Goal: Information Seeking & Learning: Learn about a topic

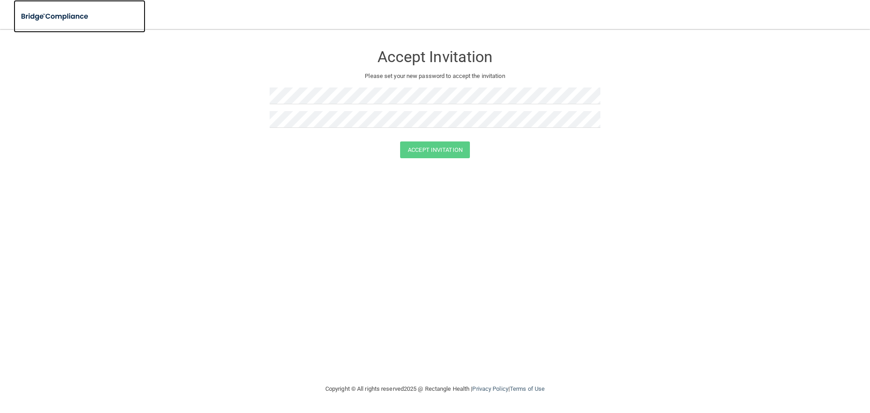
click at [46, 16] on img at bounding box center [55, 16] width 83 height 19
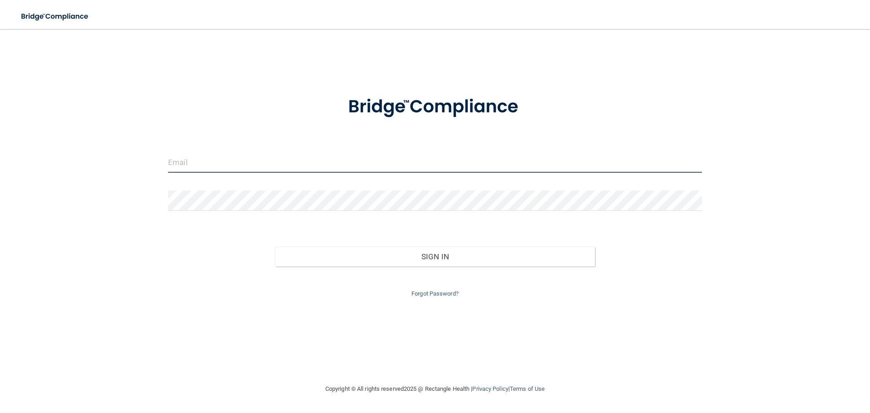
click at [178, 165] on input "email" at bounding box center [435, 162] width 534 height 20
type input "[EMAIL_ADDRESS][DOMAIN_NAME]"
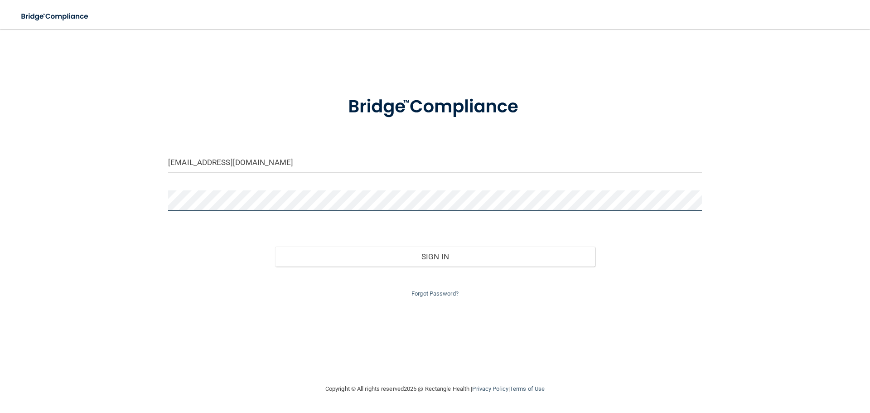
click at [275, 246] on button "Sign In" at bounding box center [435, 256] width 320 height 20
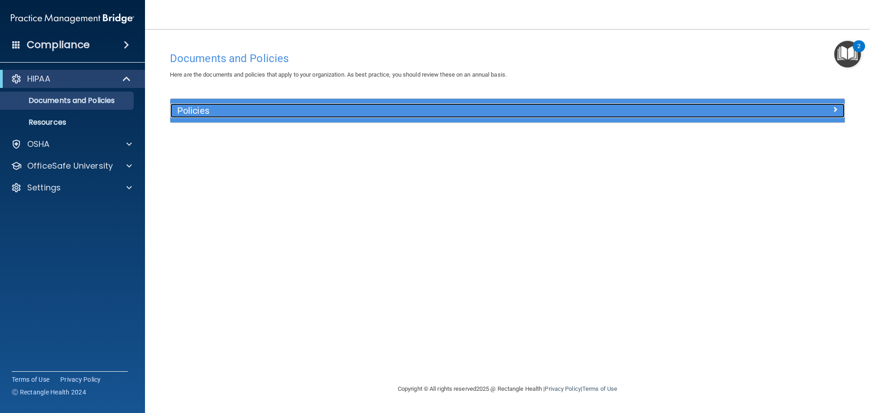
click at [357, 113] on h5 "Policies" at bounding box center [423, 111] width 492 height 10
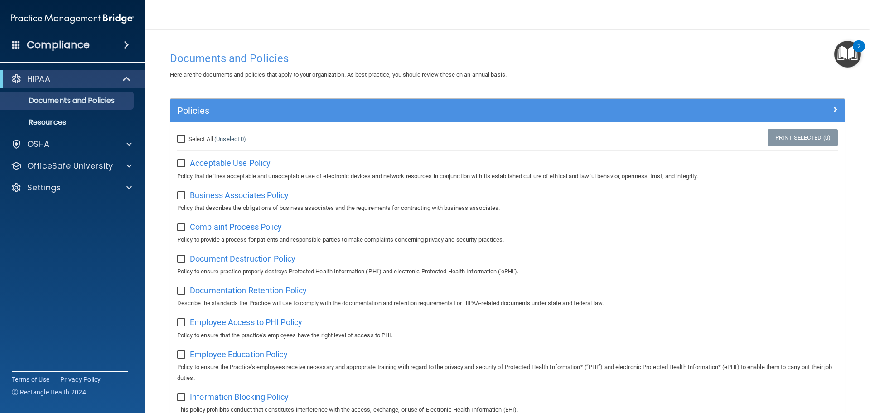
click at [188, 140] on label "Select All (Unselect 0) Unselect All" at bounding box center [211, 139] width 69 height 11
click at [188, 140] on input "Select All (Unselect 0) Unselect All" at bounding box center [182, 138] width 10 height 7
checkbox input "true"
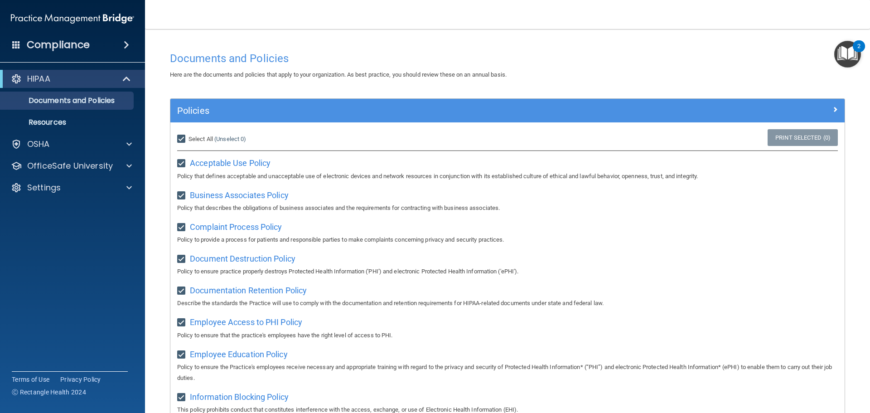
checkbox input "true"
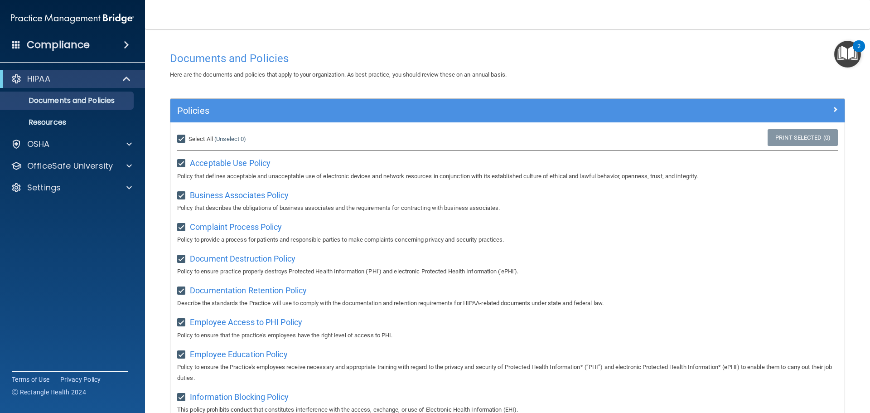
checkbox input "true"
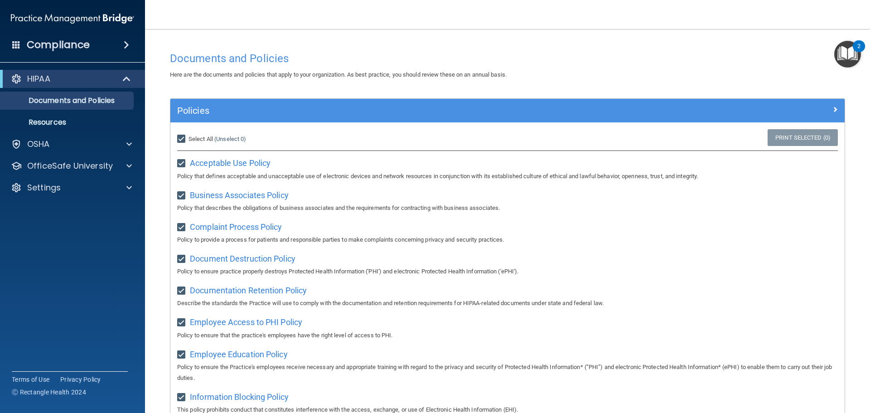
checkbox input "true"
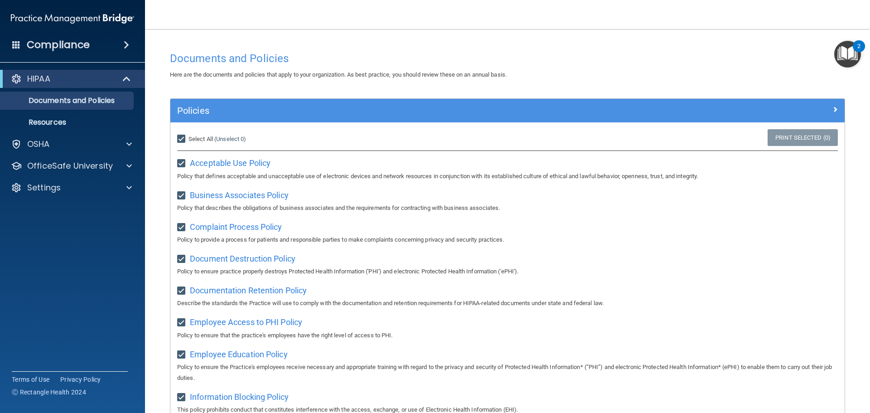
checkbox input "true"
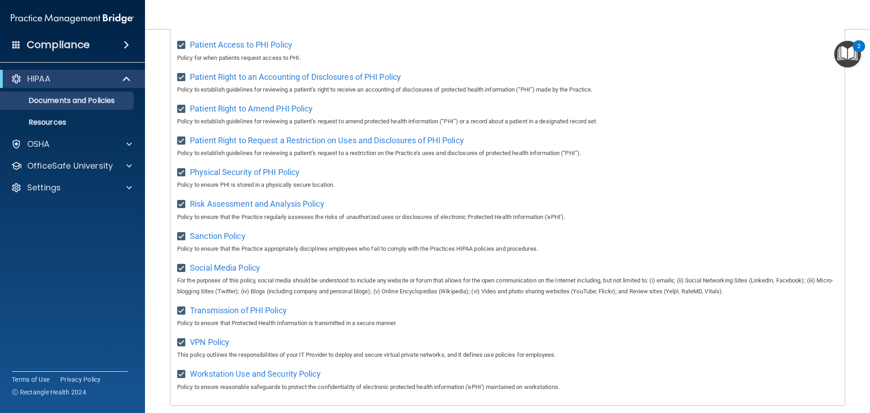
scroll to position [496, 0]
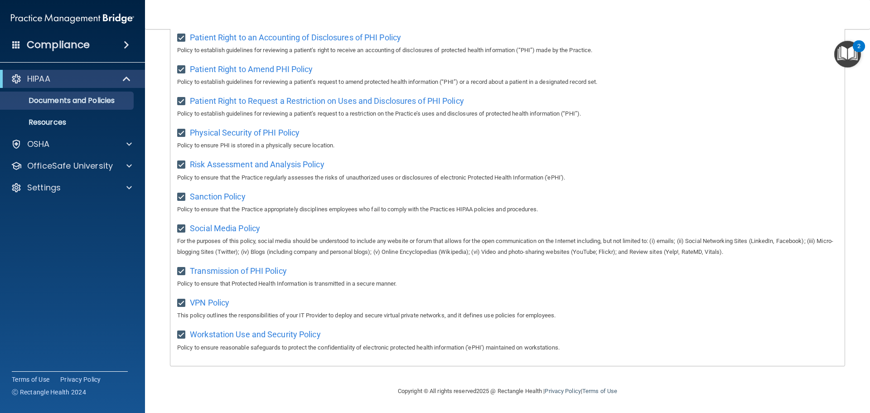
click at [55, 135] on div "HIPAA Documents and Policies Report an Incident Business Associates Emergency P…" at bounding box center [72, 135] width 145 height 138
click at [55, 125] on p "Resources" at bounding box center [68, 122] width 124 height 9
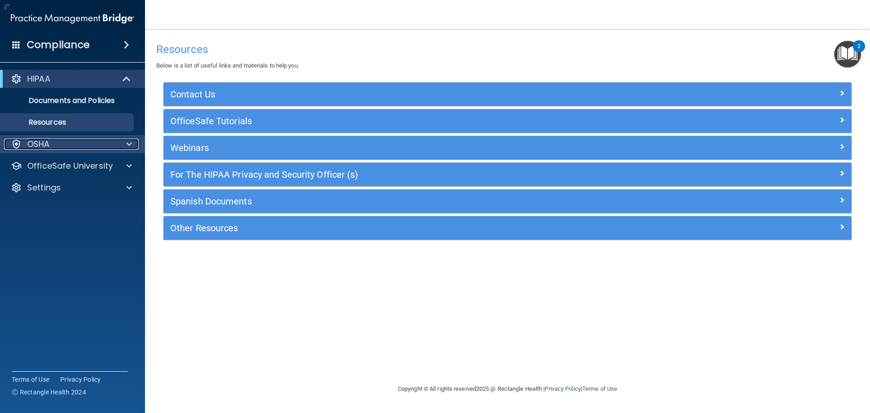
click at [79, 143] on div "OSHA" at bounding box center [60, 144] width 112 height 11
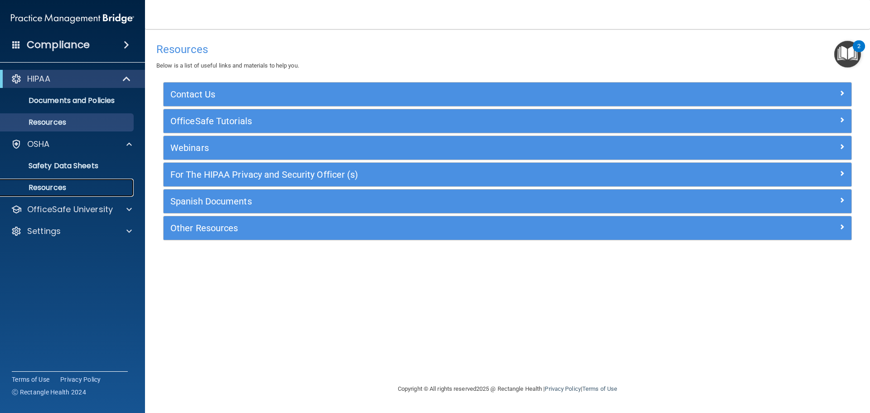
click at [60, 185] on p "Resources" at bounding box center [68, 187] width 124 height 9
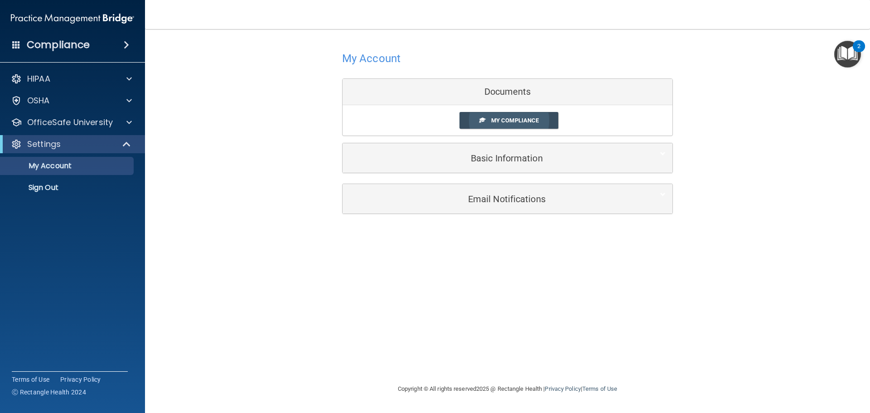
click at [517, 117] on span "My Compliance" at bounding box center [515, 120] width 48 height 7
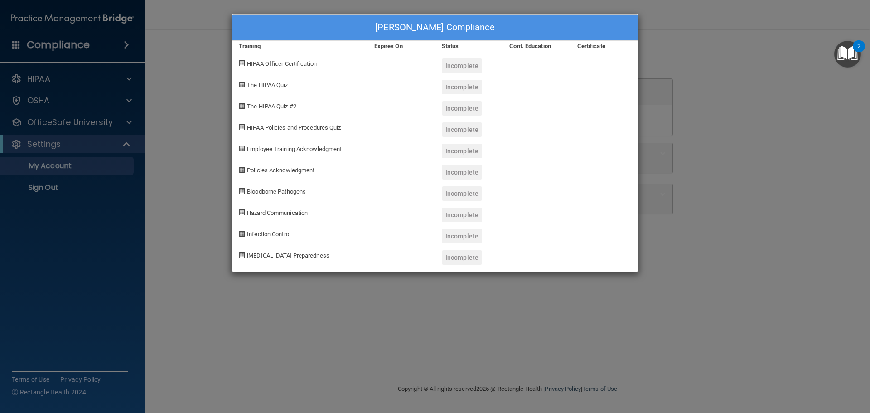
drag, startPoint x: 461, startPoint y: 67, endPoint x: 384, endPoint y: 75, distance: 77.4
click at [461, 67] on div "Incomplete" at bounding box center [462, 65] width 40 height 14
click at [262, 63] on span "HIPAA Officer Certification" at bounding box center [282, 63] width 70 height 7
drag, startPoint x: 267, startPoint y: 97, endPoint x: 328, endPoint y: 173, distance: 97.7
click at [267, 98] on div "The HIPAA Quiz #2" at bounding box center [299, 104] width 135 height 21
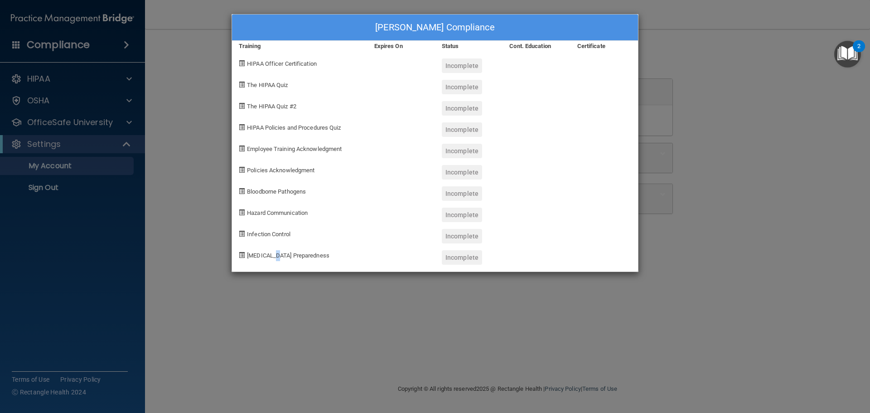
click at [274, 262] on div "[MEDICAL_DATA] Preparedness" at bounding box center [299, 253] width 135 height 21
click at [296, 191] on div "[PERSON_NAME] Compliance Training Expires On Status Cont. Education Certificate…" at bounding box center [435, 143] width 407 height 258
drag, startPoint x: 310, startPoint y: 102, endPoint x: 468, endPoint y: 19, distance: 177.9
click at [335, 88] on div "[PERSON_NAME] Compliance Training Expires On Status Cont. Education Certificate…" at bounding box center [435, 143] width 407 height 258
click at [590, 73] on div at bounding box center [604, 83] width 68 height 21
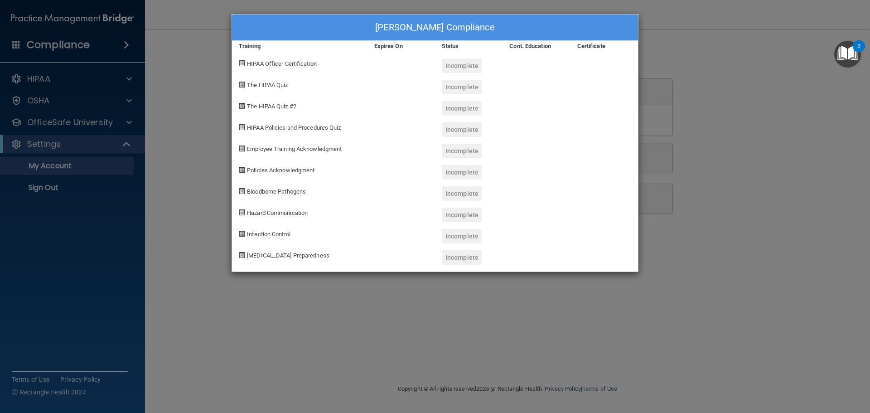
drag, startPoint x: 720, startPoint y: 77, endPoint x: 644, endPoint y: 79, distance: 76.1
click at [720, 77] on div "Daniel Huang's Compliance Training Expires On Status Cont. Education Certificat…" at bounding box center [435, 206] width 870 height 413
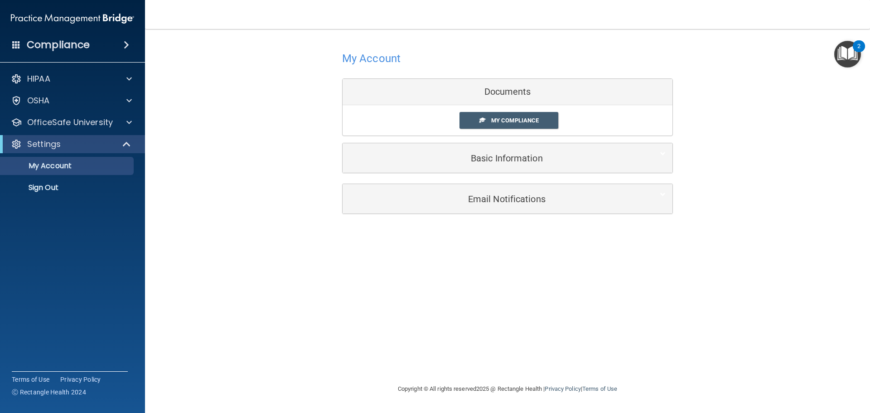
click at [99, 40] on div "Compliance" at bounding box center [72, 45] width 145 height 20
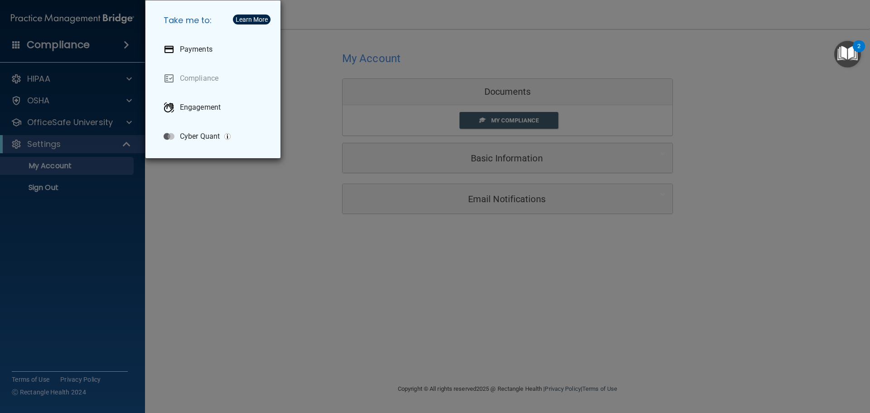
click at [250, 13] on h5 "Take me to:" at bounding box center [214, 20] width 117 height 25
click at [249, 19] on div "Learn More" at bounding box center [252, 19] width 32 height 6
click at [195, 24] on h5 "Take me to:" at bounding box center [214, 20] width 117 height 25
click at [193, 110] on p "Engagement" at bounding box center [200, 107] width 41 height 9
drag, startPoint x: 361, startPoint y: 158, endPoint x: 193, endPoint y: 117, distance: 172.9
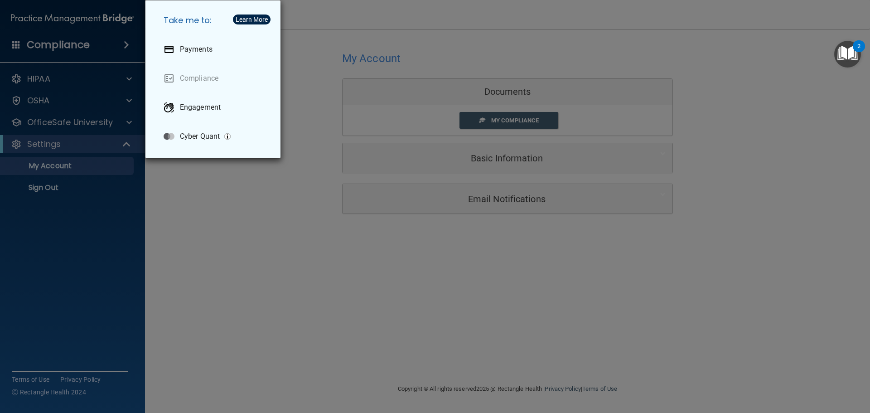
click at [357, 155] on div "Take me to: Payments Compliance Engagement Cyber Quant" at bounding box center [435, 206] width 870 height 413
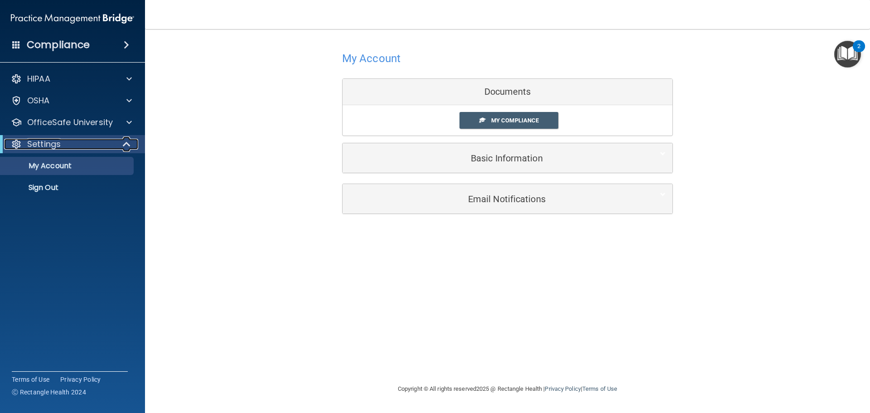
click at [99, 147] on div "Settings" at bounding box center [60, 144] width 112 height 11
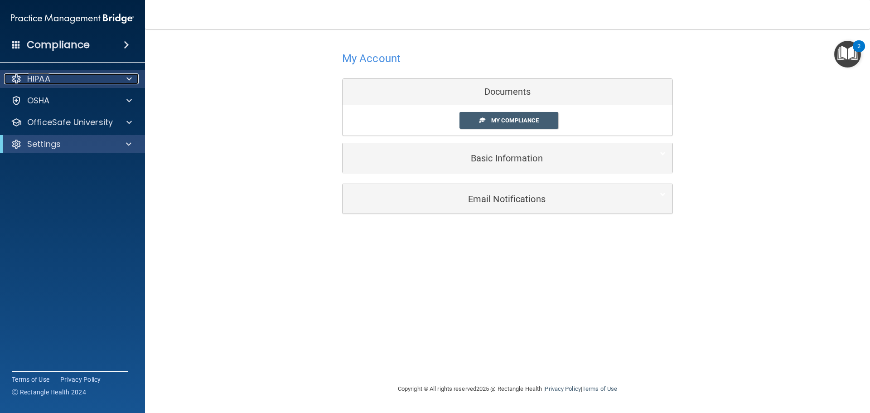
click at [94, 81] on div "HIPAA" at bounding box center [60, 78] width 112 height 11
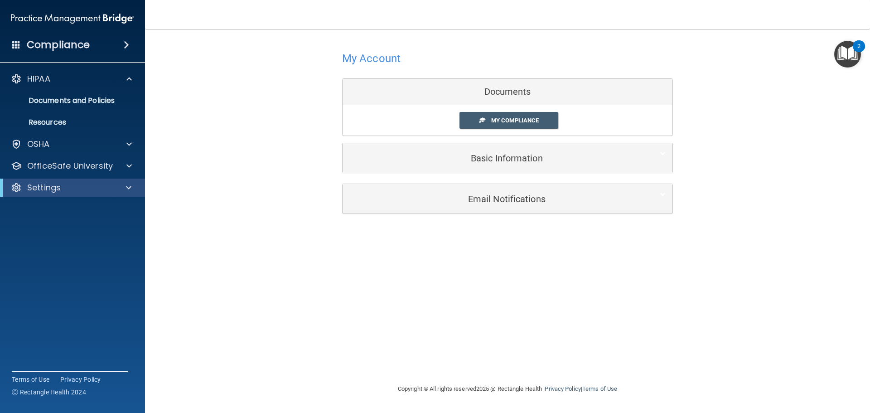
click at [111, 49] on div "Compliance" at bounding box center [72, 45] width 145 height 20
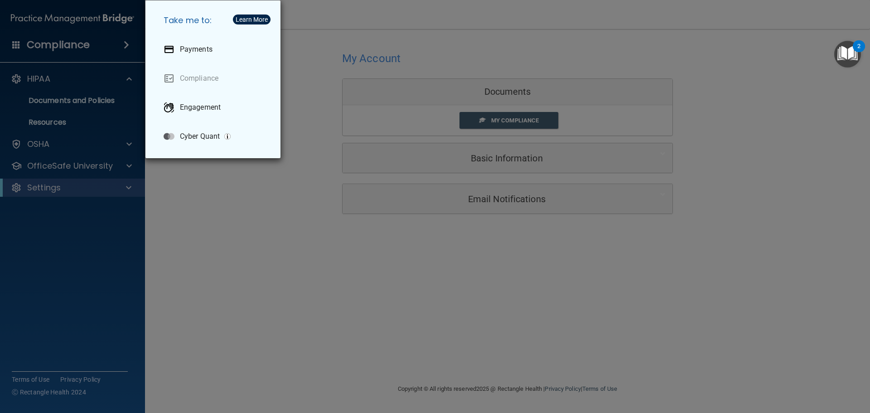
click at [116, 43] on div "Take me to: Payments Compliance Engagement Cyber Quant" at bounding box center [435, 206] width 870 height 413
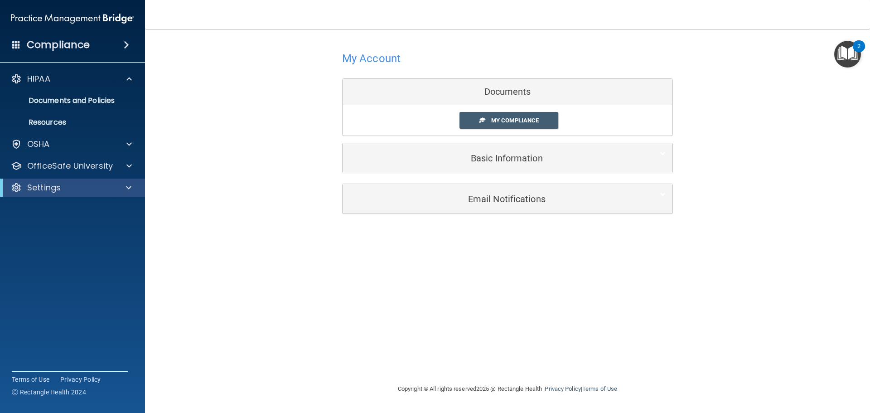
click at [846, 53] on img "Open Resource Center, 2 new notifications" at bounding box center [847, 54] width 27 height 27
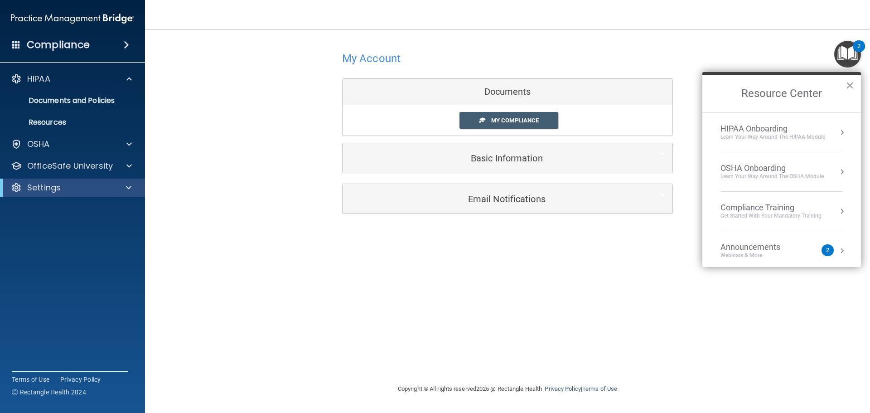
click at [753, 131] on div "HIPAA Onboarding" at bounding box center [772, 129] width 105 height 10
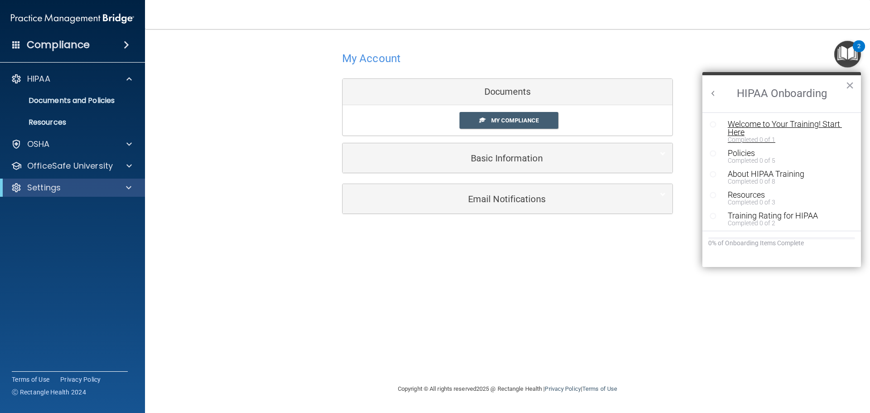
click at [785, 122] on div "Welcome to Your Training! Start Here" at bounding box center [785, 128] width 115 height 16
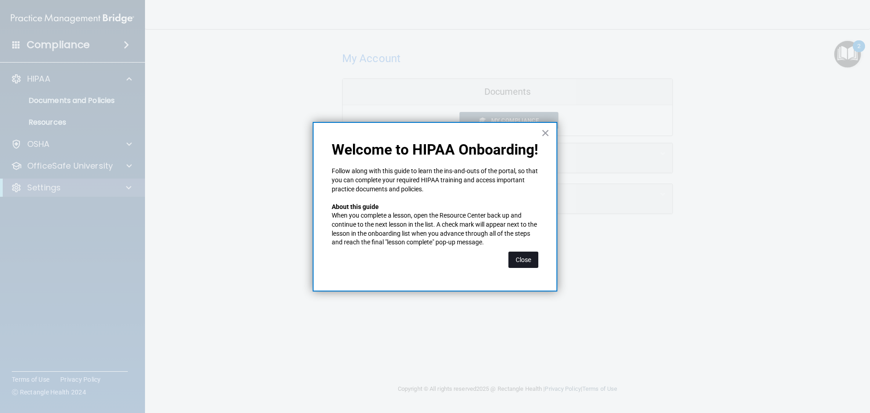
click at [515, 253] on button "Close" at bounding box center [523, 259] width 30 height 16
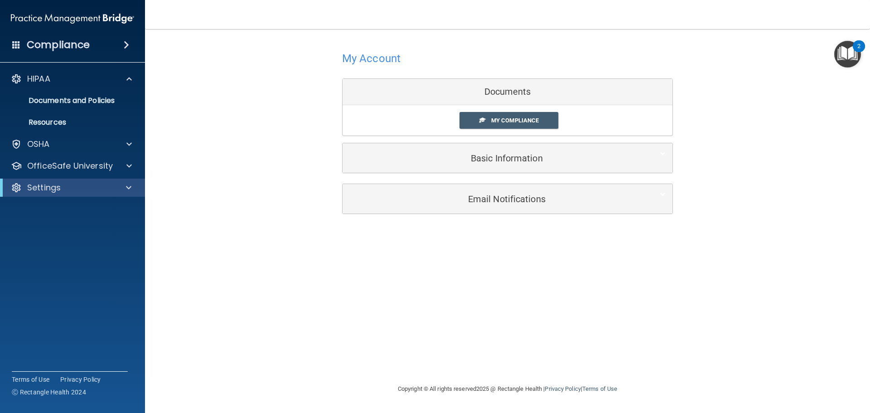
click at [849, 49] on img "Open Resource Center, 2 new notifications" at bounding box center [847, 54] width 27 height 27
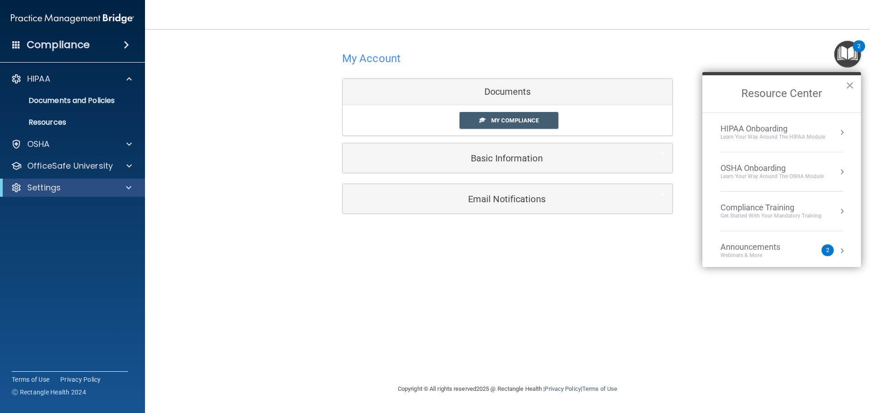
click at [747, 137] on div "Learn Your Way around the HIPAA module" at bounding box center [772, 137] width 105 height 8
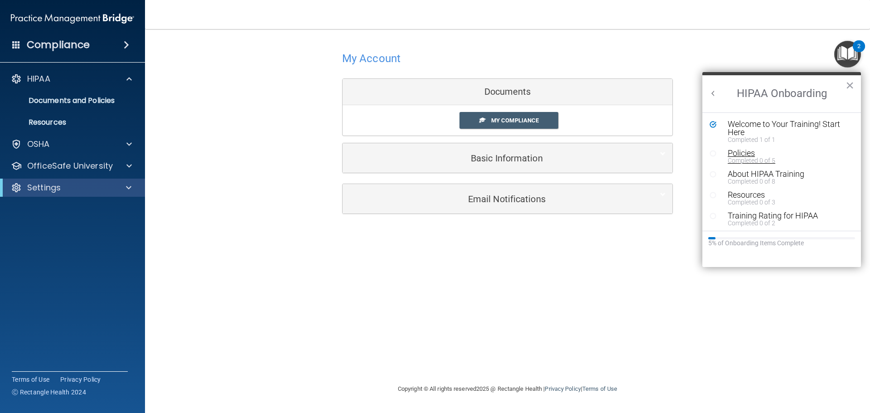
click at [738, 153] on div "Policies" at bounding box center [785, 153] width 115 height 8
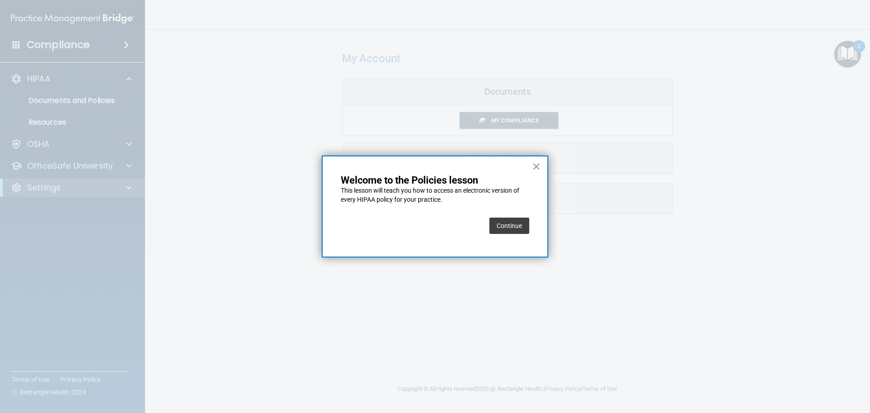
click at [499, 226] on button "Continue" at bounding box center [509, 225] width 40 height 16
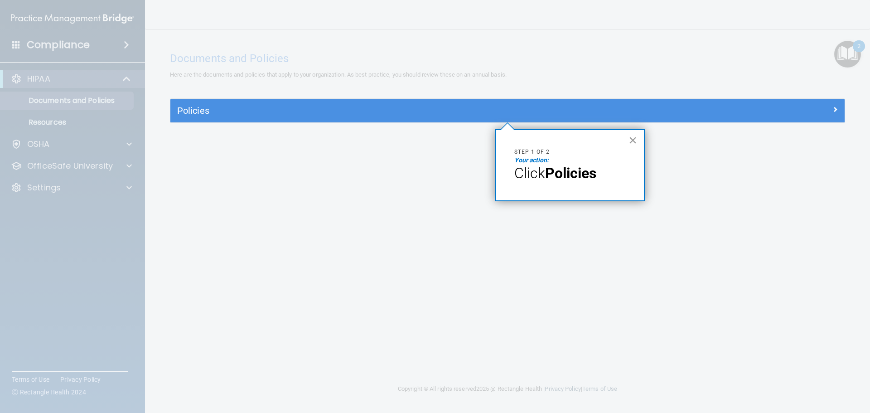
click at [635, 140] on button "×" at bounding box center [632, 140] width 9 height 14
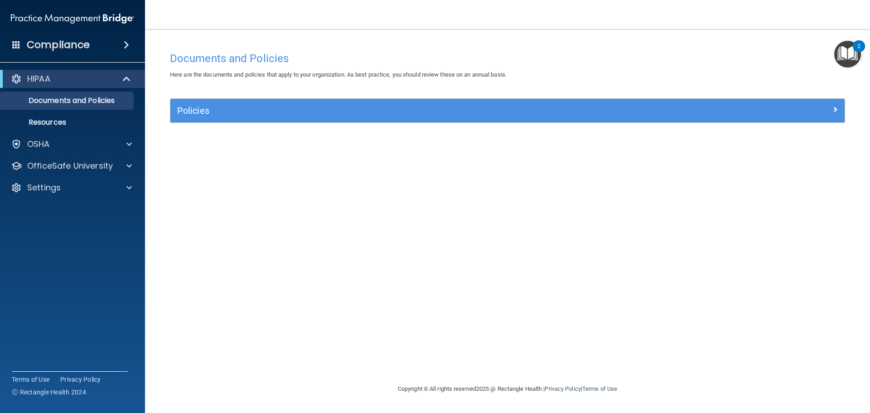
click at [588, 97] on div "Documents and Policies Here are the documents and policies that apply to your o…" at bounding box center [507, 215] width 689 height 336
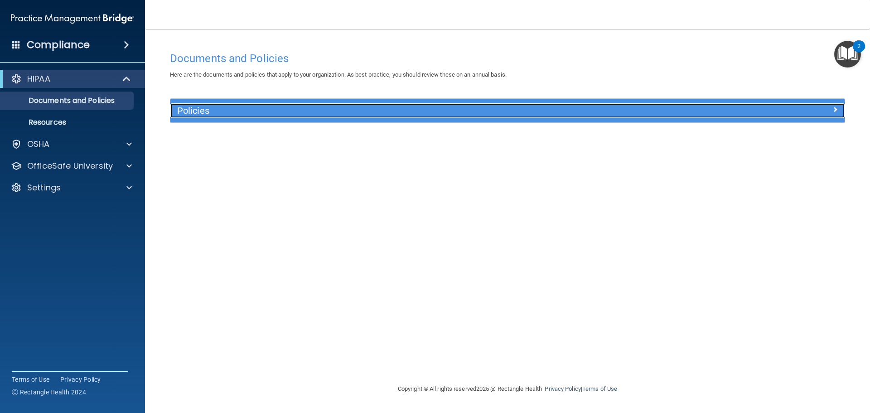
click at [577, 106] on h5 "Policies" at bounding box center [423, 111] width 492 height 10
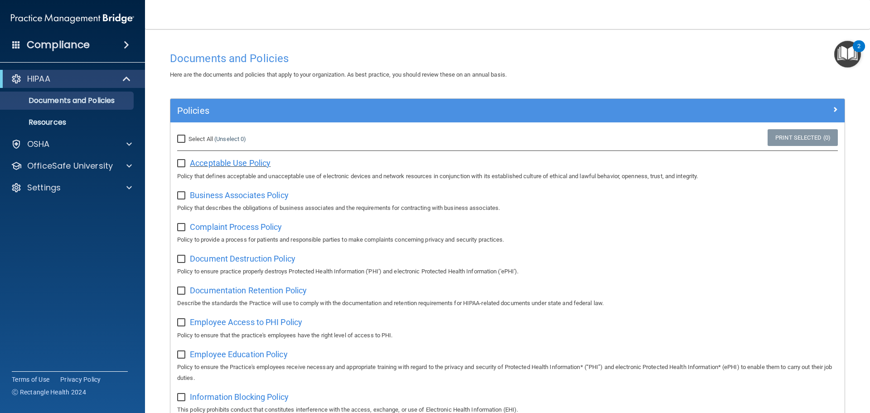
click at [237, 159] on span "Acceptable Use Policy" at bounding box center [230, 163] width 81 height 10
click at [230, 198] on span "Business Associates Policy" at bounding box center [239, 195] width 99 height 10
click at [186, 144] on div "Select All (Unselect 0) Unselect All" at bounding box center [282, 139] width 225 height 20
click at [191, 138] on span "Select All" at bounding box center [200, 138] width 24 height 7
click at [188, 138] on input "Select All (Unselect 0) Unselect All" at bounding box center [182, 138] width 10 height 7
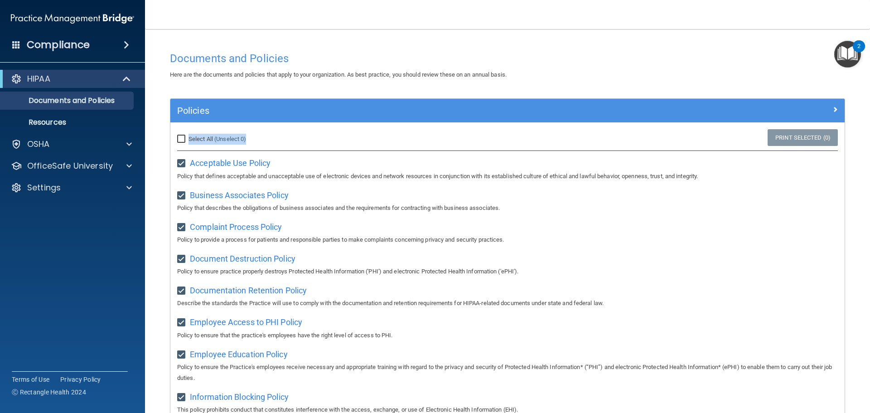
checkbox input "true"
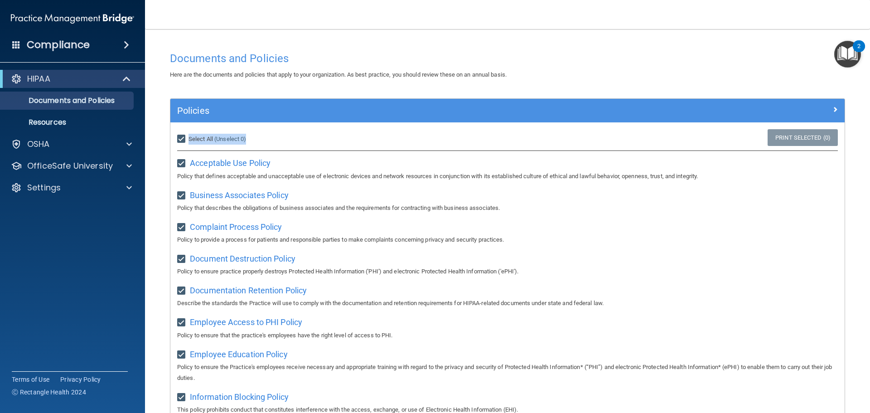
checkbox input "true"
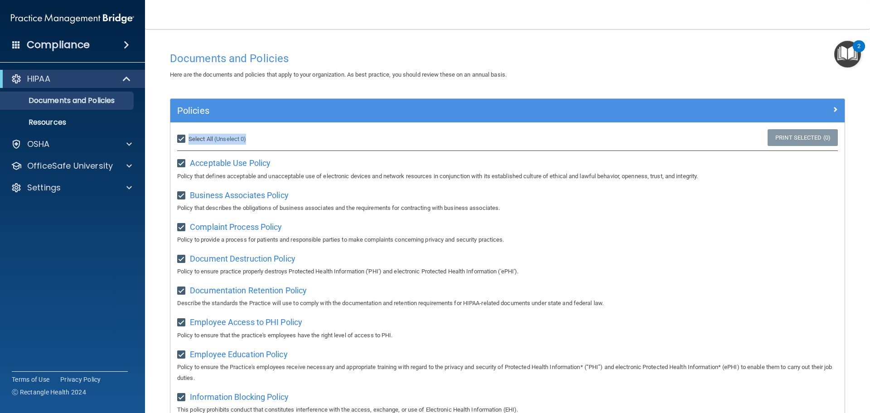
checkbox input "true"
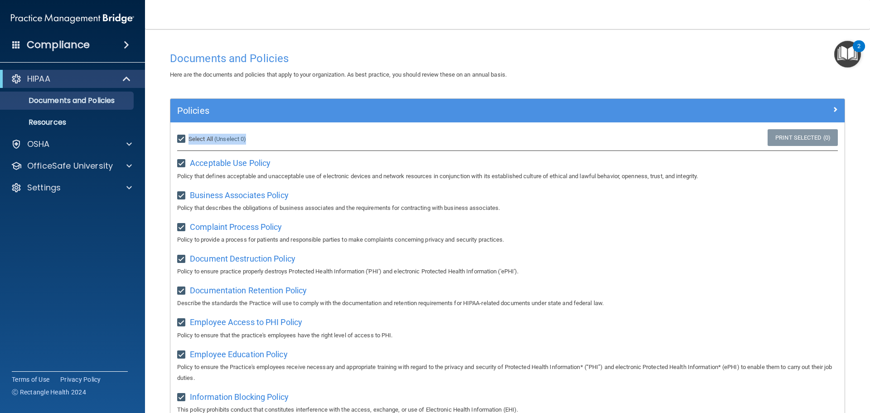
checkbox input "true"
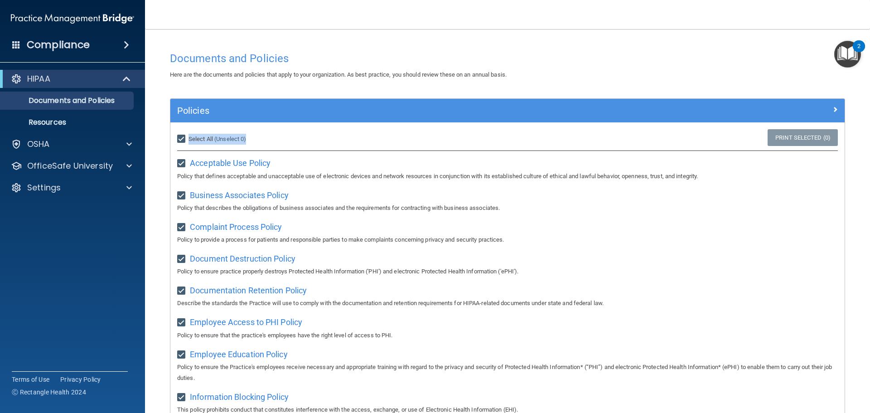
checkbox input "true"
click at [846, 33] on main "Documents and Policies Here are the documents and policies that apply to your o…" at bounding box center [507, 221] width 725 height 384
click at [850, 48] on img "Open Resource Center, 2 new notifications" at bounding box center [847, 54] width 27 height 27
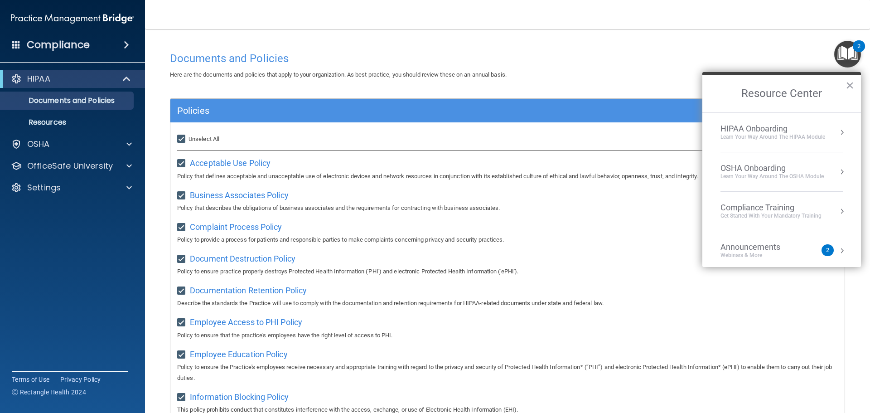
click at [755, 144] on li "HIPAA Onboarding Learn Your Way around the HIPAA module" at bounding box center [781, 132] width 122 height 39
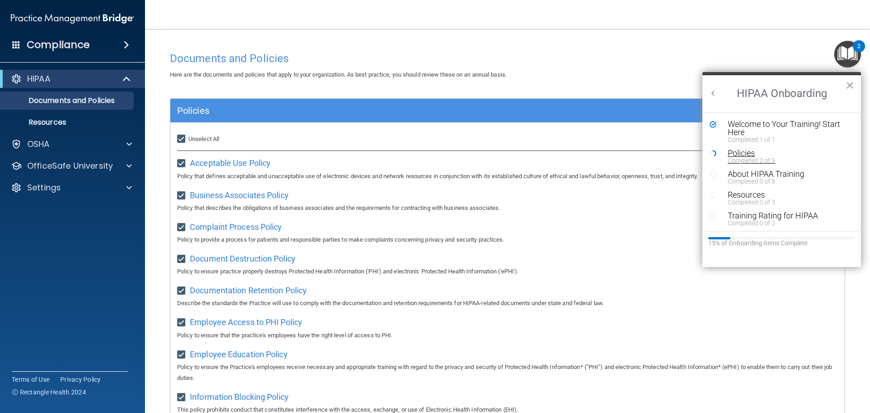
click at [733, 152] on div "Policies" at bounding box center [785, 153] width 115 height 8
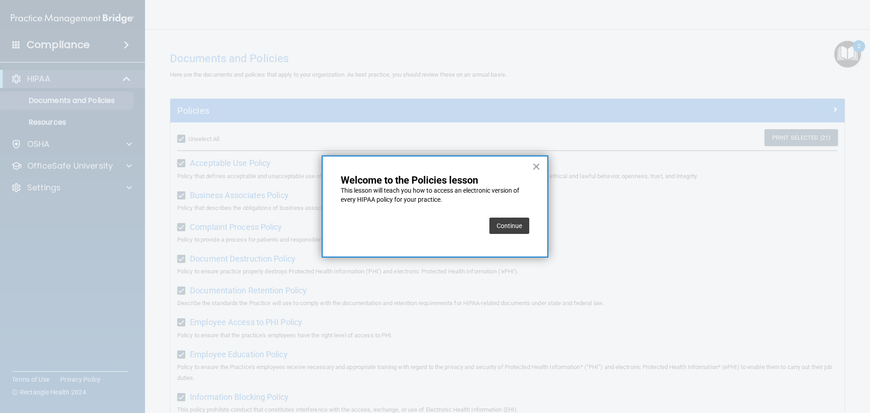
click at [503, 221] on button "Continue" at bounding box center [509, 225] width 40 height 16
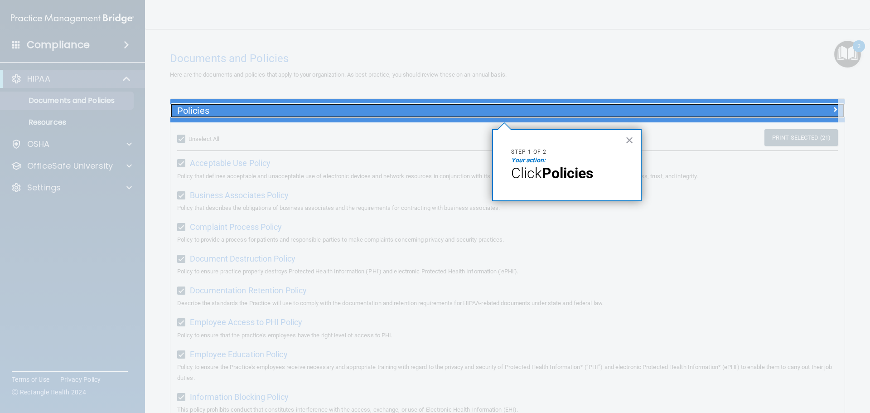
click at [484, 109] on h5 "Policies" at bounding box center [423, 111] width 492 height 10
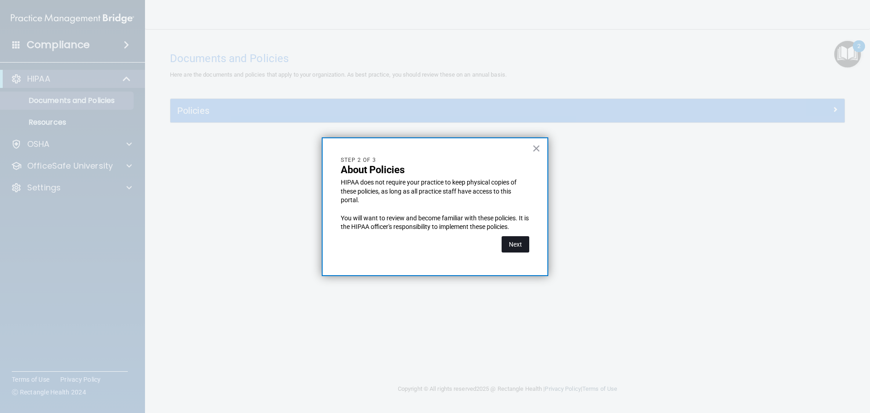
click at [517, 246] on button "Next" at bounding box center [516, 244] width 28 height 16
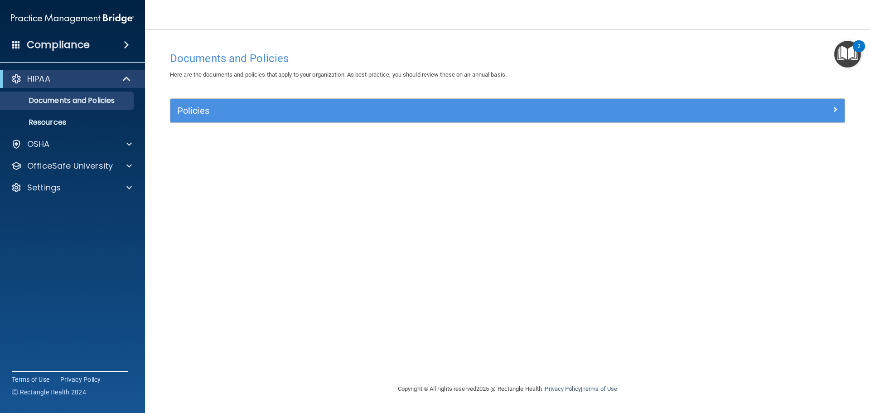
click at [848, 53] on img "Open Resource Center, 2 new notifications" at bounding box center [847, 54] width 27 height 27
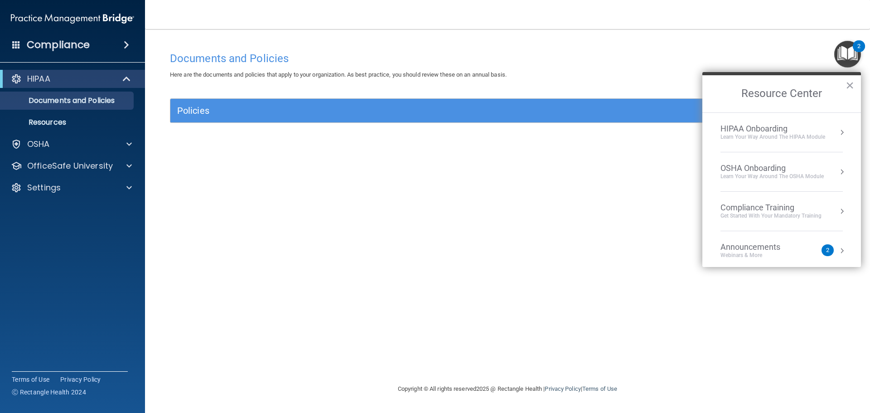
drag, startPoint x: 789, startPoint y: 149, endPoint x: 785, endPoint y: 145, distance: 5.8
click at [785, 145] on li "HIPAA Onboarding Learn Your Way around the HIPAA module" at bounding box center [781, 132] width 122 height 39
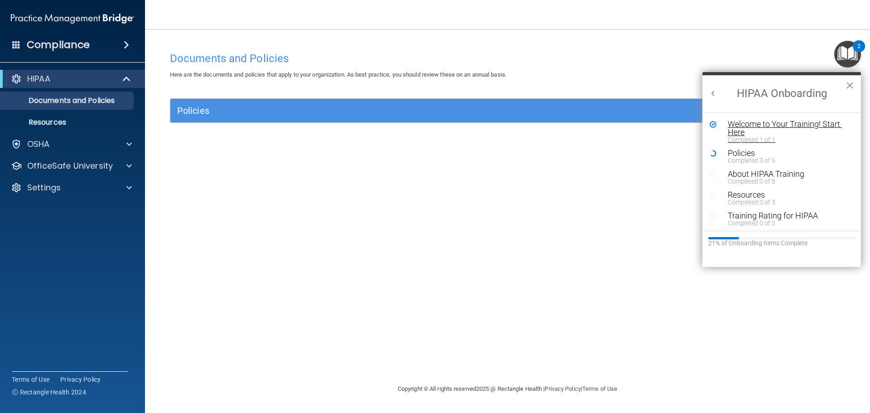
click at [776, 136] on div "Completed 1 of 1" at bounding box center [785, 139] width 115 height 6
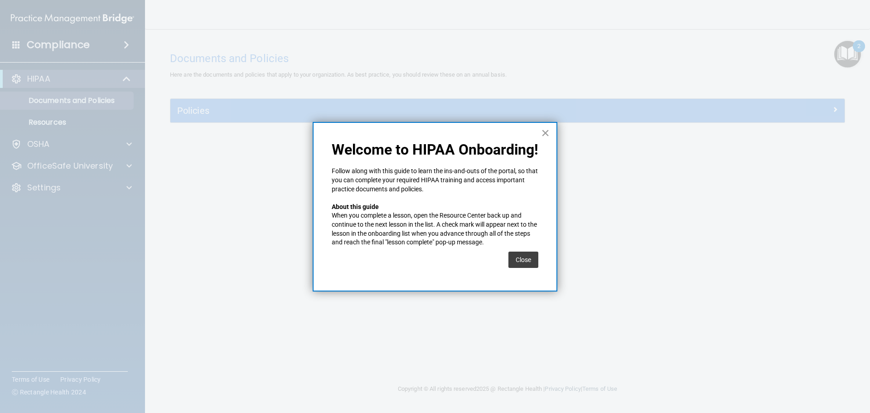
click at [544, 131] on button "×" at bounding box center [545, 133] width 9 height 14
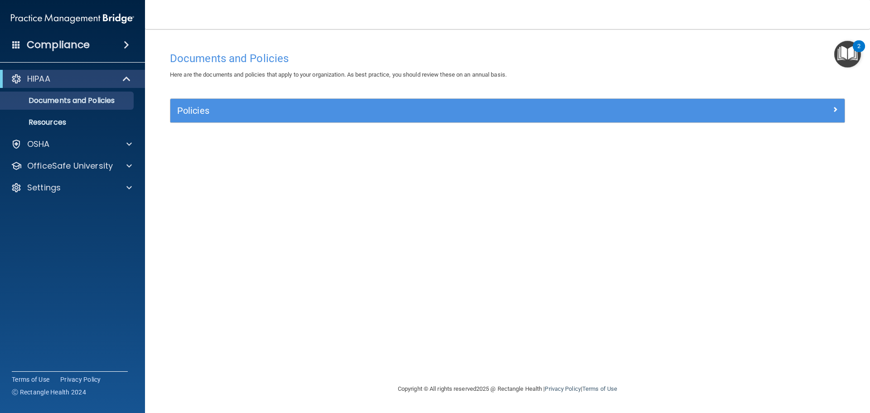
drag, startPoint x: 860, startPoint y: 48, endPoint x: 852, endPoint y: 50, distance: 7.5
click at [858, 49] on div "2" at bounding box center [858, 52] width 3 height 12
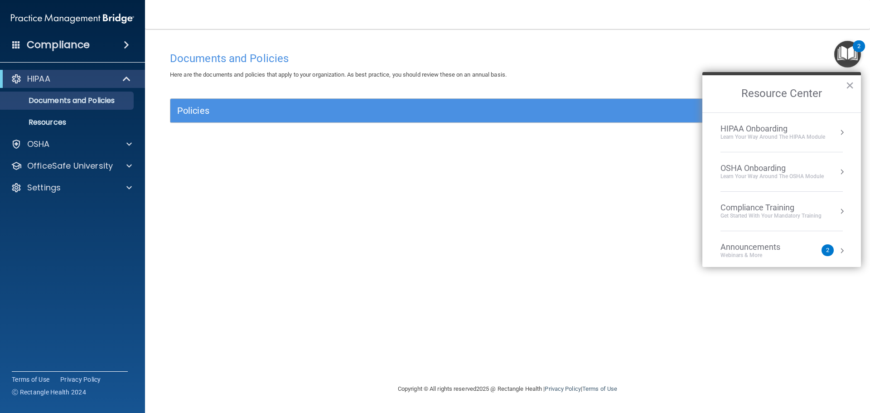
click at [776, 136] on div "Learn Your Way around the HIPAA module" at bounding box center [772, 137] width 105 height 8
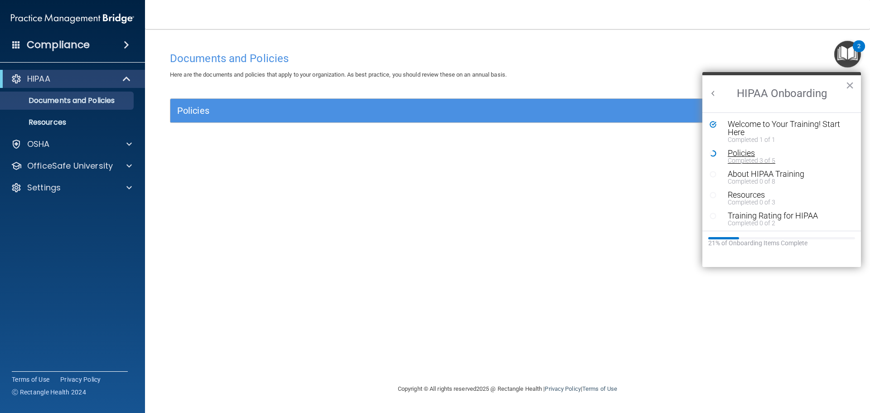
click at [736, 154] on div "Policies" at bounding box center [785, 153] width 115 height 8
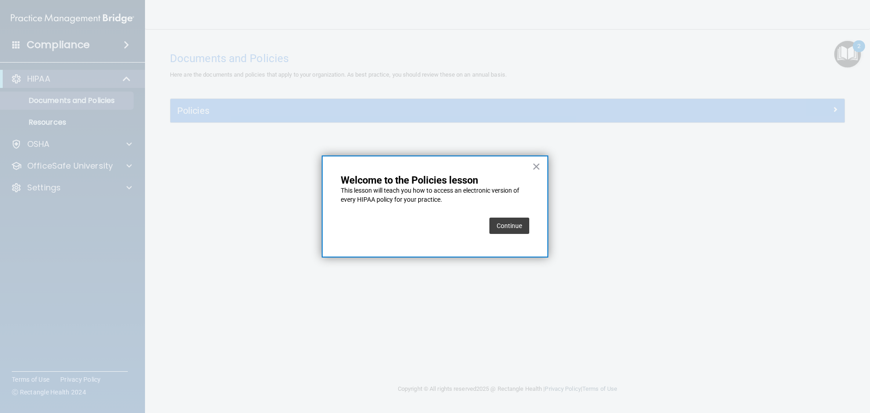
click at [512, 225] on button "Continue" at bounding box center [509, 225] width 40 height 16
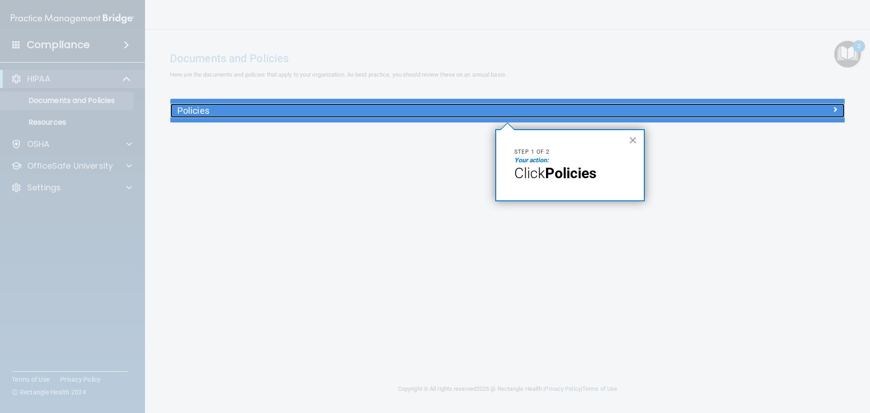
click at [511, 106] on h5 "Policies" at bounding box center [423, 111] width 492 height 10
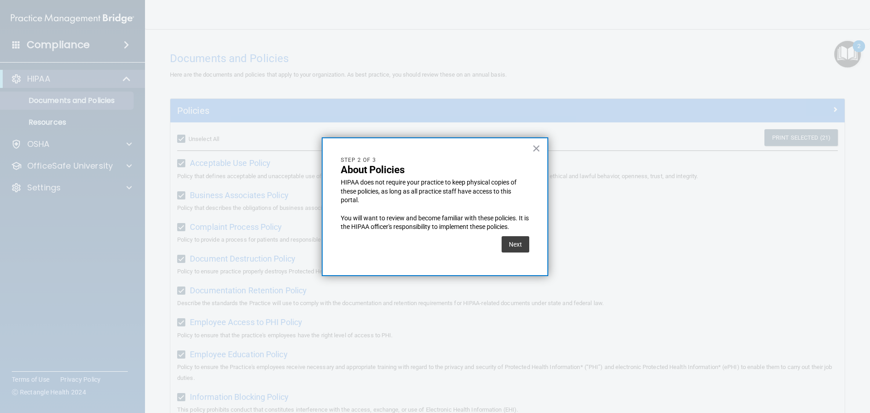
click at [515, 245] on button "Next" at bounding box center [516, 244] width 28 height 16
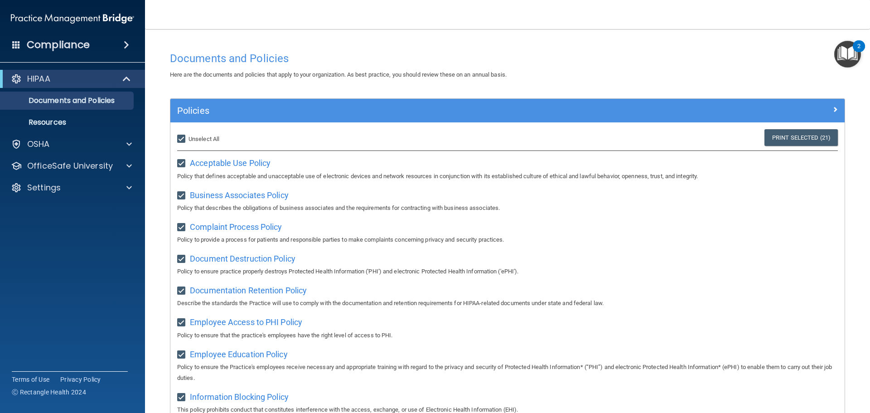
click at [846, 44] on img "Open Resource Center, 2 new notifications" at bounding box center [847, 54] width 27 height 27
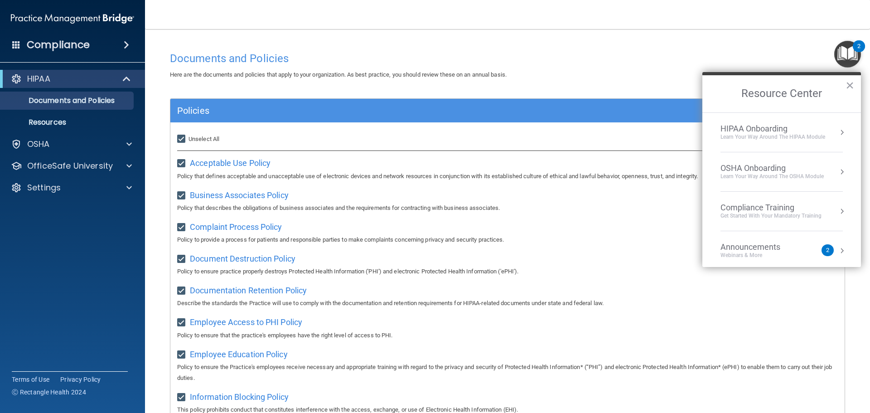
click at [744, 137] on div "Learn Your Way around the HIPAA module" at bounding box center [772, 137] width 105 height 8
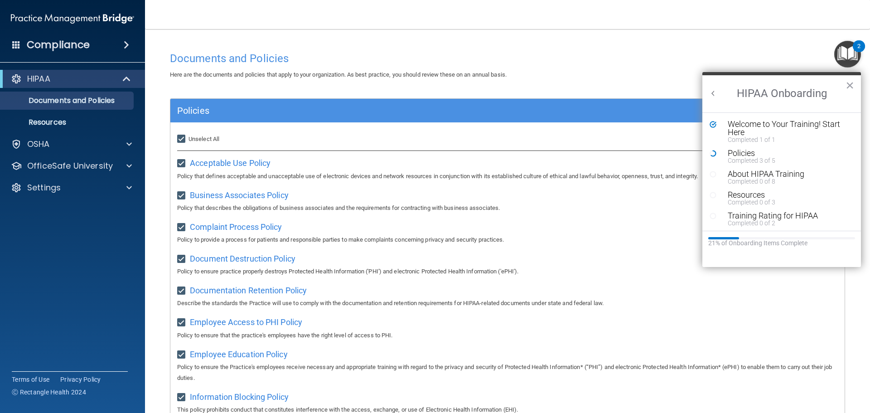
click at [758, 180] on div "Completed 0 of 8" at bounding box center [785, 181] width 115 height 6
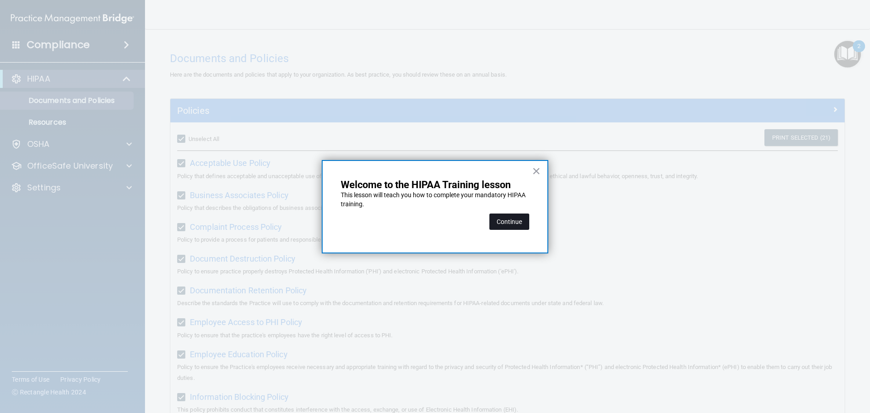
click at [504, 221] on button "Continue" at bounding box center [509, 221] width 40 height 16
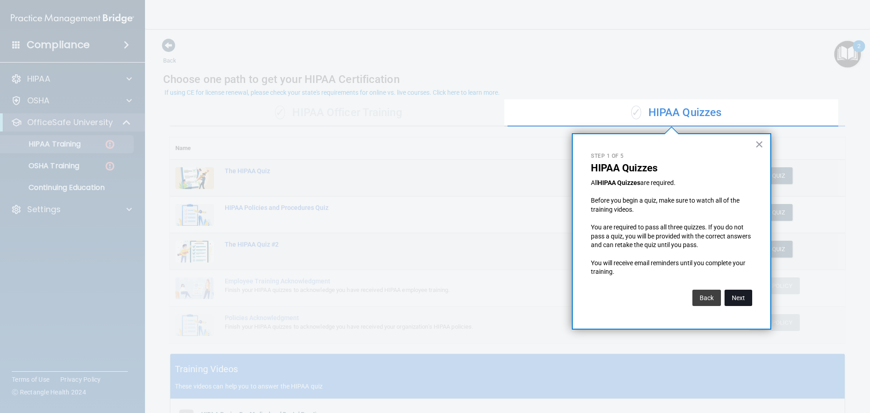
click at [737, 297] on button "Next" at bounding box center [739, 298] width 28 height 16
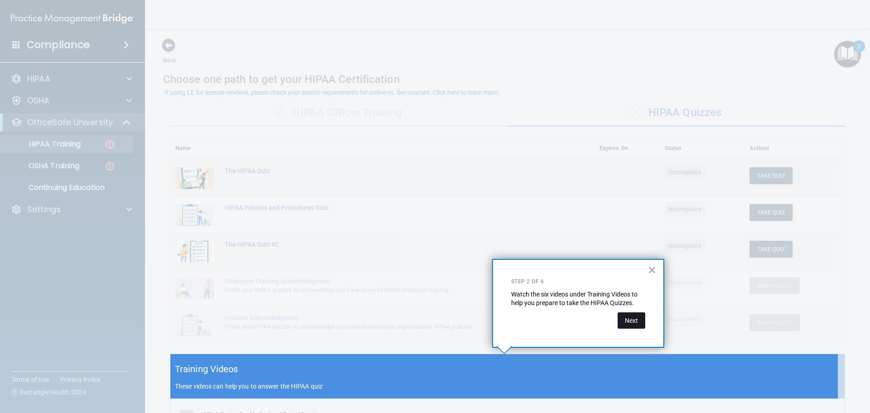
click at [633, 318] on button "Next" at bounding box center [632, 320] width 28 height 16
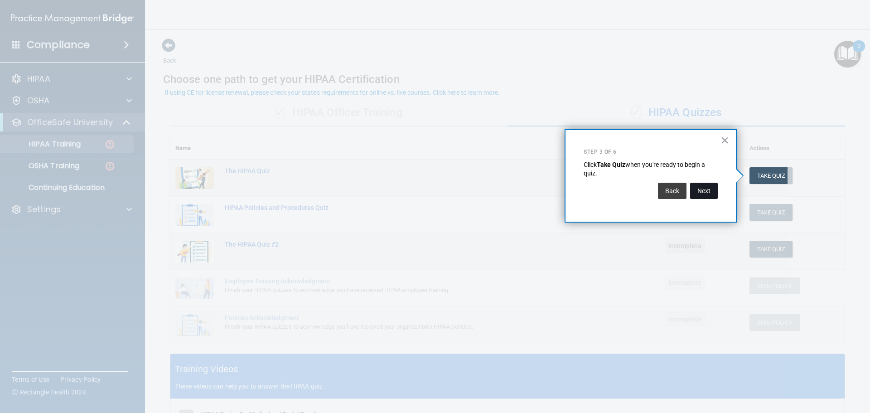
click at [708, 194] on button "Next" at bounding box center [704, 191] width 28 height 16
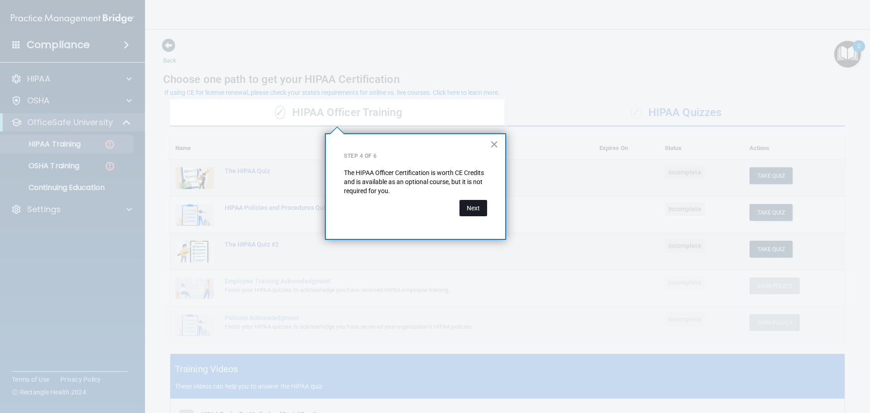
click at [464, 208] on button "Next" at bounding box center [473, 208] width 28 height 16
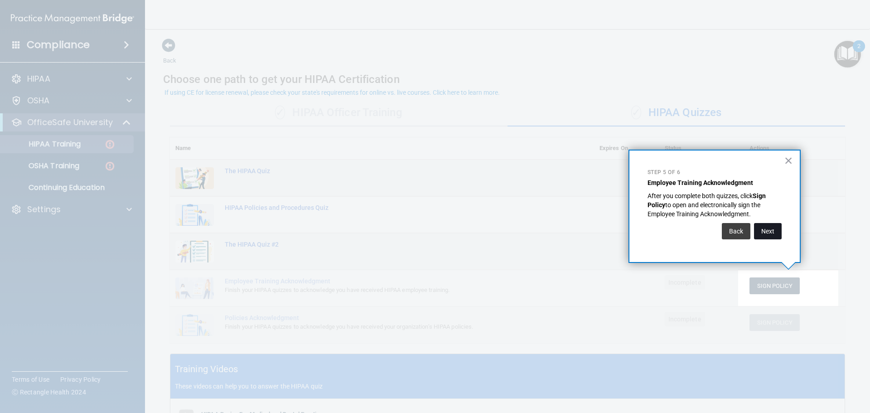
click at [768, 229] on button "Next" at bounding box center [768, 231] width 28 height 16
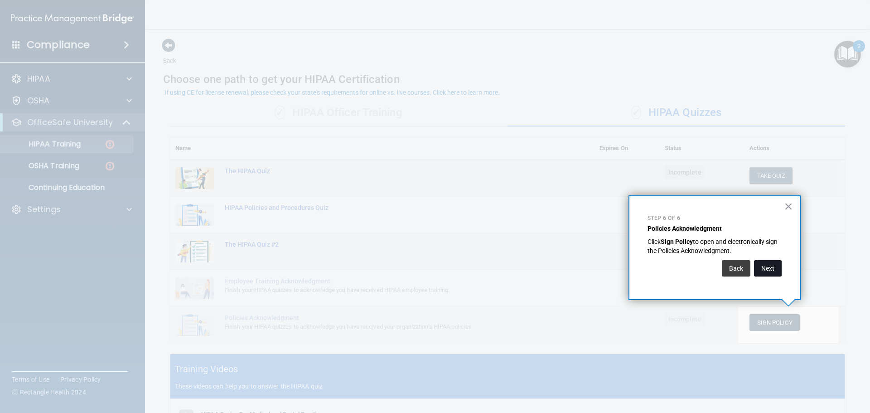
click at [771, 270] on button "Next" at bounding box center [768, 268] width 28 height 16
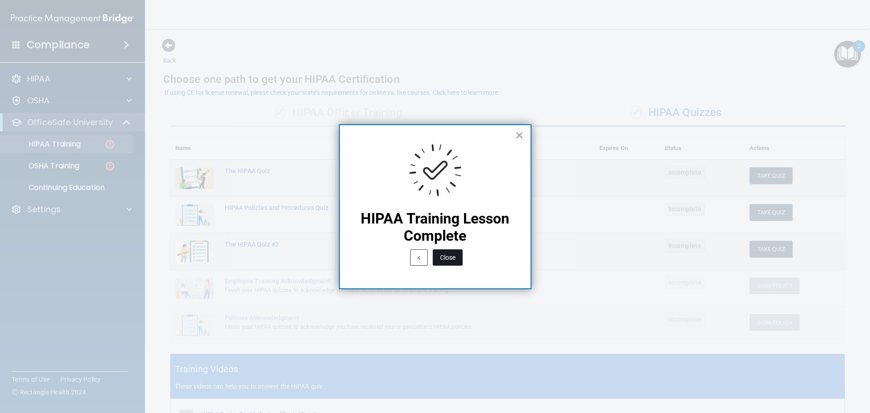
click at [456, 256] on button "Close" at bounding box center [448, 257] width 30 height 16
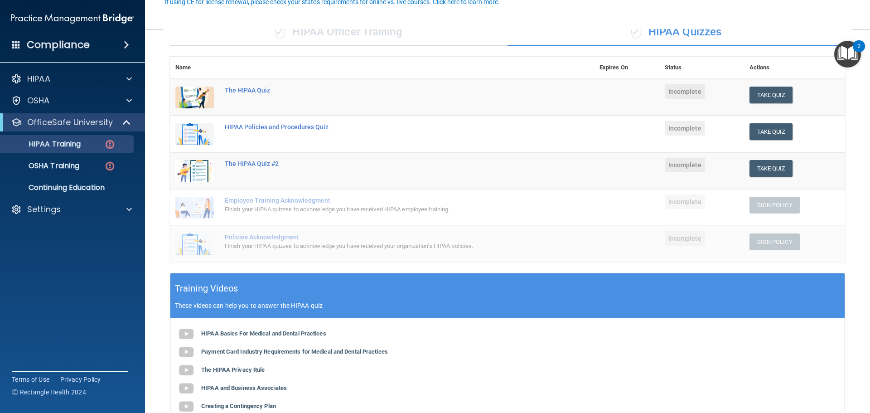
scroll to position [91, 0]
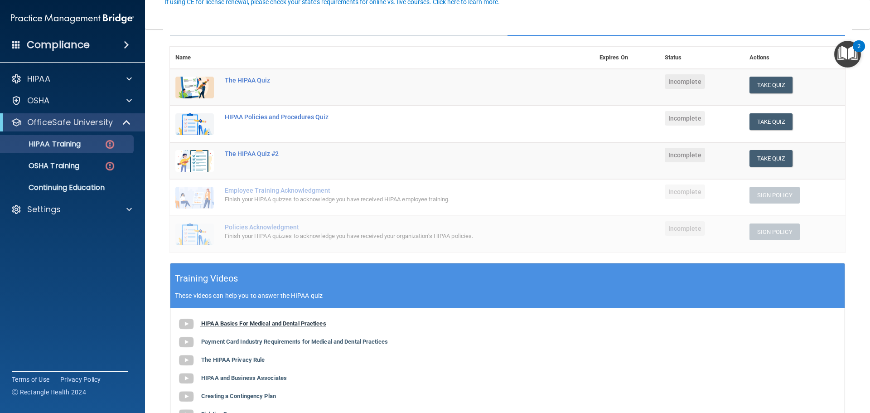
click at [227, 324] on b "HIPAA Basics For Medical and Dental Practices" at bounding box center [263, 323] width 125 height 7
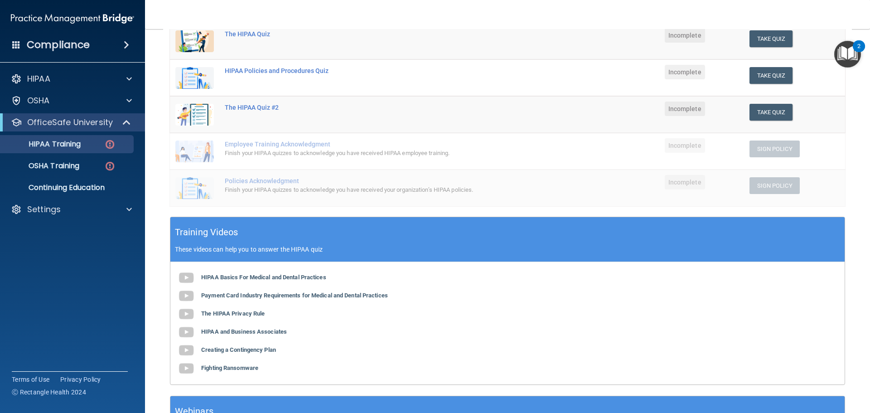
scroll to position [0, 0]
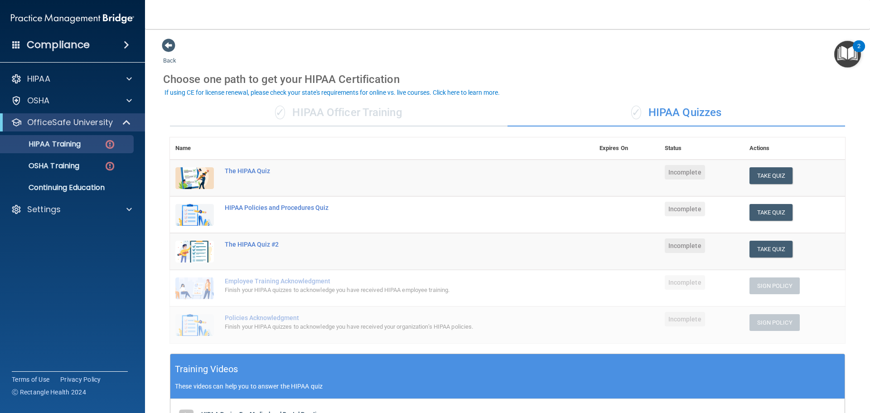
click at [788, 174] on div "Take Quiz" at bounding box center [794, 175] width 90 height 17
click at [759, 178] on button "Take Quiz" at bounding box center [770, 175] width 43 height 17
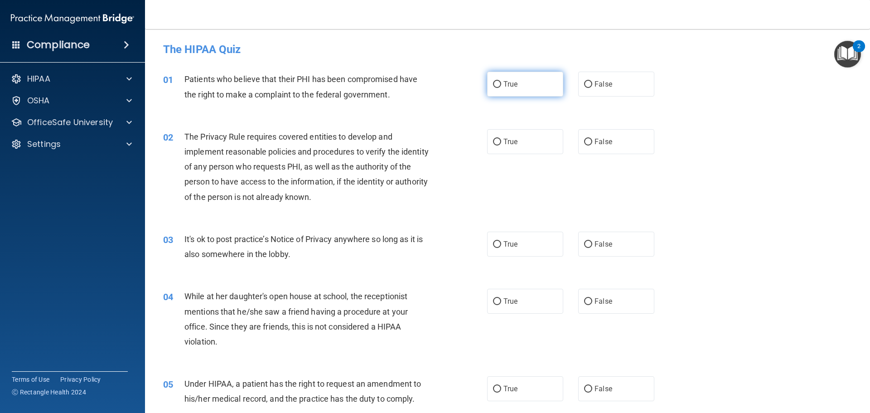
click at [542, 82] on label "True" at bounding box center [525, 84] width 76 height 25
click at [501, 82] on input "True" at bounding box center [497, 84] width 8 height 7
radio input "true"
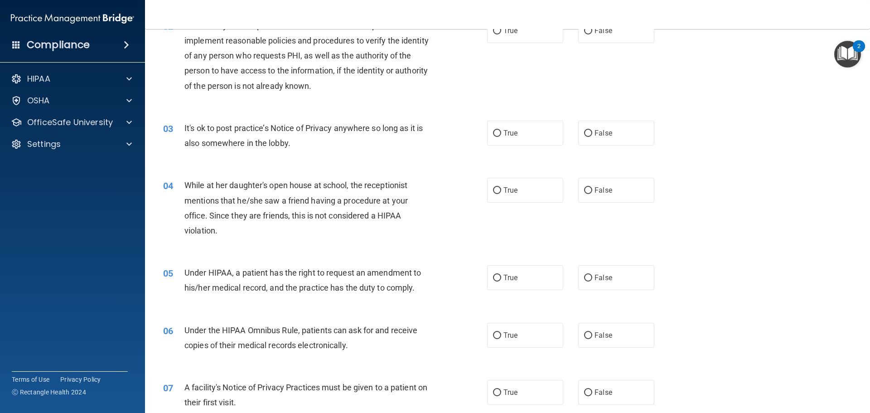
scroll to position [91, 0]
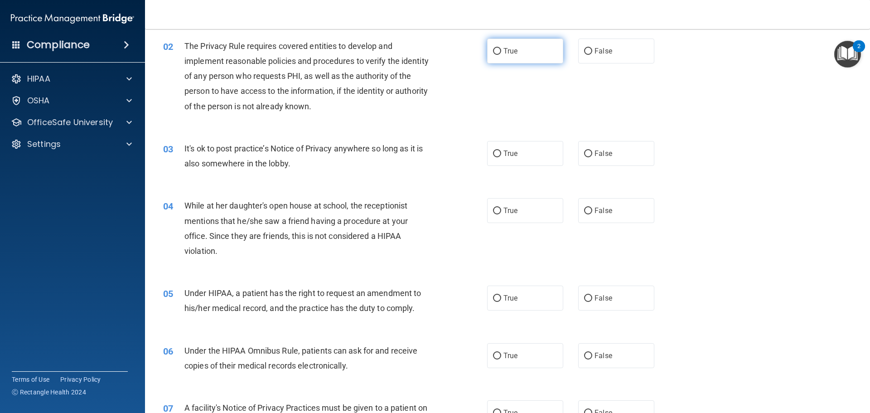
click at [520, 50] on label "True" at bounding box center [525, 51] width 76 height 25
click at [501, 50] on input "True" at bounding box center [497, 51] width 8 height 7
radio input "true"
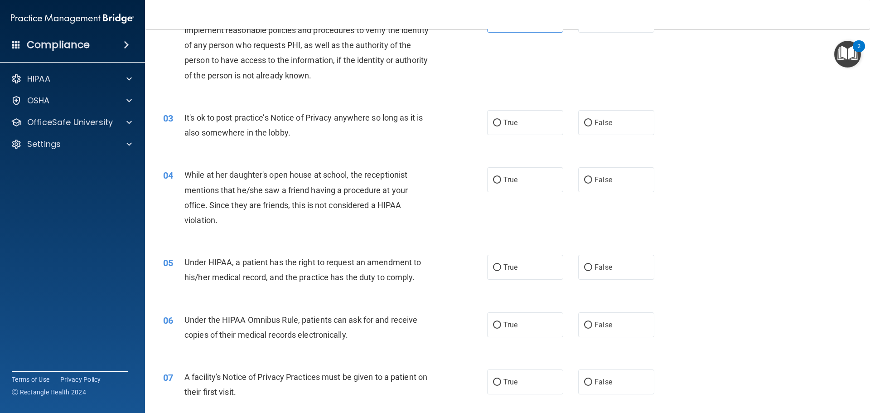
scroll to position [181, 0]
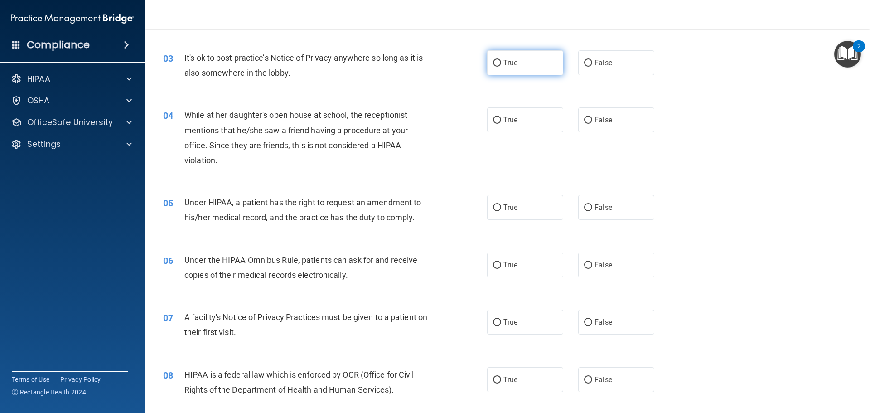
click at [518, 62] on label "True" at bounding box center [525, 62] width 76 height 25
click at [501, 62] on input "True" at bounding box center [497, 63] width 8 height 7
radio input "true"
click at [595, 126] on label "False" at bounding box center [616, 119] width 76 height 25
click at [592, 124] on input "False" at bounding box center [588, 120] width 8 height 7
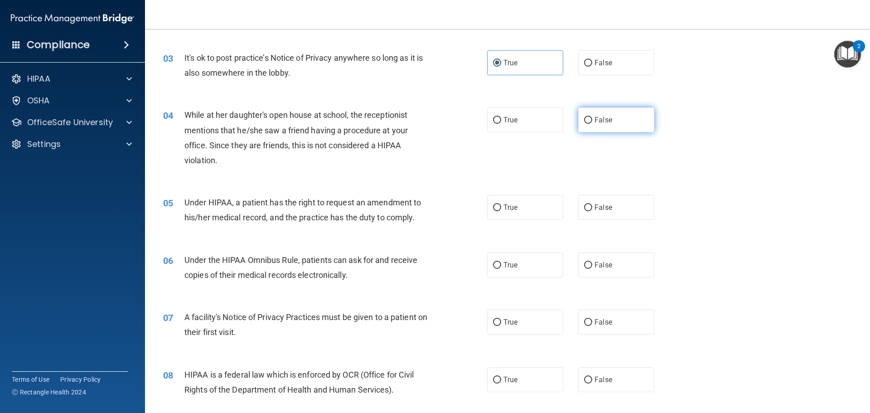
radio input "true"
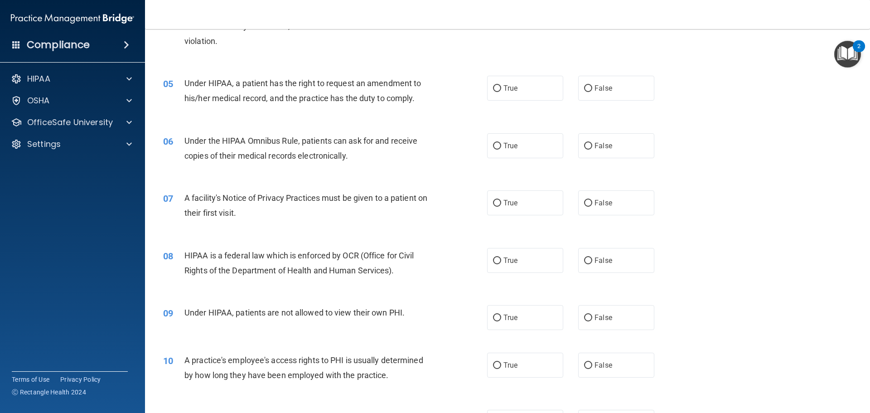
scroll to position [272, 0]
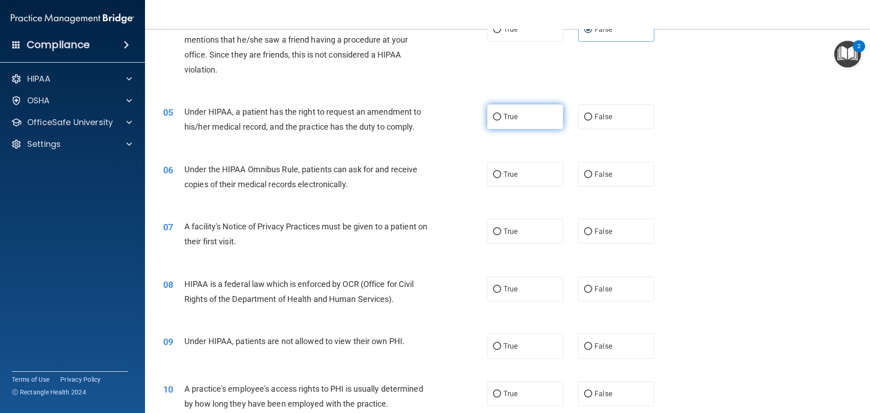
click at [489, 124] on label "True" at bounding box center [525, 116] width 76 height 25
click at [493, 121] on input "True" at bounding box center [497, 117] width 8 height 7
radio input "true"
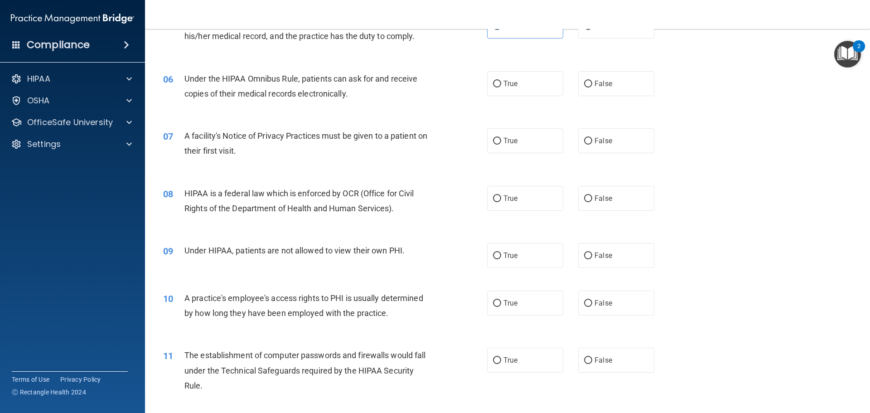
scroll to position [317, 0]
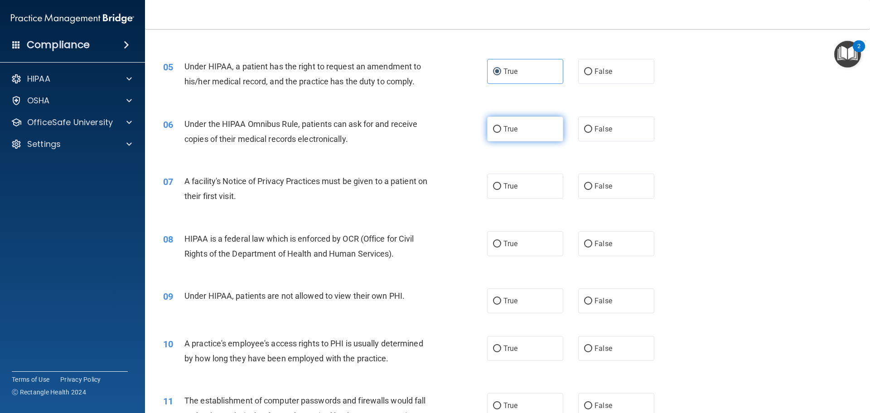
click at [552, 127] on label "True" at bounding box center [525, 128] width 76 height 25
click at [501, 127] on input "True" at bounding box center [497, 129] width 8 height 7
radio input "true"
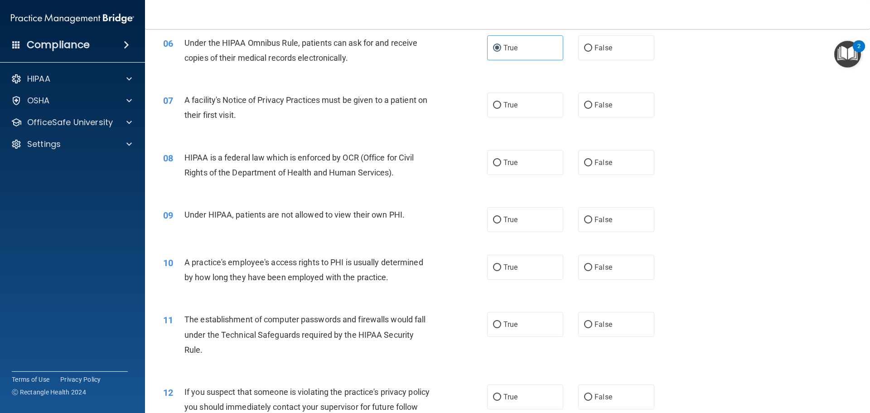
scroll to position [408, 0]
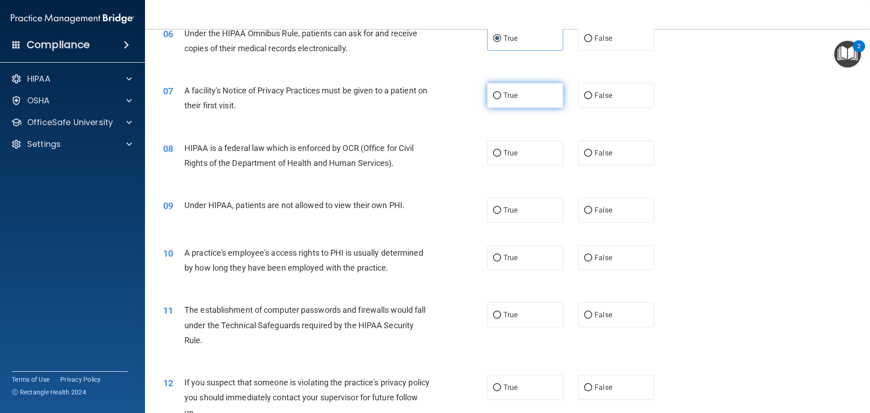
click at [518, 101] on label "True" at bounding box center [525, 95] width 76 height 25
click at [501, 99] on input "True" at bounding box center [497, 95] width 8 height 7
radio input "true"
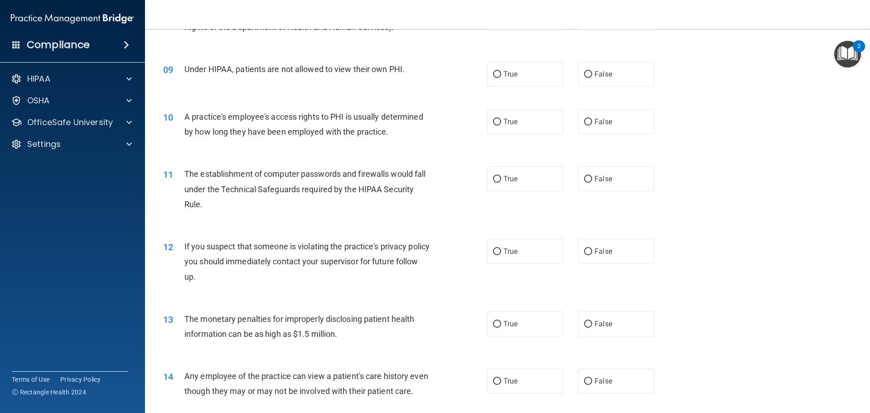
scroll to position [453, 0]
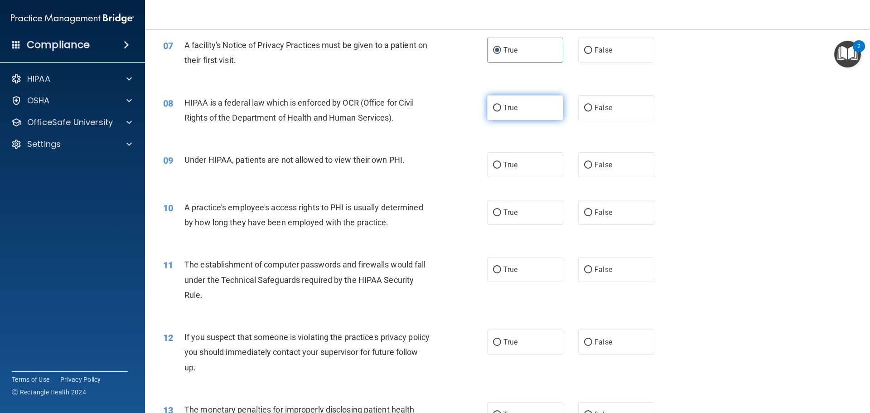
click at [523, 114] on label "True" at bounding box center [525, 107] width 76 height 25
click at [501, 111] on input "True" at bounding box center [497, 108] width 8 height 7
radio input "true"
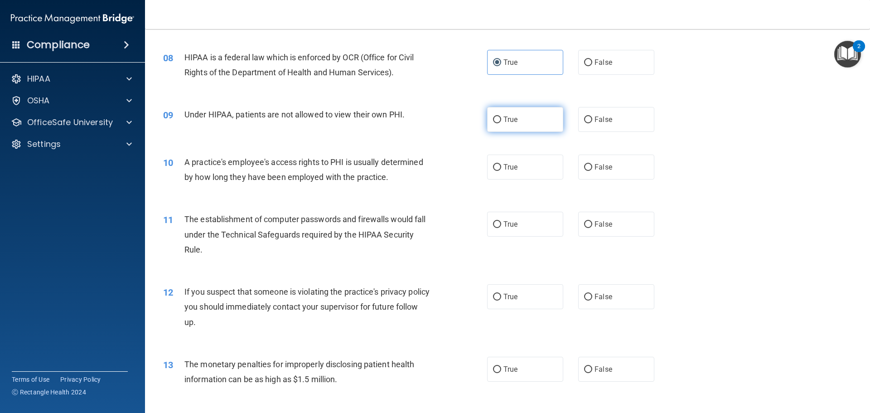
click at [533, 120] on label "True" at bounding box center [525, 119] width 76 height 25
click at [501, 120] on input "True" at bounding box center [497, 119] width 8 height 7
radio input "true"
click at [585, 122] on input "False" at bounding box center [588, 119] width 8 height 7
radio input "true"
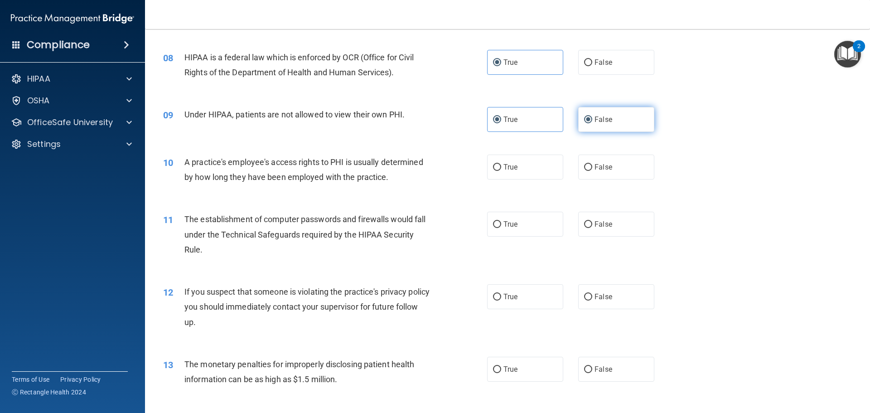
radio input "false"
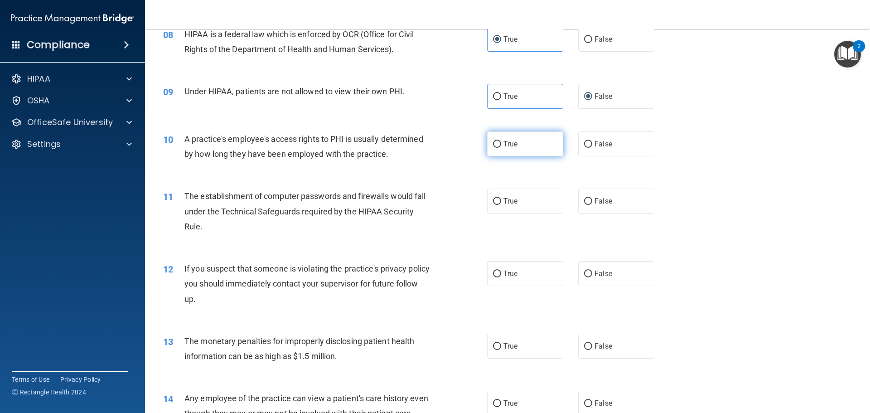
scroll to position [544, 0]
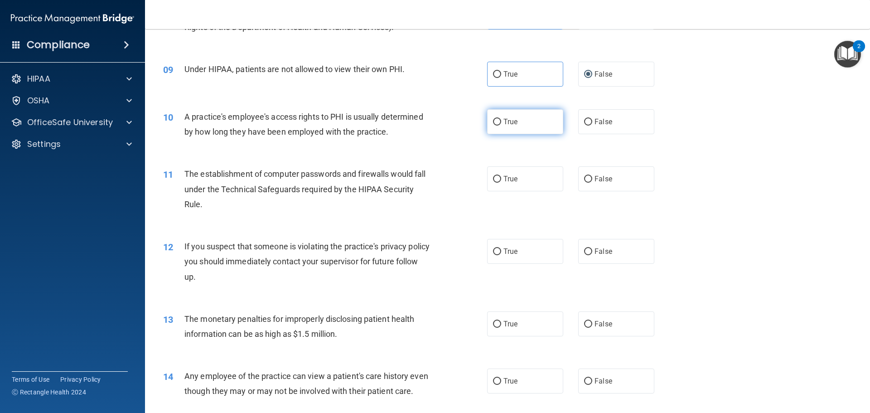
click at [521, 130] on label "True" at bounding box center [525, 121] width 76 height 25
click at [501, 126] on input "True" at bounding box center [497, 122] width 8 height 7
radio input "true"
click at [590, 130] on label "False" at bounding box center [616, 121] width 76 height 25
click at [590, 126] on input "False" at bounding box center [588, 122] width 8 height 7
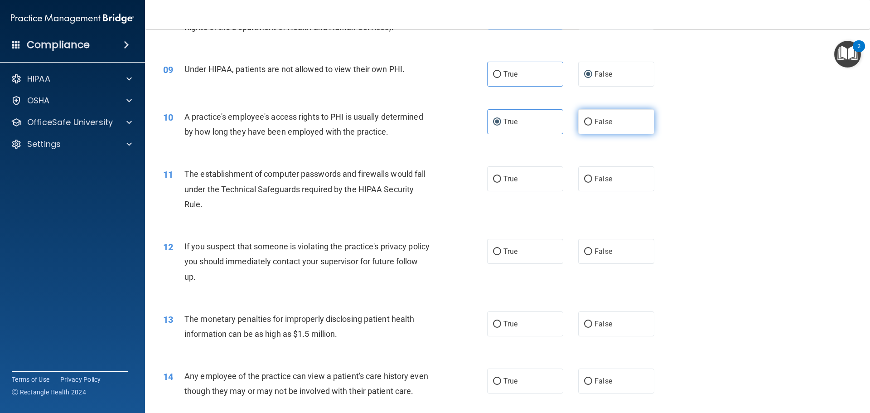
radio input "true"
radio input "false"
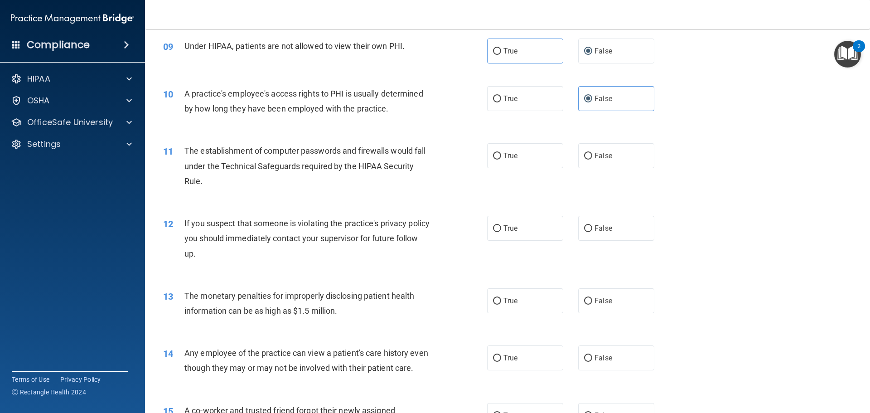
scroll to position [589, 0]
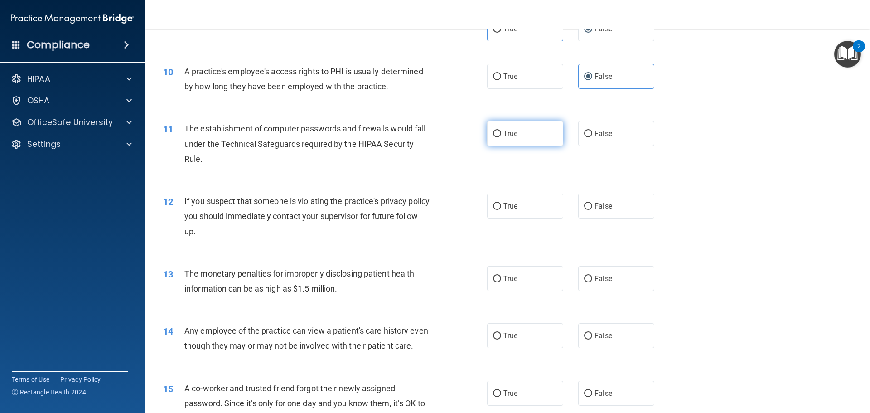
click at [526, 140] on label "True" at bounding box center [525, 133] width 76 height 25
click at [501, 137] on input "True" at bounding box center [497, 133] width 8 height 7
radio input "true"
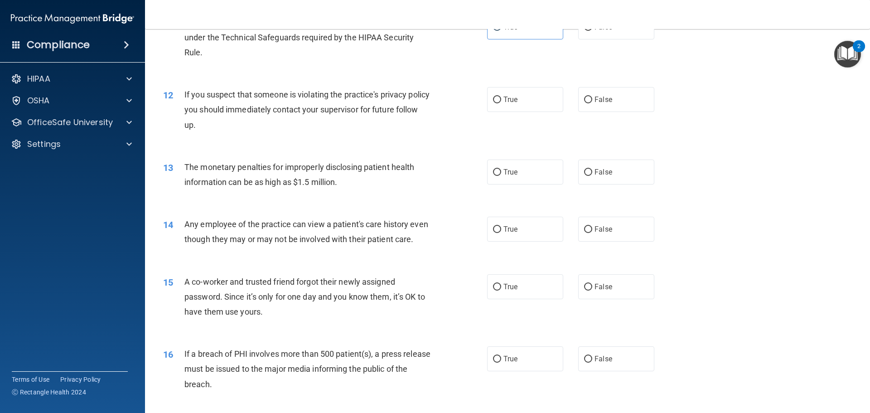
scroll to position [725, 0]
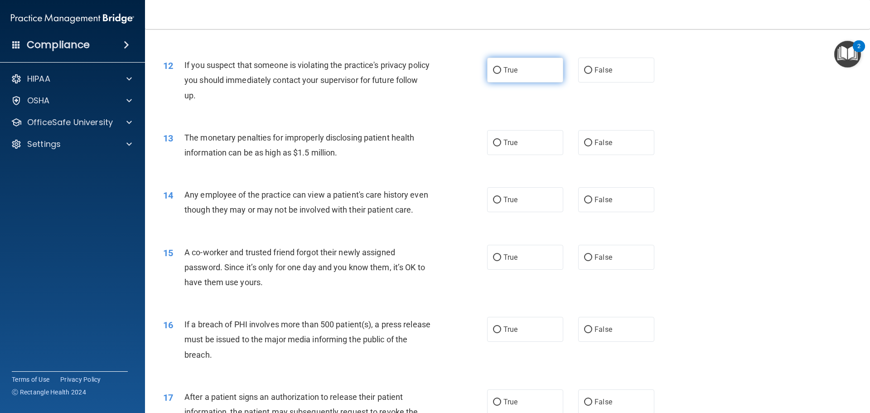
click at [516, 79] on label "True" at bounding box center [525, 70] width 76 height 25
click at [501, 74] on input "True" at bounding box center [497, 70] width 8 height 7
radio input "true"
click at [536, 140] on label "True" at bounding box center [525, 142] width 76 height 25
click at [501, 140] on input "True" at bounding box center [497, 143] width 8 height 7
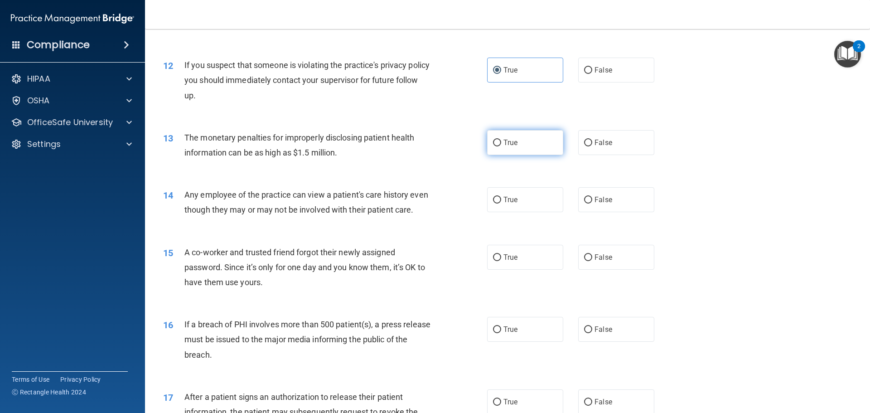
radio input "true"
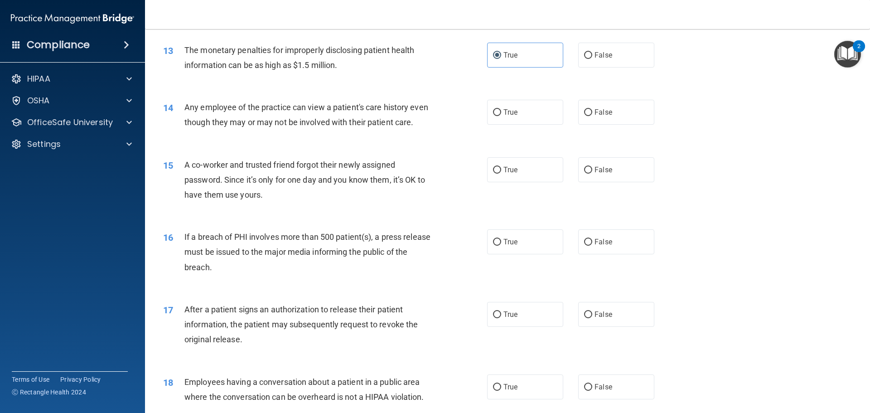
scroll to position [816, 0]
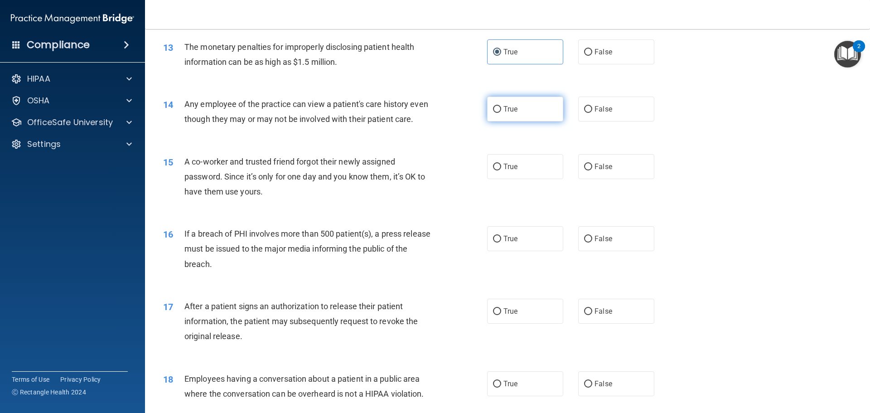
click at [525, 117] on label "True" at bounding box center [525, 109] width 76 height 25
click at [501, 113] on input "True" at bounding box center [497, 109] width 8 height 7
radio input "true"
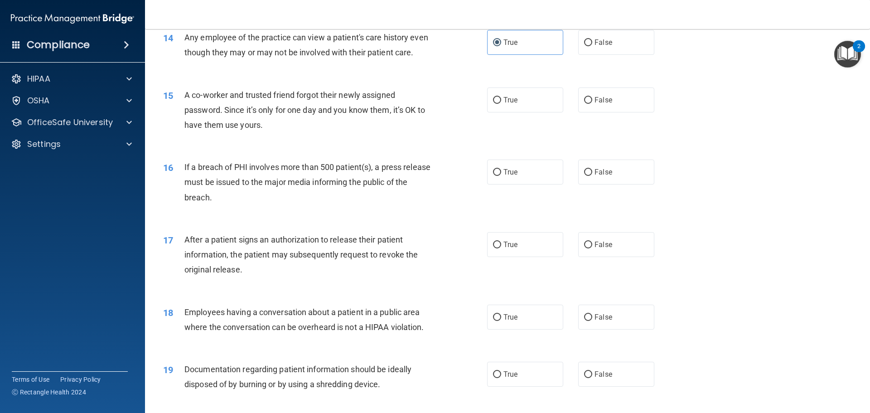
scroll to position [861, 0]
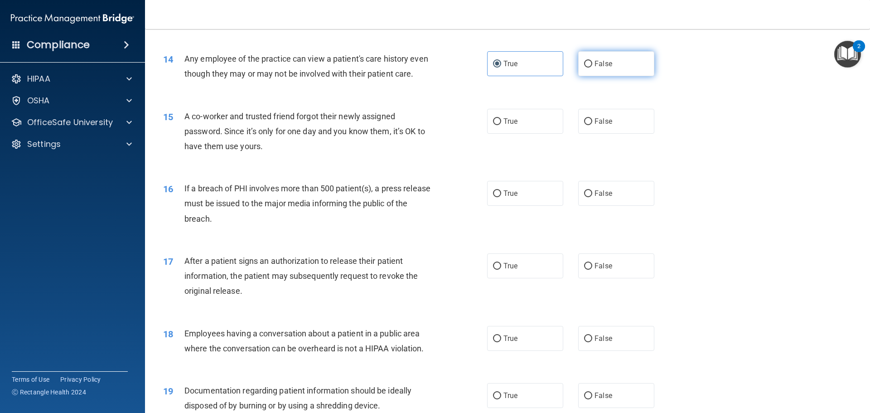
click at [584, 73] on label "False" at bounding box center [616, 63] width 76 height 25
click at [584, 68] on input "False" at bounding box center [588, 64] width 8 height 7
radio input "true"
click at [496, 64] on input "True" at bounding box center [497, 64] width 8 height 7
radio input "true"
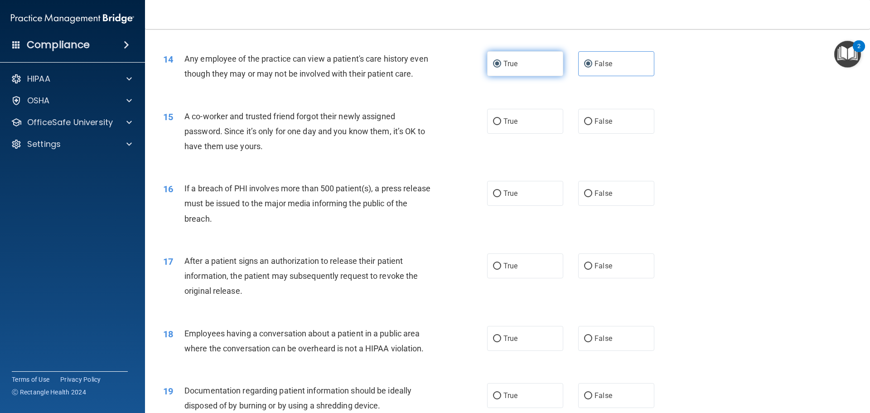
radio input "false"
click at [614, 134] on label "False" at bounding box center [616, 121] width 76 height 25
click at [592, 125] on input "False" at bounding box center [588, 121] width 8 height 7
radio input "true"
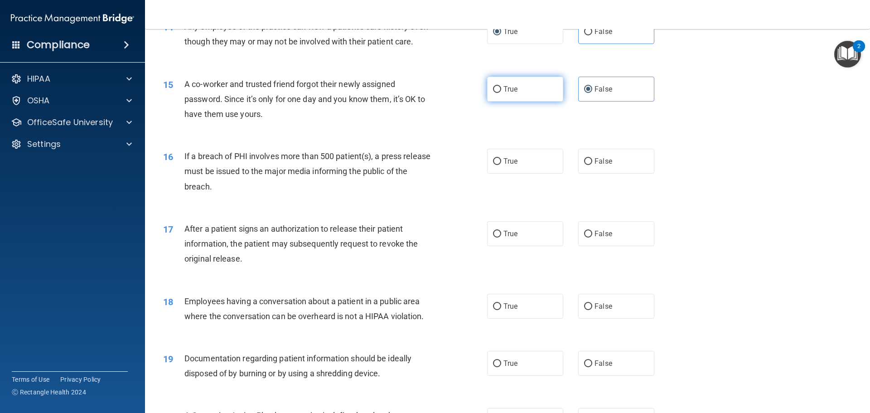
scroll to position [952, 0]
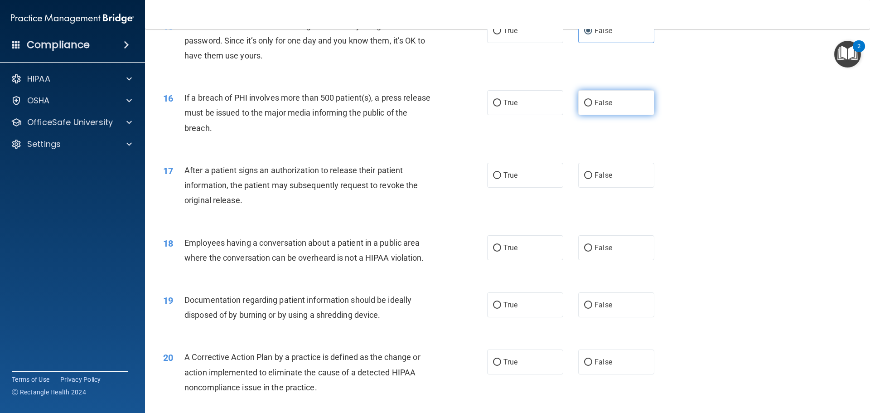
click at [630, 115] on label "False" at bounding box center [616, 102] width 76 height 25
click at [592, 106] on input "False" at bounding box center [588, 103] width 8 height 7
radio input "true"
click at [541, 115] on label "True" at bounding box center [525, 102] width 76 height 25
click at [501, 106] on input "True" at bounding box center [497, 103] width 8 height 7
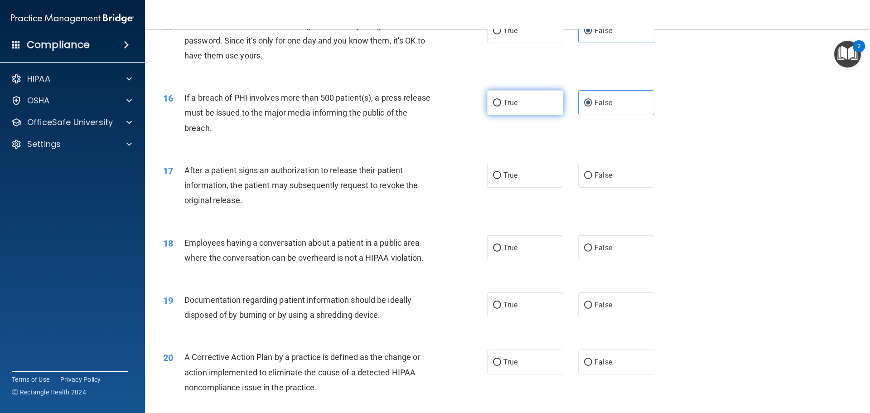
radio input "true"
radio input "false"
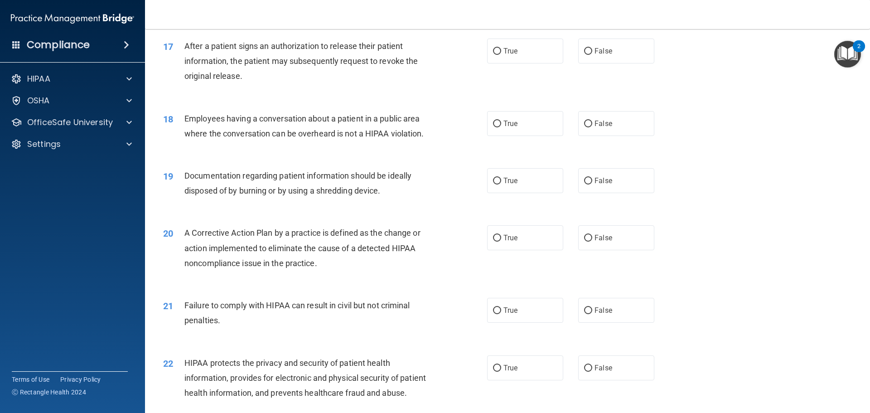
scroll to position [1087, 0]
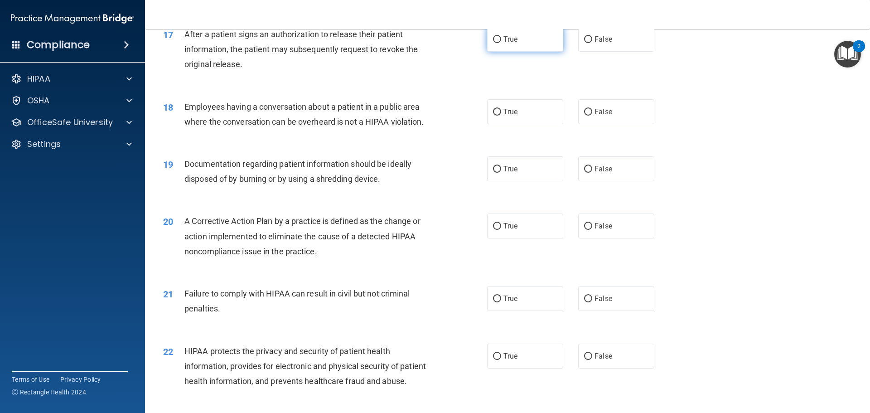
click at [519, 52] on label "True" at bounding box center [525, 39] width 76 height 25
click at [501, 43] on input "True" at bounding box center [497, 39] width 8 height 7
radio input "true"
click at [633, 124] on label "False" at bounding box center [616, 111] width 76 height 25
click at [592, 116] on input "False" at bounding box center [588, 112] width 8 height 7
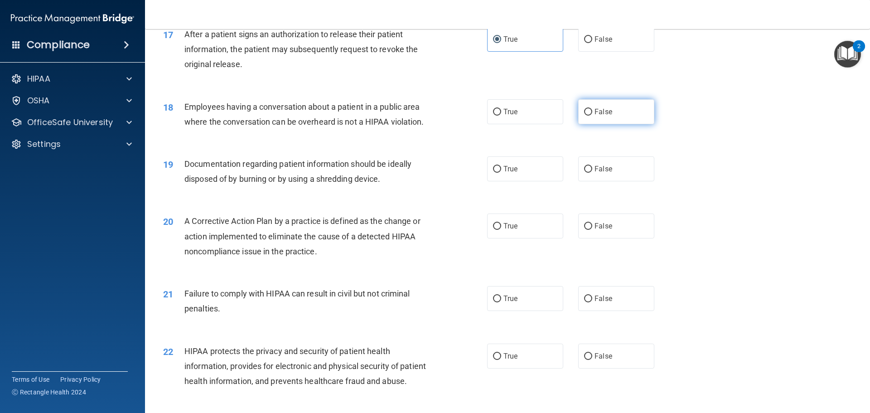
radio input "true"
click at [525, 122] on label "True" at bounding box center [525, 111] width 76 height 25
click at [501, 116] on input "True" at bounding box center [497, 112] width 8 height 7
radio input "true"
click at [592, 121] on label "False" at bounding box center [616, 111] width 76 height 25
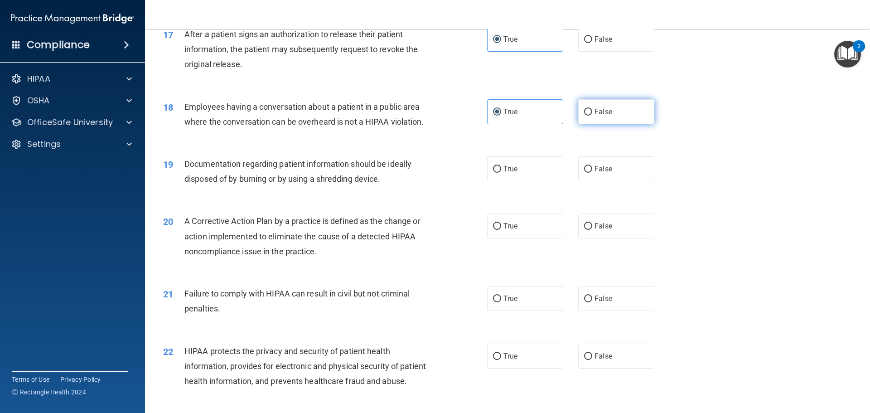
click at [592, 116] on input "False" at bounding box center [588, 112] width 8 height 7
radio input "true"
radio input "false"
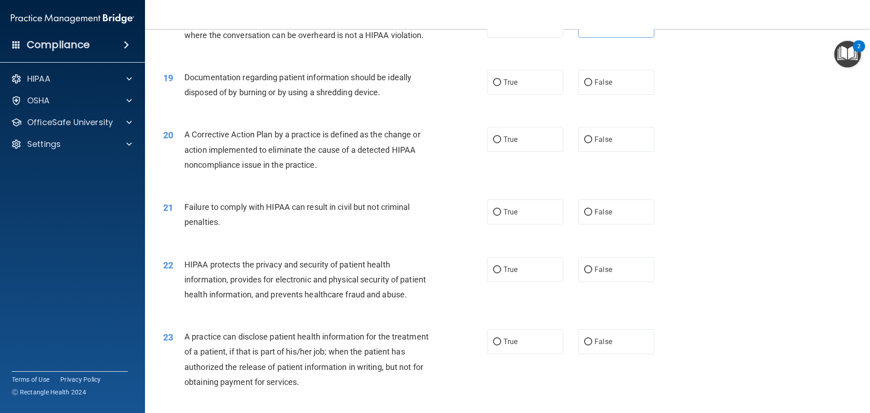
scroll to position [1178, 0]
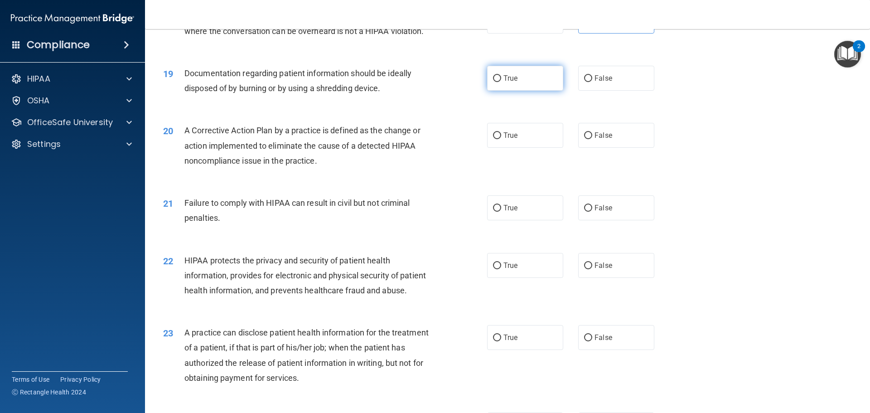
click at [532, 91] on label "True" at bounding box center [525, 78] width 76 height 25
click at [501, 82] on input "True" at bounding box center [497, 78] width 8 height 7
radio input "true"
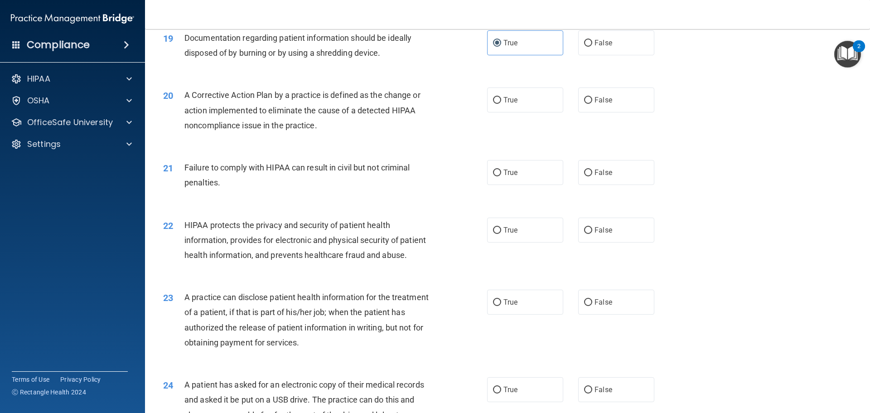
scroll to position [1269, 0]
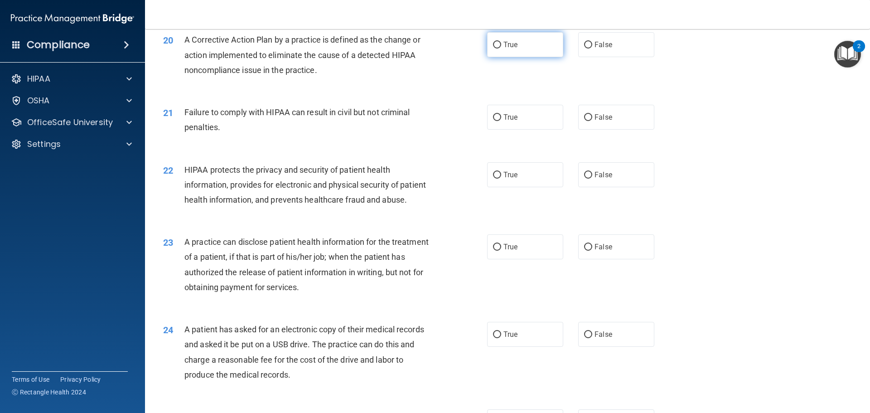
click at [523, 57] on label "True" at bounding box center [525, 44] width 76 height 25
click at [501, 48] on input "True" at bounding box center [497, 45] width 8 height 7
radio input "true"
click at [602, 126] on label "False" at bounding box center [616, 117] width 76 height 25
click at [592, 121] on input "False" at bounding box center [588, 117] width 8 height 7
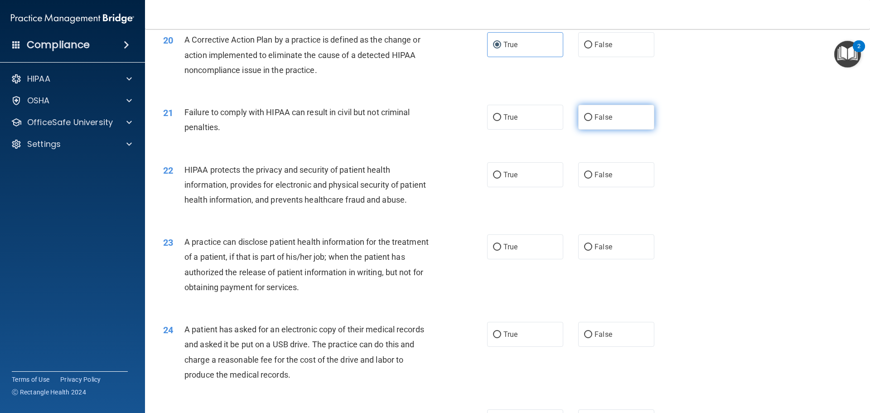
radio input "true"
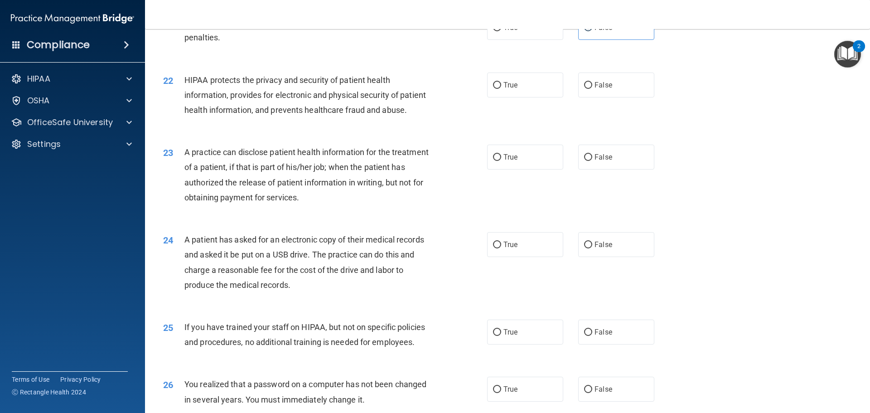
scroll to position [1359, 0]
click at [493, 88] on input "True" at bounding box center [497, 84] width 8 height 7
radio input "true"
click at [535, 169] on label "True" at bounding box center [525, 156] width 76 height 25
click at [501, 160] on input "True" at bounding box center [497, 156] width 8 height 7
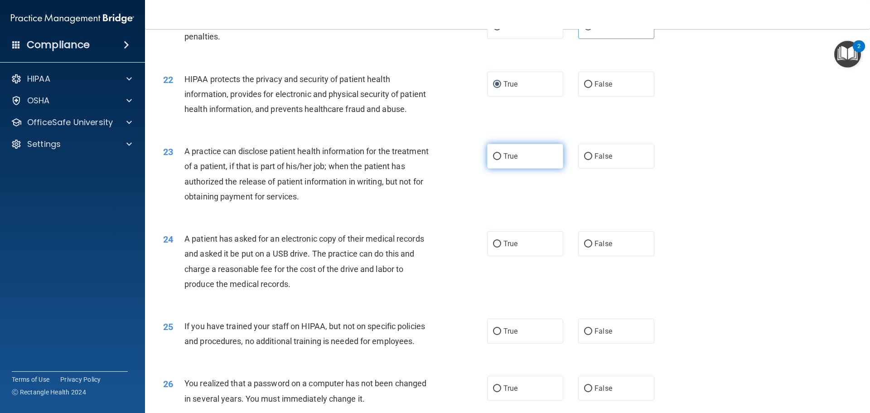
radio input "true"
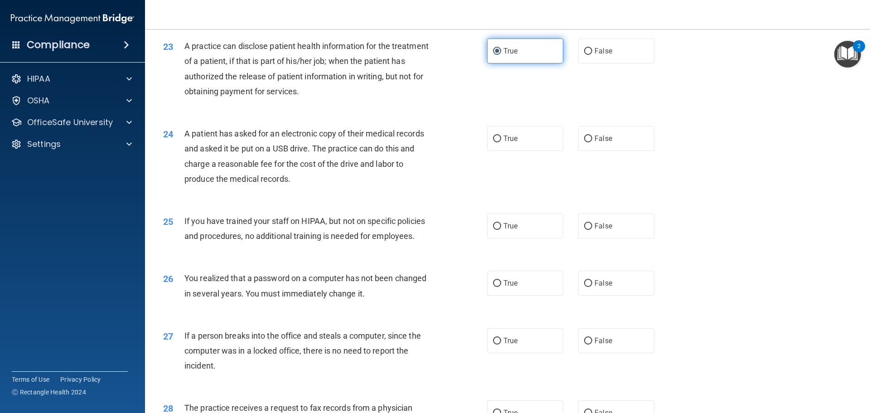
scroll to position [1495, 0]
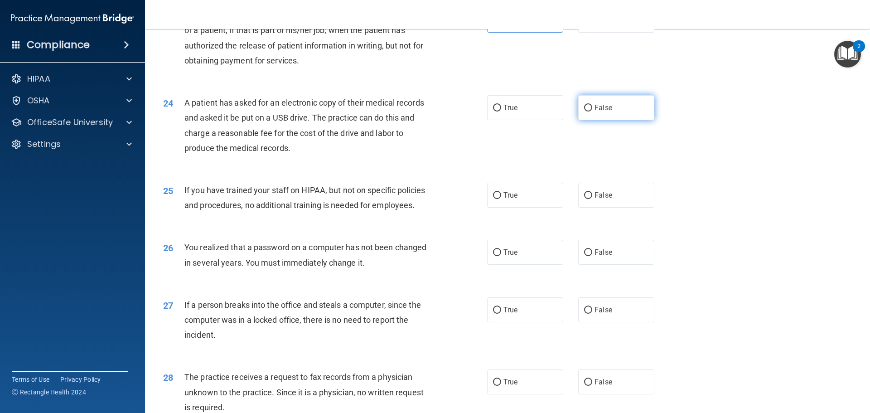
click at [603, 120] on label "False" at bounding box center [616, 107] width 76 height 25
click at [592, 111] on input "False" at bounding box center [588, 108] width 8 height 7
radio input "true"
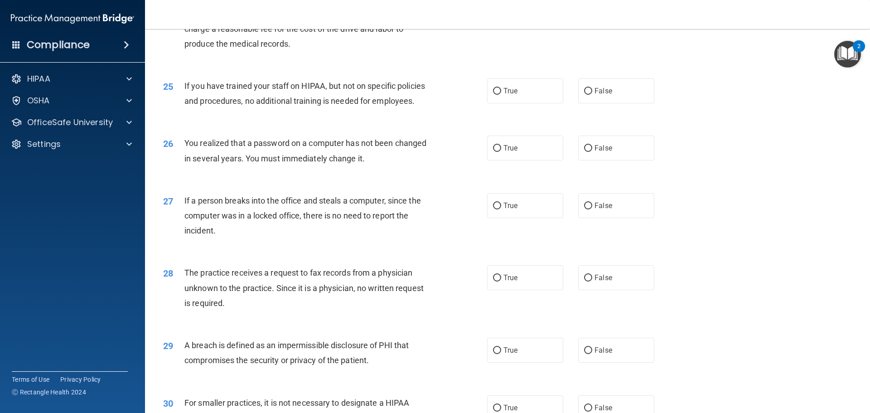
scroll to position [1541, 0]
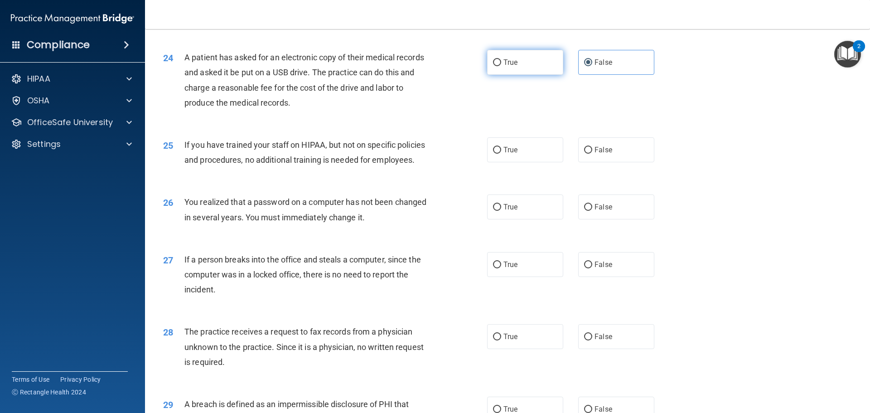
click at [521, 75] on label "True" at bounding box center [525, 62] width 76 height 25
click at [501, 66] on input "True" at bounding box center [497, 62] width 8 height 7
radio input "true"
radio input "false"
click at [596, 154] on span "False" at bounding box center [603, 149] width 18 height 9
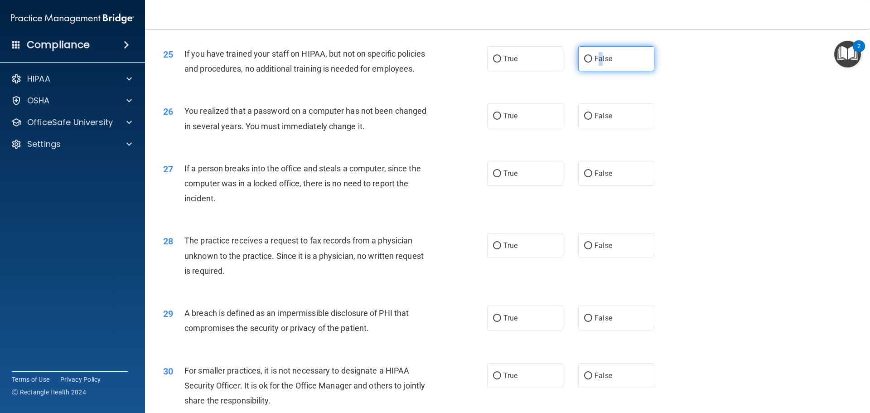
scroll to position [1631, 0]
click at [588, 72] on label "False" at bounding box center [616, 59] width 76 height 25
click at [588, 63] on input "False" at bounding box center [588, 59] width 8 height 7
radio input "true"
click at [539, 129] on label "True" at bounding box center [525, 116] width 76 height 25
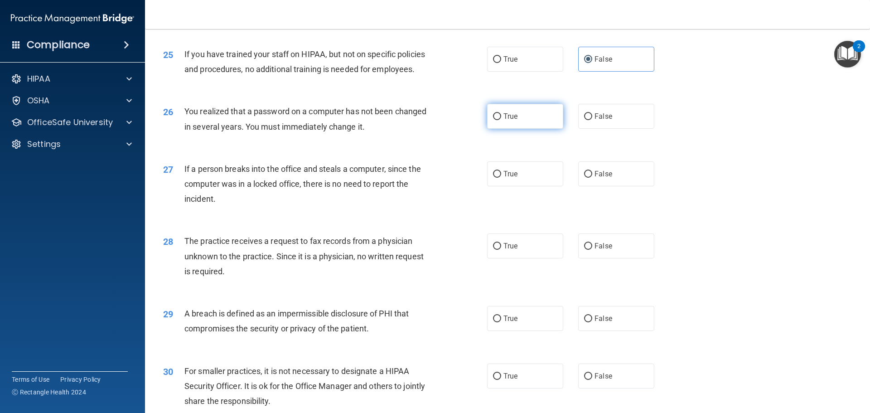
click at [501, 120] on input "True" at bounding box center [497, 116] width 8 height 7
radio input "true"
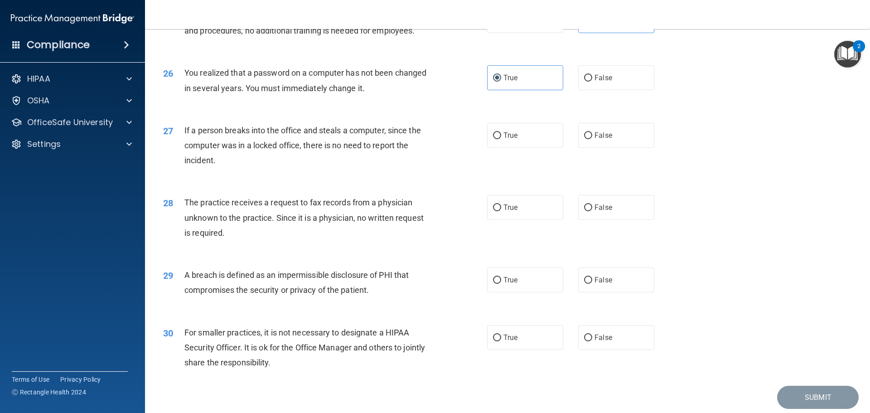
scroll to position [1722, 0]
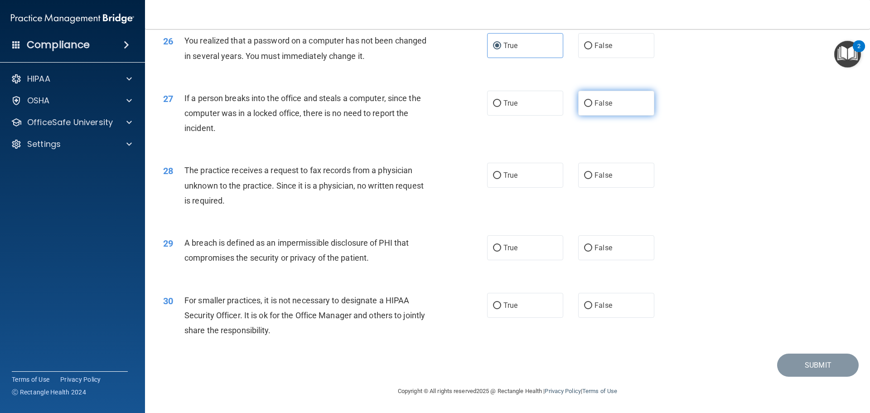
click at [599, 116] on label "False" at bounding box center [616, 103] width 76 height 25
click at [592, 107] on input "False" at bounding box center [588, 103] width 8 height 7
radio input "true"
click at [620, 175] on label "False" at bounding box center [616, 175] width 76 height 25
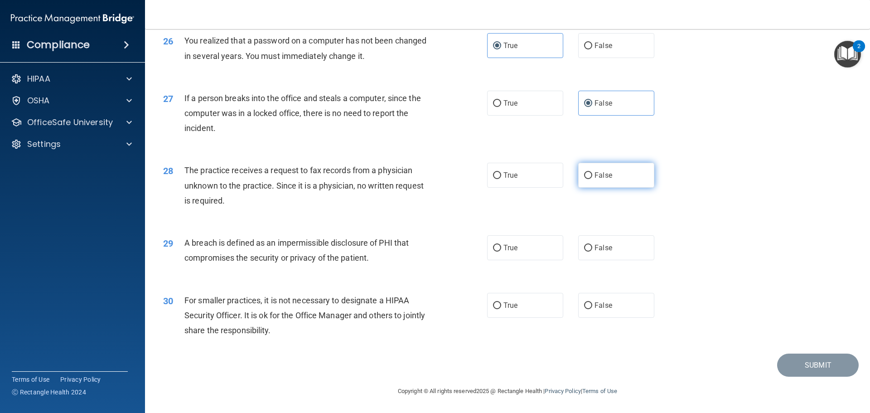
click at [592, 175] on input "False" at bounding box center [588, 175] width 8 height 7
radio input "true"
click at [559, 246] on div "True False" at bounding box center [578, 247] width 183 height 25
click at [535, 251] on label "True" at bounding box center [525, 247] width 76 height 25
click at [501, 251] on input "True" at bounding box center [497, 248] width 8 height 7
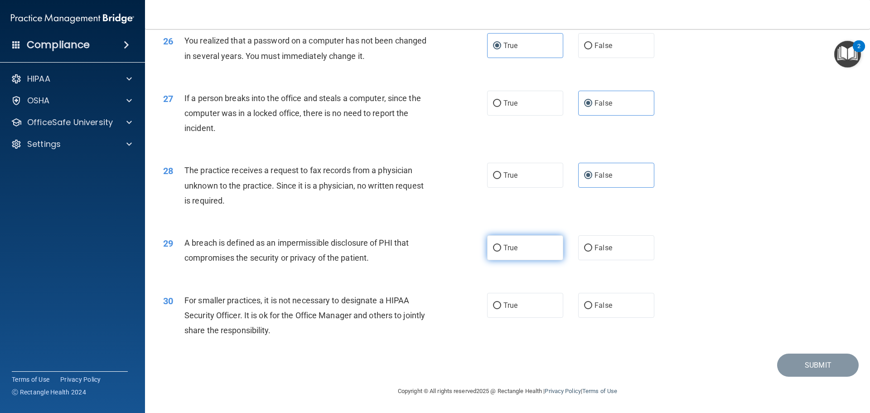
radio input "true"
click at [603, 301] on span "False" at bounding box center [603, 305] width 18 height 9
click at [592, 302] on input "False" at bounding box center [588, 305] width 8 height 7
radio input "true"
click at [808, 378] on main "- The HIPAA Quiz This quiz doesn’t expire until . Are you sure you want to take…" at bounding box center [507, 221] width 725 height 384
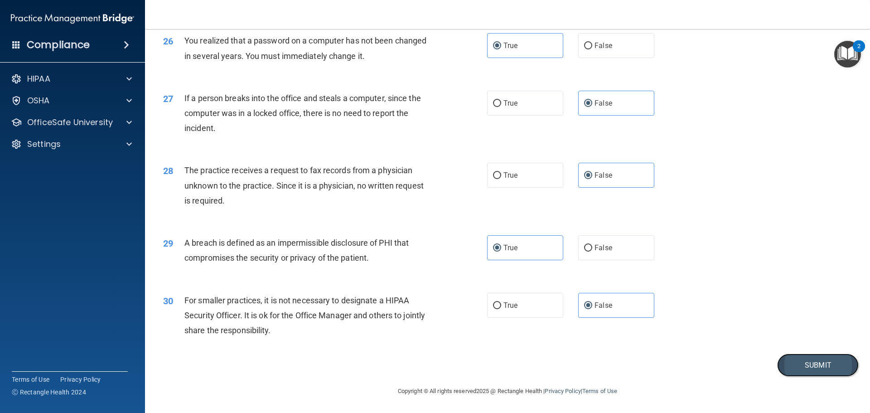
click at [803, 371] on button "Submit" at bounding box center [818, 364] width 82 height 23
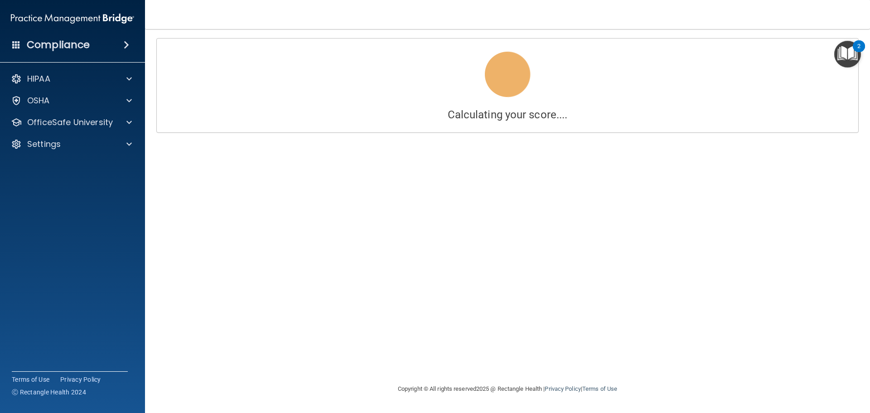
click at [684, 183] on div "Calculating your score.... Success! You've completed " The HIPAA Quiz " with a …" at bounding box center [507, 206] width 689 height 336
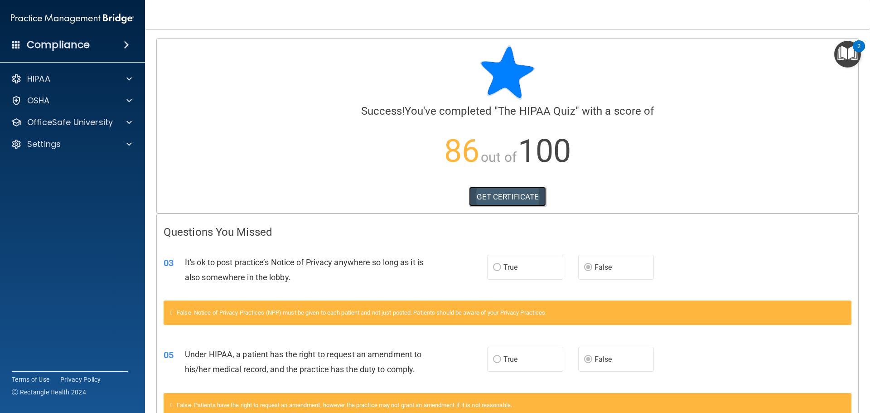
click at [510, 192] on link "GET CERTIFICATE" at bounding box center [507, 197] width 77 height 20
click at [58, 82] on div "HIPAA" at bounding box center [60, 78] width 112 height 11
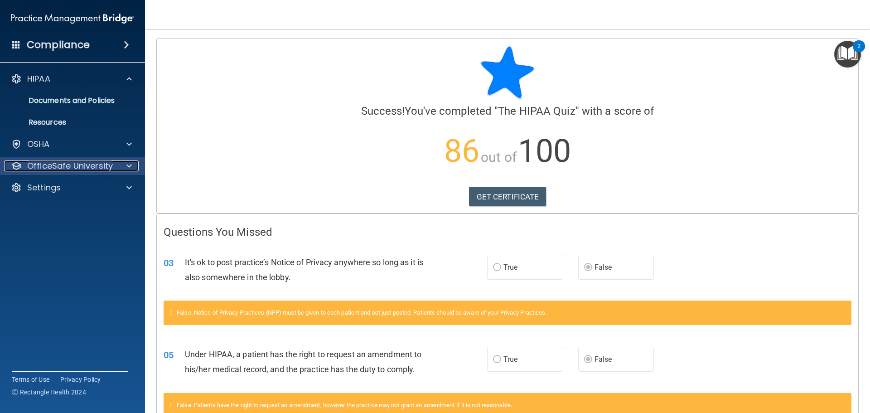
click at [99, 160] on p "OfficeSafe University" at bounding box center [70, 165] width 86 height 11
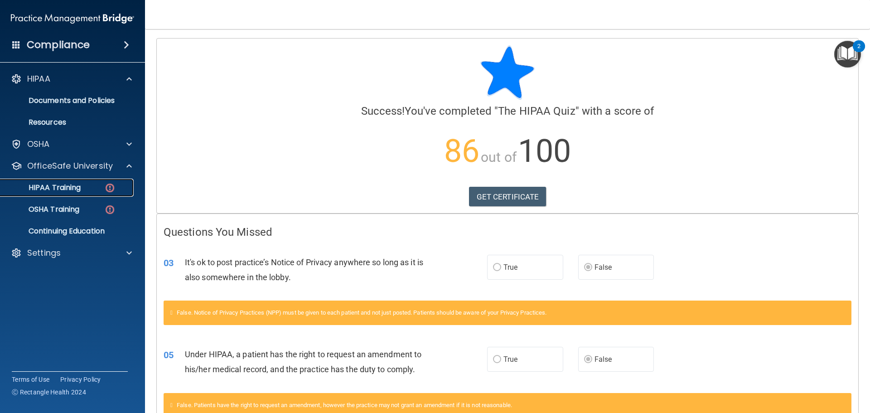
click at [87, 185] on div "HIPAA Training" at bounding box center [68, 187] width 124 height 9
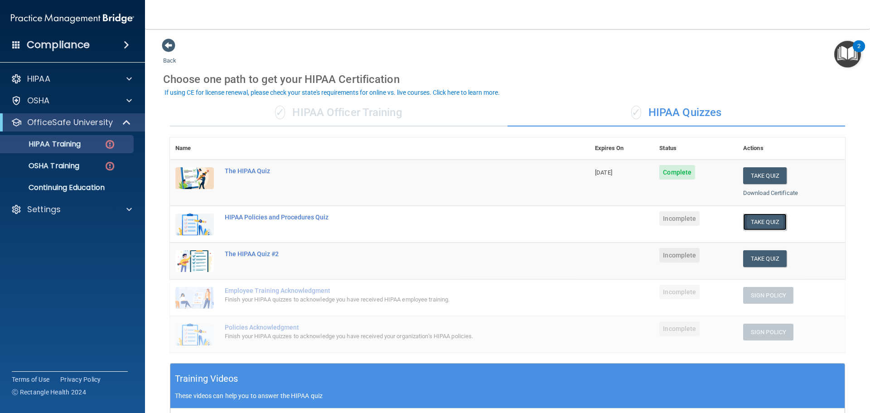
click at [759, 221] on button "Take Quiz" at bounding box center [764, 221] width 43 height 17
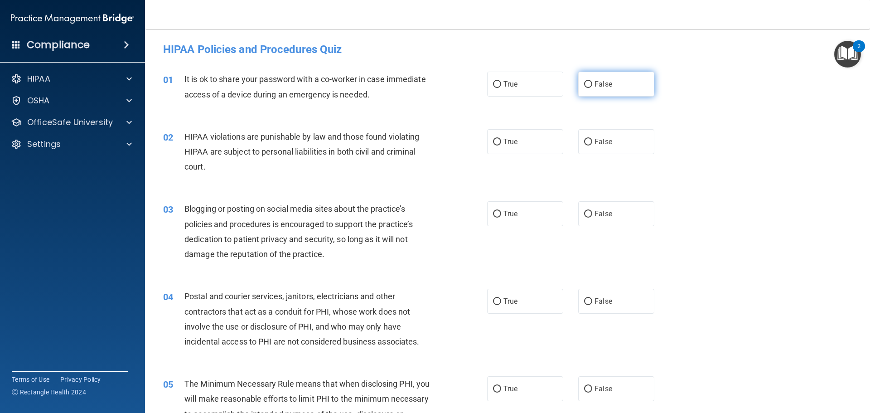
click at [593, 75] on label "False" at bounding box center [616, 84] width 76 height 25
click at [592, 81] on input "False" at bounding box center [588, 84] width 8 height 7
radio input "true"
click at [503, 144] on span "True" at bounding box center [510, 141] width 14 height 9
click at [500, 144] on input "True" at bounding box center [497, 142] width 8 height 7
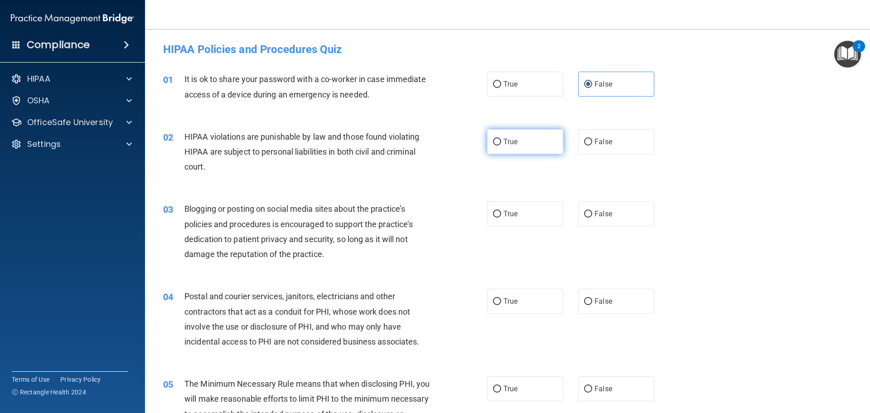
radio input "true"
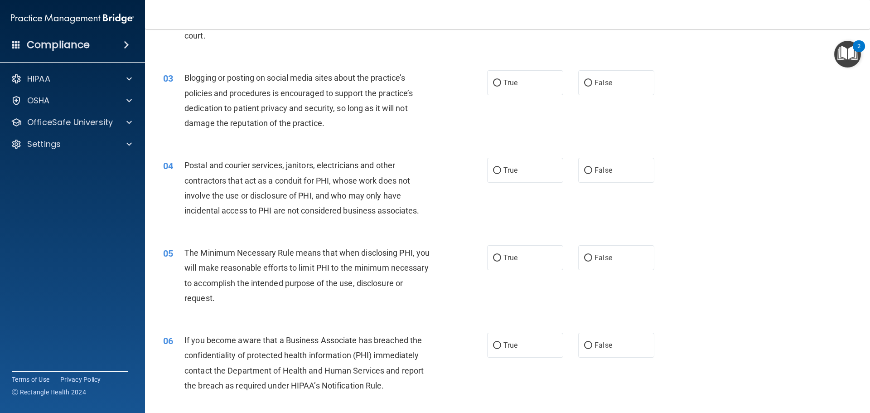
scroll to position [136, 0]
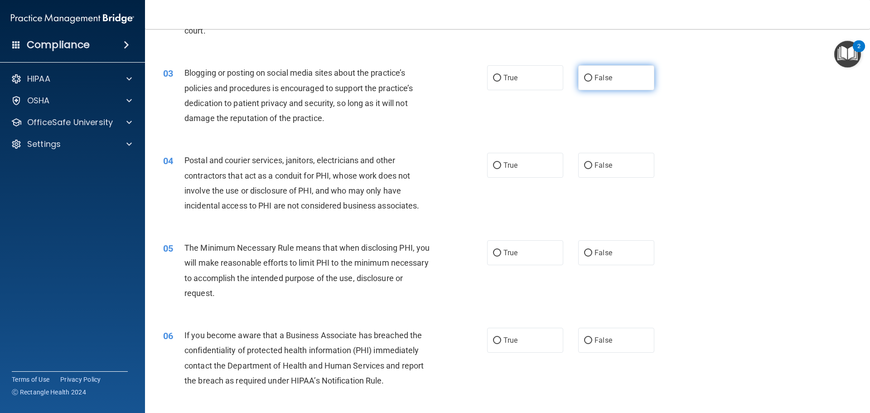
click at [595, 77] on span "False" at bounding box center [603, 77] width 18 height 9
click at [592, 77] on input "False" at bounding box center [588, 78] width 8 height 7
radio input "true"
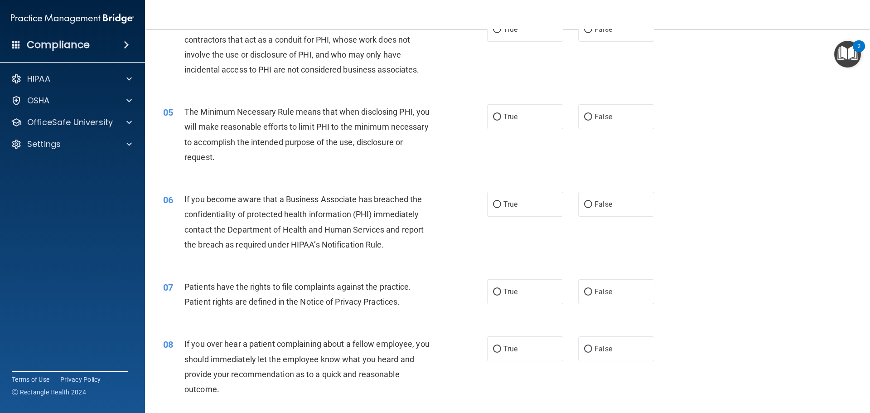
scroll to position [227, 0]
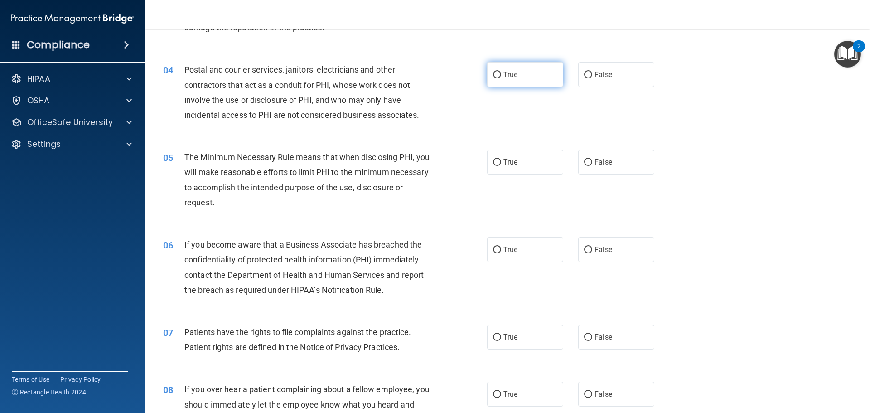
click at [508, 77] on span "True" at bounding box center [510, 74] width 14 height 9
click at [501, 77] on input "True" at bounding box center [497, 75] width 8 height 7
radio input "true"
click at [545, 161] on label "True" at bounding box center [525, 162] width 76 height 25
click at [501, 161] on input "True" at bounding box center [497, 162] width 8 height 7
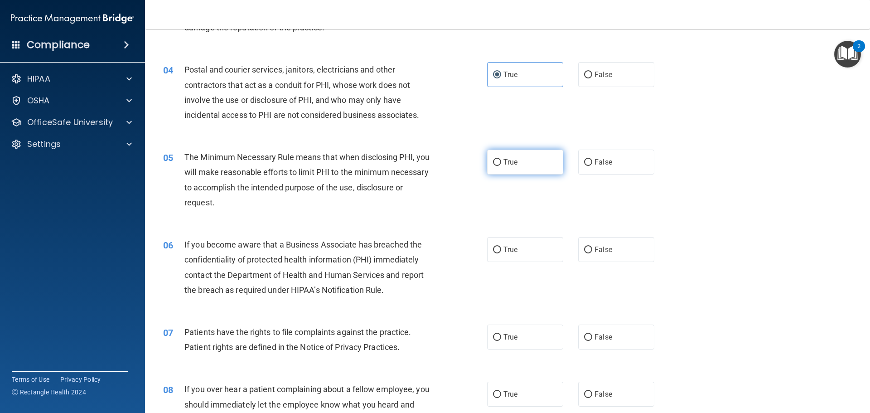
radio input "true"
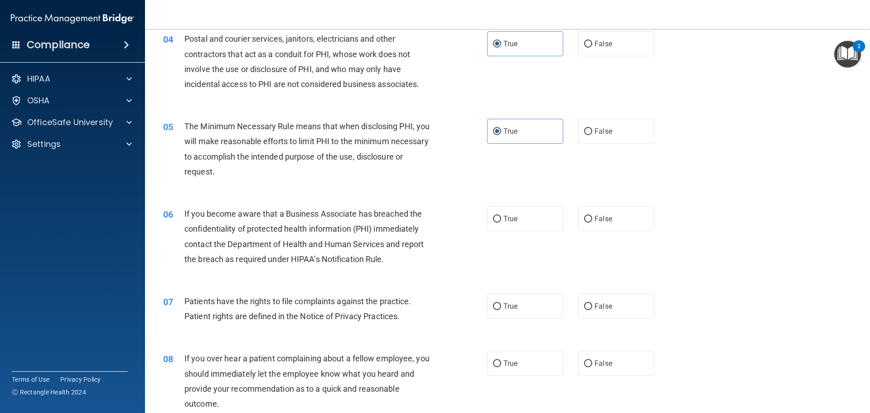
scroll to position [362, 0]
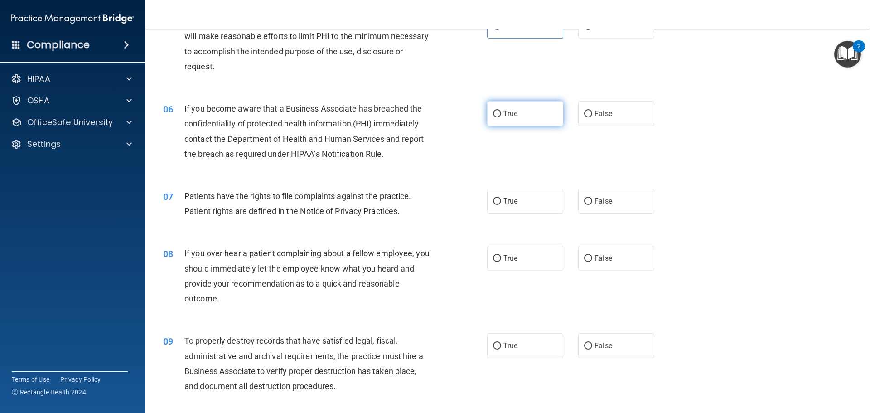
click at [540, 110] on label "True" at bounding box center [525, 113] width 76 height 25
click at [501, 111] on input "True" at bounding box center [497, 114] width 8 height 7
radio input "true"
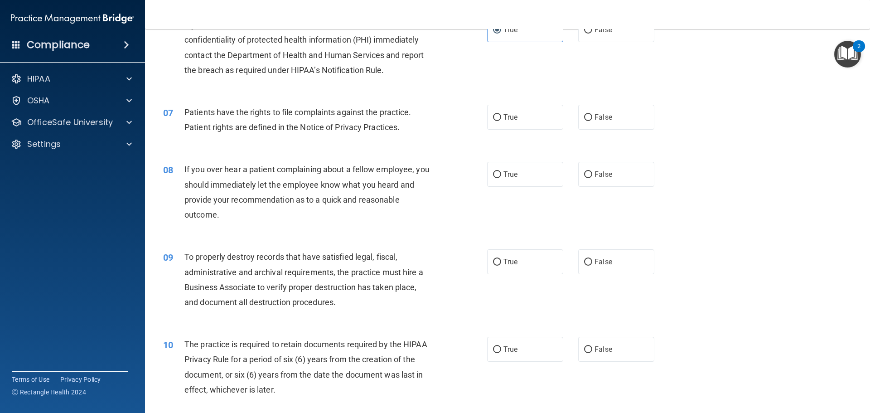
scroll to position [453, 0]
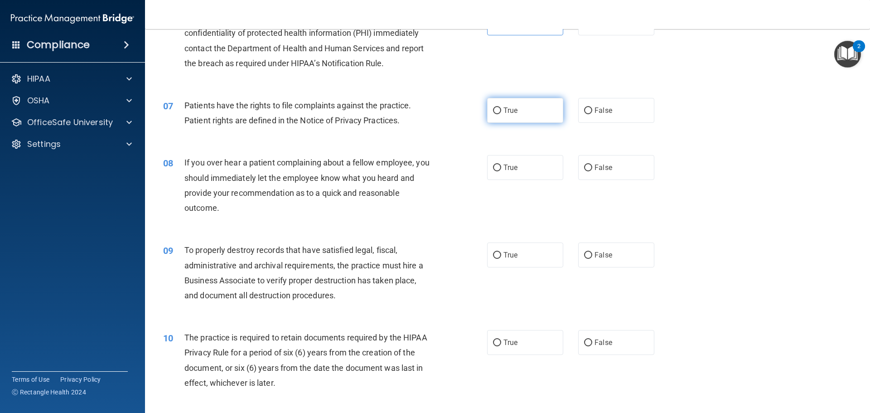
click at [522, 113] on label "True" at bounding box center [525, 110] width 76 height 25
click at [501, 113] on input "True" at bounding box center [497, 110] width 8 height 7
radio input "true"
click at [619, 170] on label "False" at bounding box center [616, 167] width 76 height 25
click at [592, 170] on input "False" at bounding box center [588, 167] width 8 height 7
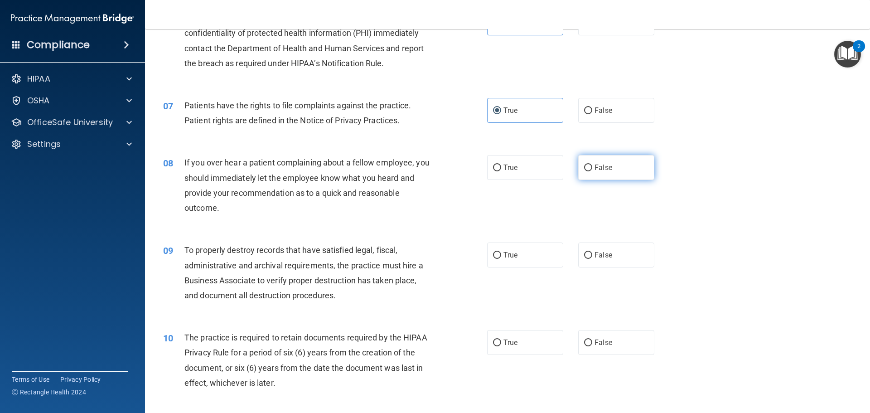
radio input "true"
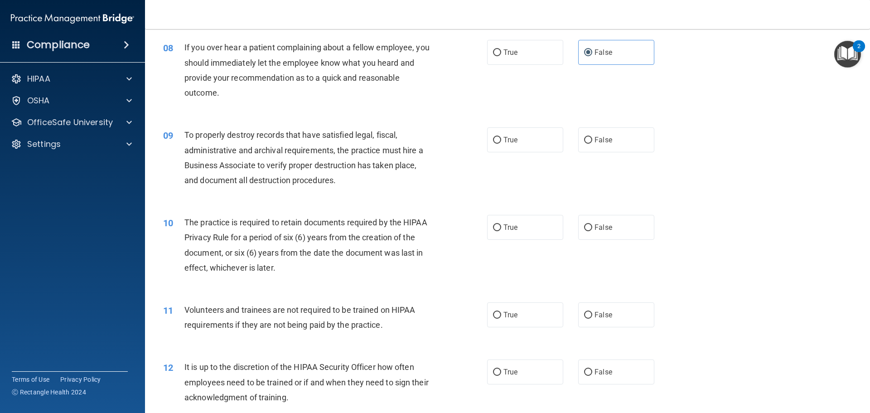
scroll to position [589, 0]
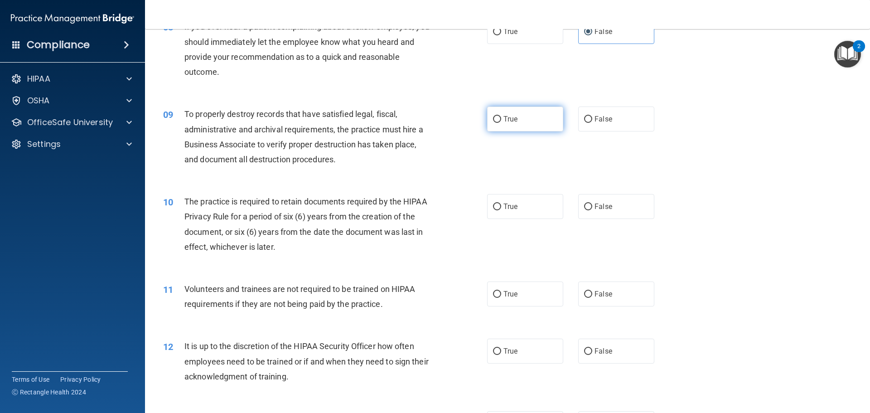
click at [550, 125] on label "True" at bounding box center [525, 118] width 76 height 25
click at [501, 123] on input "True" at bounding box center [497, 119] width 8 height 7
radio input "true"
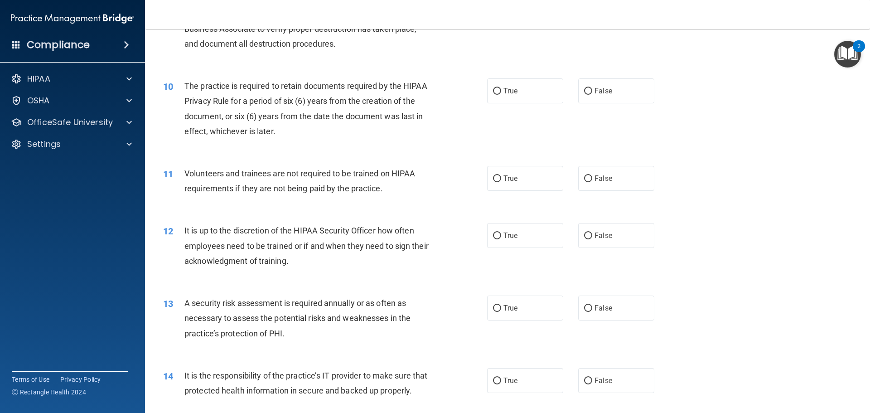
scroll to position [725, 0]
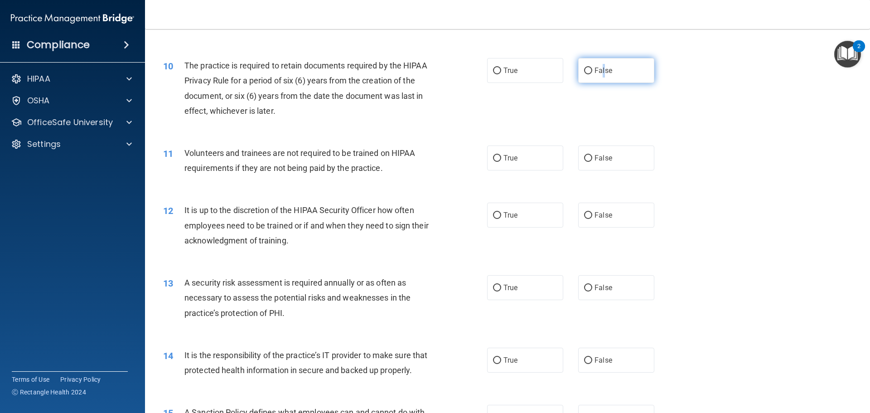
click at [600, 77] on label "False" at bounding box center [616, 70] width 76 height 25
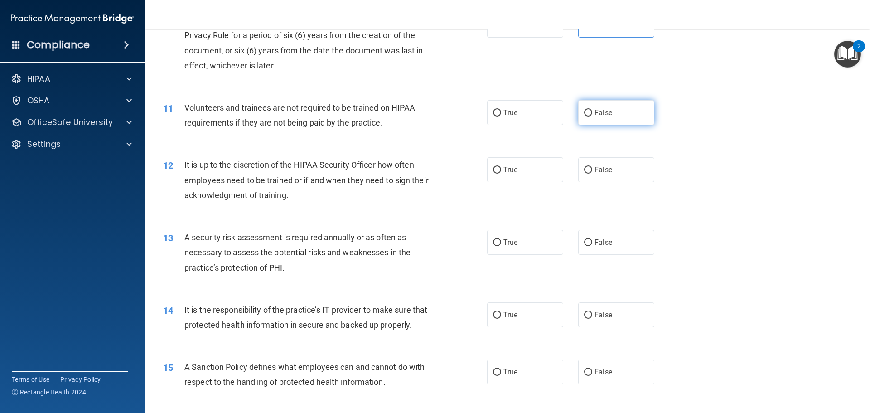
click at [615, 119] on label "False" at bounding box center [616, 112] width 76 height 25
click at [592, 116] on input "False" at bounding box center [588, 113] width 8 height 7
radio input "true"
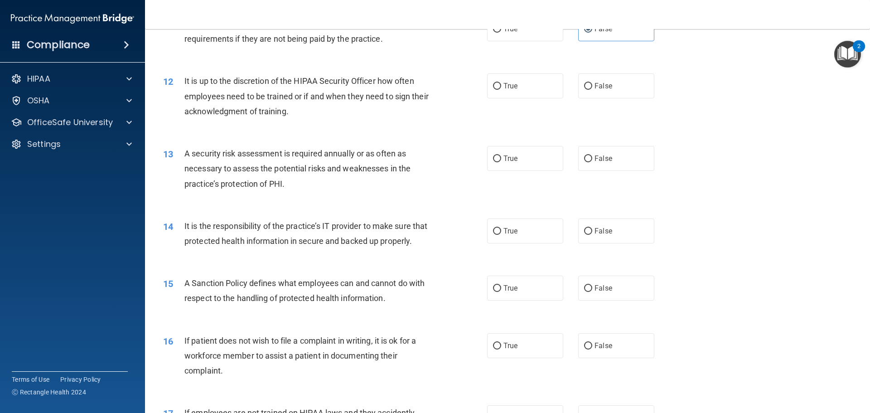
scroll to position [861, 0]
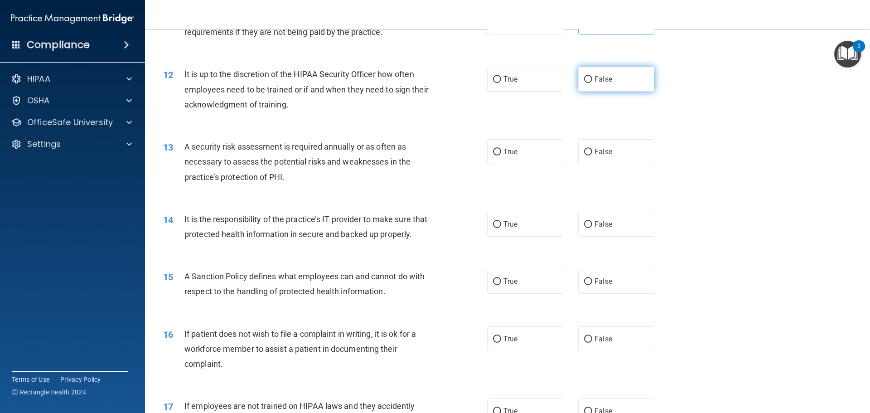
click at [623, 69] on label "False" at bounding box center [616, 79] width 76 height 25
click at [592, 76] on input "False" at bounding box center [588, 79] width 8 height 7
radio input "true"
click at [504, 148] on span "True" at bounding box center [510, 151] width 14 height 9
click at [501, 149] on input "True" at bounding box center [497, 152] width 8 height 7
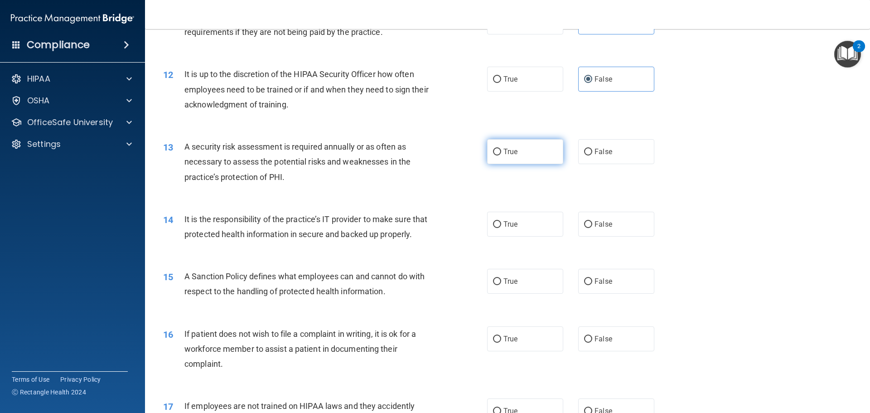
radio input "true"
click at [493, 214] on label "True" at bounding box center [525, 224] width 76 height 25
click at [493, 221] on input "True" at bounding box center [497, 224] width 8 height 7
radio input "true"
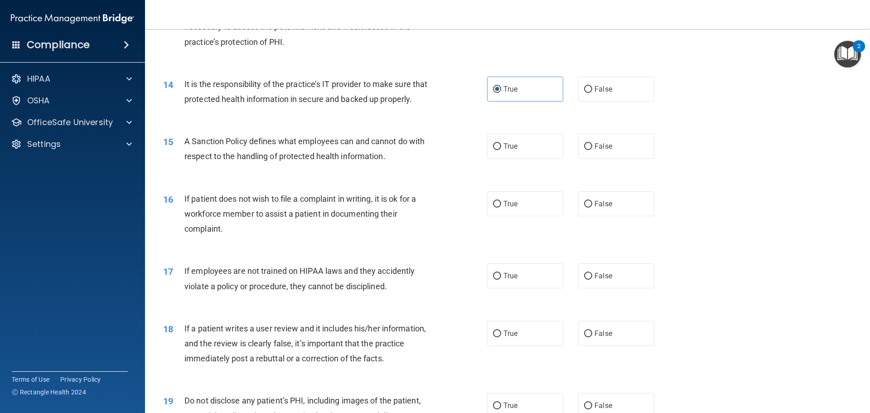
scroll to position [997, 0]
click at [500, 154] on label "True" at bounding box center [525, 145] width 76 height 25
click at [500, 149] on input "True" at bounding box center [497, 145] width 8 height 7
radio input "true"
click at [606, 151] on label "False" at bounding box center [616, 145] width 76 height 25
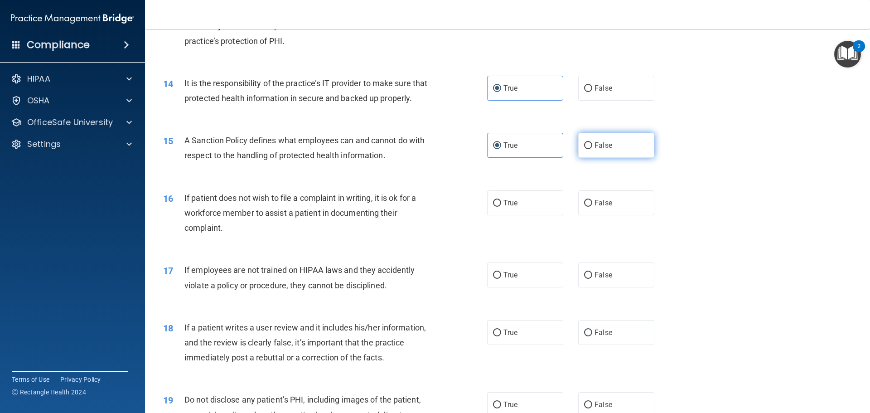
click at [592, 149] on input "False" at bounding box center [588, 145] width 8 height 7
radio input "true"
radio input "false"
click at [584, 207] on input "False" at bounding box center [588, 203] width 8 height 7
radio input "true"
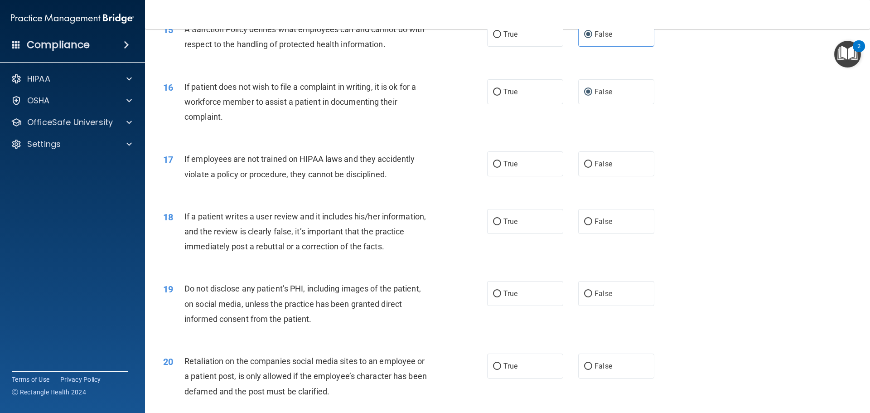
scroll to position [1133, 0]
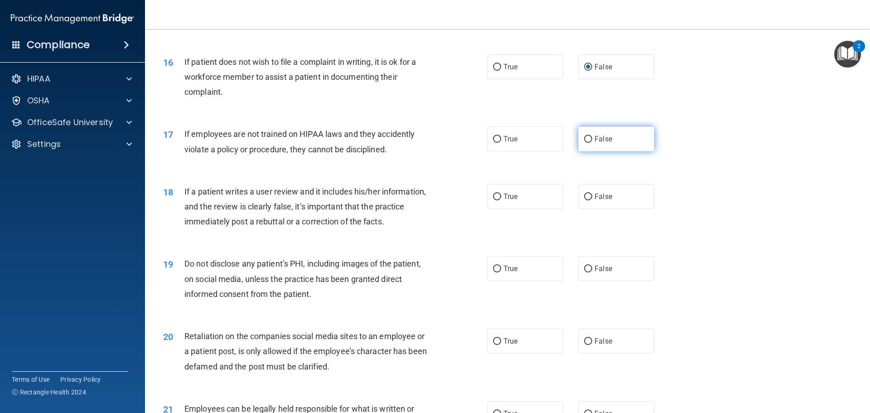
click at [586, 143] on input "False" at bounding box center [588, 139] width 8 height 7
radio input "true"
click at [610, 209] on label "False" at bounding box center [616, 196] width 76 height 25
click at [592, 200] on input "False" at bounding box center [588, 196] width 8 height 7
radio input "true"
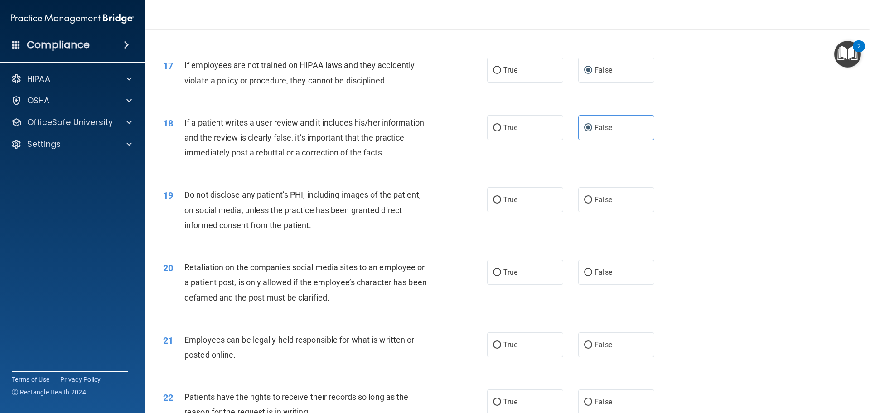
scroll to position [1223, 0]
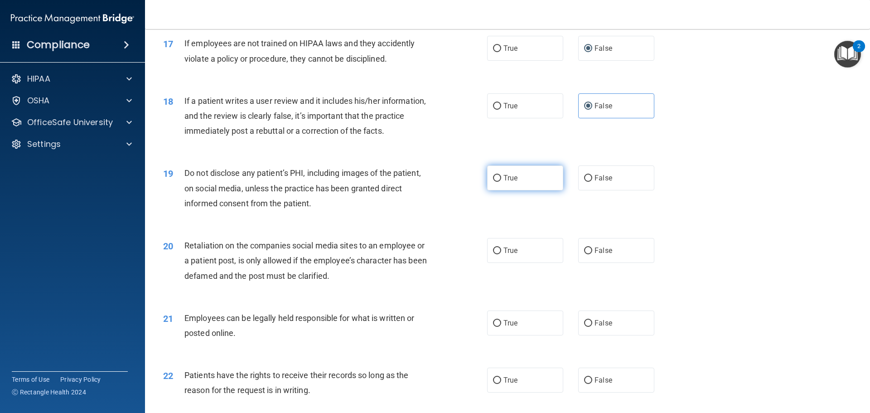
click at [519, 190] on label "True" at bounding box center [525, 177] width 76 height 25
click at [501, 182] on input "True" at bounding box center [497, 178] width 8 height 7
radio input "true"
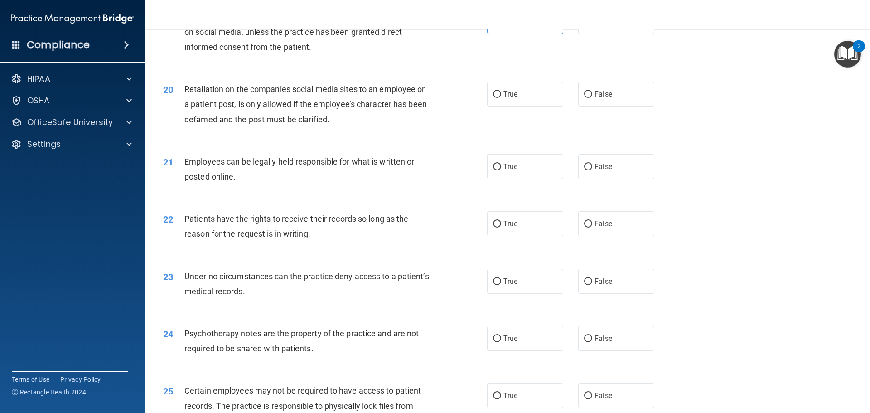
scroll to position [1359, 0]
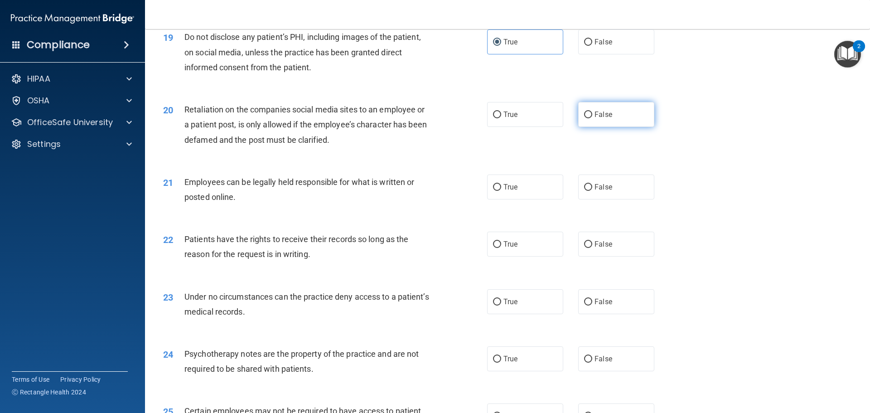
click at [596, 119] on span "False" at bounding box center [603, 114] width 18 height 9
click at [592, 118] on input "False" at bounding box center [588, 114] width 8 height 7
radio input "true"
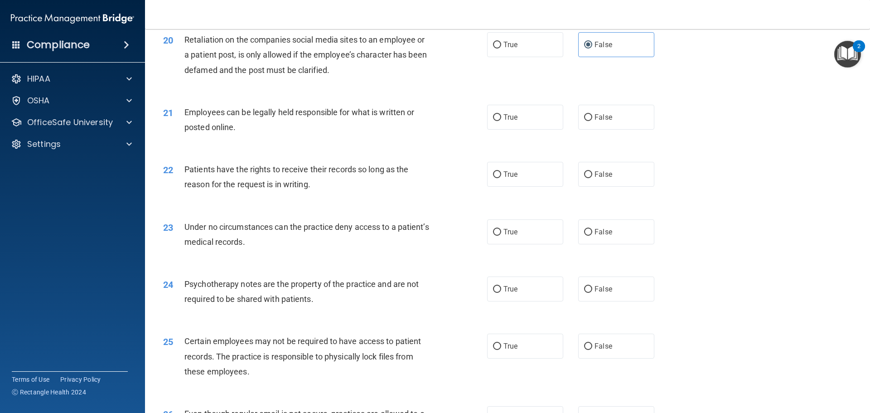
scroll to position [1450, 0]
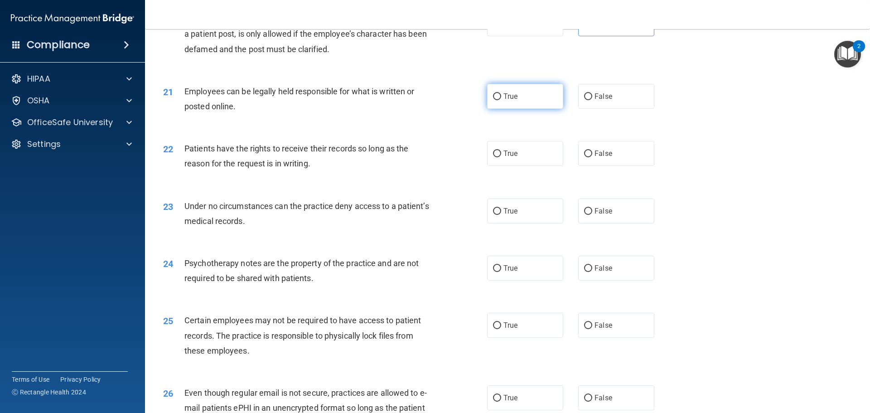
click at [517, 109] on label "True" at bounding box center [525, 96] width 76 height 25
click at [501, 100] on input "True" at bounding box center [497, 96] width 8 height 7
radio input "true"
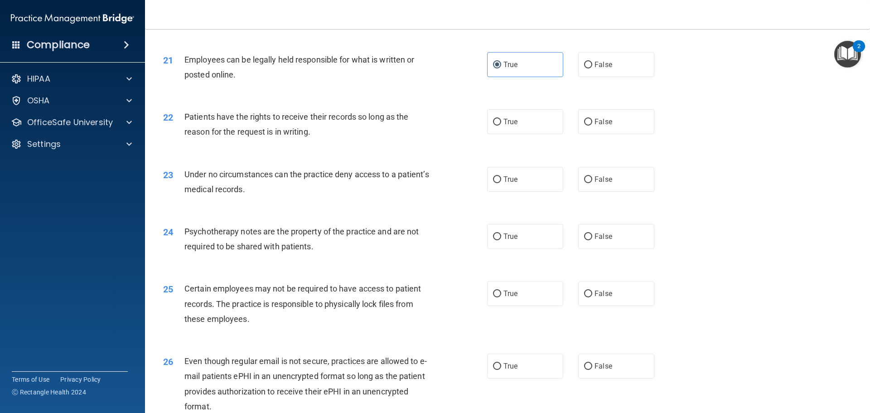
scroll to position [1495, 0]
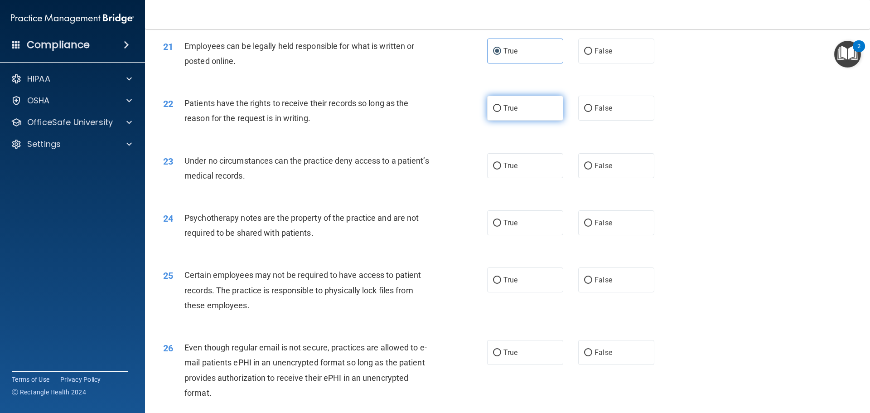
click at [520, 121] on label "True" at bounding box center [525, 108] width 76 height 25
click at [501, 112] on input "True" at bounding box center [497, 108] width 8 height 7
radio input "true"
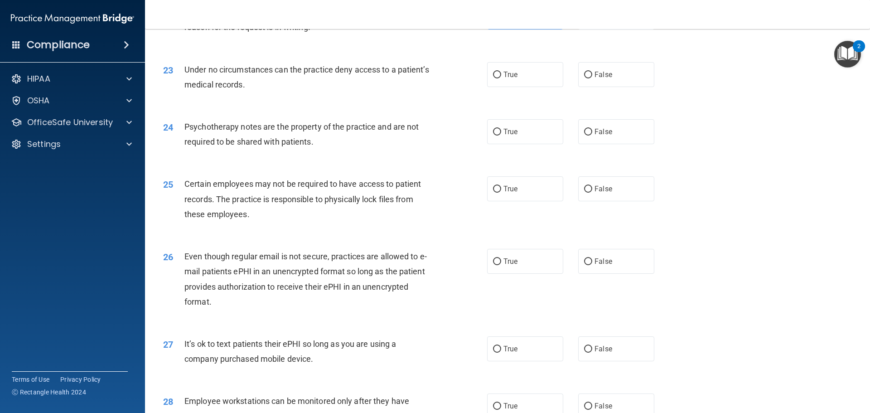
scroll to position [1586, 0]
click at [605, 85] on label "False" at bounding box center [616, 75] width 76 height 25
click at [592, 79] on input "False" at bounding box center [588, 75] width 8 height 7
radio input "true"
click at [607, 136] on span "False" at bounding box center [603, 132] width 18 height 9
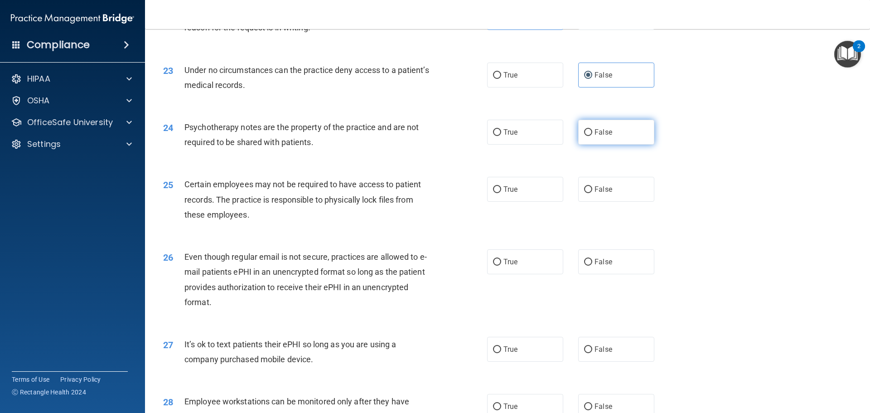
click at [592, 136] on input "False" at bounding box center [588, 132] width 8 height 7
radio input "true"
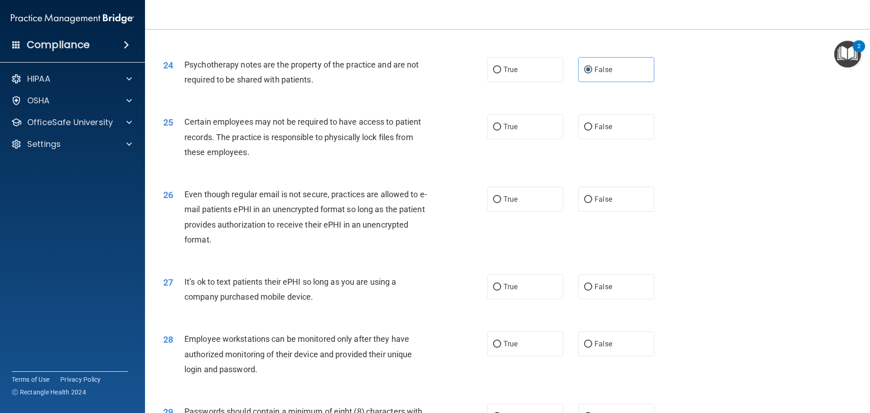
scroll to position [1677, 0]
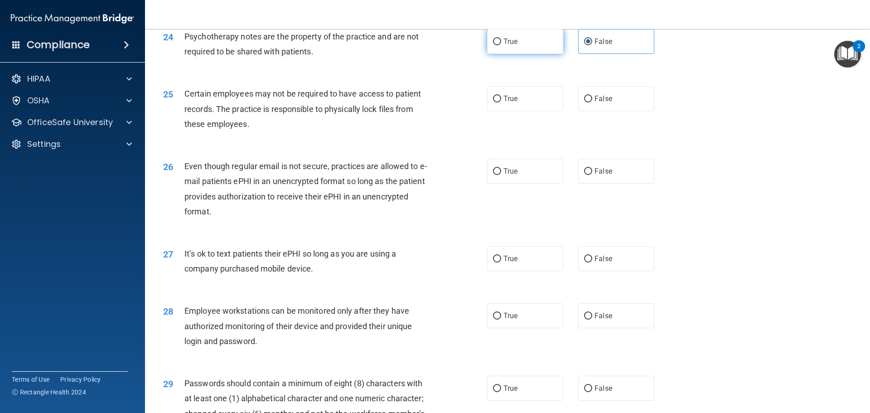
drag, startPoint x: 545, startPoint y: 43, endPoint x: 538, endPoint y: 50, distance: 10.0
click at [545, 43] on div "24 Psychotherapy notes are the property of the practice and are not required to…" at bounding box center [507, 46] width 702 height 57
click at [536, 53] on label "True" at bounding box center [525, 41] width 76 height 25
click at [501, 45] on input "True" at bounding box center [497, 42] width 8 height 7
radio input "true"
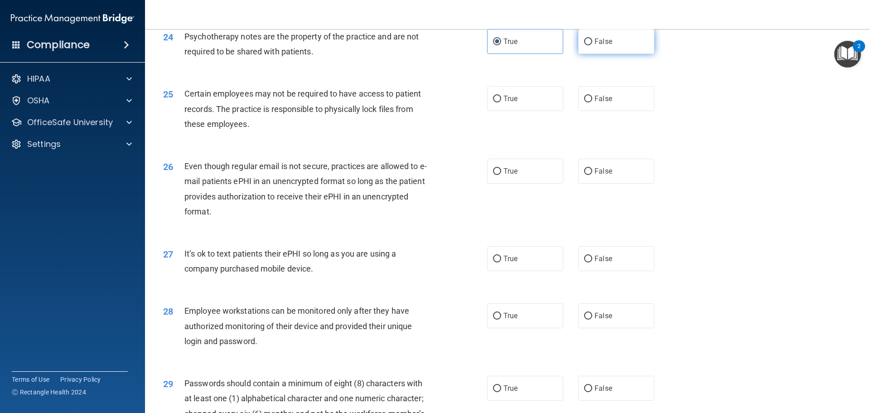
click at [634, 54] on label "False" at bounding box center [616, 41] width 76 height 25
click at [592, 45] on input "False" at bounding box center [588, 42] width 8 height 7
radio input "true"
radio input "false"
click at [506, 111] on label "True" at bounding box center [525, 98] width 76 height 25
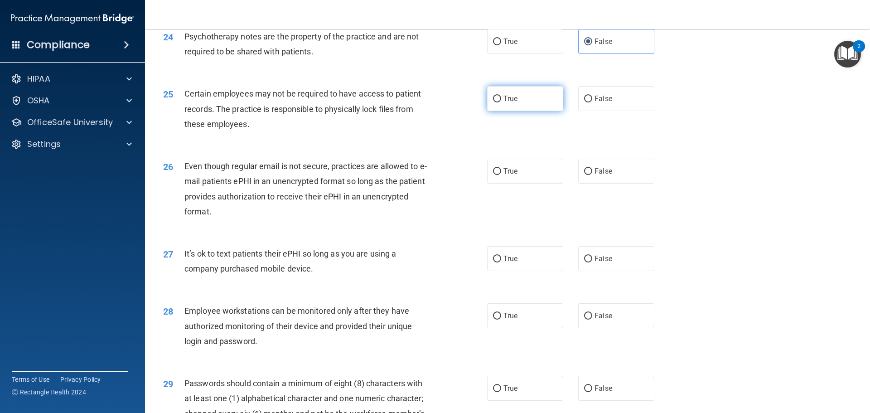
click at [501, 102] on input "True" at bounding box center [497, 99] width 8 height 7
radio input "true"
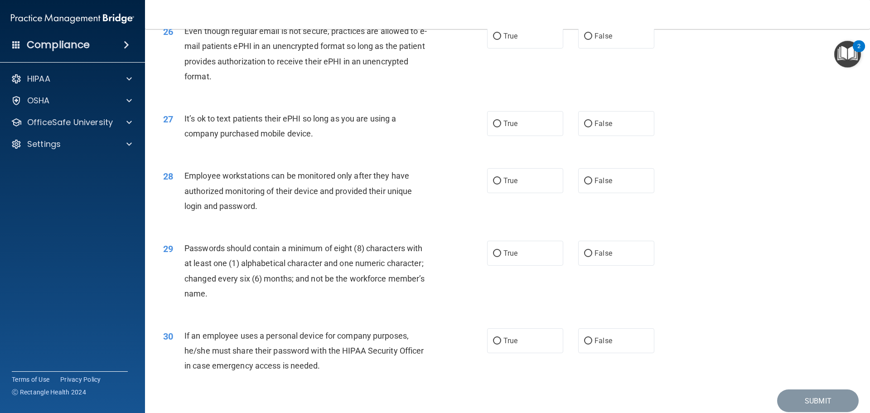
scroll to position [1812, 0]
click at [596, 39] on span "False" at bounding box center [603, 35] width 18 height 9
click at [592, 39] on input "False" at bounding box center [588, 35] width 8 height 7
radio input "true"
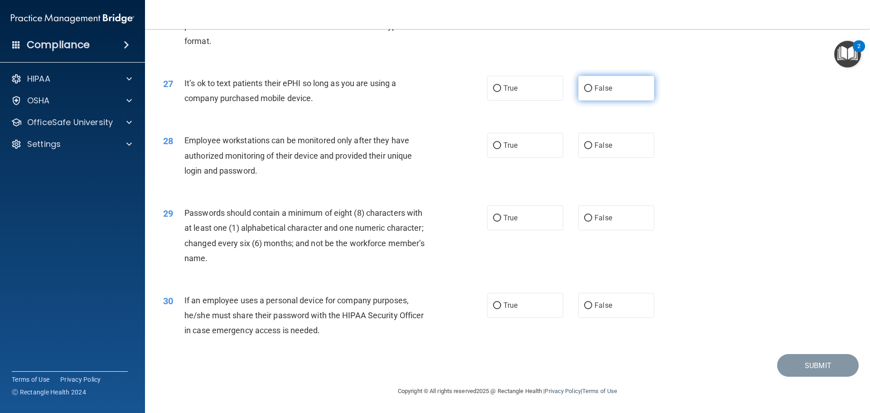
click at [605, 98] on label "False" at bounding box center [616, 88] width 76 height 25
click at [618, 94] on label "False" at bounding box center [616, 88] width 76 height 25
click at [592, 92] on input "False" at bounding box center [588, 88] width 8 height 7
radio input "true"
click at [237, 164] on span "Employee workstations can be monitored only after they have authorized monitori…" at bounding box center [297, 154] width 227 height 39
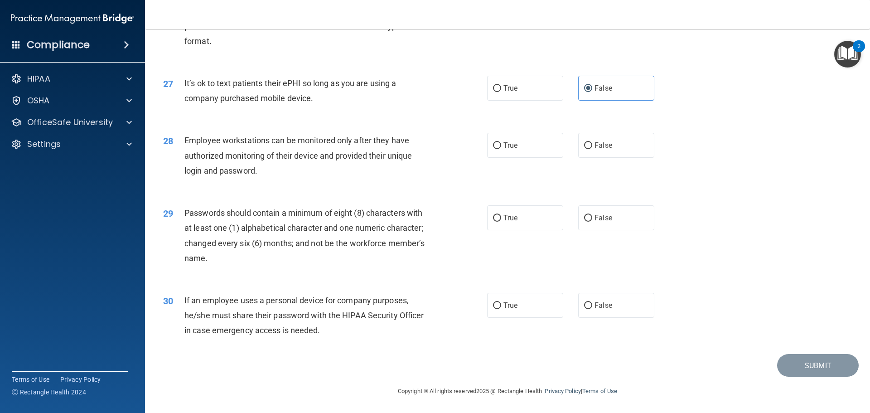
click at [253, 161] on span "Employee workstations can be monitored only after they have authorized monitori…" at bounding box center [297, 154] width 227 height 39
click at [615, 157] on label "False" at bounding box center [616, 145] width 76 height 25
click at [592, 149] on input "False" at bounding box center [588, 145] width 8 height 7
radio input "true"
click at [508, 150] on span "True" at bounding box center [510, 145] width 14 height 9
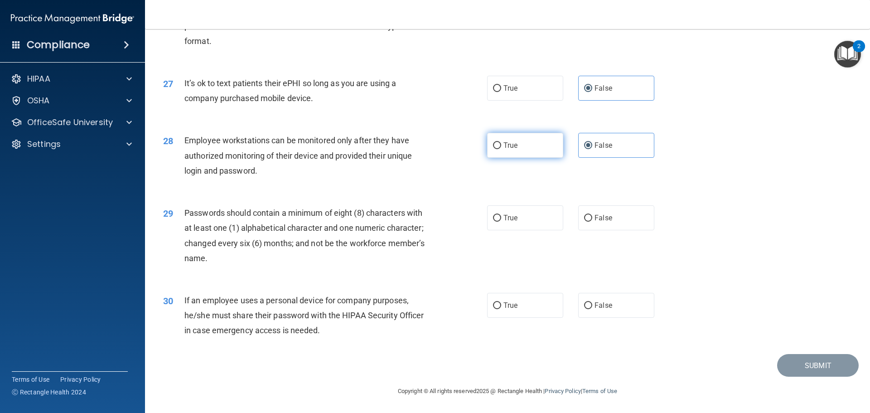
click at [501, 149] on input "True" at bounding box center [497, 145] width 8 height 7
radio input "true"
radio input "false"
click at [520, 211] on label "True" at bounding box center [525, 217] width 76 height 25
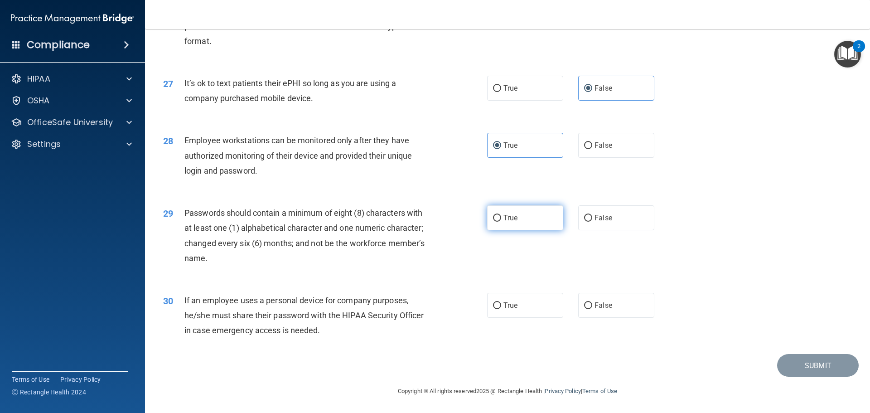
click at [501, 215] on input "True" at bounding box center [497, 218] width 8 height 7
radio input "true"
click at [538, 303] on label "True" at bounding box center [525, 305] width 76 height 25
click at [501, 303] on input "True" at bounding box center [497, 305] width 8 height 7
radio input "true"
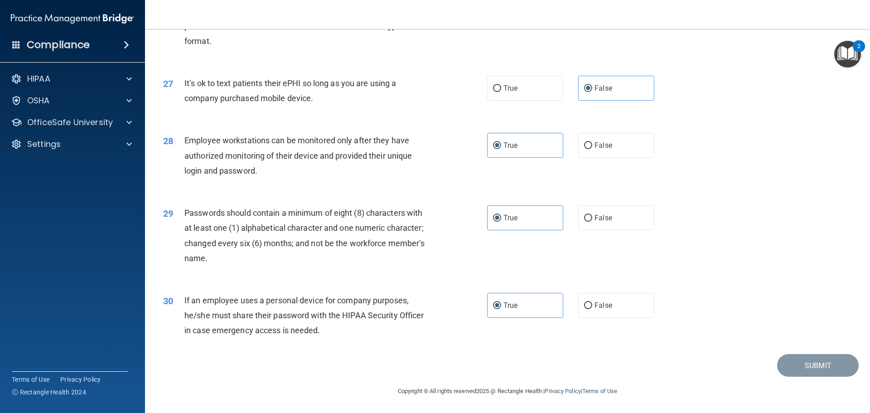
click at [620, 287] on div "30 If an employee uses a personal device for company purposes, he/she must shar…" at bounding box center [507, 317] width 702 height 72
click at [612, 299] on label "False" at bounding box center [616, 305] width 76 height 25
click at [592, 302] on input "False" at bounding box center [588, 305] width 8 height 7
radio input "true"
click at [493, 312] on label "True" at bounding box center [525, 305] width 76 height 25
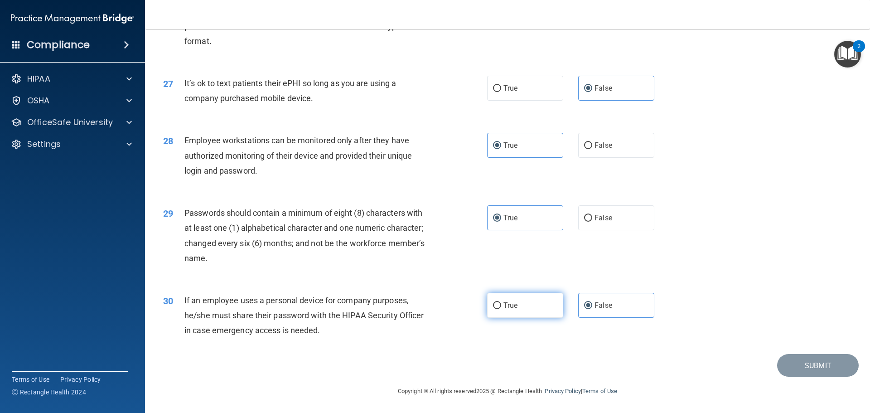
click at [493, 309] on input "True" at bounding box center [497, 305] width 8 height 7
radio input "true"
radio input "false"
click at [251, 280] on div "29 Passwords should contain a minimum of eight (8) characters with at least one…" at bounding box center [507, 237] width 702 height 87
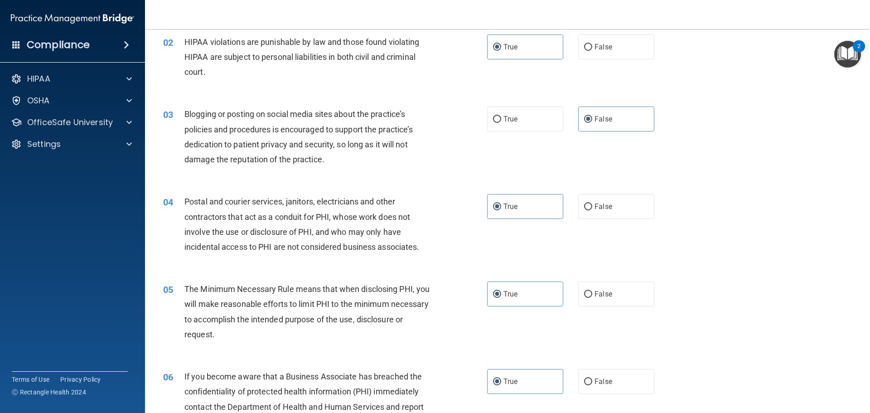
scroll to position [0, 0]
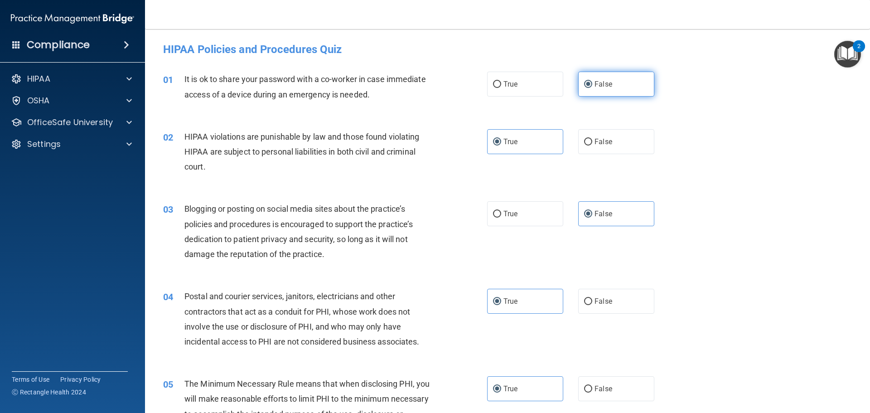
click at [619, 84] on label "False" at bounding box center [616, 84] width 76 height 25
click at [592, 84] on input "False" at bounding box center [588, 84] width 8 height 7
click at [517, 133] on label "True" at bounding box center [525, 141] width 76 height 25
click at [501, 139] on input "True" at bounding box center [497, 142] width 8 height 7
click at [598, 213] on span "False" at bounding box center [603, 213] width 18 height 9
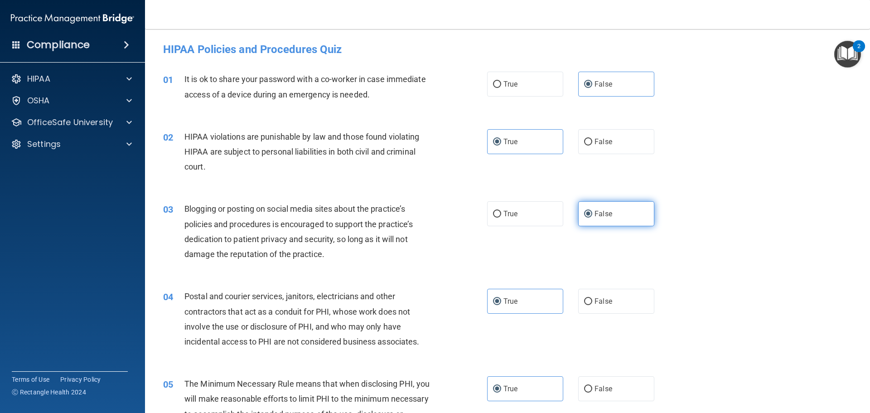
click at [592, 213] on input "False" at bounding box center [588, 214] width 8 height 7
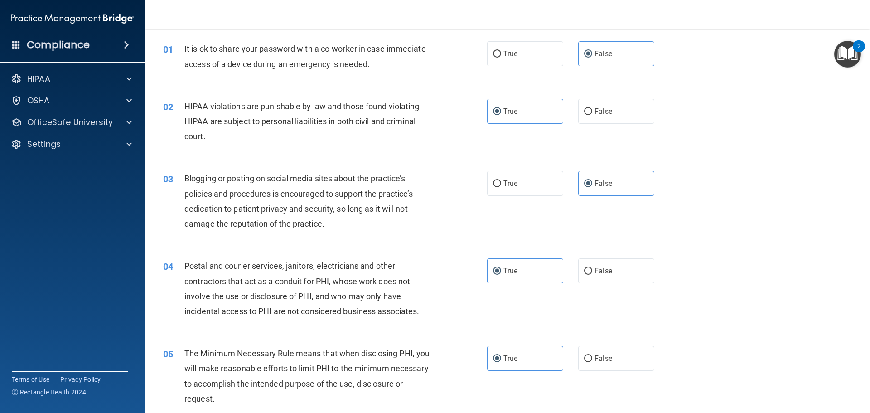
scroll to position [136, 0]
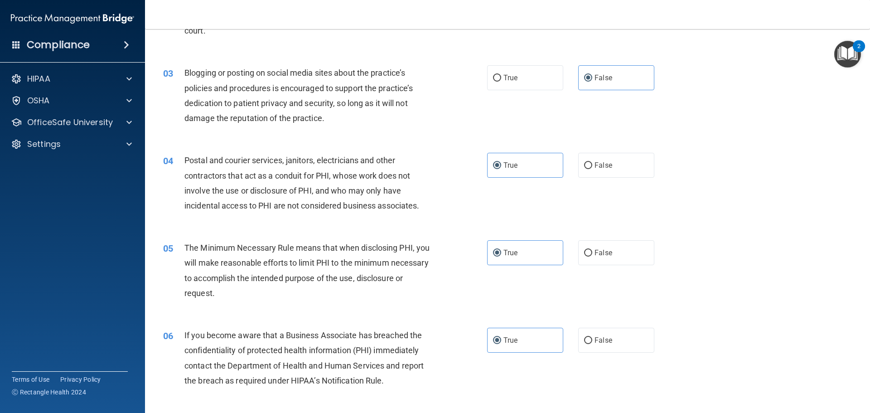
drag, startPoint x: 503, startPoint y: 172, endPoint x: 519, endPoint y: 191, distance: 25.1
click at [504, 174] on label "True" at bounding box center [525, 165] width 76 height 25
click at [501, 169] on input "True" at bounding box center [497, 165] width 8 height 7
drag, startPoint x: 518, startPoint y: 248, endPoint x: 522, endPoint y: 272, distance: 23.8
click at [517, 249] on label "True" at bounding box center [525, 252] width 76 height 25
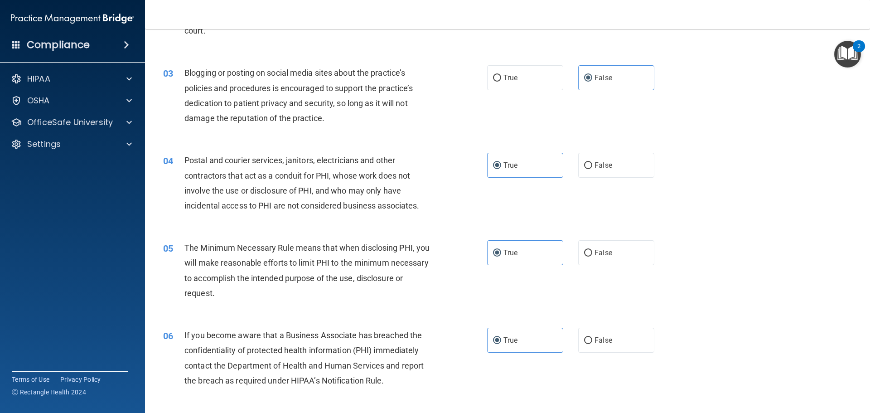
click at [501, 250] on input "True" at bounding box center [497, 253] width 8 height 7
drag, startPoint x: 510, startPoint y: 339, endPoint x: 505, endPoint y: 336, distance: 5.3
click at [507, 338] on span "True" at bounding box center [510, 340] width 14 height 9
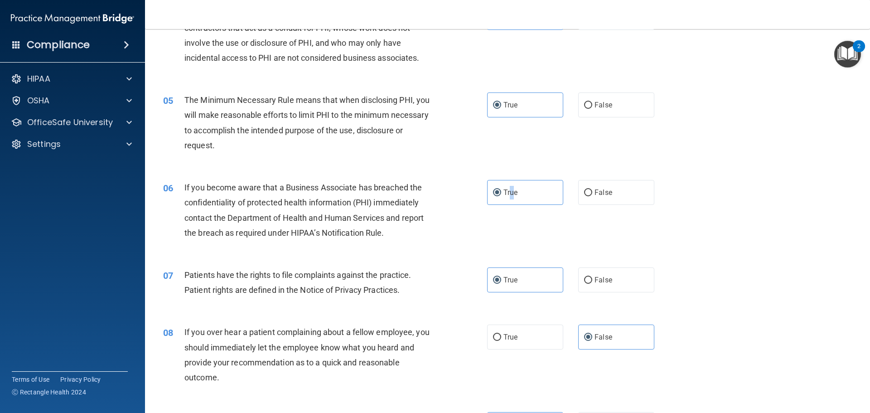
scroll to position [408, 0]
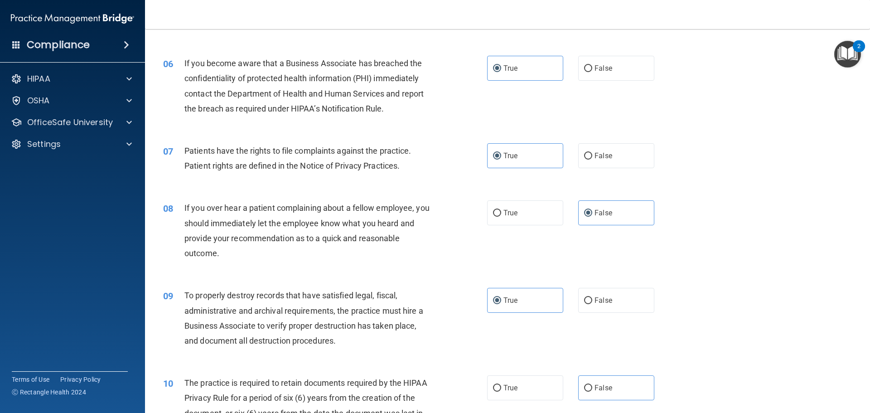
click at [508, 172] on div "07 Patients have the rights to file complaints against the practice. Patient ri…" at bounding box center [507, 160] width 702 height 57
drag, startPoint x: 516, startPoint y: 163, endPoint x: 618, endPoint y: 222, distance: 117.4
click at [518, 162] on label "True" at bounding box center [525, 155] width 76 height 25
click at [501, 159] on input "True" at bounding box center [497, 156] width 8 height 7
click at [625, 208] on label "False" at bounding box center [616, 212] width 76 height 25
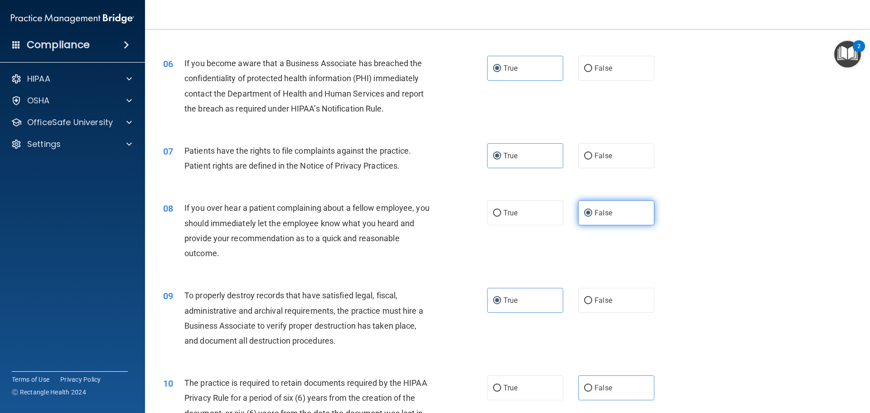
click at [592, 210] on input "False" at bounding box center [588, 213] width 8 height 7
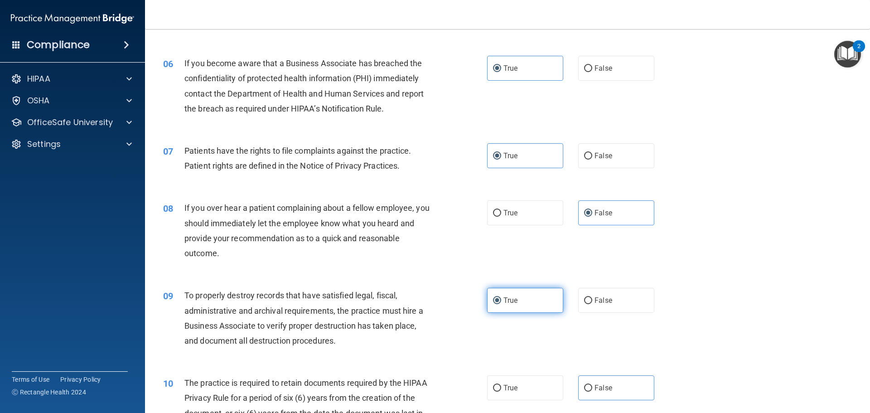
click at [530, 298] on label "True" at bounding box center [525, 300] width 76 height 25
click at [501, 298] on input "True" at bounding box center [497, 300] width 8 height 7
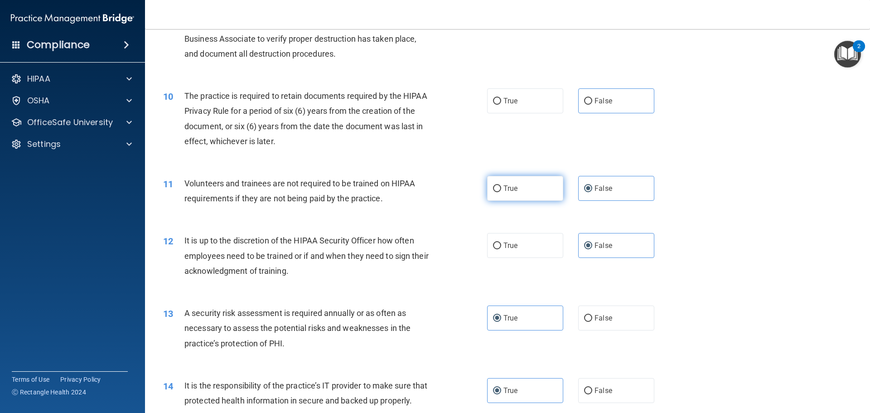
scroll to position [725, 0]
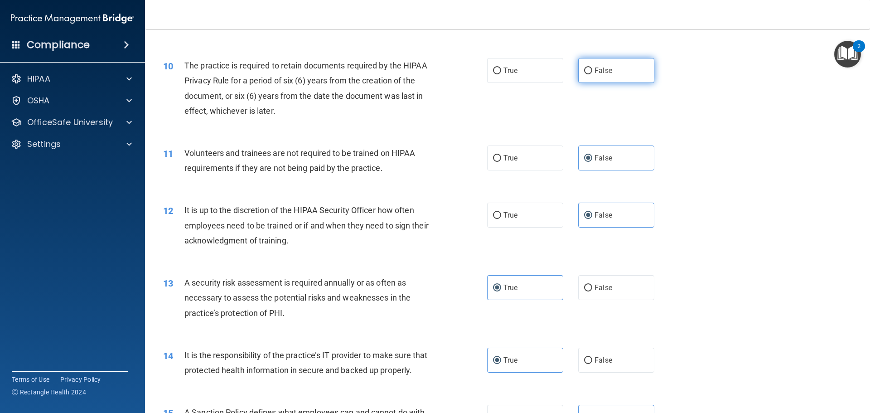
click at [630, 77] on label "False" at bounding box center [616, 70] width 76 height 25
click at [592, 74] on input "False" at bounding box center [588, 71] width 8 height 7
radio input "true"
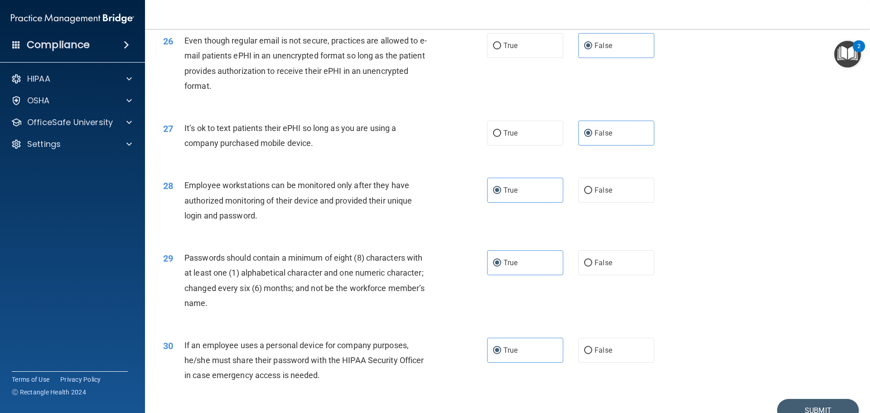
scroll to position [1862, 0]
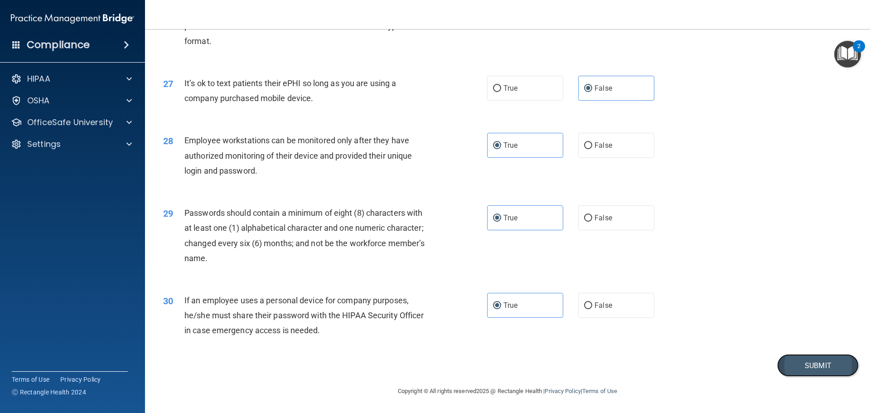
click at [803, 373] on button "Submit" at bounding box center [818, 365] width 82 height 23
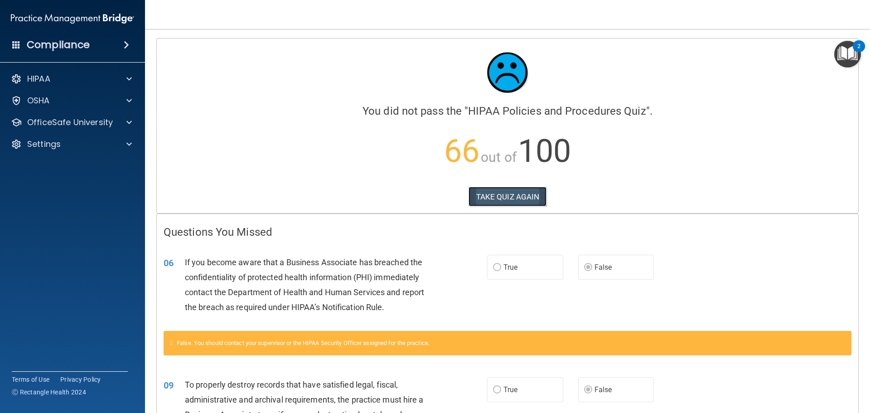
click at [501, 194] on button "TAKE QUIZ AGAIN" at bounding box center [508, 197] width 78 height 20
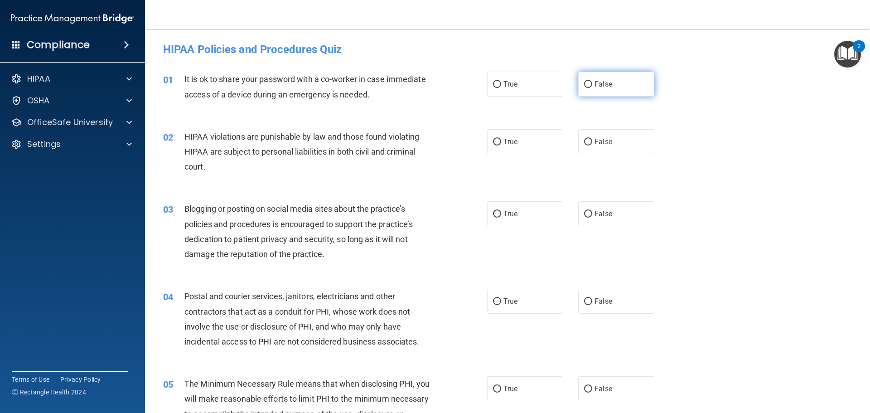
click at [626, 92] on label "False" at bounding box center [616, 84] width 76 height 25
click at [592, 88] on input "False" at bounding box center [588, 84] width 8 height 7
radio input "true"
click at [519, 148] on label "True" at bounding box center [525, 141] width 76 height 25
click at [501, 145] on input "True" at bounding box center [497, 142] width 8 height 7
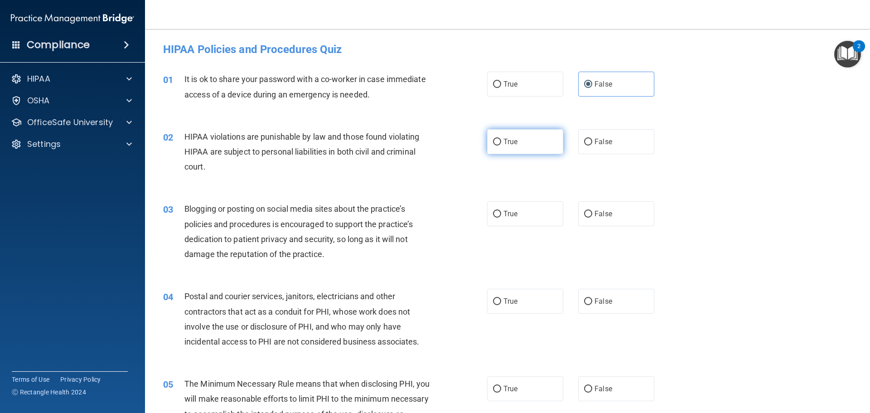
radio input "true"
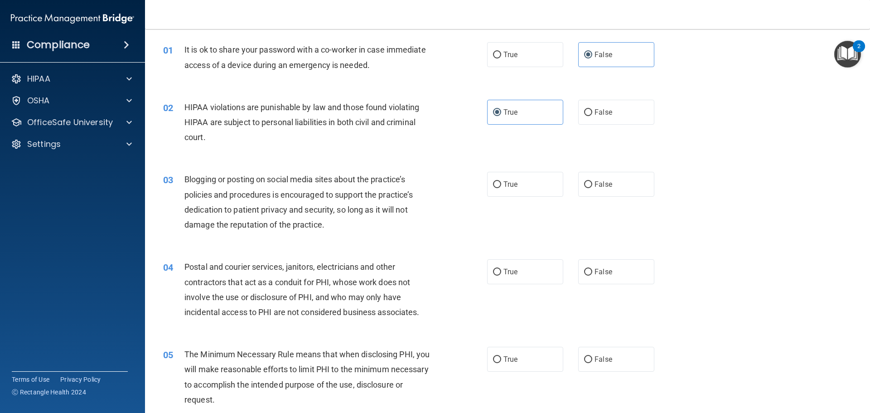
scroll to position [45, 0]
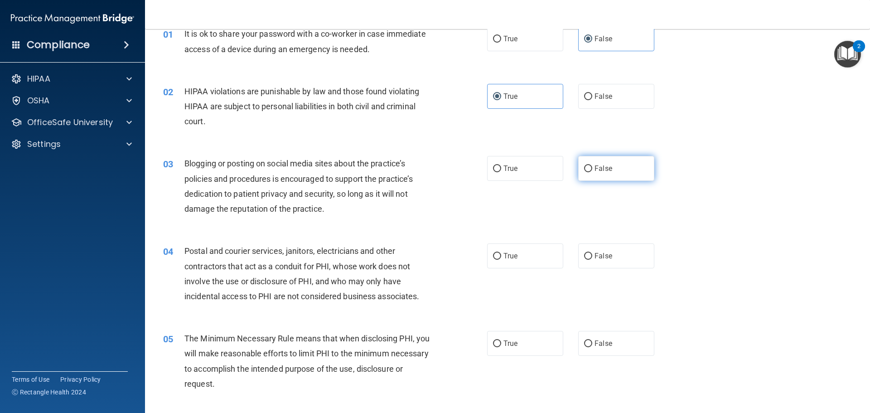
click at [597, 176] on label "False" at bounding box center [616, 168] width 76 height 25
click at [592, 172] on input "False" at bounding box center [588, 168] width 8 height 7
radio input "true"
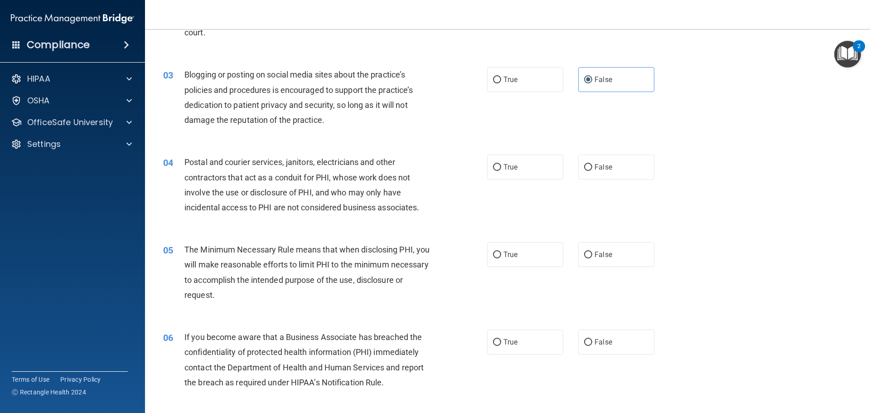
scroll to position [136, 0]
click at [595, 169] on span "False" at bounding box center [603, 165] width 18 height 9
click at [592, 169] on input "False" at bounding box center [588, 165] width 8 height 7
radio input "true"
click at [510, 170] on label "True" at bounding box center [525, 165] width 76 height 25
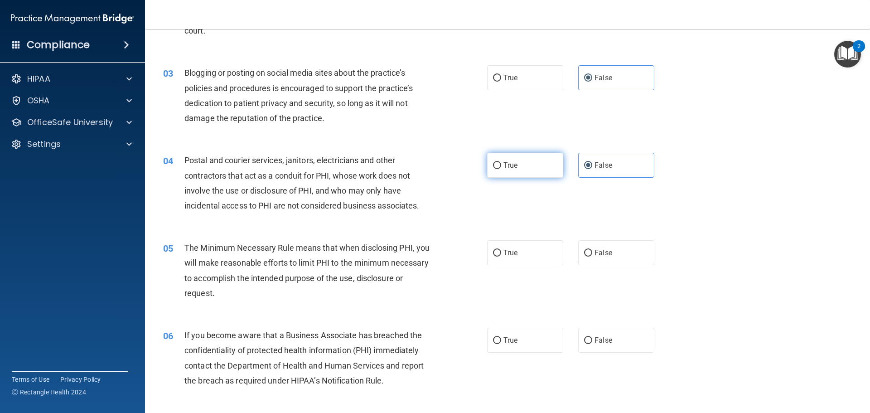
click at [501, 169] on input "True" at bounding box center [497, 165] width 8 height 7
radio input "true"
radio input "false"
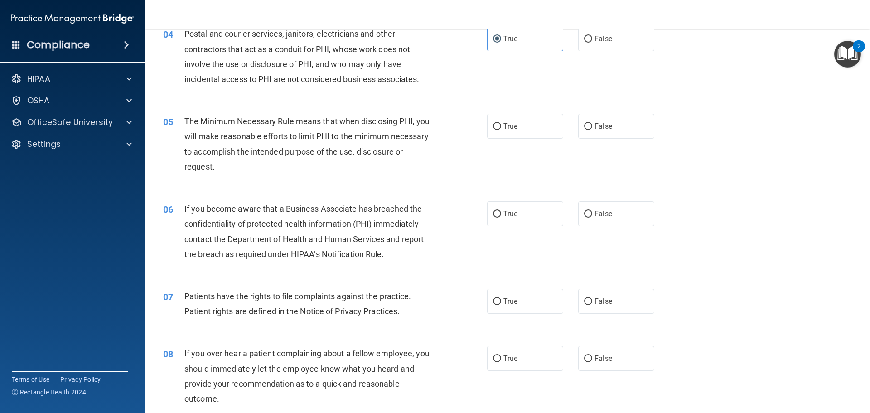
scroll to position [272, 0]
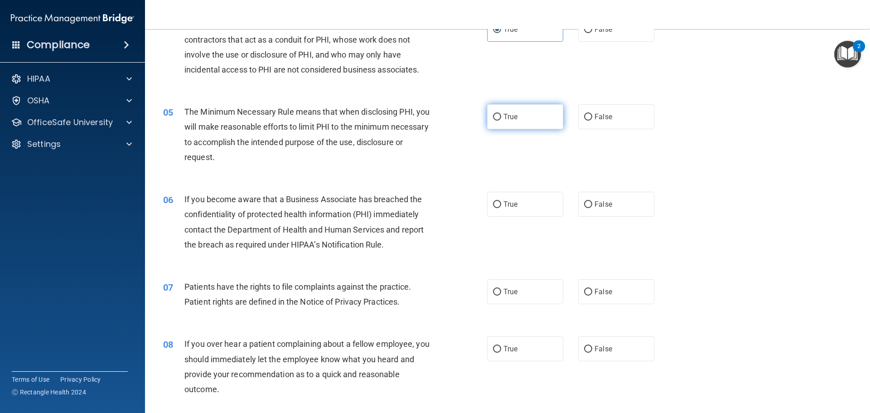
click at [522, 117] on label "True" at bounding box center [525, 116] width 76 height 25
click at [501, 117] on input "True" at bounding box center [497, 117] width 8 height 7
radio input "true"
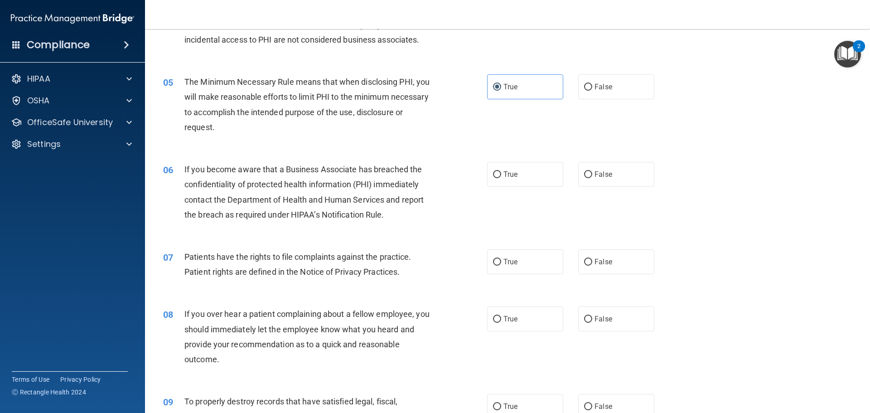
scroll to position [362, 0]
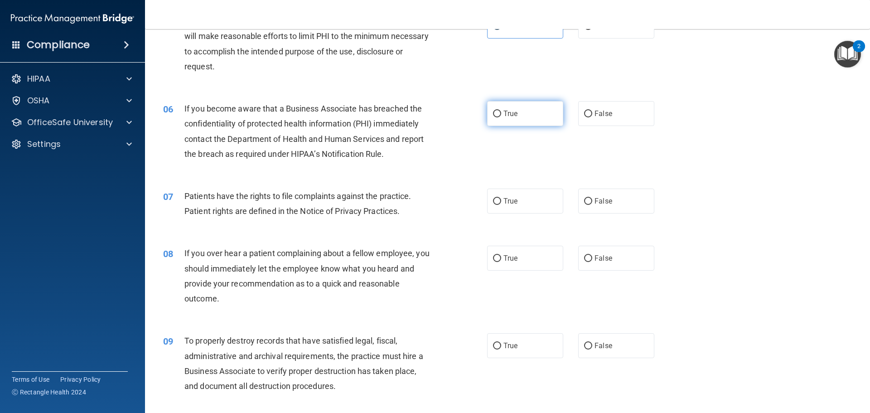
click at [524, 116] on label "True" at bounding box center [525, 113] width 76 height 25
click at [501, 116] on input "True" at bounding box center [497, 114] width 8 height 7
radio input "true"
click at [618, 113] on label "False" at bounding box center [616, 113] width 76 height 25
click at [592, 113] on input "False" at bounding box center [588, 114] width 8 height 7
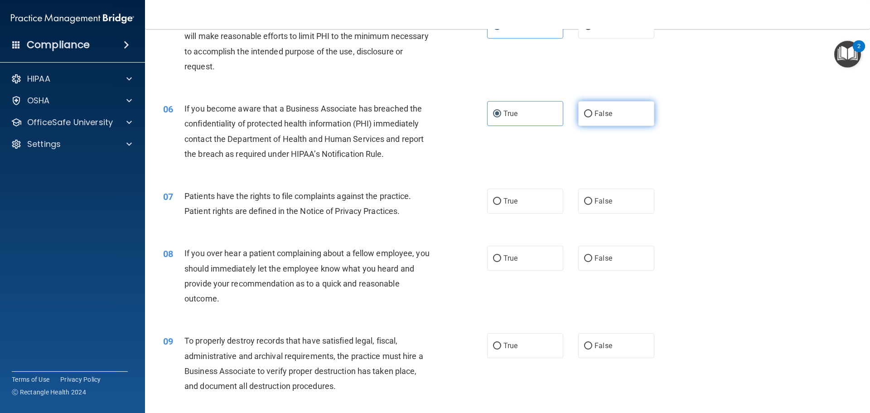
radio input "true"
radio input "false"
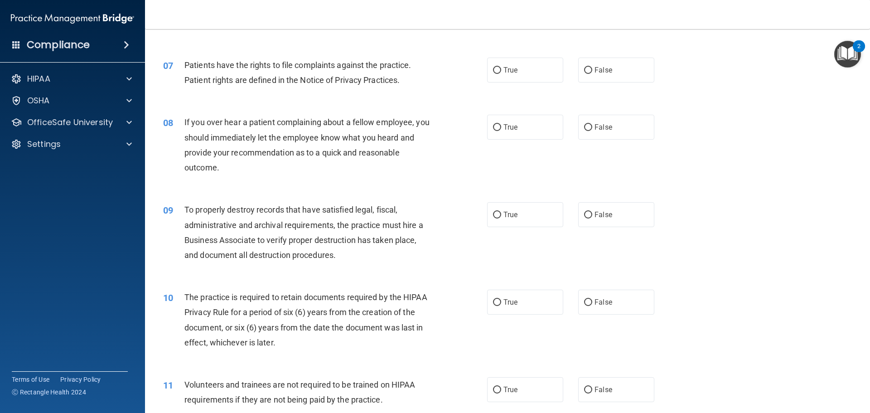
scroll to position [498, 0]
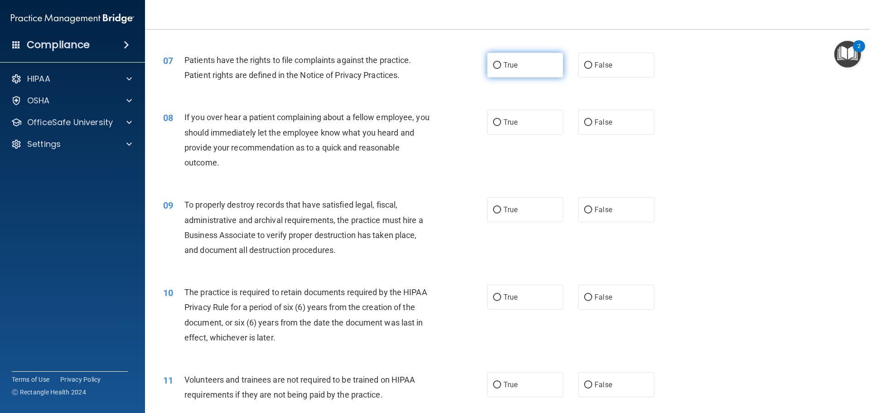
click at [503, 68] on span "True" at bounding box center [510, 65] width 14 height 9
click at [501, 68] on input "True" at bounding box center [497, 65] width 8 height 7
radio input "true"
click at [605, 116] on label "False" at bounding box center [616, 122] width 76 height 25
click at [592, 119] on input "False" at bounding box center [588, 122] width 8 height 7
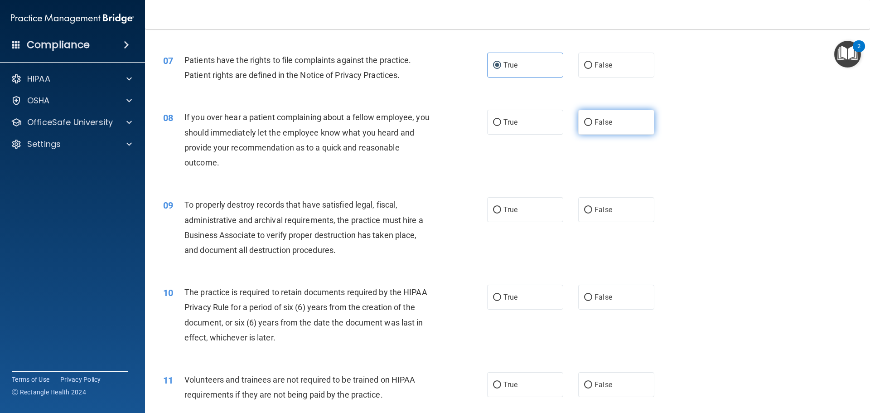
radio input "true"
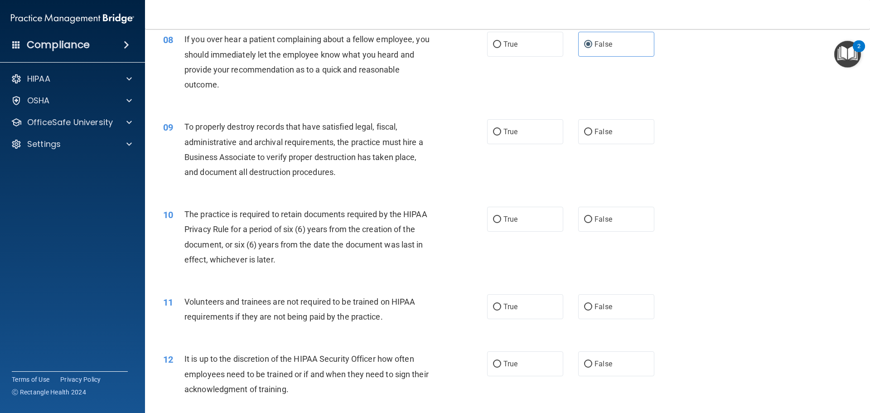
scroll to position [589, 0]
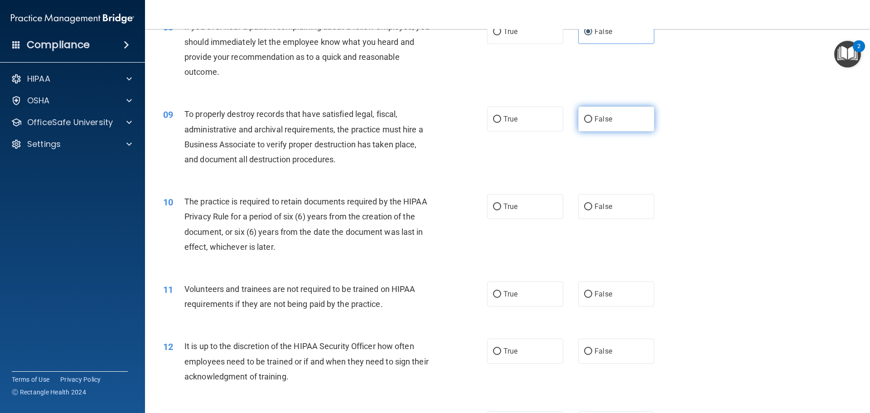
click at [604, 124] on label "False" at bounding box center [616, 118] width 76 height 25
click at [592, 123] on input "False" at bounding box center [588, 119] width 8 height 7
radio input "true"
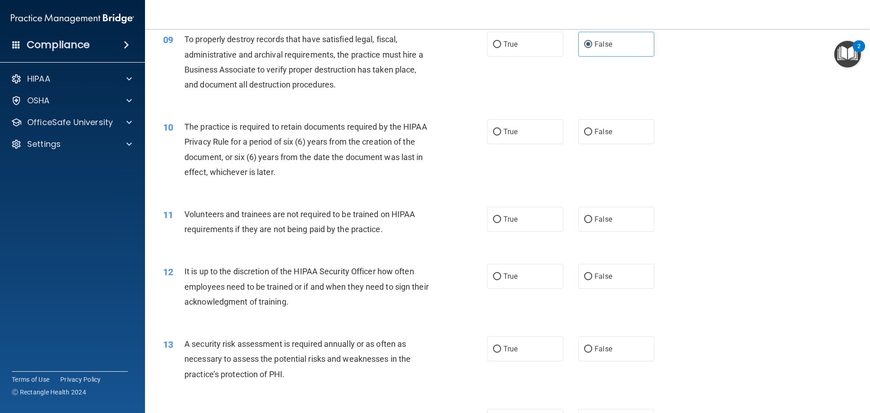
scroll to position [725, 0]
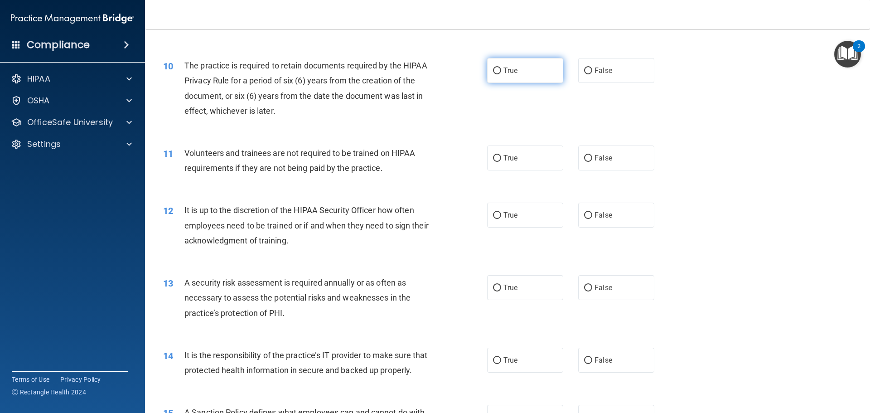
click at [510, 74] on span "True" at bounding box center [510, 70] width 14 height 9
click at [501, 74] on input "True" at bounding box center [497, 71] width 8 height 7
radio input "true"
click at [645, 161] on label "False" at bounding box center [616, 157] width 76 height 25
click at [592, 161] on input "False" at bounding box center [588, 158] width 8 height 7
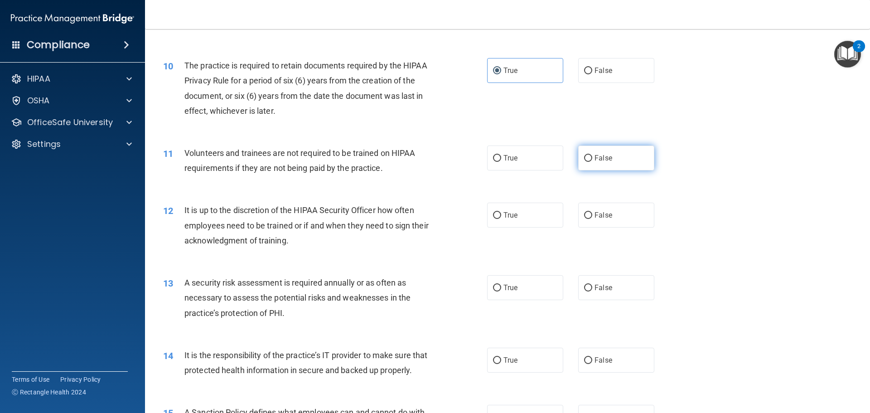
radio input "true"
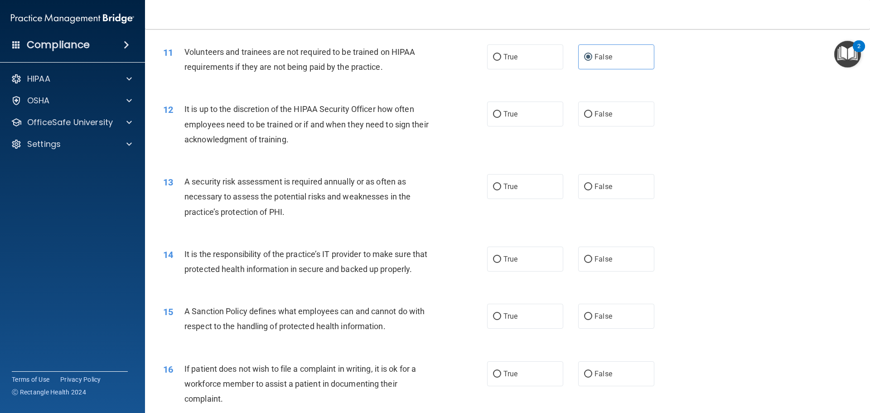
scroll to position [861, 0]
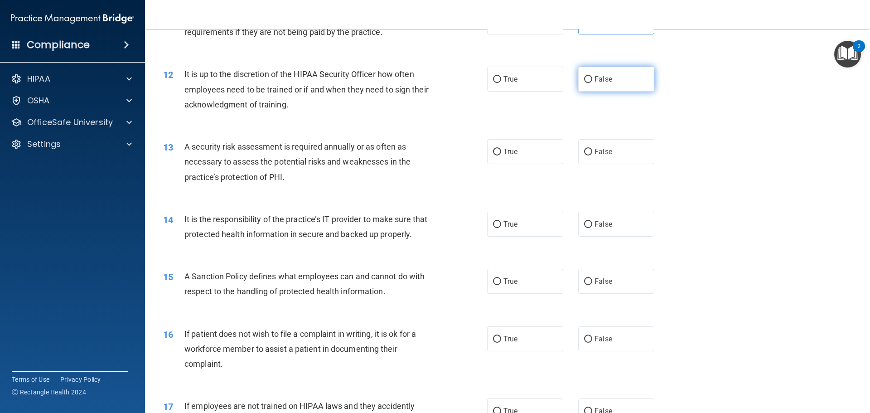
click at [628, 77] on label "False" at bounding box center [616, 79] width 76 height 25
click at [592, 77] on input "False" at bounding box center [588, 79] width 8 height 7
radio input "true"
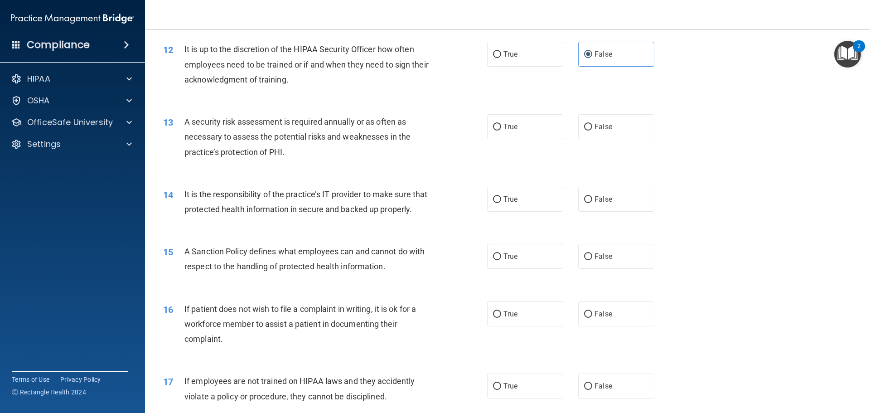
scroll to position [906, 0]
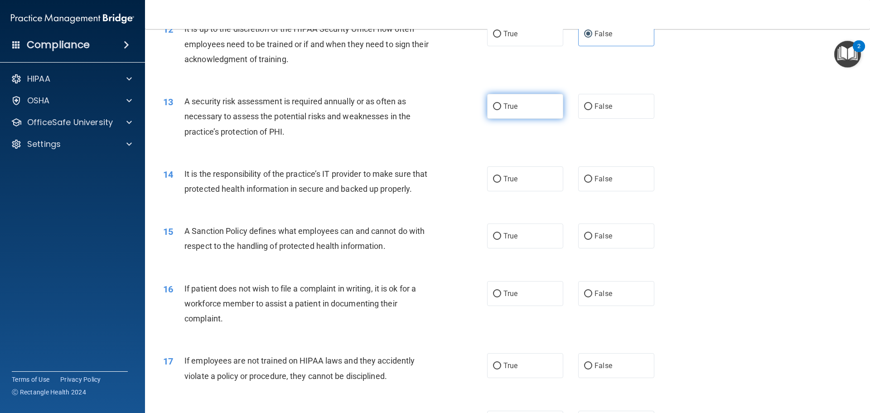
click at [528, 107] on label "True" at bounding box center [525, 106] width 76 height 25
click at [501, 107] on input "True" at bounding box center [497, 106] width 8 height 7
radio input "true"
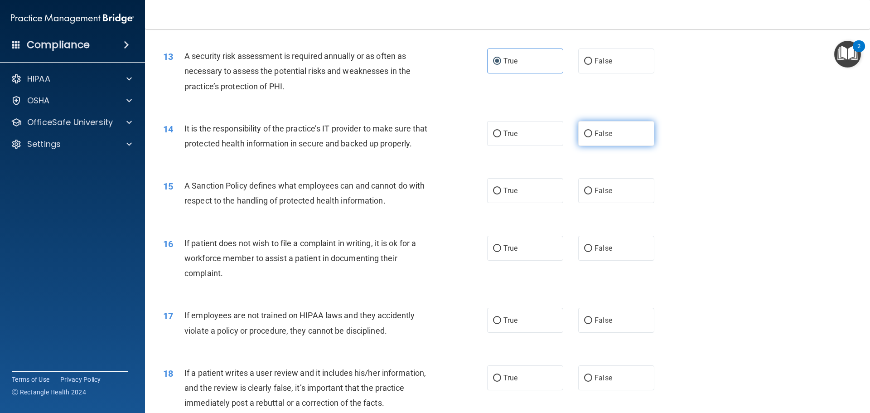
click at [590, 139] on label "False" at bounding box center [616, 133] width 76 height 25
click at [590, 137] on input "False" at bounding box center [588, 133] width 8 height 7
radio input "true"
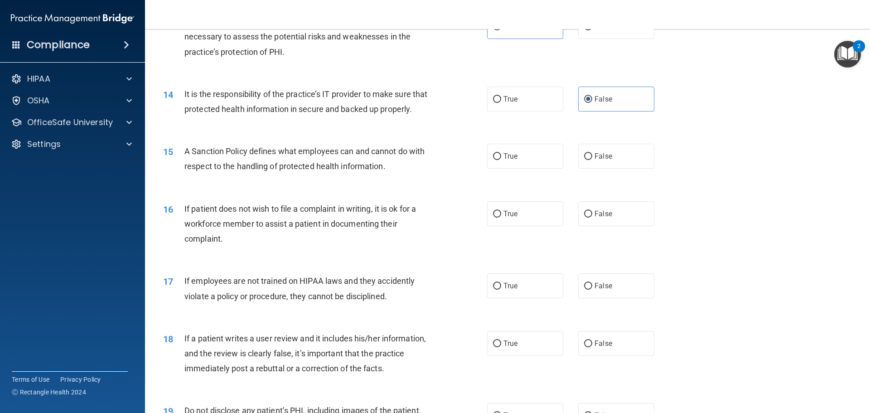
scroll to position [1042, 0]
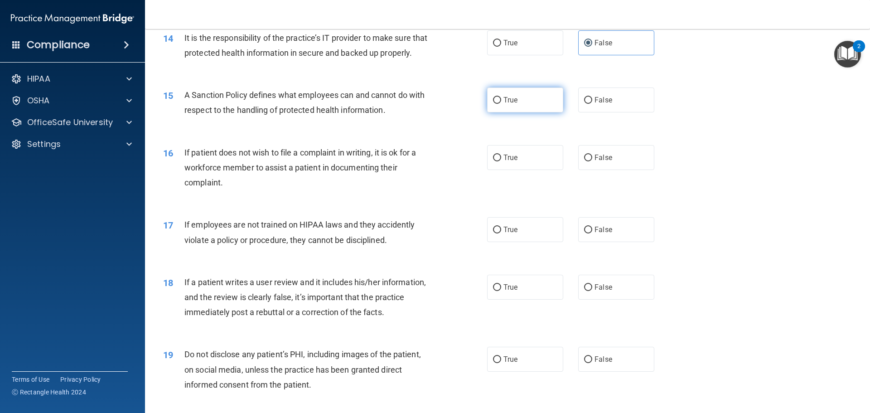
click at [532, 112] on label "True" at bounding box center [525, 99] width 76 height 25
click at [501, 104] on input "True" at bounding box center [497, 100] width 8 height 7
radio input "true"
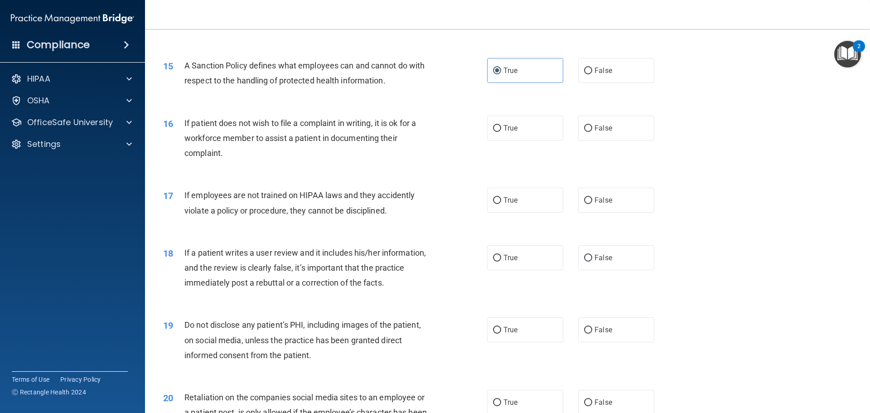
scroll to position [1087, 0]
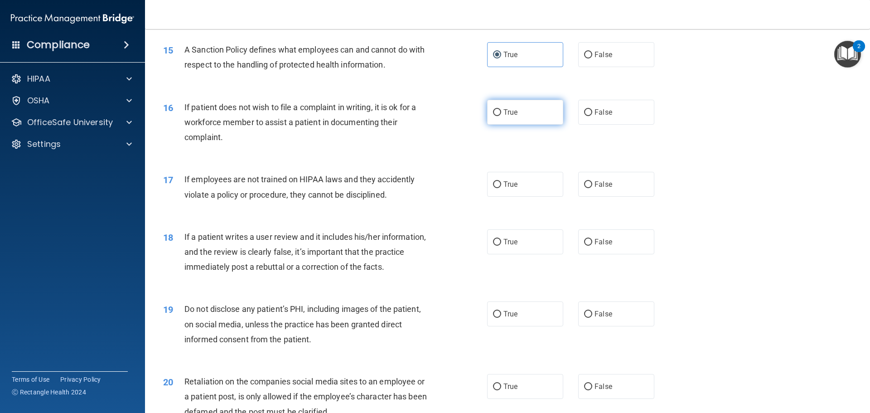
click at [525, 125] on label "True" at bounding box center [525, 112] width 76 height 25
click at [501, 116] on input "True" at bounding box center [497, 112] width 8 height 7
radio input "true"
click at [612, 197] on label "False" at bounding box center [616, 184] width 76 height 25
click at [592, 188] on input "False" at bounding box center [588, 184] width 8 height 7
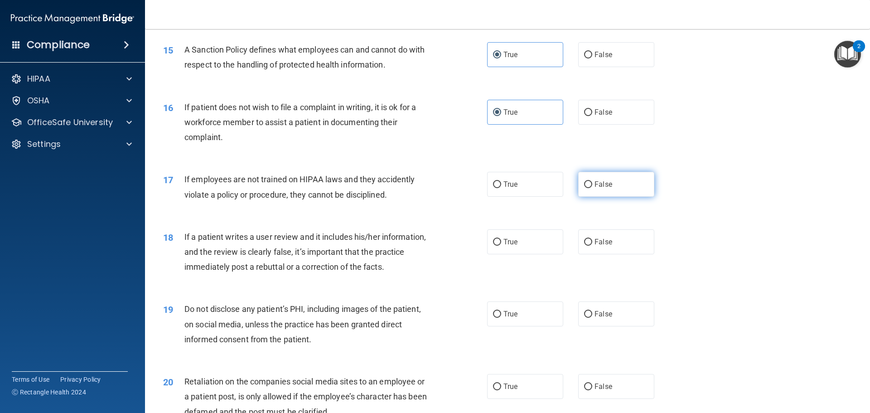
radio input "true"
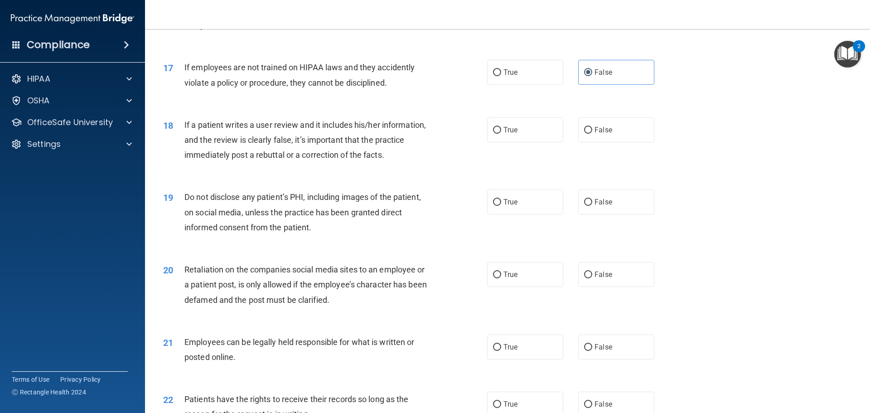
scroll to position [1223, 0]
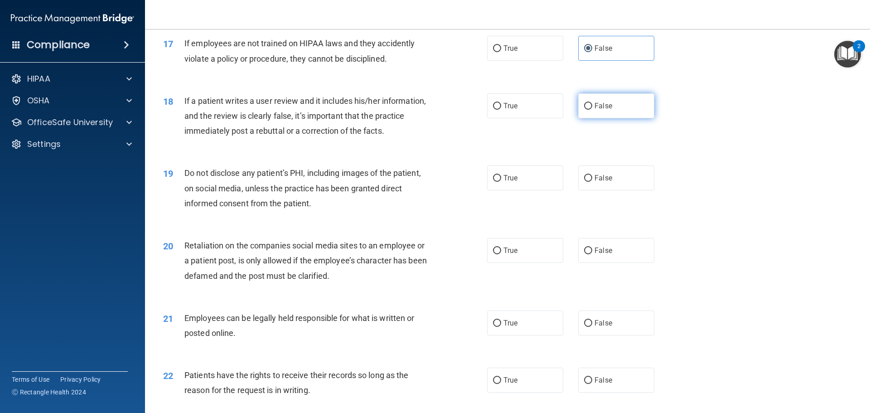
click at [619, 118] on label "False" at bounding box center [616, 105] width 76 height 25
click at [592, 110] on input "False" at bounding box center [588, 106] width 8 height 7
radio input "true"
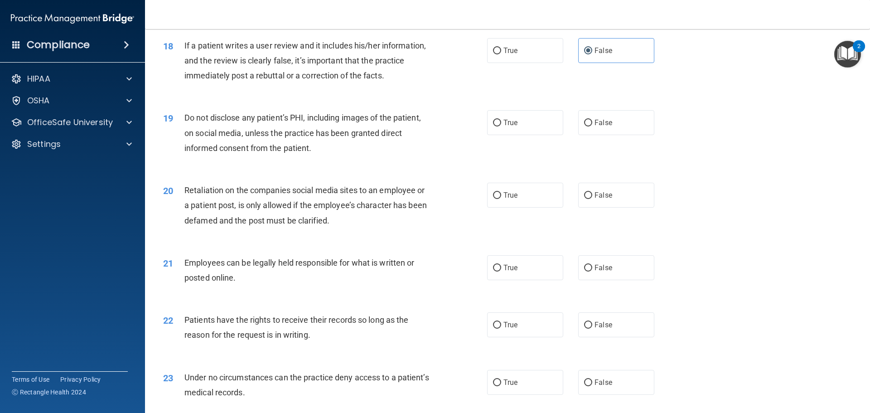
scroll to position [1359, 0]
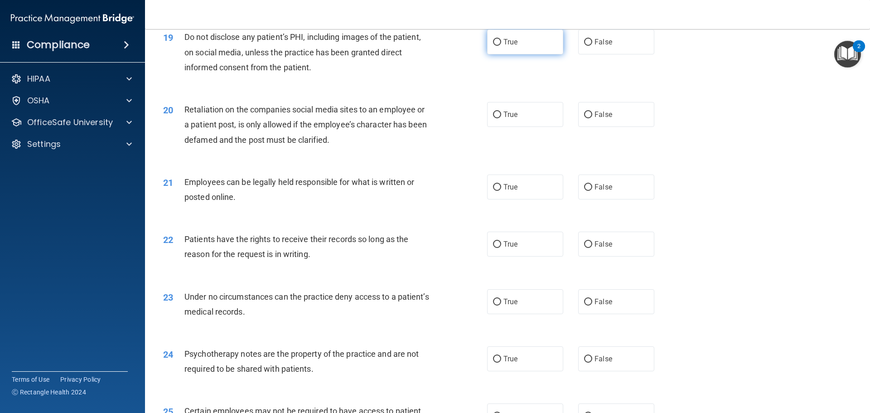
click at [525, 54] on label "True" at bounding box center [525, 41] width 76 height 25
click at [501, 46] on input "True" at bounding box center [497, 42] width 8 height 7
radio input "true"
click at [594, 119] on span "False" at bounding box center [603, 114] width 18 height 9
click at [609, 127] on label "False" at bounding box center [616, 114] width 76 height 25
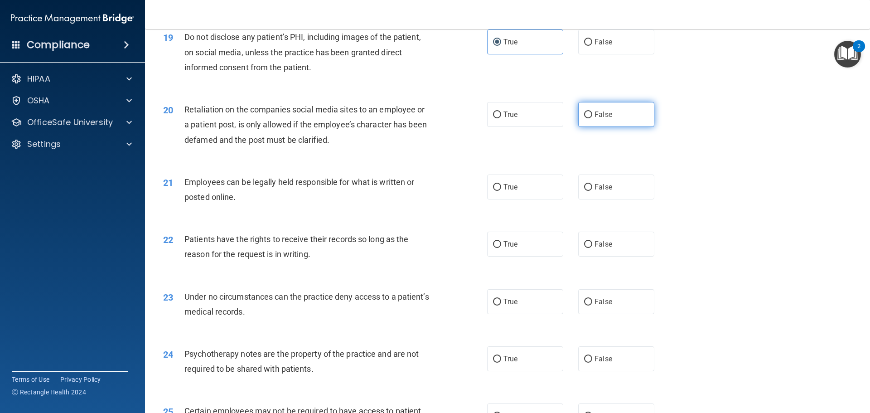
click at [592, 118] on input "False" at bounding box center [588, 114] width 8 height 7
radio input "true"
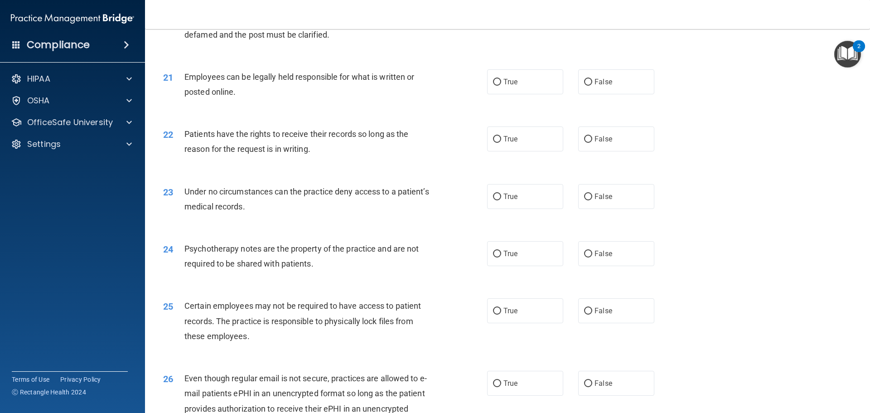
scroll to position [1495, 0]
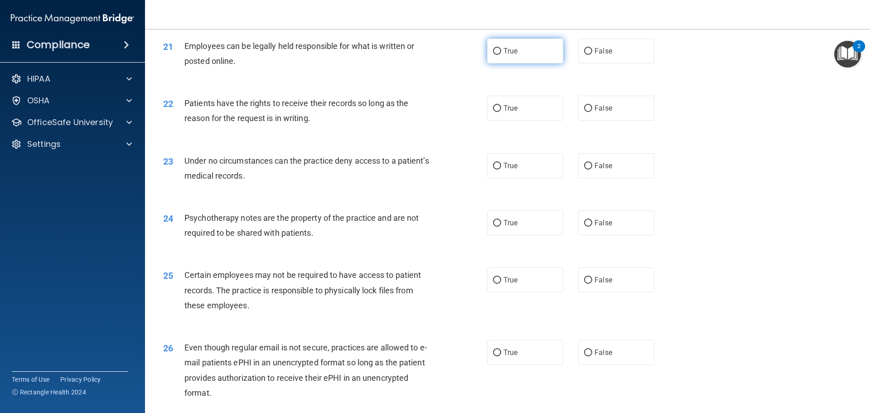
click at [499, 63] on label "True" at bounding box center [525, 51] width 76 height 25
click at [499, 55] on input "True" at bounding box center [497, 51] width 8 height 7
radio input "true"
click at [589, 121] on label "False" at bounding box center [616, 108] width 76 height 25
click at [589, 112] on input "False" at bounding box center [588, 108] width 8 height 7
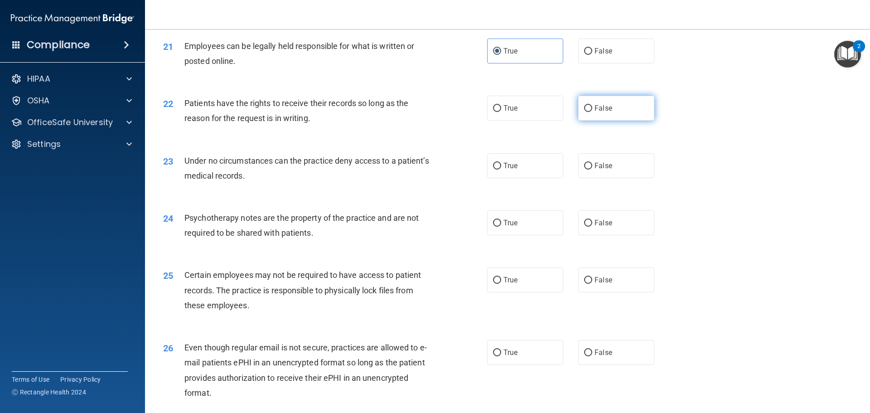
radio input "true"
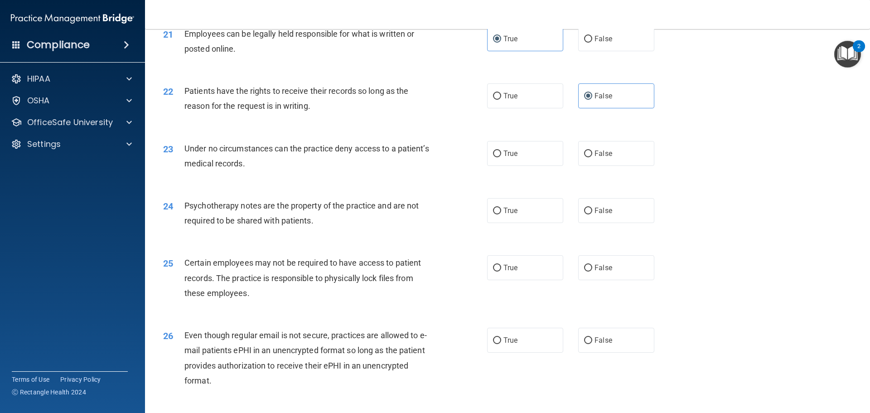
scroll to position [1541, 0]
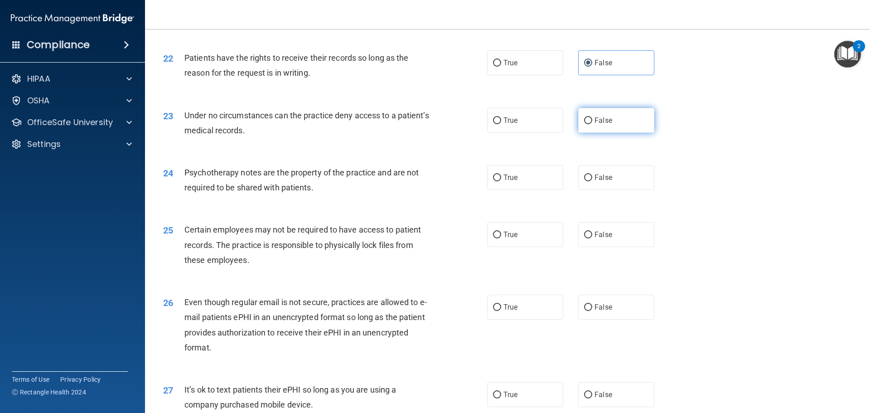
click at [598, 133] on label "False" at bounding box center [616, 120] width 76 height 25
click at [592, 124] on input "False" at bounding box center [588, 120] width 8 height 7
radio input "true"
drag, startPoint x: 614, startPoint y: 193, endPoint x: 561, endPoint y: 193, distance: 53.5
click at [614, 190] on label "False" at bounding box center [616, 177] width 76 height 25
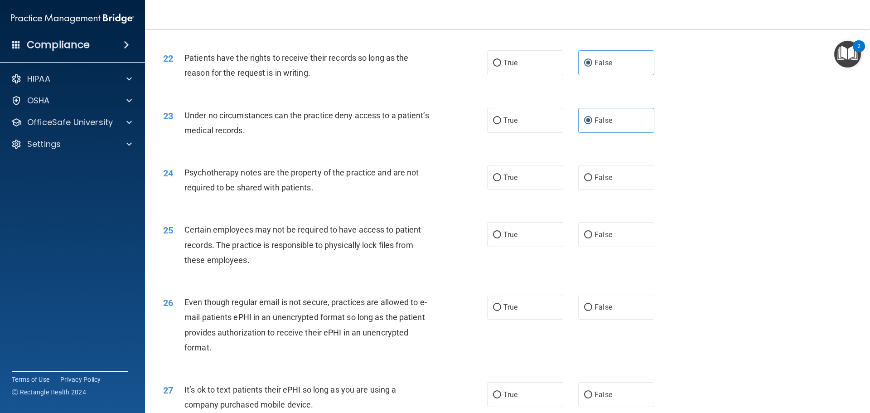
click at [592, 181] on input "False" at bounding box center [588, 177] width 8 height 7
radio input "true"
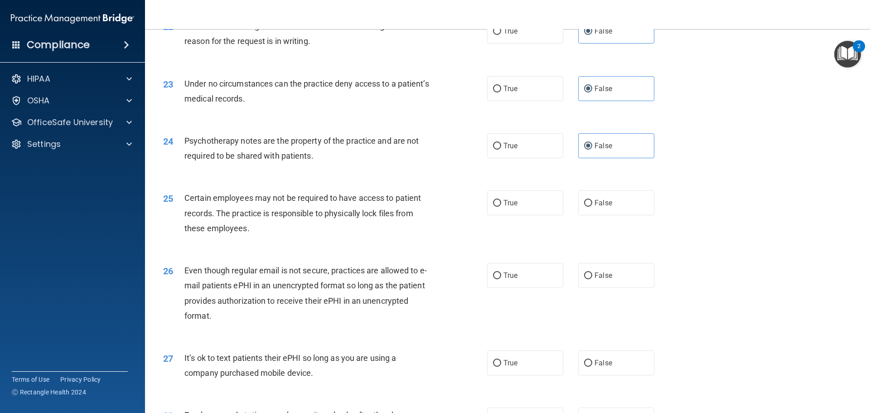
scroll to position [1631, 0]
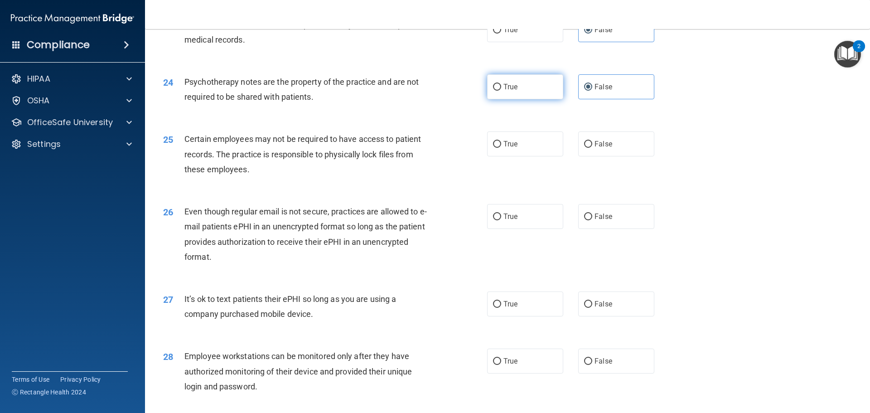
click at [531, 99] on label "True" at bounding box center [525, 86] width 76 height 25
click at [501, 91] on input "True" at bounding box center [497, 87] width 8 height 7
radio input "true"
radio input "false"
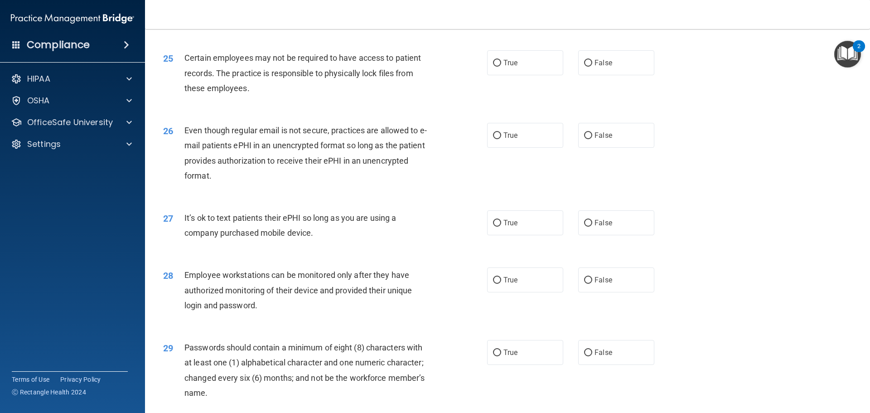
scroll to position [1722, 0]
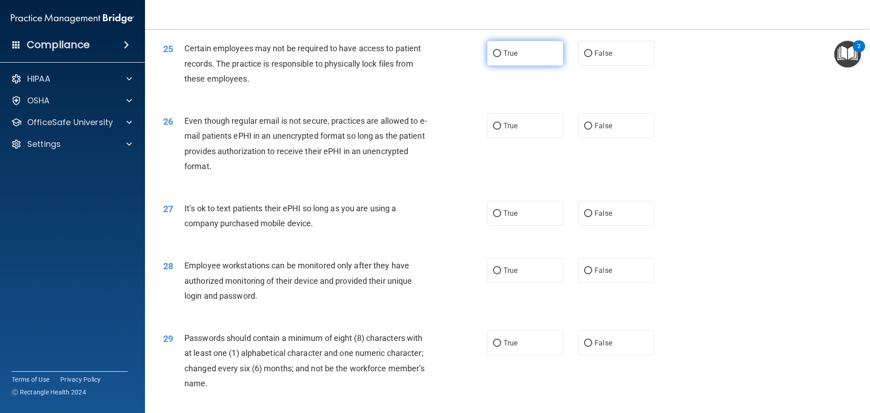
click at [532, 66] on label "True" at bounding box center [525, 53] width 76 height 25
click at [501, 57] on input "True" at bounding box center [497, 53] width 8 height 7
radio input "true"
click at [578, 138] on label "False" at bounding box center [616, 125] width 76 height 25
click at [584, 130] on input "False" at bounding box center [588, 126] width 8 height 7
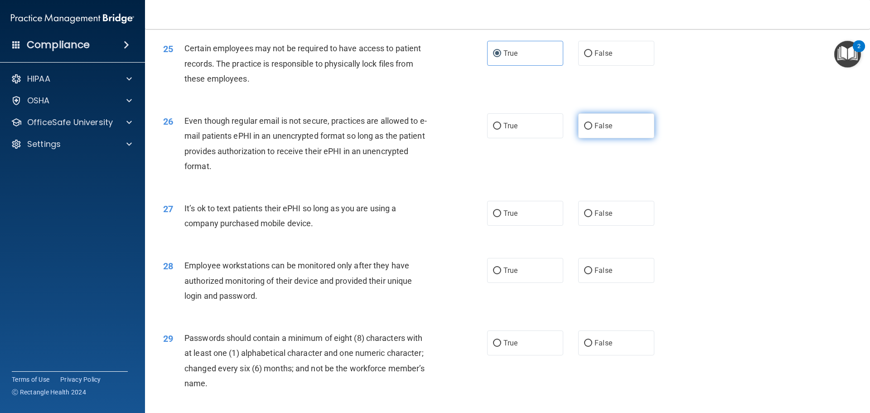
radio input "true"
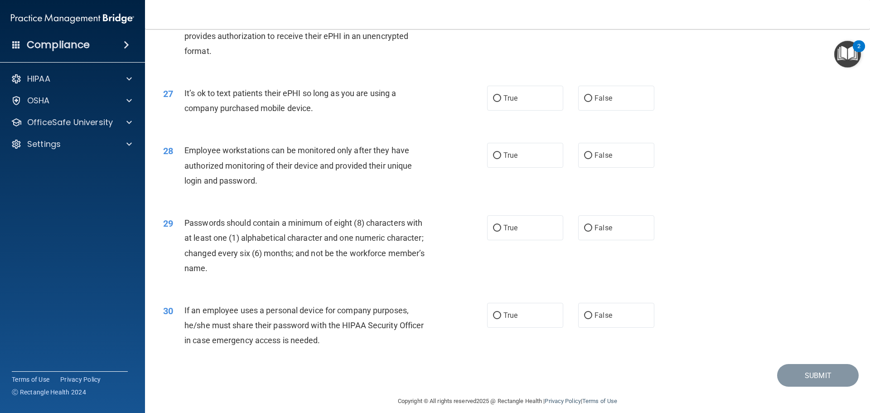
scroll to position [1858, 0]
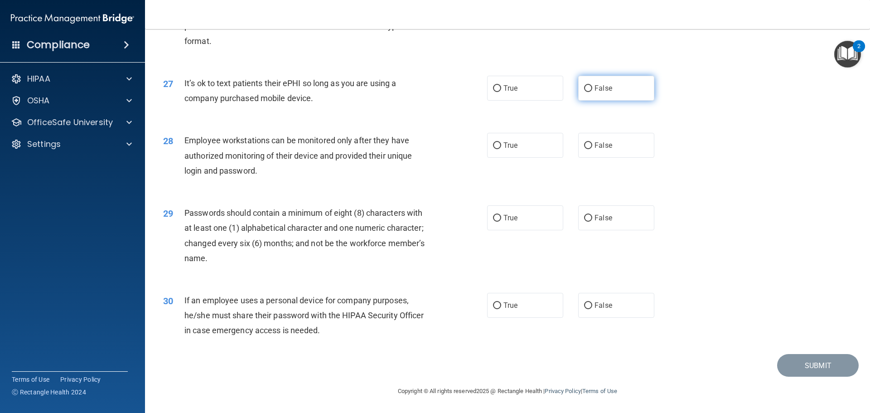
click at [601, 92] on span "False" at bounding box center [603, 88] width 18 height 9
click at [592, 92] on input "False" at bounding box center [588, 88] width 8 height 7
radio input "true"
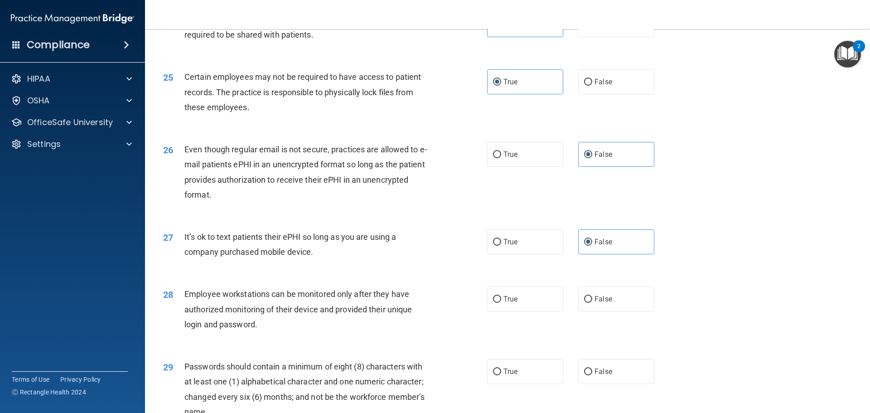
scroll to position [1677, 0]
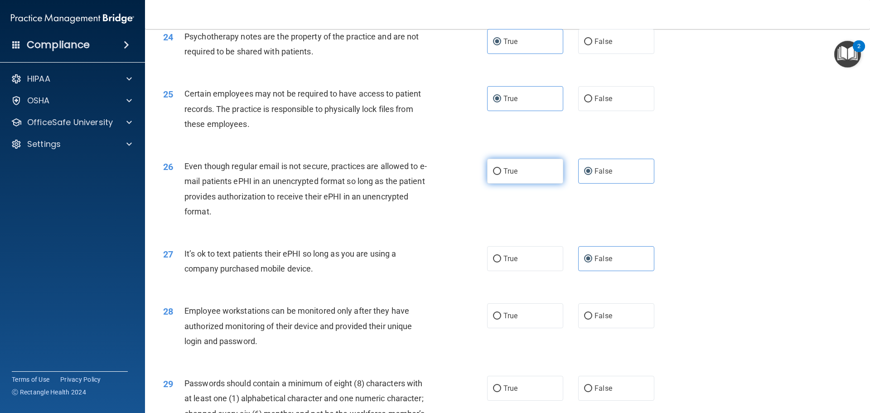
click at [531, 177] on label "True" at bounding box center [525, 171] width 76 height 25
click at [501, 175] on input "True" at bounding box center [497, 171] width 8 height 7
radio input "true"
radio input "false"
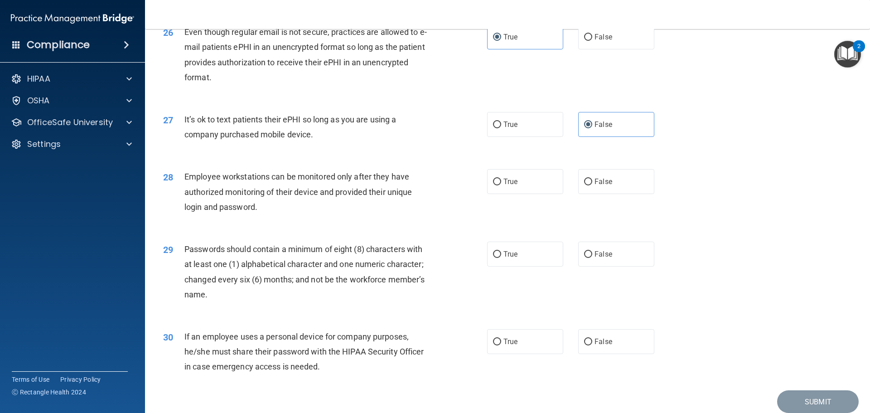
scroll to position [1812, 0]
click at [606, 190] on label "False" at bounding box center [616, 179] width 76 height 25
click at [592, 184] on input "False" at bounding box center [588, 180] width 8 height 7
radio input "true"
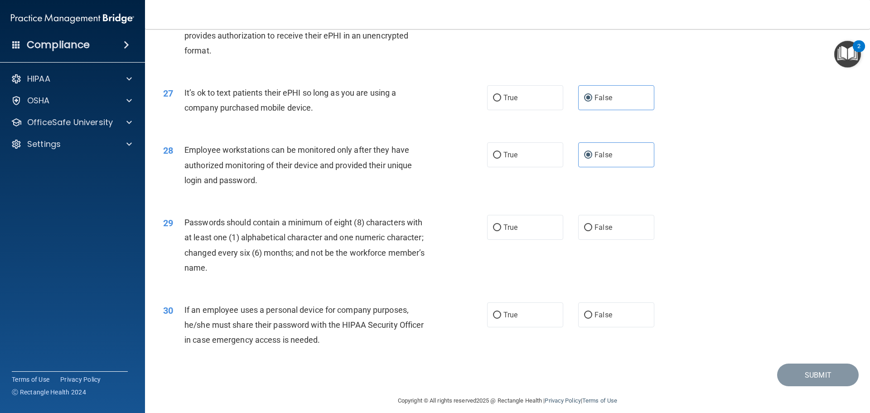
scroll to position [1862, 0]
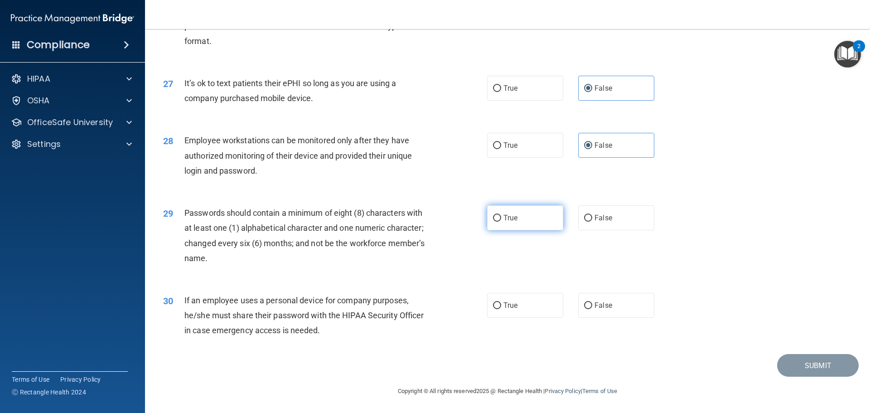
click at [520, 225] on label "True" at bounding box center [525, 217] width 76 height 25
click at [501, 222] on input "True" at bounding box center [497, 218] width 8 height 7
radio input "true"
click at [607, 303] on span "False" at bounding box center [603, 305] width 18 height 9
click at [592, 303] on input "False" at bounding box center [588, 305] width 8 height 7
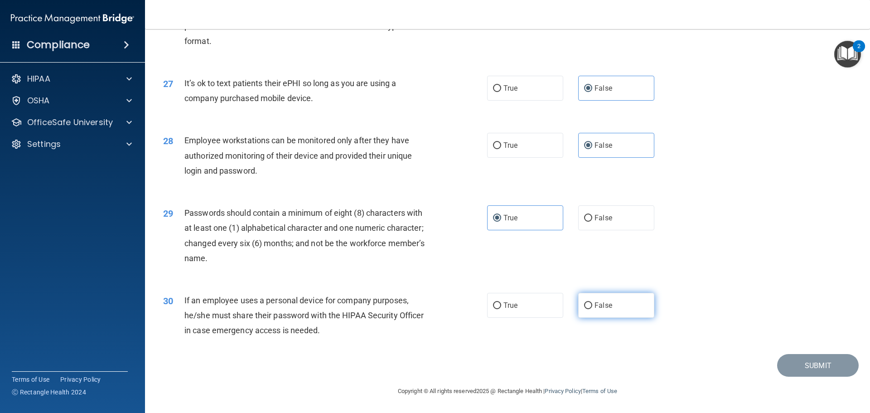
radio input "true"
click at [828, 371] on button "Submit" at bounding box center [818, 365] width 82 height 23
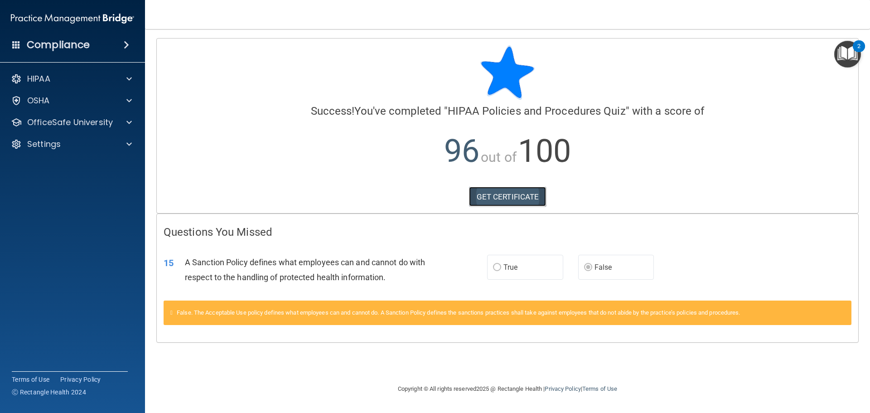
click at [519, 199] on link "GET CERTIFICATE" at bounding box center [507, 197] width 77 height 20
click at [119, 131] on div "HIPAA Documents and Policies Report an Incident Business Associates Emergency P…" at bounding box center [72, 113] width 145 height 94
click at [118, 128] on div "OfficeSafe University" at bounding box center [72, 122] width 145 height 18
click at [125, 116] on div "OfficeSafe University" at bounding box center [72, 122] width 145 height 18
click at [130, 120] on span at bounding box center [128, 122] width 5 height 11
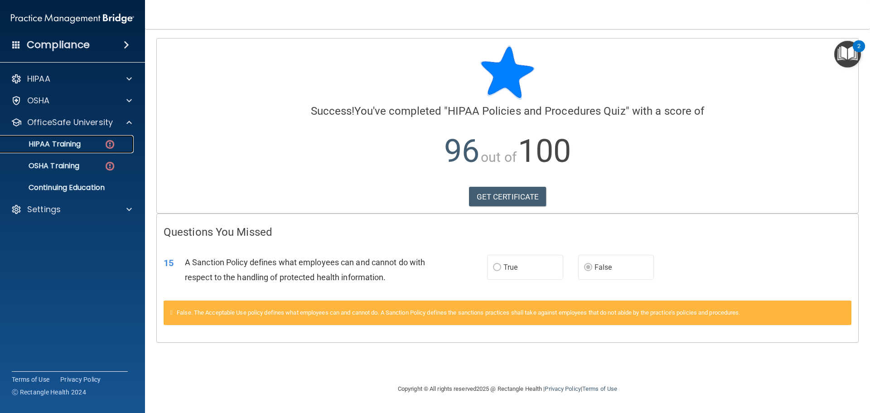
click at [61, 149] on link "HIPAA Training" at bounding box center [62, 144] width 143 height 18
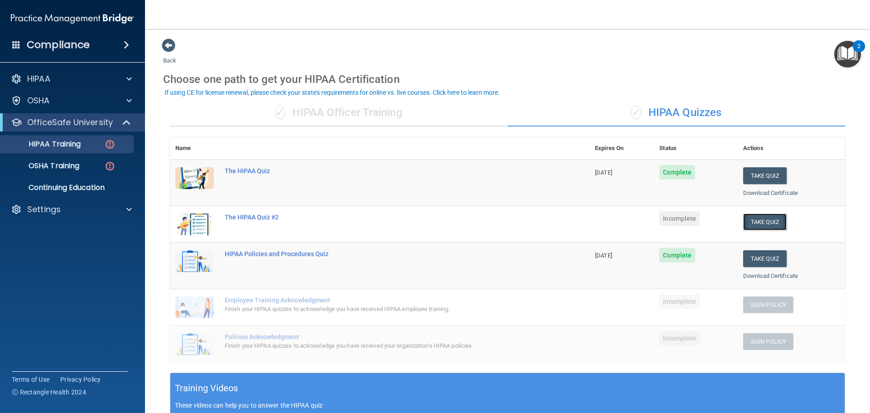
click at [743, 220] on button "Take Quiz" at bounding box center [764, 221] width 43 height 17
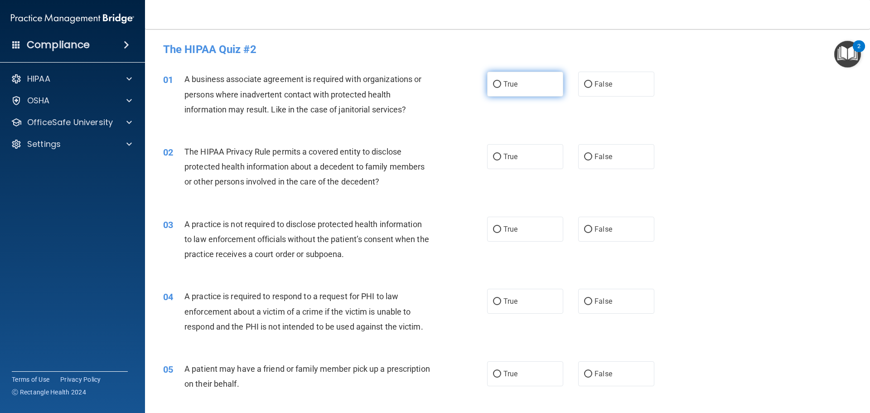
click at [510, 90] on label "True" at bounding box center [525, 84] width 76 height 25
click at [501, 88] on input "True" at bounding box center [497, 84] width 8 height 7
radio input "true"
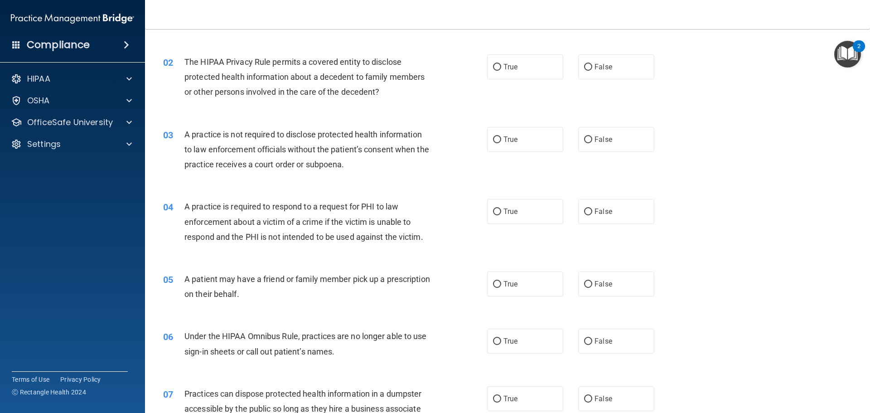
scroll to position [91, 0]
click at [611, 67] on label "False" at bounding box center [616, 65] width 76 height 25
click at [592, 67] on input "False" at bounding box center [588, 66] width 8 height 7
radio input "true"
click at [524, 135] on label "True" at bounding box center [525, 138] width 76 height 25
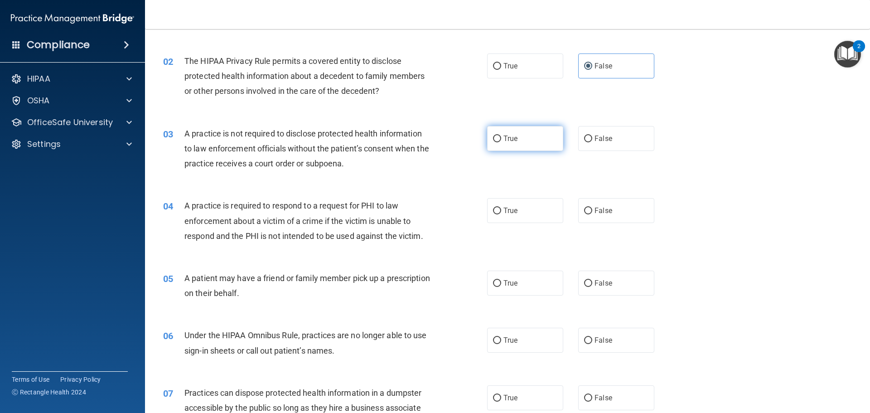
click at [501, 135] on input "True" at bounding box center [497, 138] width 8 height 7
radio input "true"
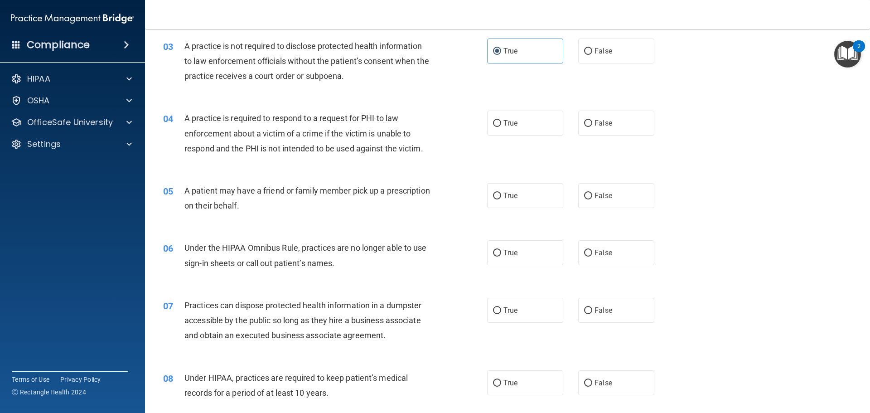
scroll to position [136, 0]
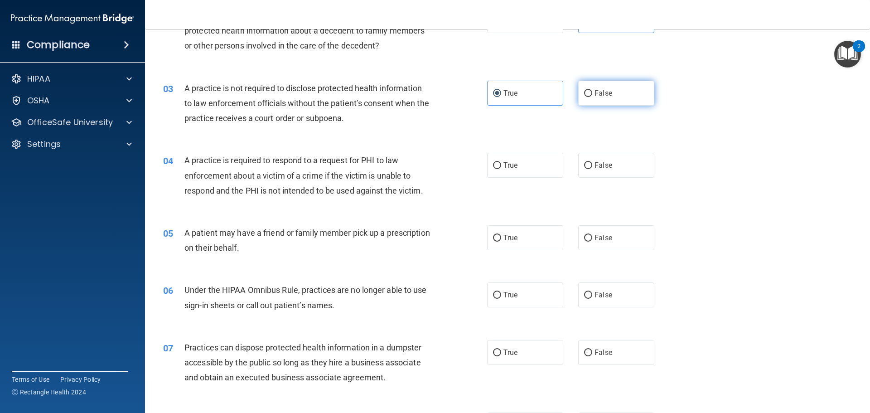
click at [604, 89] on span "False" at bounding box center [603, 93] width 18 height 9
click at [592, 90] on input "False" at bounding box center [588, 93] width 8 height 7
radio input "true"
radio input "false"
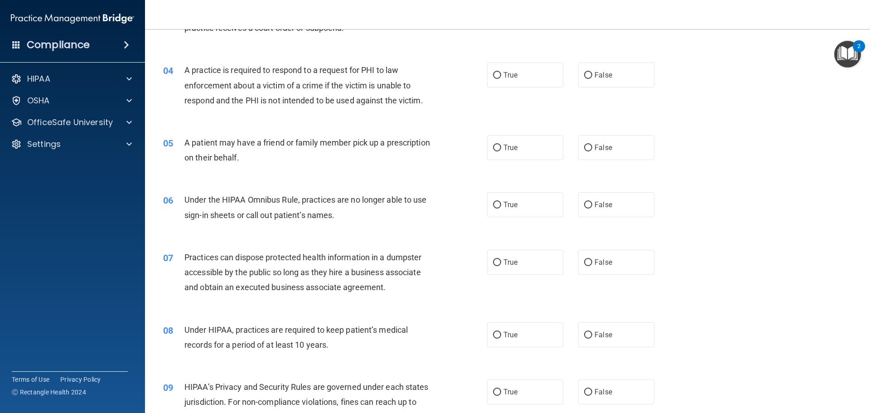
scroll to position [227, 0]
click at [523, 79] on label "True" at bounding box center [525, 74] width 76 height 25
click at [501, 78] on input "True" at bounding box center [497, 75] width 8 height 7
radio input "true"
click at [599, 72] on span "False" at bounding box center [603, 74] width 18 height 9
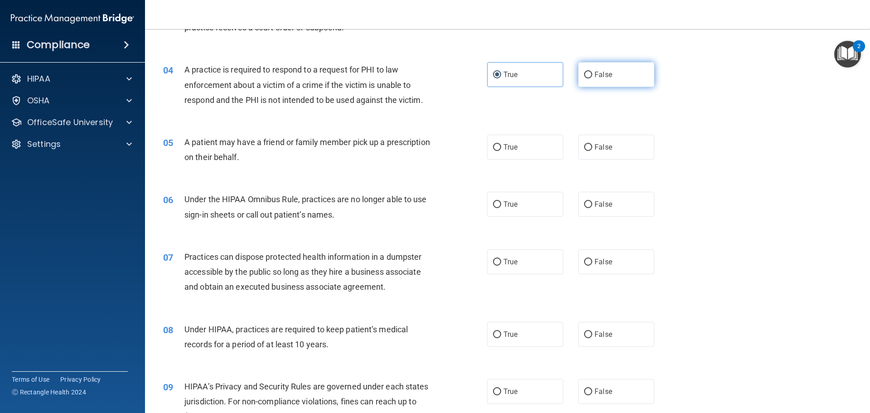
click at [592, 72] on input "False" at bounding box center [588, 75] width 8 height 7
radio input "true"
radio input "false"
click at [533, 146] on label "True" at bounding box center [525, 147] width 76 height 25
click at [501, 146] on input "True" at bounding box center [497, 147] width 8 height 7
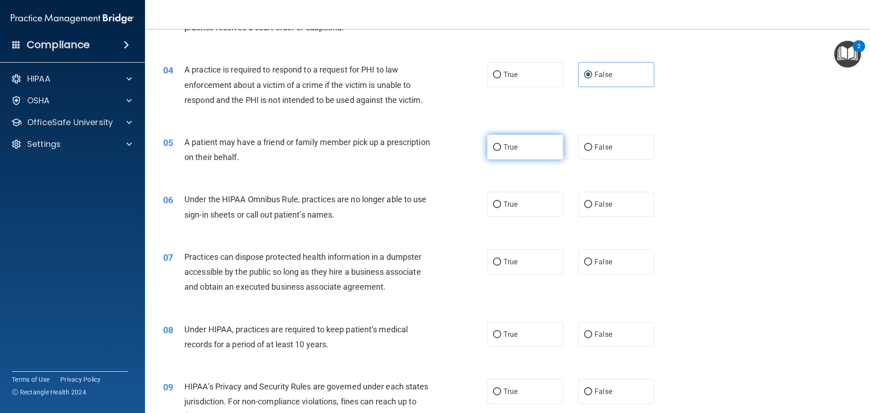
radio input "true"
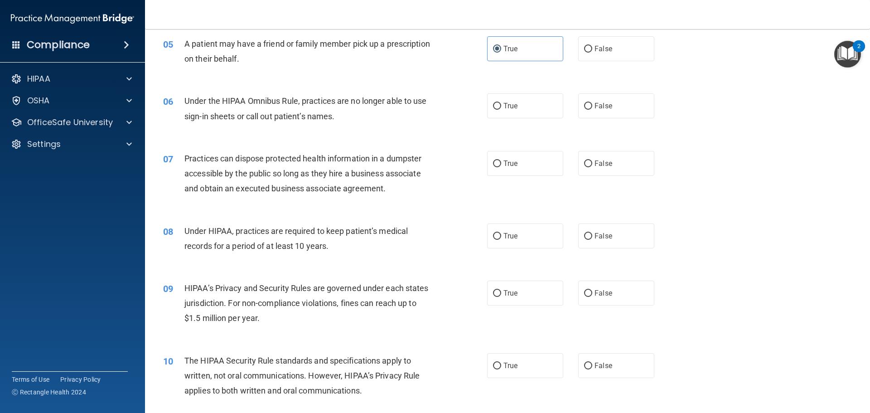
scroll to position [317, 0]
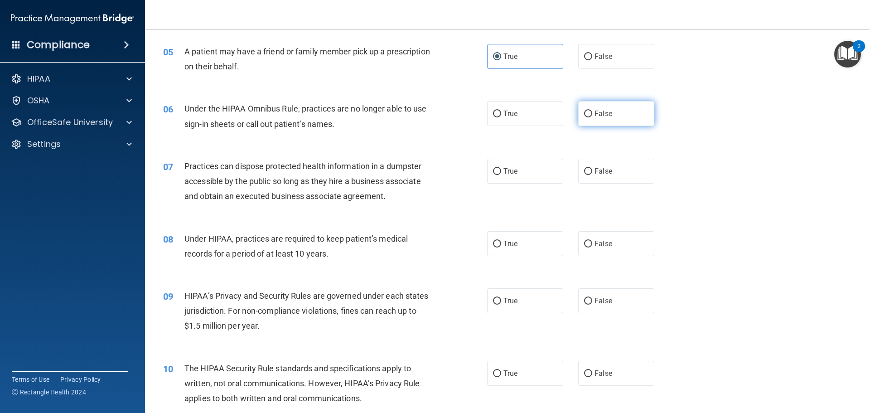
click at [602, 115] on span "False" at bounding box center [603, 113] width 18 height 9
click at [592, 115] on input "False" at bounding box center [588, 114] width 8 height 7
radio input "true"
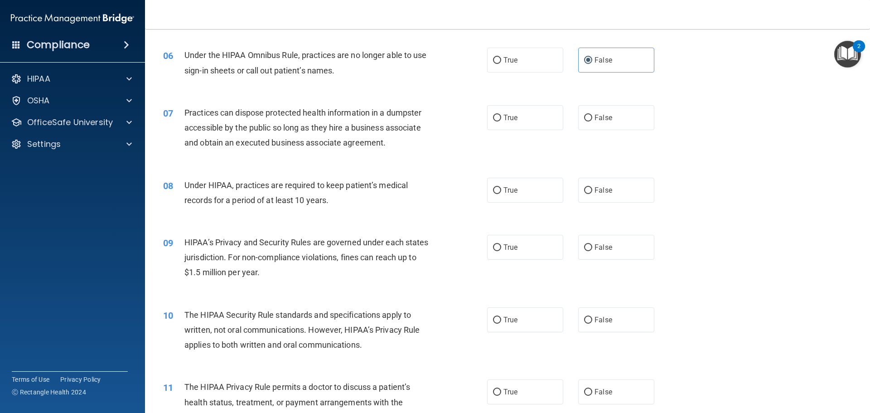
scroll to position [362, 0]
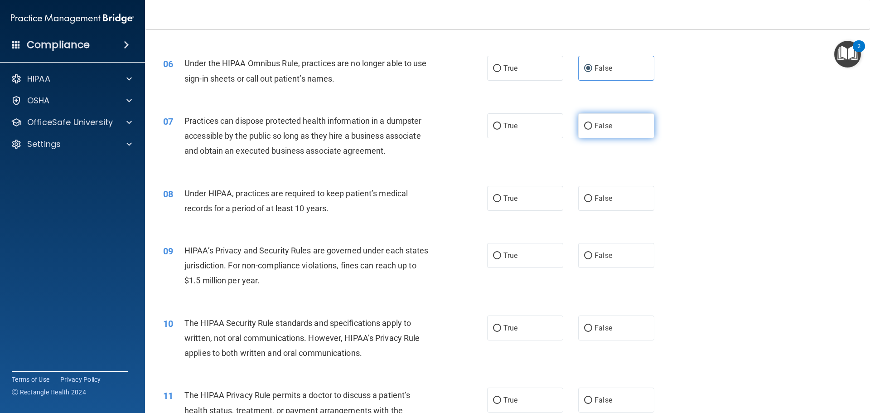
click at [628, 131] on label "False" at bounding box center [616, 125] width 76 height 25
click at [592, 130] on input "False" at bounding box center [588, 126] width 8 height 7
radio input "true"
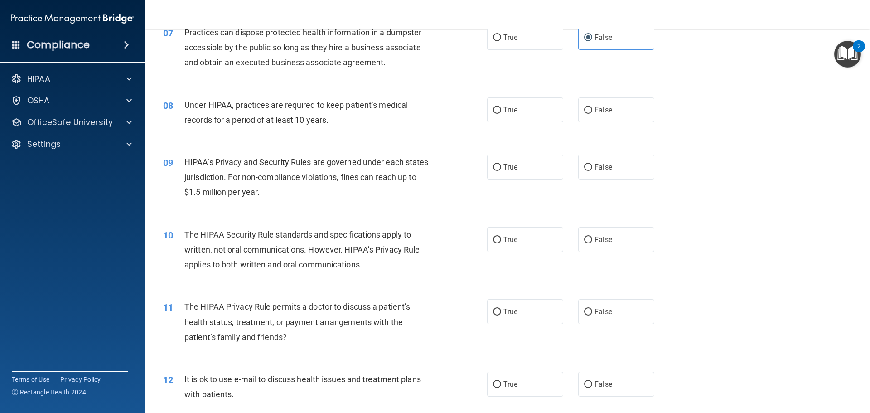
scroll to position [498, 0]
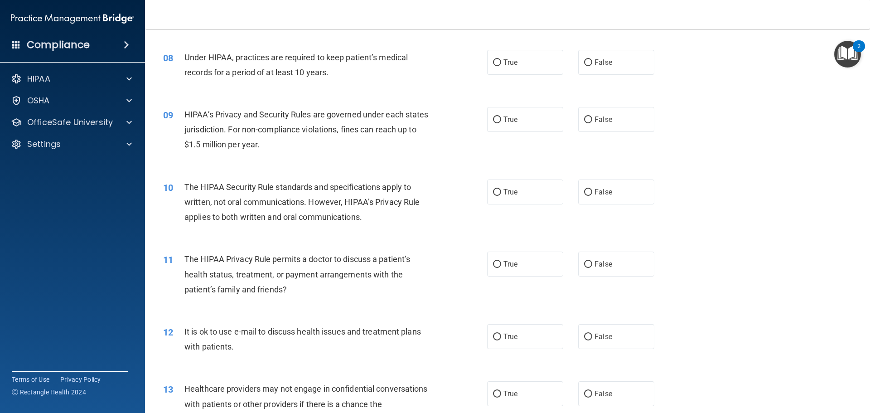
click at [508, 42] on div "08 Under HIPAA, practices are required to keep patient’s medical records for a …" at bounding box center [507, 67] width 702 height 57
click at [508, 51] on label "True" at bounding box center [525, 62] width 76 height 25
click at [501, 59] on input "True" at bounding box center [497, 62] width 8 height 7
radio input "true"
click at [558, 117] on label "True" at bounding box center [525, 119] width 76 height 25
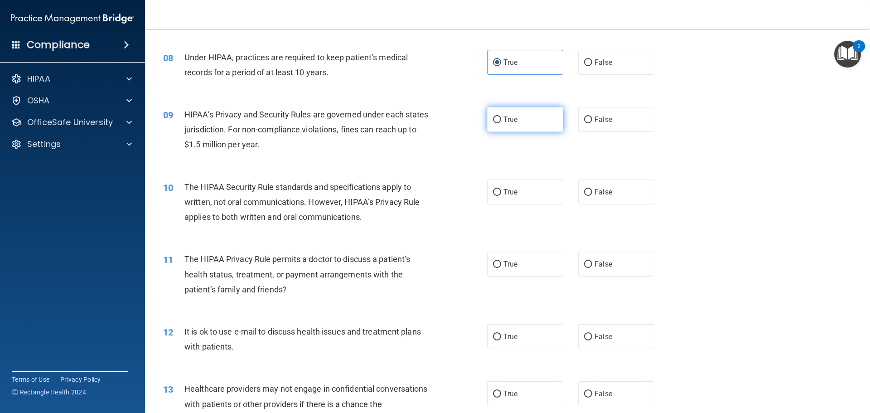
click at [501, 117] on input "True" at bounding box center [497, 119] width 8 height 7
radio input "true"
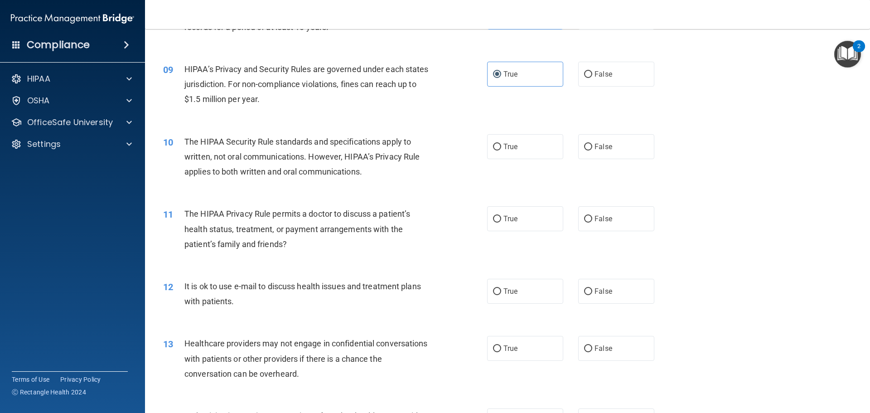
scroll to position [589, 0]
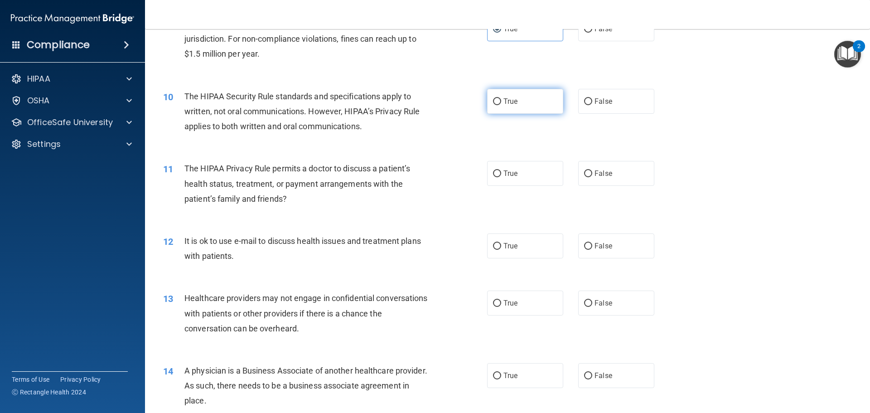
click at [518, 106] on label "True" at bounding box center [525, 101] width 76 height 25
click at [501, 105] on input "True" at bounding box center [497, 101] width 8 height 7
radio input "true"
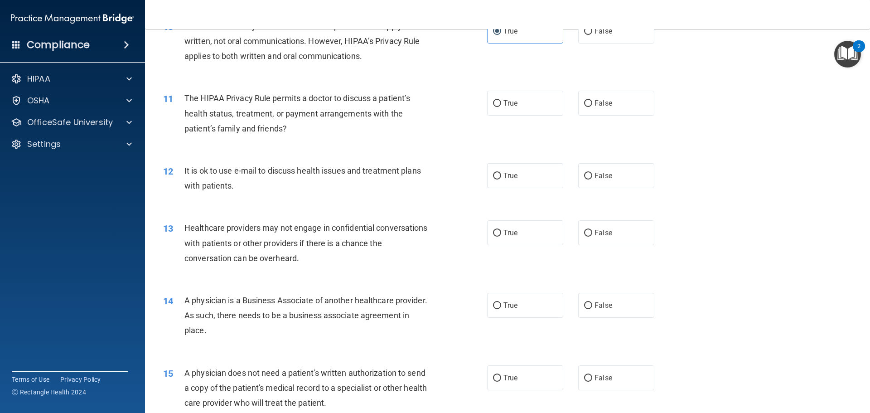
scroll to position [680, 0]
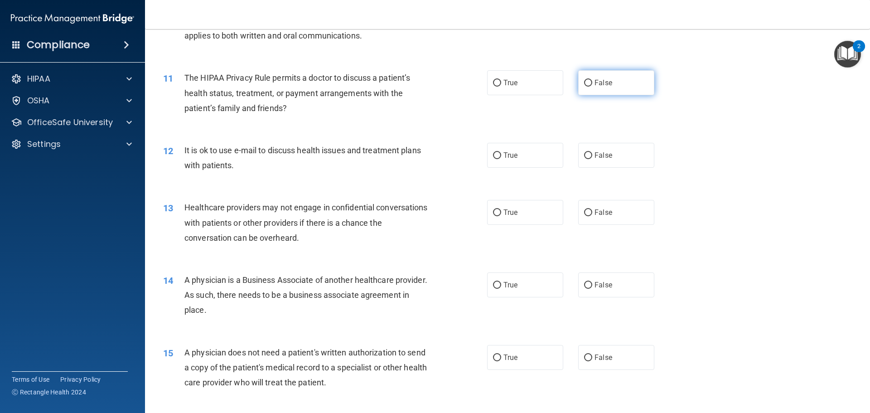
click at [591, 89] on label "False" at bounding box center [616, 82] width 76 height 25
click at [591, 87] on input "False" at bounding box center [588, 83] width 8 height 7
radio input "true"
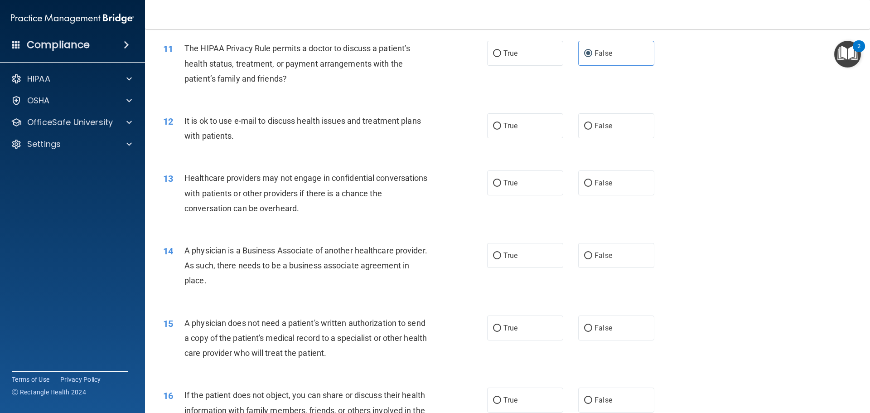
scroll to position [725, 0]
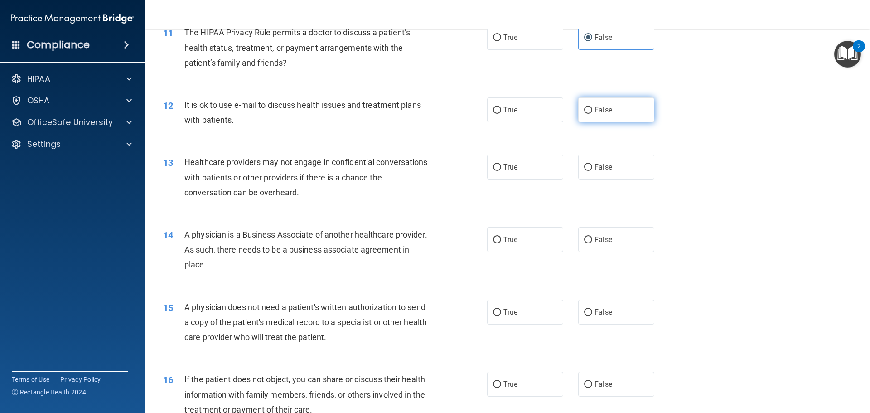
click at [620, 105] on label "False" at bounding box center [616, 109] width 76 height 25
click at [592, 107] on input "False" at bounding box center [588, 110] width 8 height 7
radio input "true"
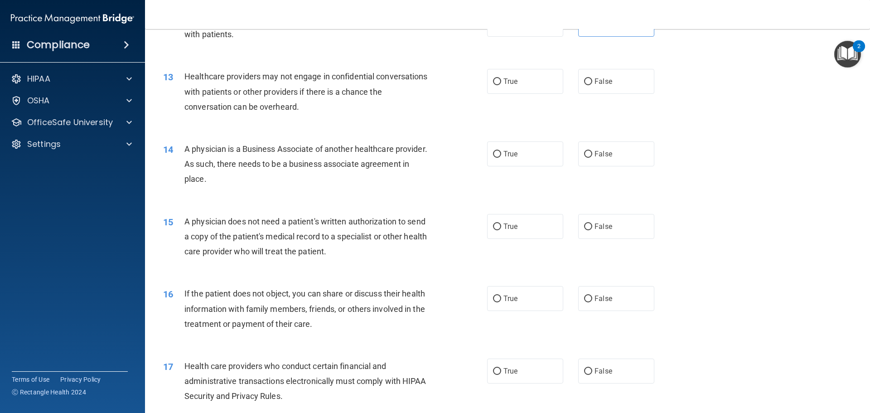
scroll to position [816, 0]
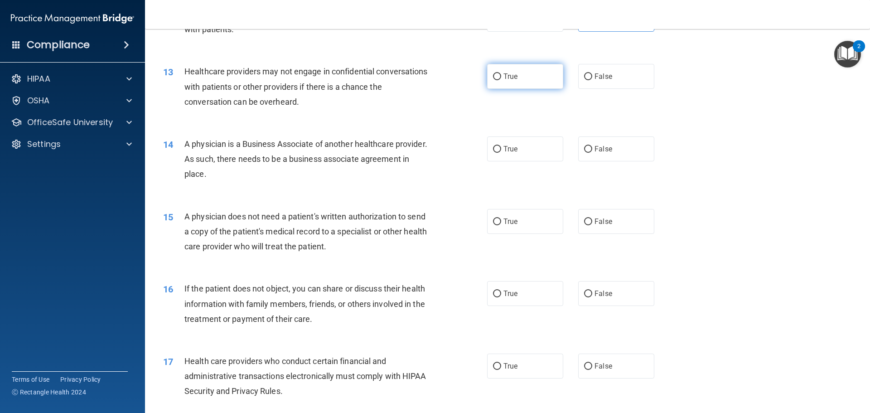
click at [547, 71] on label "True" at bounding box center [525, 76] width 76 height 25
click at [501, 73] on input "True" at bounding box center [497, 76] width 8 height 7
radio input "true"
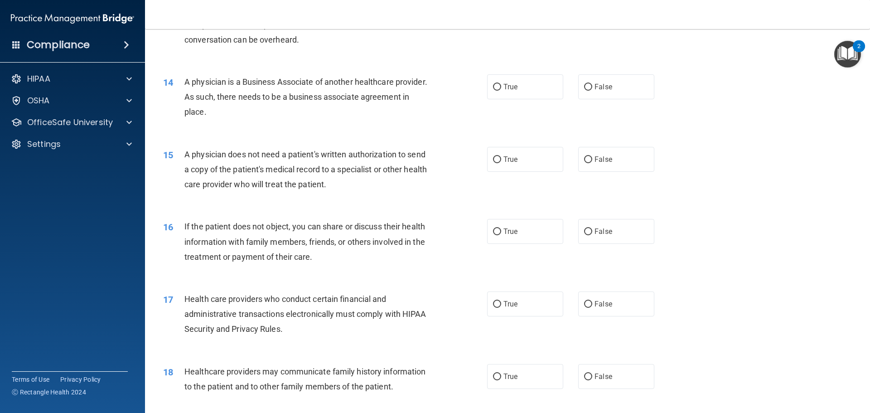
scroll to position [906, 0]
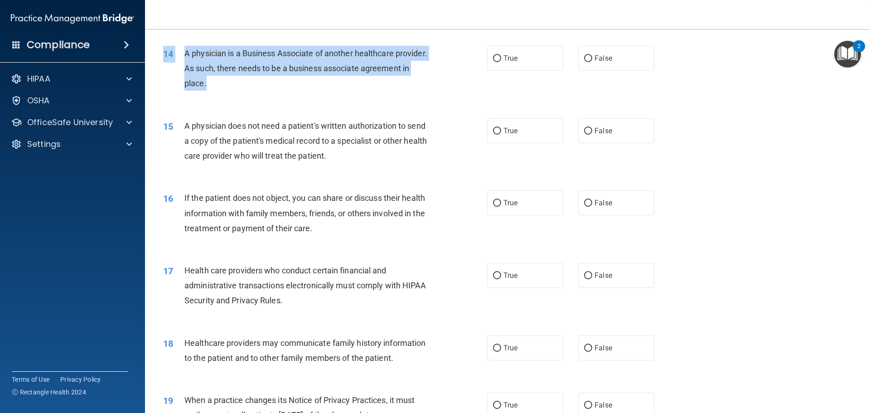
drag, startPoint x: 255, startPoint y: 87, endPoint x: 162, endPoint y: 45, distance: 102.0
click at [162, 45] on div "14 A physician is a Business Associate of another healthcare provider. As such,…" at bounding box center [507, 70] width 702 height 72
click at [280, 69] on span "A physician is a Business Associate of another healthcare provider. As such, th…" at bounding box center [305, 67] width 243 height 39
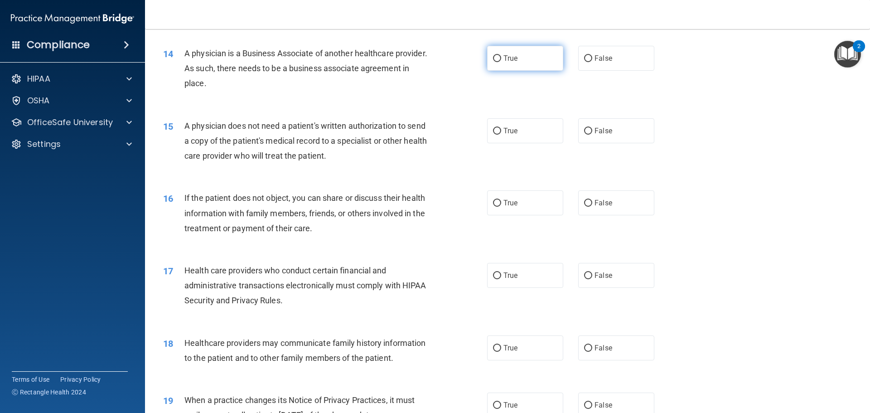
click at [513, 55] on span "True" at bounding box center [510, 58] width 14 height 9
click at [501, 55] on input "True" at bounding box center [497, 58] width 8 height 7
radio input "true"
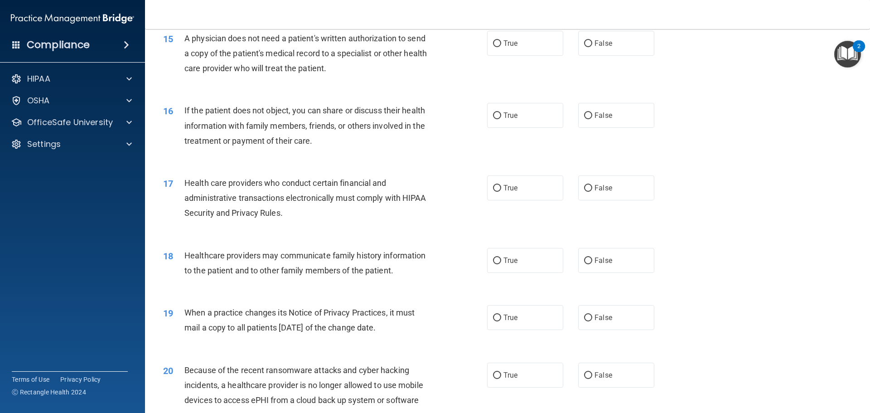
scroll to position [997, 0]
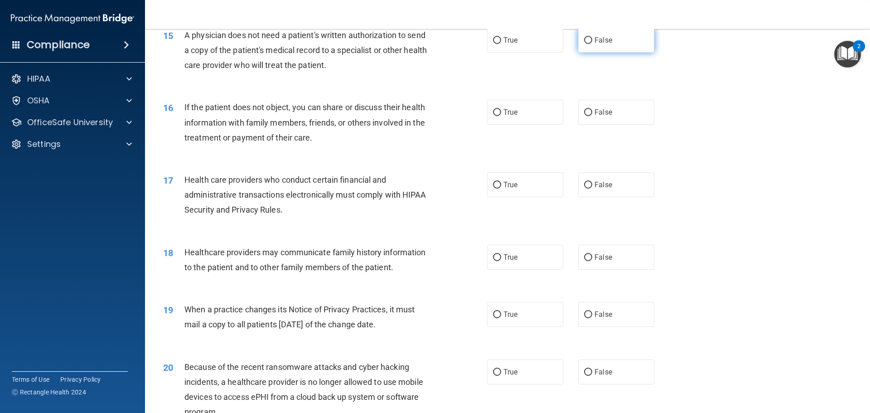
click at [600, 43] on span "False" at bounding box center [603, 40] width 18 height 9
click at [592, 43] on input "False" at bounding box center [588, 40] width 8 height 7
radio input "true"
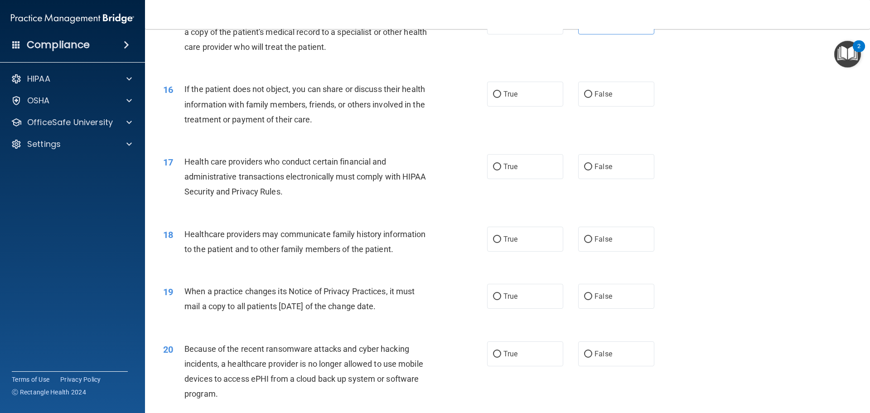
scroll to position [1042, 0]
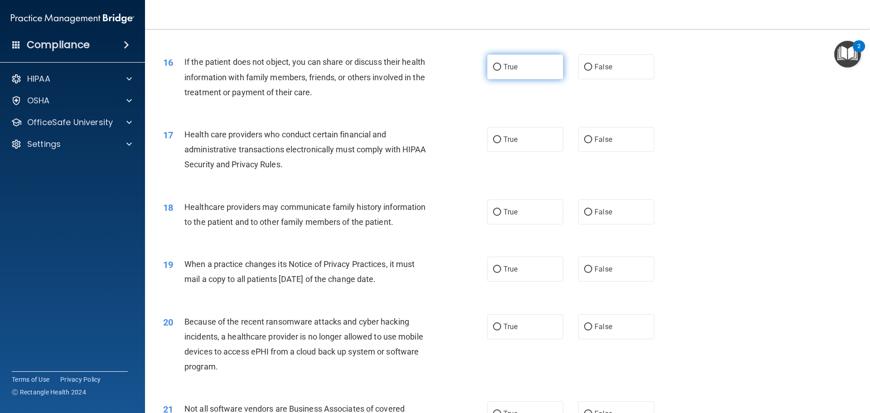
click at [524, 72] on label "True" at bounding box center [525, 66] width 76 height 25
click at [501, 71] on input "True" at bounding box center [497, 67] width 8 height 7
radio input "true"
click at [612, 73] on label "False" at bounding box center [616, 66] width 76 height 25
click at [592, 71] on input "False" at bounding box center [588, 67] width 8 height 7
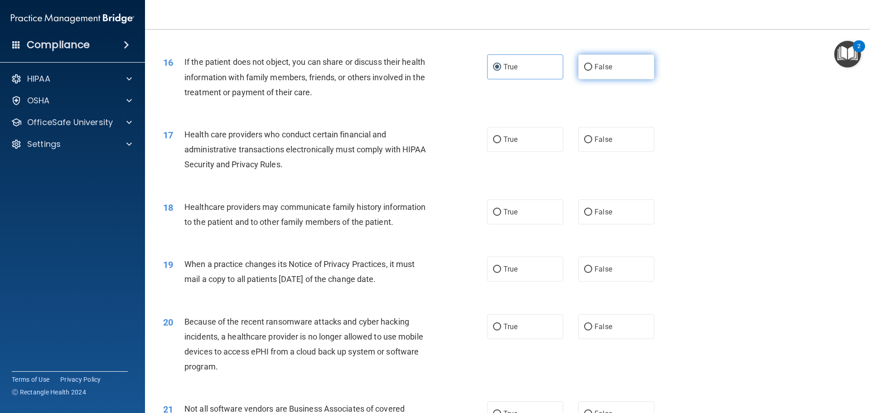
radio input "true"
radio input "false"
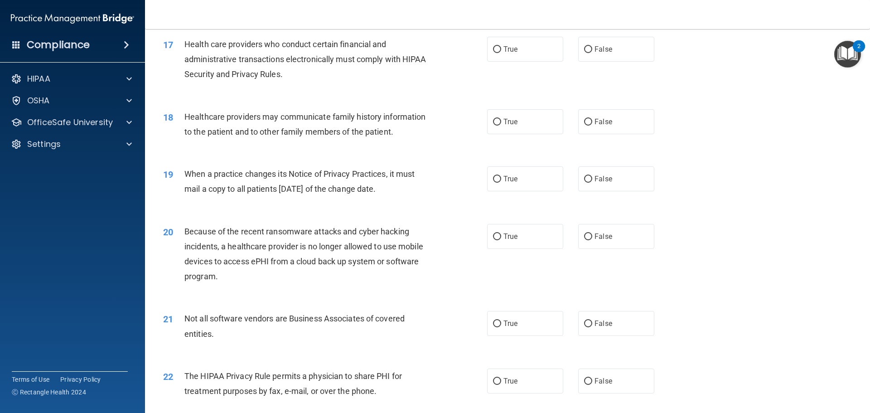
scroll to position [1133, 0]
click at [517, 58] on label "True" at bounding box center [525, 48] width 76 height 25
click at [501, 53] on input "True" at bounding box center [497, 49] width 8 height 7
radio input "true"
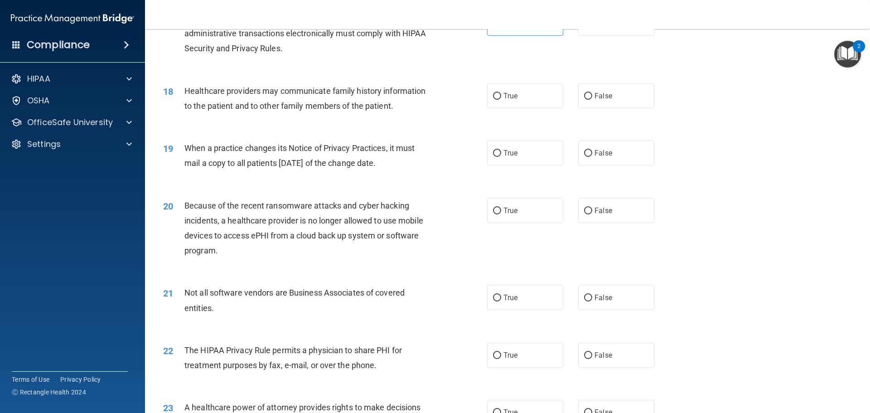
scroll to position [1178, 0]
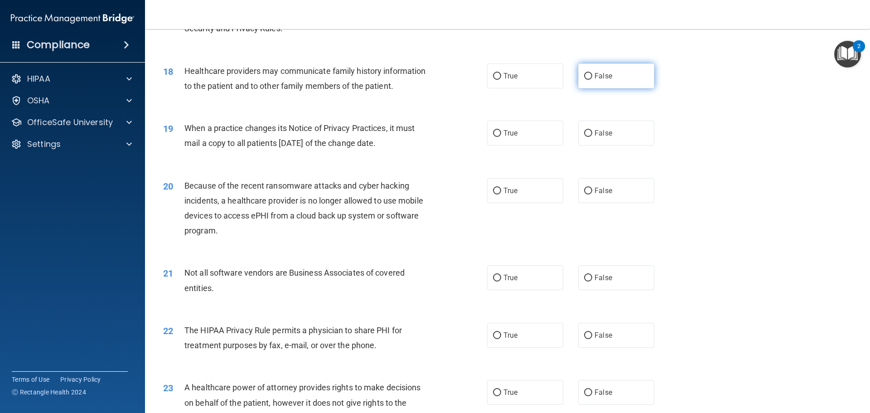
click at [628, 82] on label "False" at bounding box center [616, 75] width 76 height 25
click at [592, 80] on input "False" at bounding box center [588, 76] width 8 height 7
radio input "true"
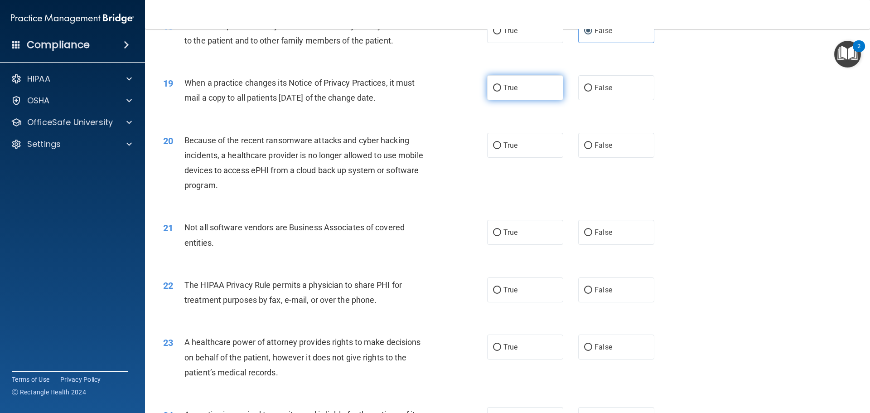
click at [515, 97] on label "True" at bounding box center [525, 87] width 76 height 25
click at [501, 92] on input "True" at bounding box center [497, 88] width 8 height 7
radio input "true"
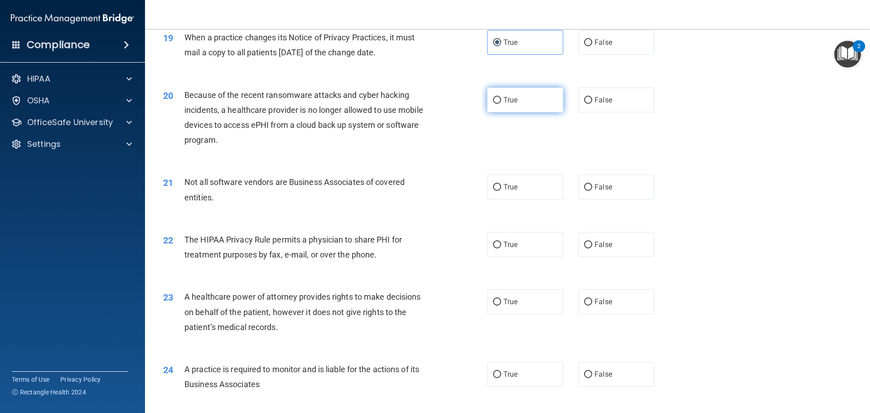
click at [501, 105] on label "True" at bounding box center [525, 99] width 76 height 25
click at [501, 104] on input "True" at bounding box center [497, 100] width 8 height 7
radio input "true"
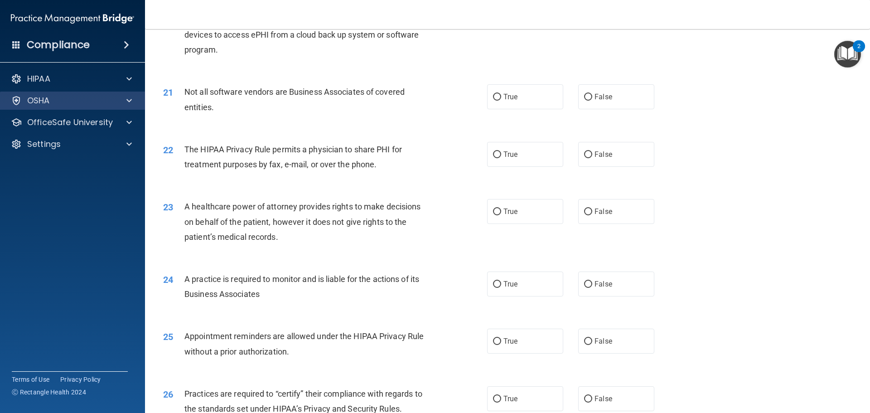
scroll to position [1359, 0]
click at [545, 100] on label "True" at bounding box center [525, 96] width 76 height 25
click at [501, 100] on input "True" at bounding box center [497, 96] width 8 height 7
radio input "true"
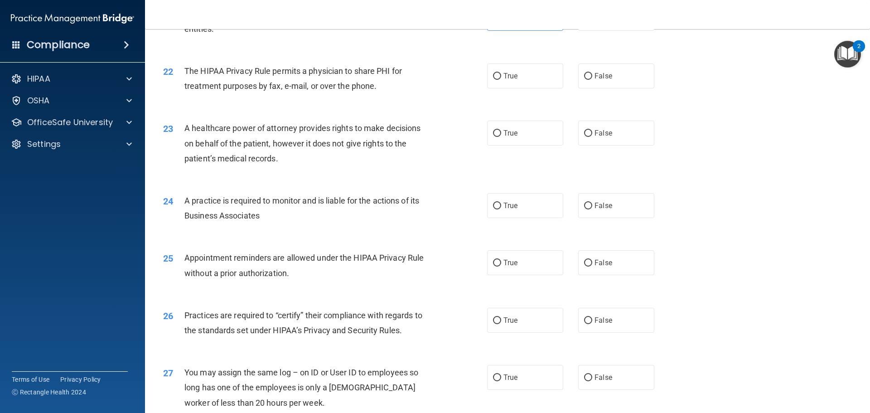
scroll to position [1450, 0]
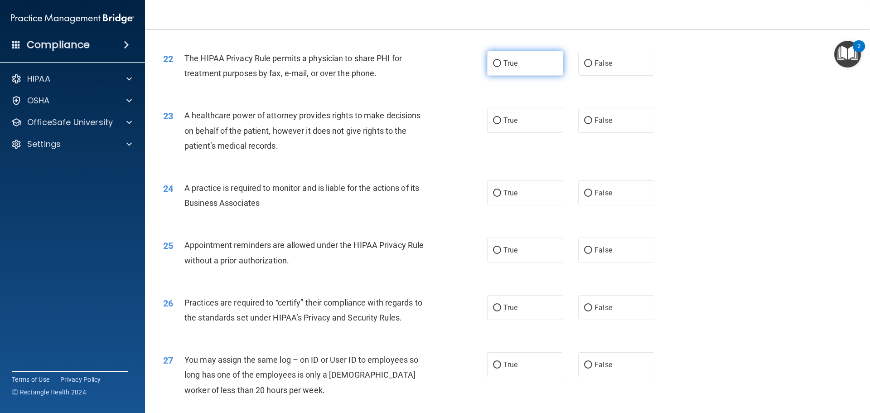
click at [517, 65] on label "True" at bounding box center [525, 63] width 76 height 25
click at [501, 65] on input "True" at bounding box center [497, 63] width 8 height 7
radio input "true"
click at [596, 69] on label "False" at bounding box center [616, 63] width 76 height 25
click at [592, 67] on input "False" at bounding box center [588, 63] width 8 height 7
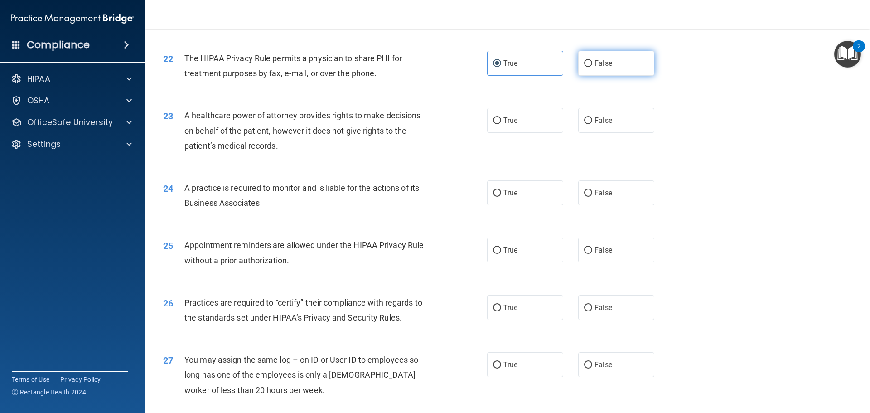
radio input "true"
click at [513, 70] on label "True" at bounding box center [525, 63] width 76 height 25
click at [501, 67] on input "True" at bounding box center [497, 63] width 8 height 7
radio input "true"
radio input "false"
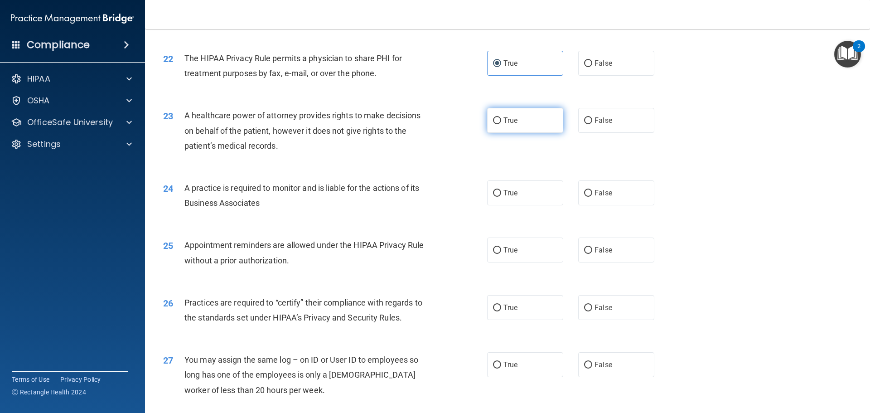
click at [512, 124] on span "True" at bounding box center [510, 120] width 14 height 9
click at [501, 124] on input "True" at bounding box center [497, 120] width 8 height 7
radio input "true"
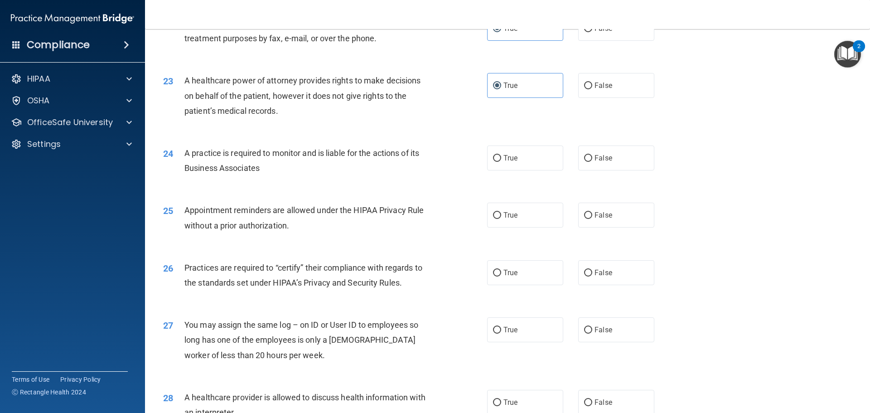
scroll to position [1586, 0]
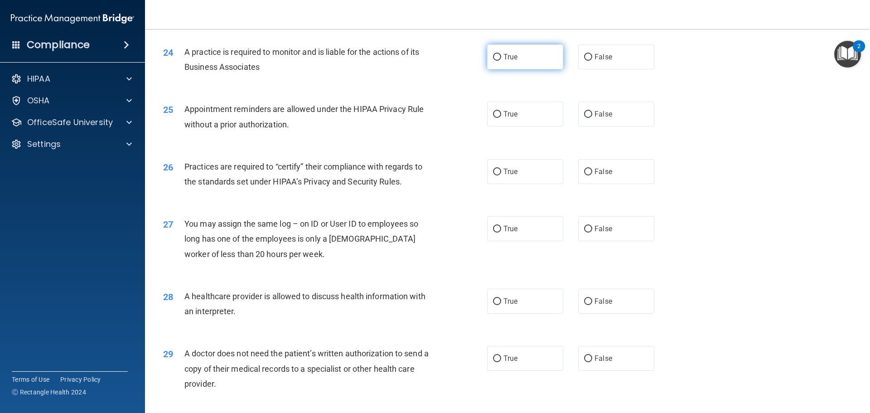
click at [513, 63] on label "True" at bounding box center [525, 56] width 76 height 25
click at [501, 61] on input "True" at bounding box center [497, 57] width 8 height 7
radio input "true"
click at [497, 116] on input "True" at bounding box center [497, 114] width 8 height 7
radio input "true"
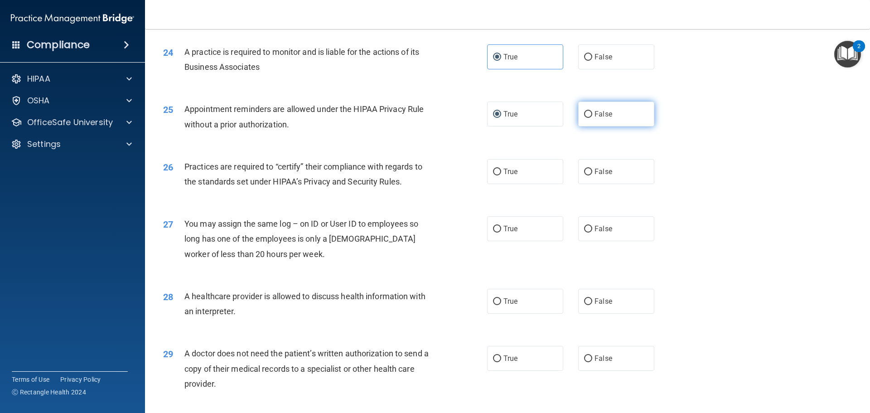
click at [597, 122] on label "False" at bounding box center [616, 113] width 76 height 25
click at [592, 118] on input "False" at bounding box center [588, 114] width 8 height 7
radio input "true"
radio input "false"
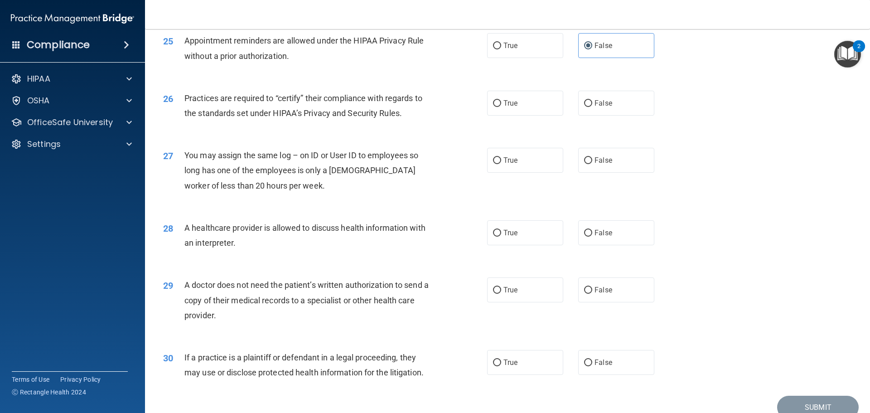
scroll to position [1677, 0]
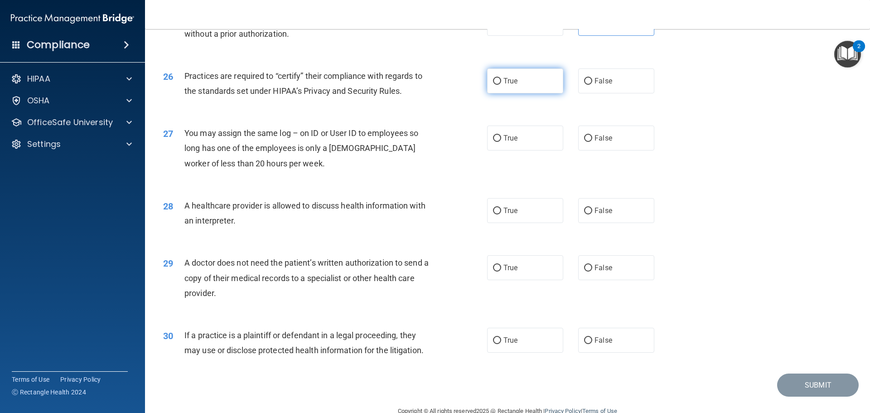
click at [531, 92] on label "True" at bounding box center [525, 80] width 76 height 25
click at [501, 85] on input "True" at bounding box center [497, 81] width 8 height 7
radio input "true"
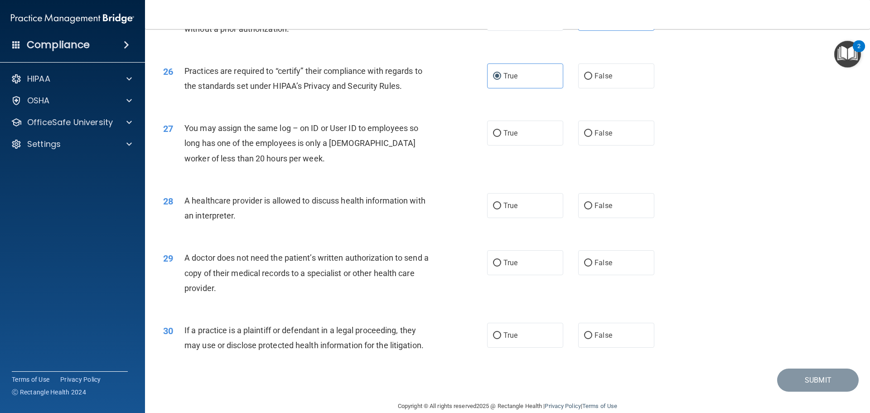
scroll to position [1696, 0]
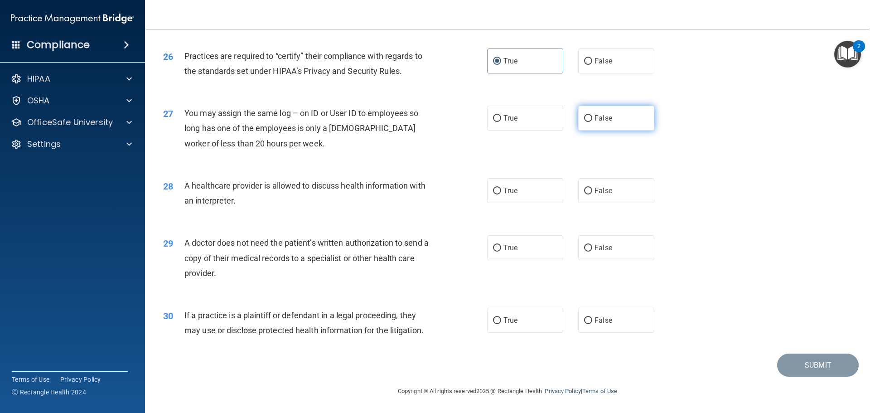
click at [585, 121] on input "False" at bounding box center [588, 118] width 8 height 7
radio input "true"
click at [521, 192] on label "True" at bounding box center [525, 190] width 76 height 25
click at [501, 192] on input "True" at bounding box center [497, 191] width 8 height 7
radio input "true"
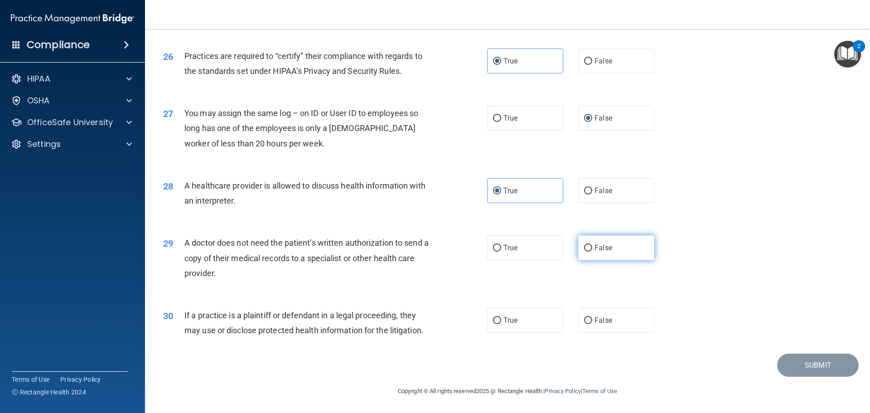
click at [623, 247] on label "False" at bounding box center [616, 247] width 76 height 25
click at [592, 247] on input "False" at bounding box center [588, 248] width 8 height 7
radio input "true"
click at [531, 321] on label "True" at bounding box center [525, 320] width 76 height 25
click at [501, 321] on input "True" at bounding box center [497, 320] width 8 height 7
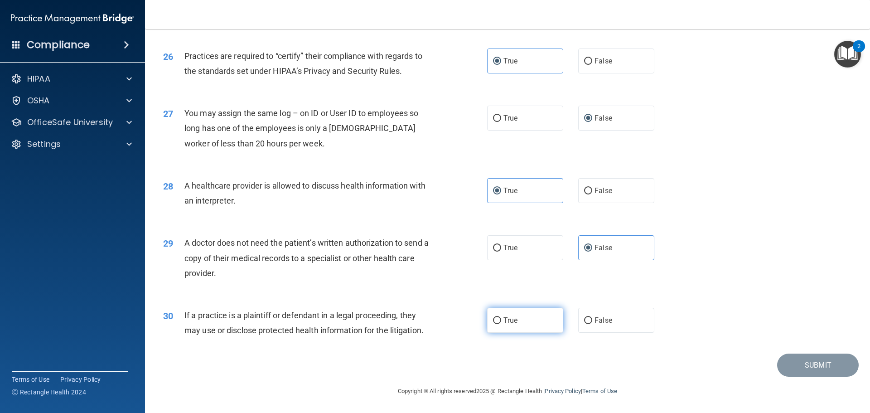
radio input "true"
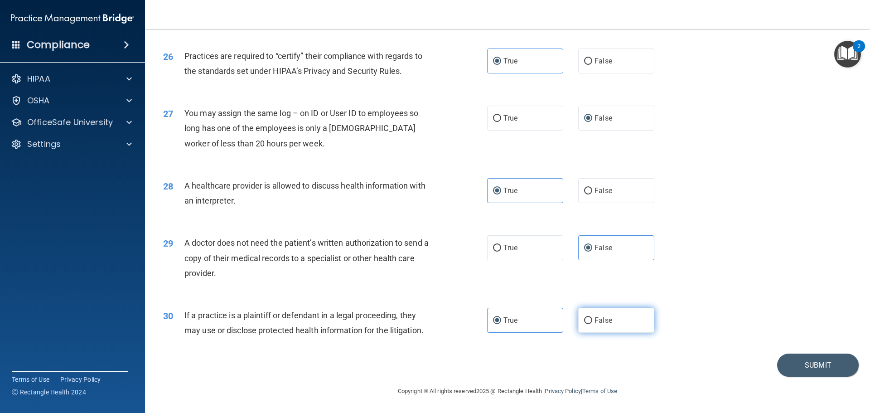
click at [598, 319] on span "False" at bounding box center [603, 320] width 18 height 9
click at [592, 319] on input "False" at bounding box center [588, 320] width 8 height 7
radio input "true"
click at [509, 323] on span "True" at bounding box center [510, 320] width 14 height 9
click at [501, 323] on input "True" at bounding box center [497, 320] width 8 height 7
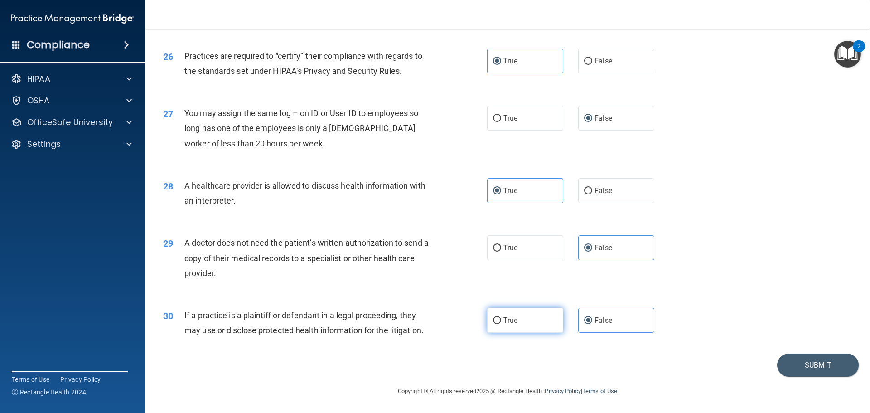
radio input "true"
radio input "false"
click at [804, 363] on button "Submit" at bounding box center [818, 364] width 82 height 23
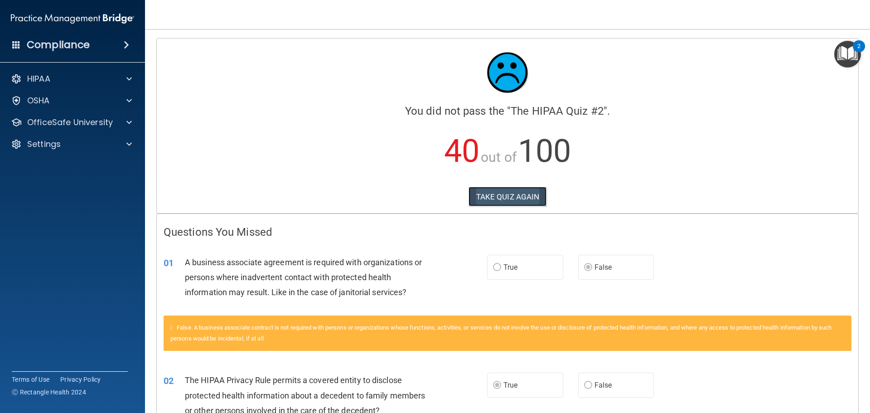
click at [520, 192] on button "TAKE QUIZ AGAIN" at bounding box center [508, 197] width 78 height 20
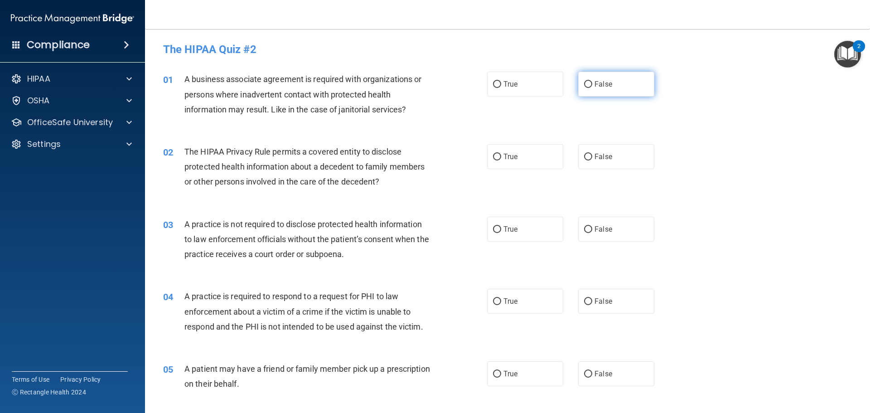
click at [612, 82] on label "False" at bounding box center [616, 84] width 76 height 25
click at [592, 82] on input "False" at bounding box center [588, 84] width 8 height 7
radio input "true"
click at [509, 147] on label "True" at bounding box center [525, 156] width 76 height 25
click at [501, 154] on input "True" at bounding box center [497, 157] width 8 height 7
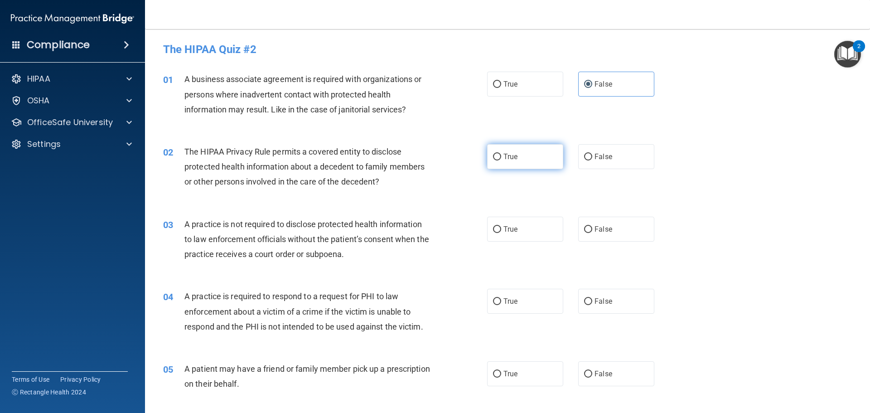
radio input "true"
click at [522, 223] on label "True" at bounding box center [525, 229] width 76 height 25
click at [501, 226] on input "True" at bounding box center [497, 229] width 8 height 7
radio input "true"
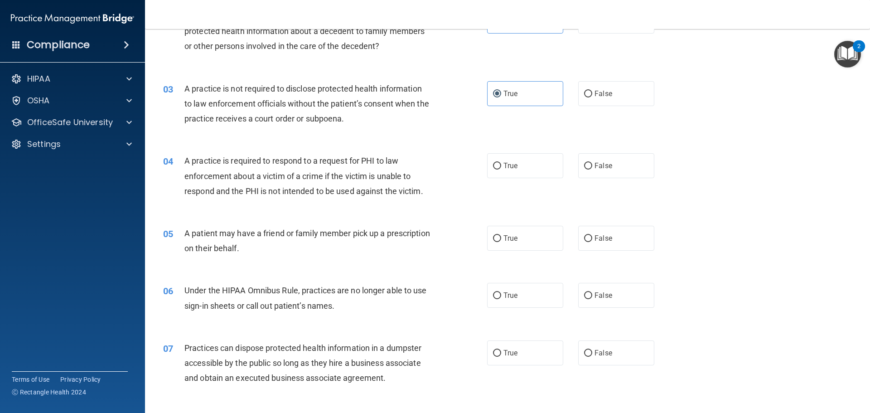
scroll to position [136, 0]
click at [497, 162] on input "True" at bounding box center [497, 165] width 8 height 7
radio input "true"
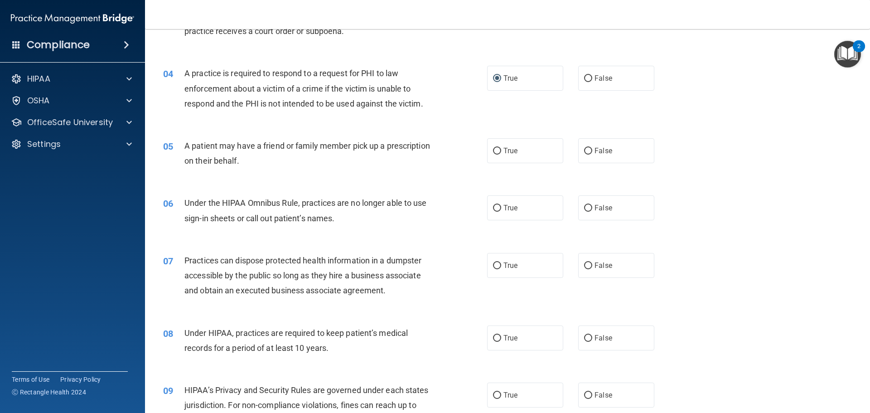
scroll to position [227, 0]
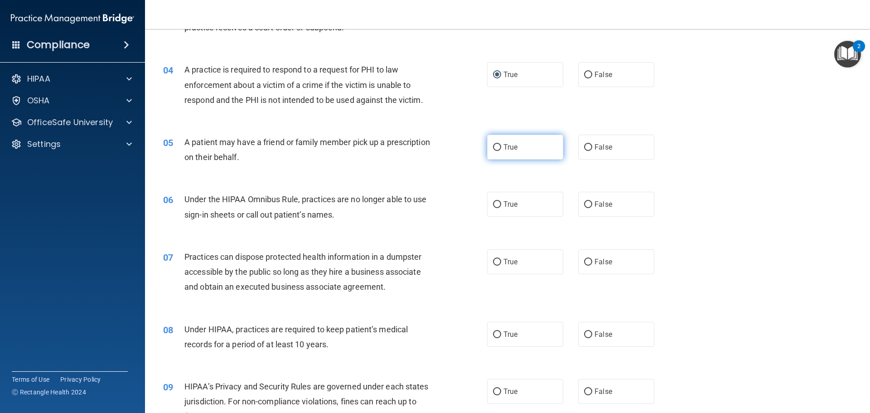
click at [513, 148] on span "True" at bounding box center [510, 147] width 14 height 9
click at [501, 148] on input "True" at bounding box center [497, 147] width 8 height 7
radio input "true"
click at [612, 200] on label "False" at bounding box center [616, 204] width 76 height 25
click at [592, 201] on input "False" at bounding box center [588, 204] width 8 height 7
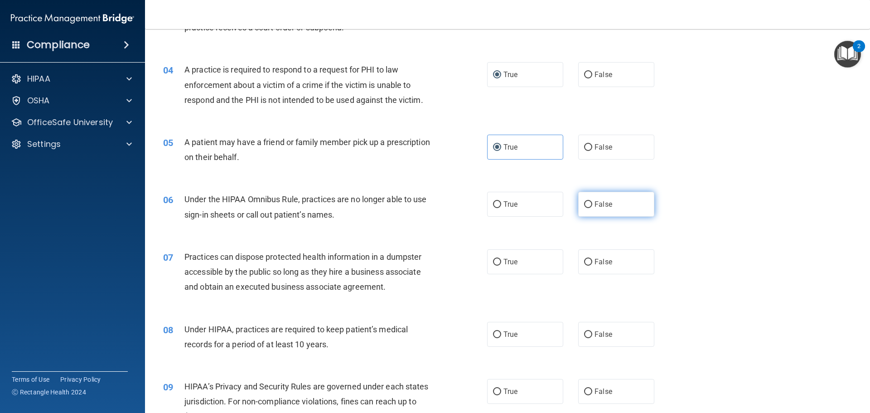
radio input "true"
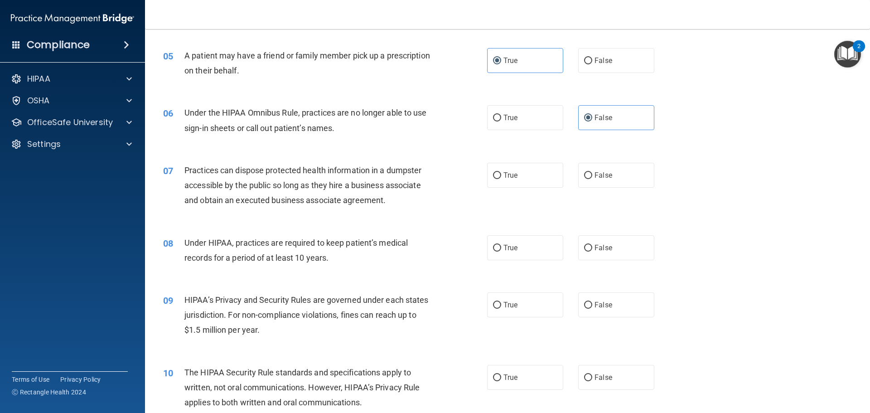
scroll to position [317, 0]
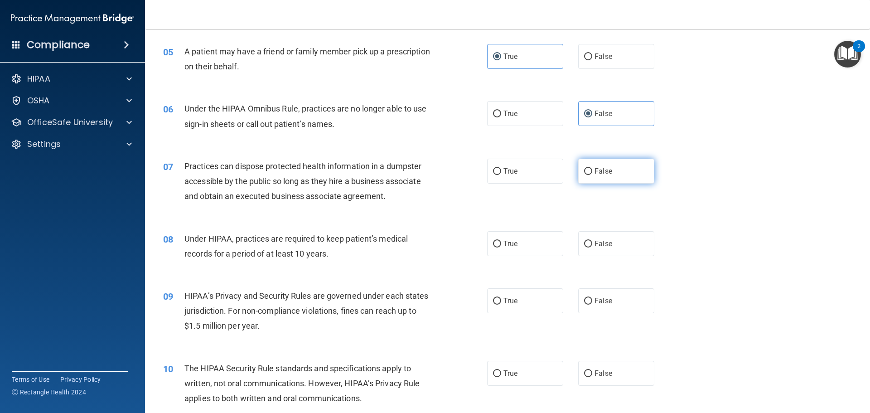
click at [633, 172] on label "False" at bounding box center [616, 171] width 76 height 25
click at [592, 172] on input "False" at bounding box center [588, 171] width 8 height 7
radio input "true"
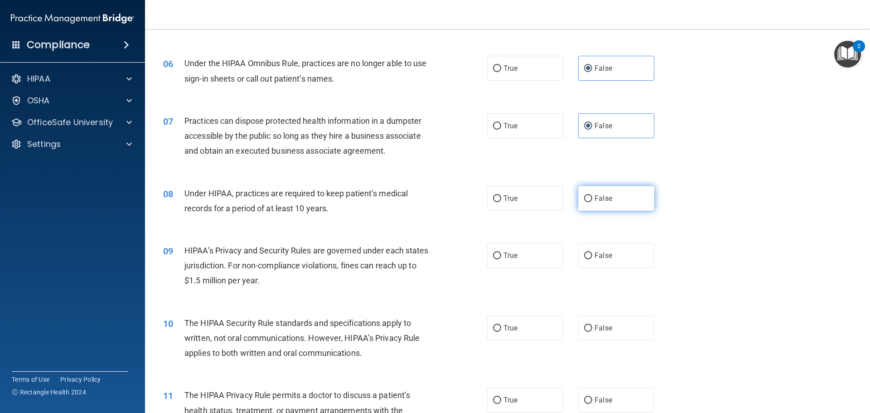
click at [611, 201] on label "False" at bounding box center [616, 198] width 76 height 25
click at [592, 201] on input "False" at bounding box center [588, 198] width 8 height 7
radio input "true"
click at [611, 248] on label "False" at bounding box center [616, 255] width 76 height 25
click at [592, 252] on input "False" at bounding box center [588, 255] width 8 height 7
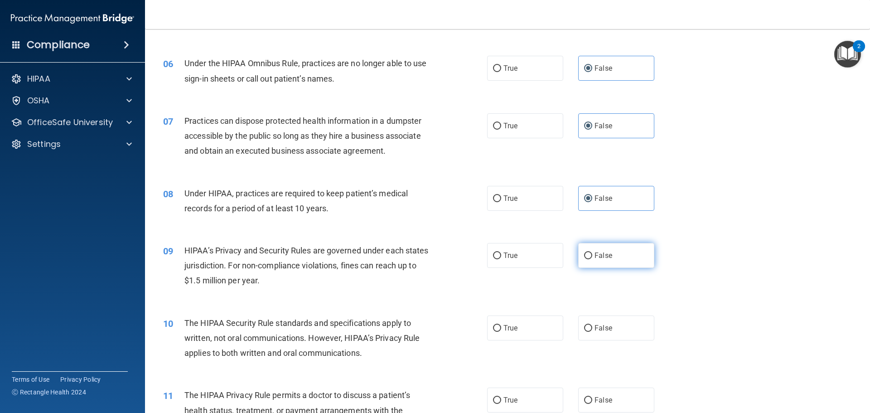
radio input "true"
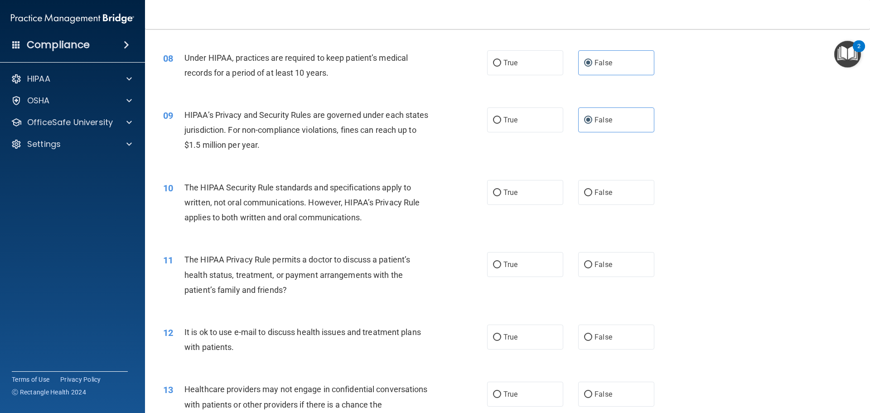
scroll to position [498, 0]
click at [504, 275] on label "True" at bounding box center [525, 263] width 76 height 25
click at [501, 268] on input "True" at bounding box center [497, 264] width 8 height 7
radio input "true"
click at [531, 191] on label "True" at bounding box center [525, 191] width 76 height 25
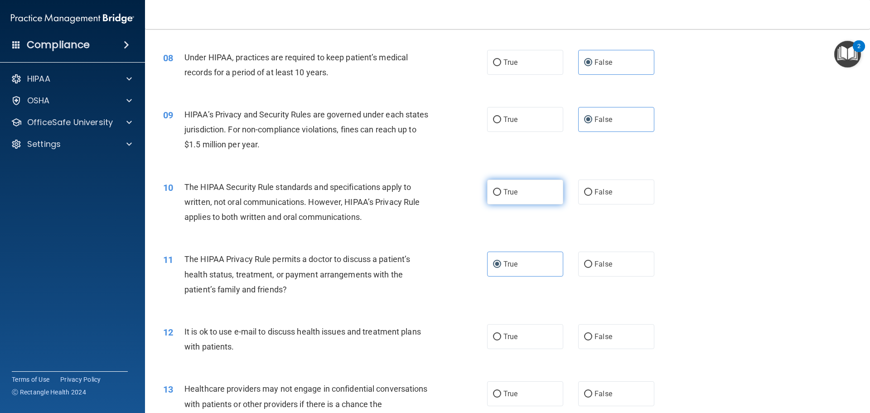
click at [501, 191] on input "True" at bounding box center [497, 192] width 8 height 7
radio input "true"
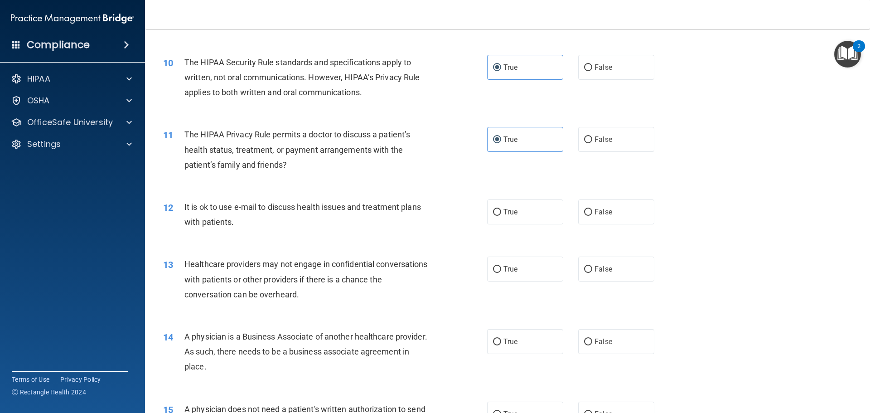
scroll to position [634, 0]
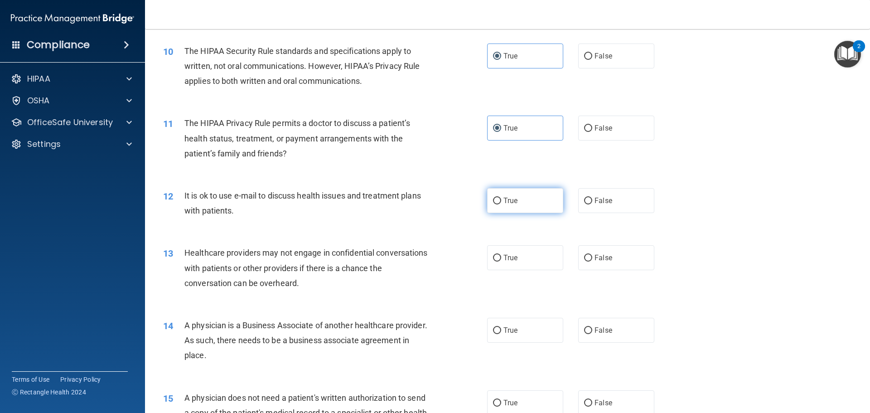
click at [493, 203] on input "True" at bounding box center [497, 201] width 8 height 7
radio input "true"
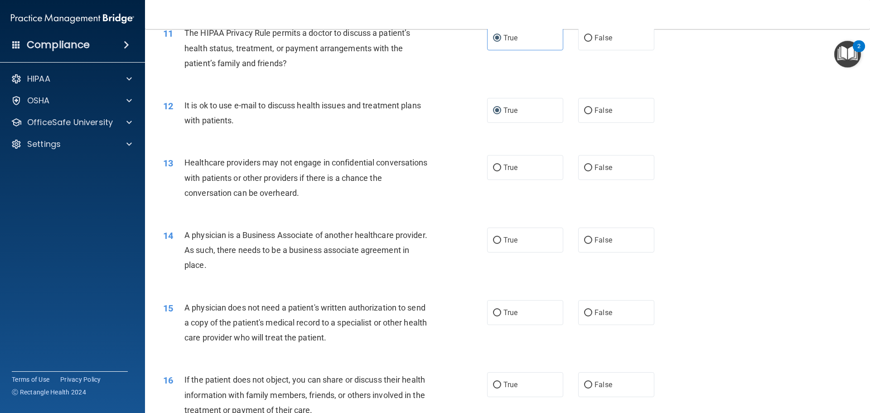
scroll to position [725, 0]
drag, startPoint x: 609, startPoint y: 163, endPoint x: 603, endPoint y: 164, distance: 6.5
click at [609, 164] on label "False" at bounding box center [616, 167] width 76 height 25
click at [592, 164] on input "False" at bounding box center [588, 167] width 8 height 7
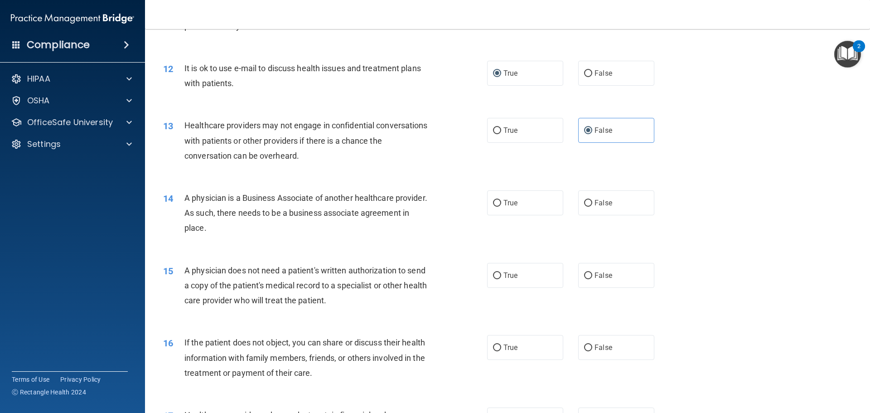
scroll to position [816, 0]
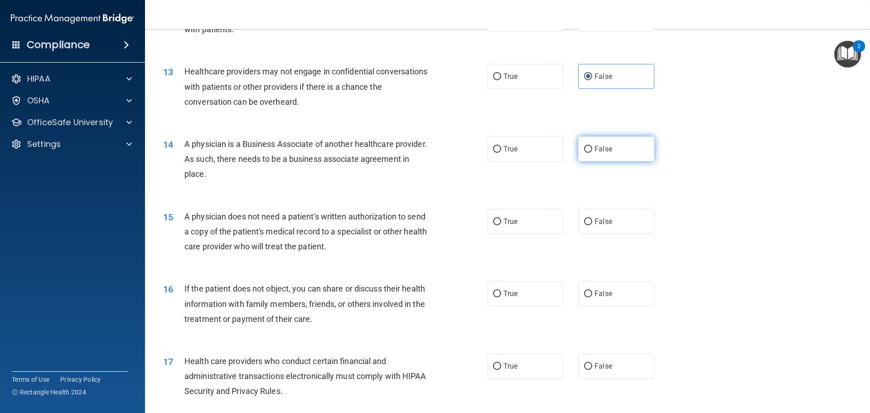
click at [597, 150] on span "False" at bounding box center [603, 149] width 18 height 9
click at [592, 150] on input "False" at bounding box center [588, 149] width 8 height 7
click at [517, 217] on label "True" at bounding box center [525, 221] width 76 height 25
click at [501, 218] on input "True" at bounding box center [497, 221] width 8 height 7
drag, startPoint x: 530, startPoint y: 296, endPoint x: 525, endPoint y: 295, distance: 5.5
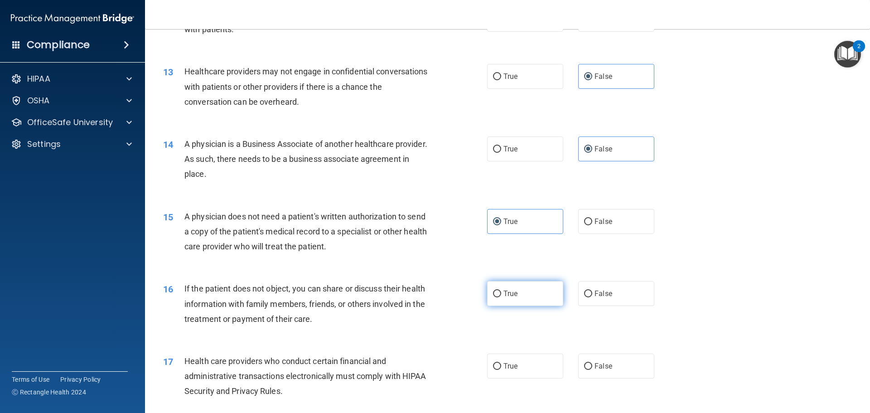
click at [529, 295] on label "True" at bounding box center [525, 293] width 76 height 25
click at [501, 295] on input "True" at bounding box center [497, 293] width 8 height 7
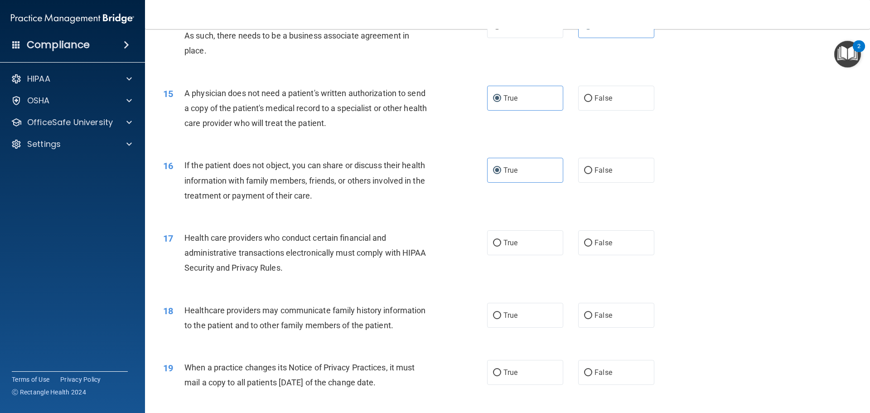
scroll to position [952, 0]
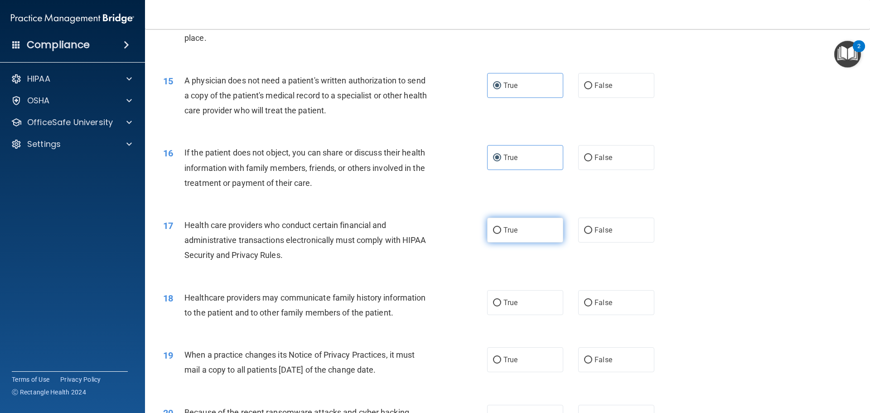
click at [525, 228] on label "True" at bounding box center [525, 229] width 76 height 25
click at [501, 228] on input "True" at bounding box center [497, 230] width 8 height 7
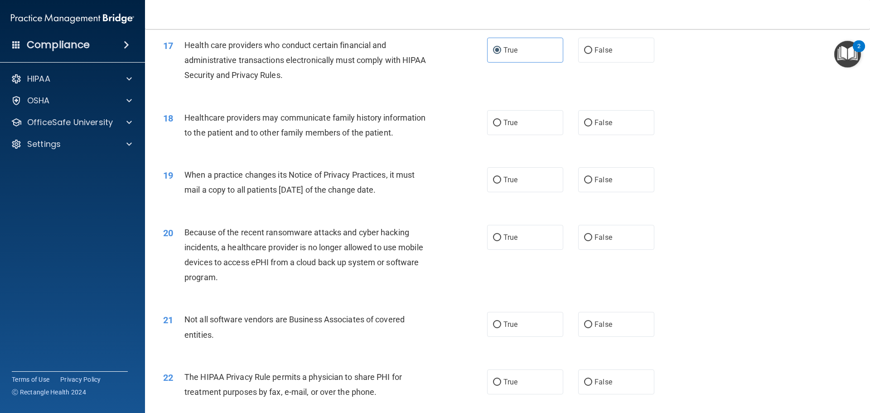
scroll to position [1133, 0]
click at [520, 116] on label "True" at bounding box center [525, 121] width 76 height 25
click at [501, 118] on input "True" at bounding box center [497, 121] width 8 height 7
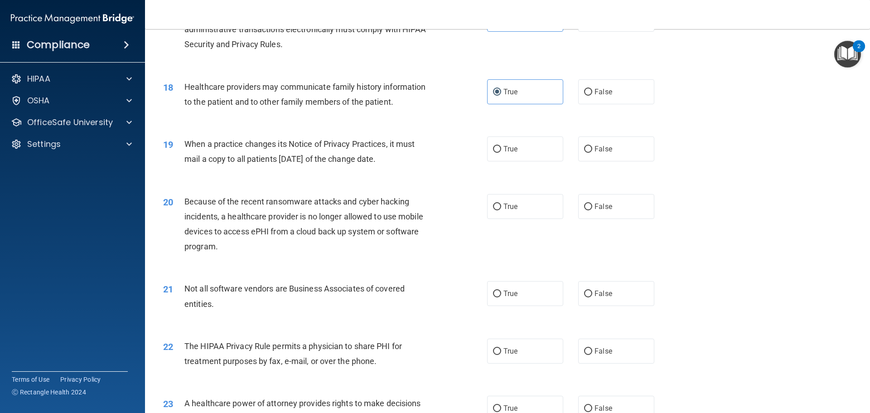
scroll to position [1178, 0]
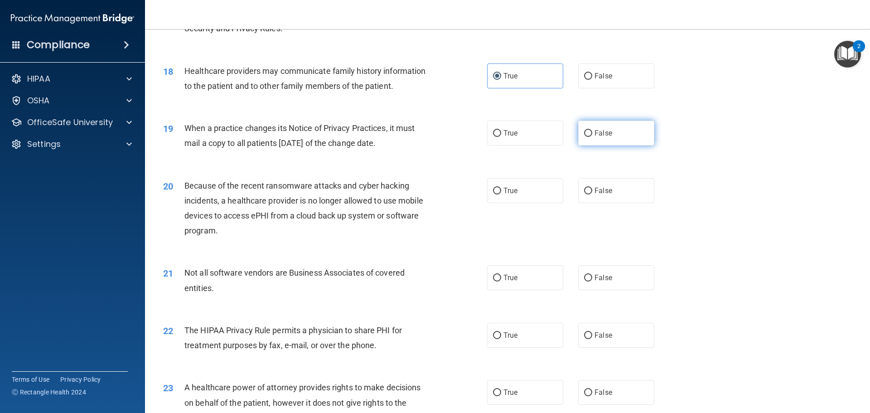
click at [584, 130] on input "False" at bounding box center [588, 133] width 8 height 7
click at [615, 194] on label "False" at bounding box center [616, 190] width 76 height 25
click at [592, 194] on input "False" at bounding box center [588, 191] width 8 height 7
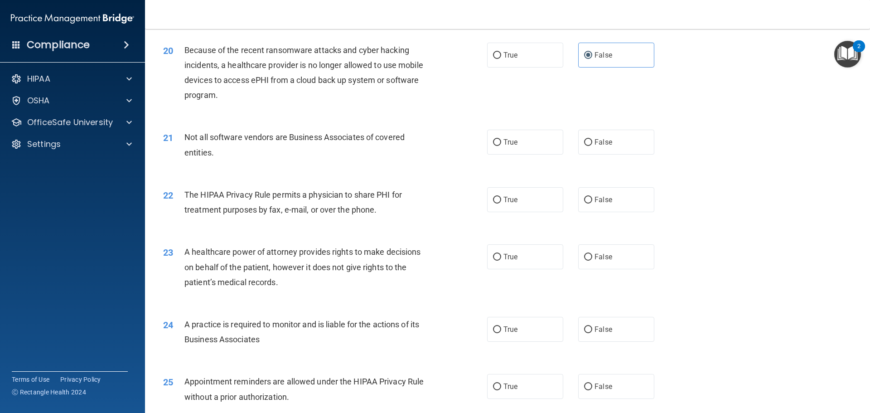
scroll to position [1314, 0]
click at [542, 140] on label "True" at bounding box center [525, 141] width 76 height 25
click at [501, 140] on input "True" at bounding box center [497, 142] width 8 height 7
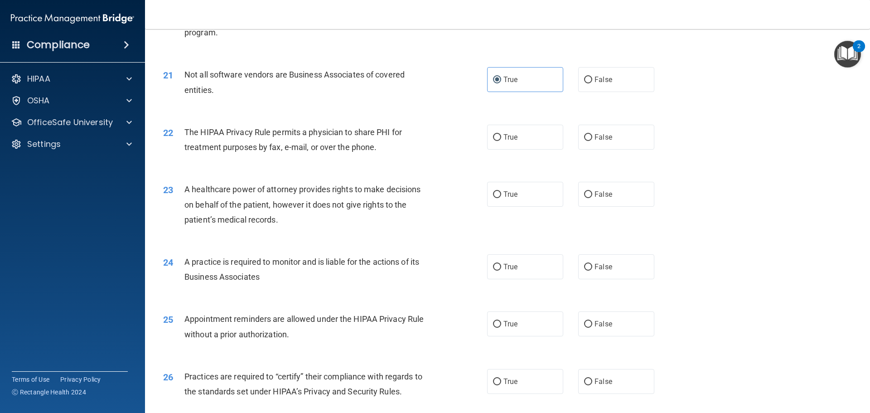
scroll to position [1405, 0]
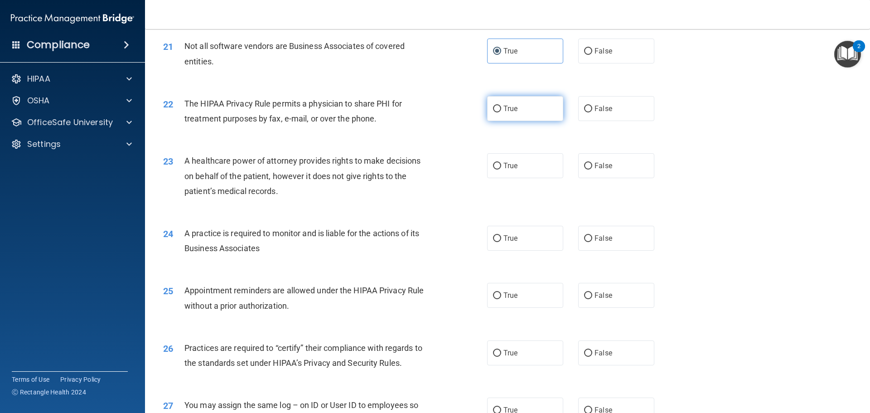
click at [518, 115] on label "True" at bounding box center [525, 108] width 76 height 25
click at [501, 112] on input "True" at bounding box center [497, 109] width 8 height 7
click at [603, 168] on span "False" at bounding box center [603, 165] width 18 height 9
click at [592, 168] on input "False" at bounding box center [588, 166] width 8 height 7
click at [629, 239] on label "False" at bounding box center [616, 238] width 76 height 25
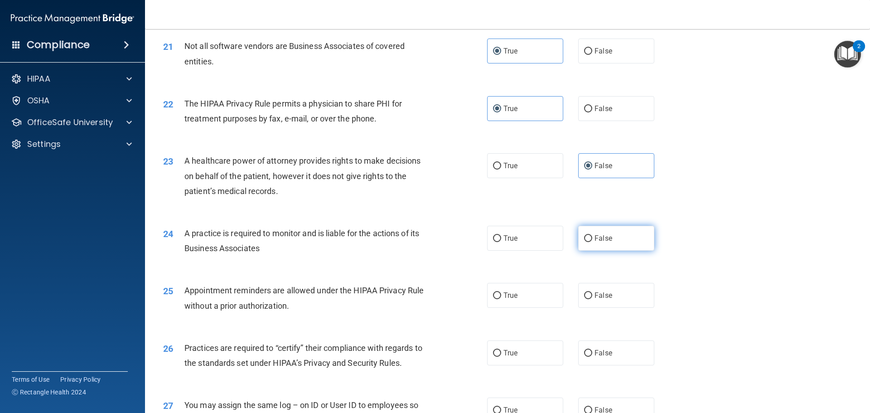
click at [592, 239] on input "False" at bounding box center [588, 238] width 8 height 7
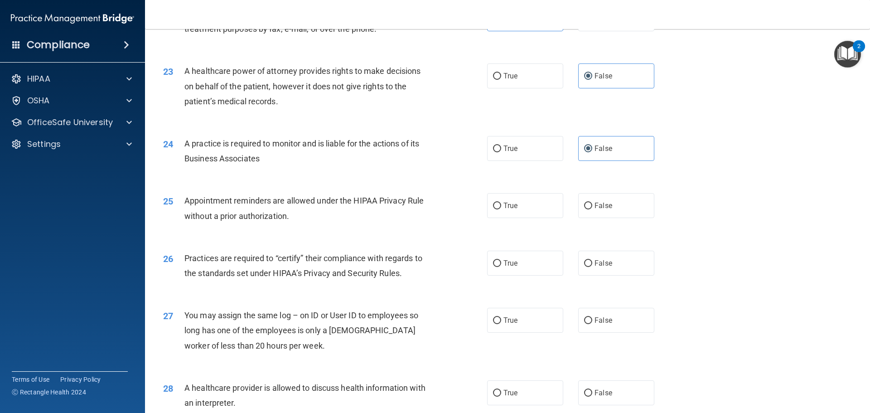
scroll to position [1495, 0]
click at [503, 207] on span "True" at bounding box center [510, 204] width 14 height 9
click at [500, 207] on input "True" at bounding box center [497, 205] width 8 height 7
click at [573, 201] on div "True False" at bounding box center [578, 204] width 183 height 25
click at [605, 203] on span "False" at bounding box center [603, 204] width 18 height 9
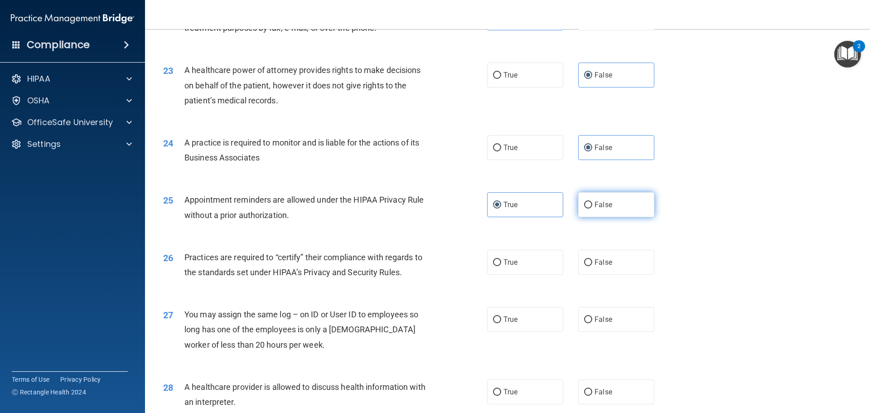
click at [592, 203] on input "False" at bounding box center [588, 205] width 8 height 7
click at [501, 200] on label "True" at bounding box center [525, 204] width 76 height 25
click at [501, 202] on input "True" at bounding box center [497, 205] width 8 height 7
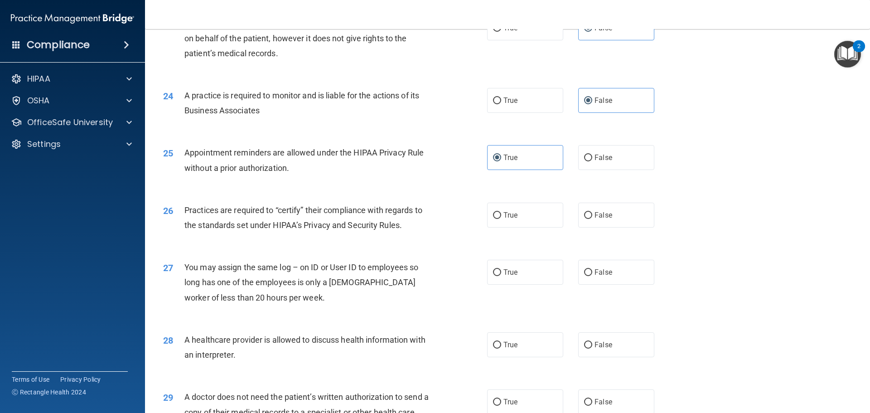
scroll to position [1631, 0]
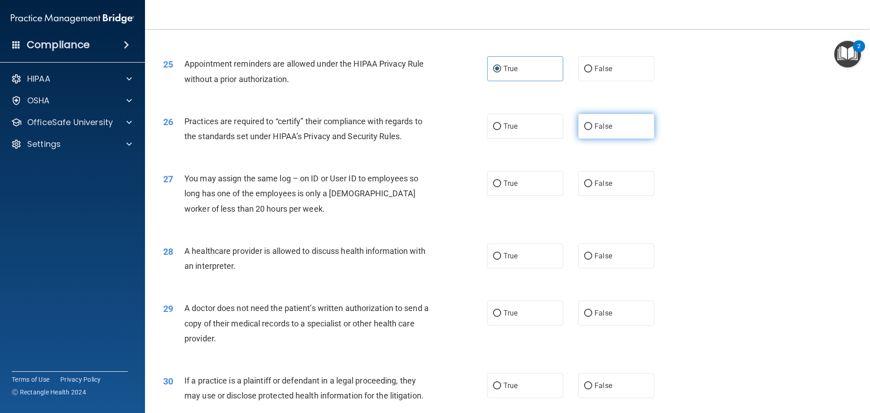
click at [609, 132] on label "False" at bounding box center [616, 126] width 76 height 25
click at [592, 130] on input "False" at bounding box center [588, 126] width 8 height 7
click at [607, 184] on span "False" at bounding box center [603, 183] width 18 height 9
click at [592, 184] on input "False" at bounding box center [588, 183] width 8 height 7
click at [543, 256] on label "True" at bounding box center [525, 255] width 76 height 25
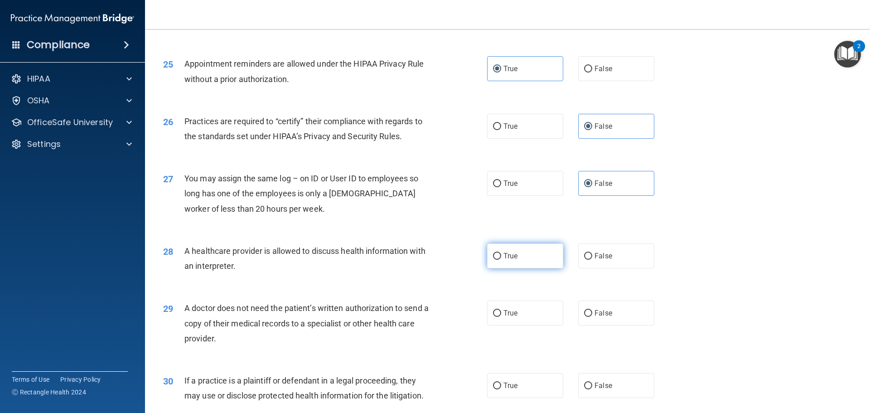
click at [501, 256] on input "True" at bounding box center [497, 256] width 8 height 7
click at [506, 311] on span "True" at bounding box center [510, 313] width 14 height 9
click at [599, 379] on label "False" at bounding box center [616, 385] width 76 height 25
click at [592, 382] on input "False" at bounding box center [588, 385] width 8 height 7
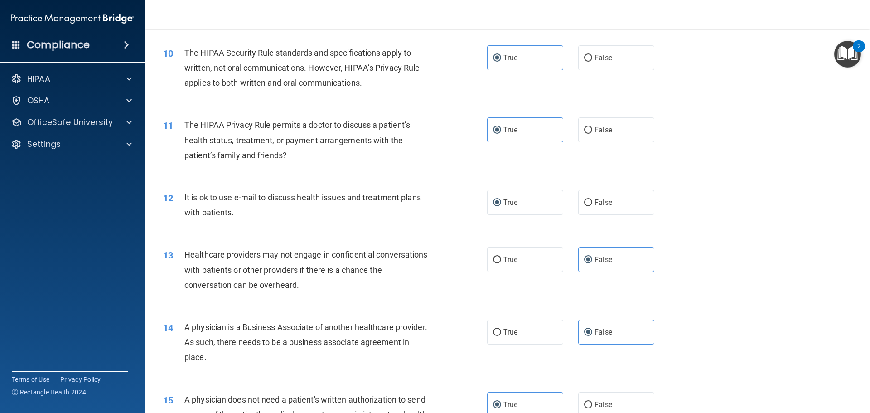
scroll to position [634, 0]
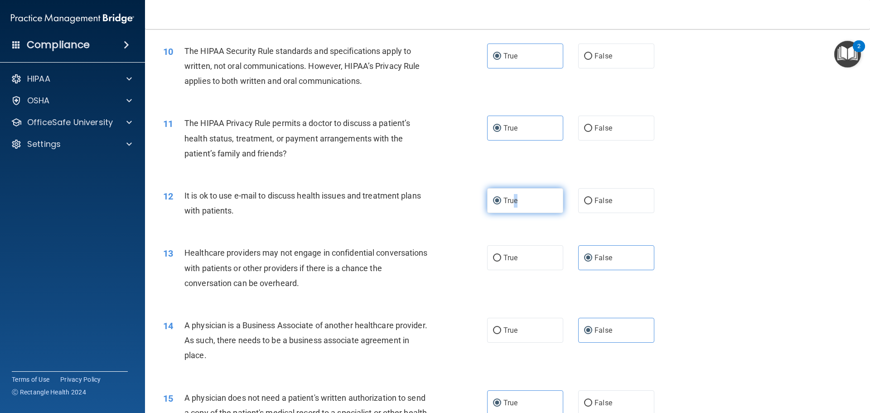
click at [513, 205] on label "True" at bounding box center [525, 200] width 76 height 25
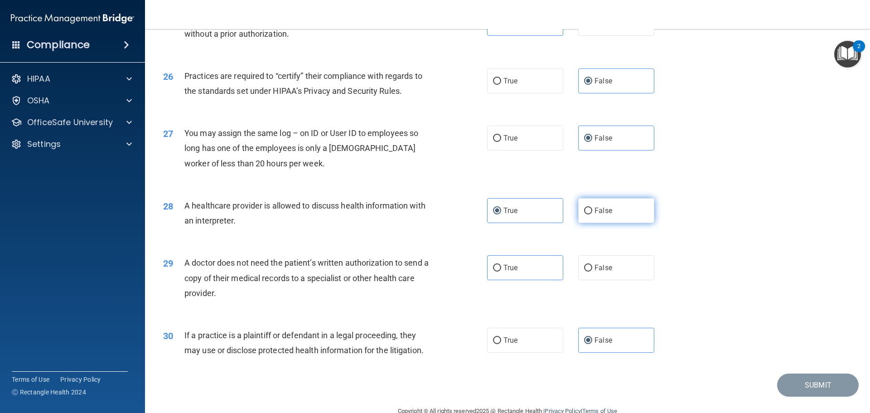
scroll to position [1696, 0]
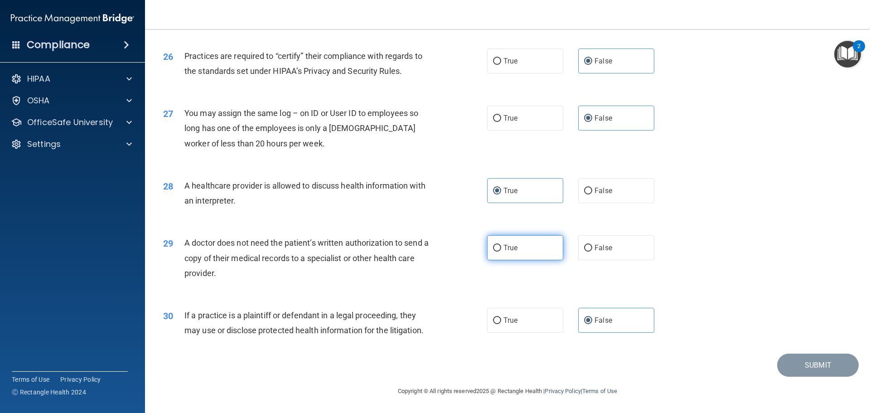
click at [516, 247] on label "True" at bounding box center [525, 247] width 76 height 25
click at [501, 247] on input "True" at bounding box center [497, 248] width 8 height 7
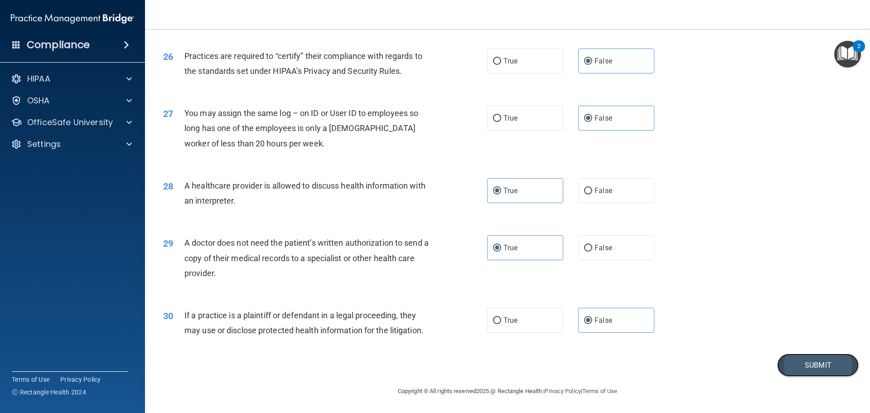
click at [817, 362] on button "Submit" at bounding box center [818, 364] width 82 height 23
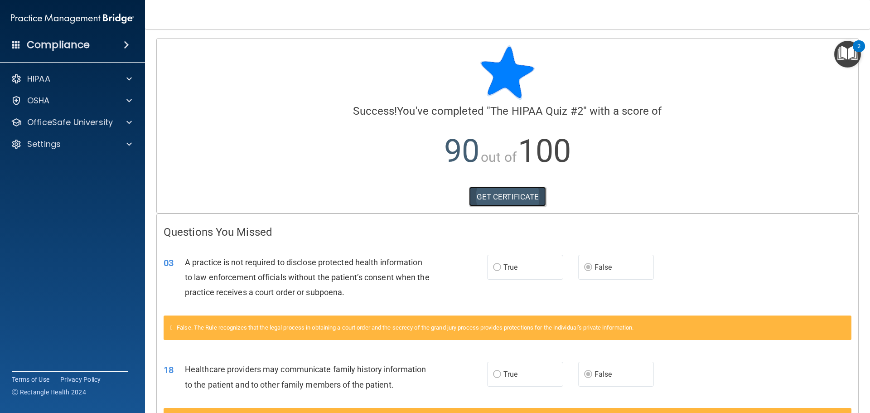
click at [493, 198] on link "GET CERTIFICATE" at bounding box center [507, 197] width 77 height 20
click at [115, 120] on div "OfficeSafe University" at bounding box center [60, 122] width 112 height 11
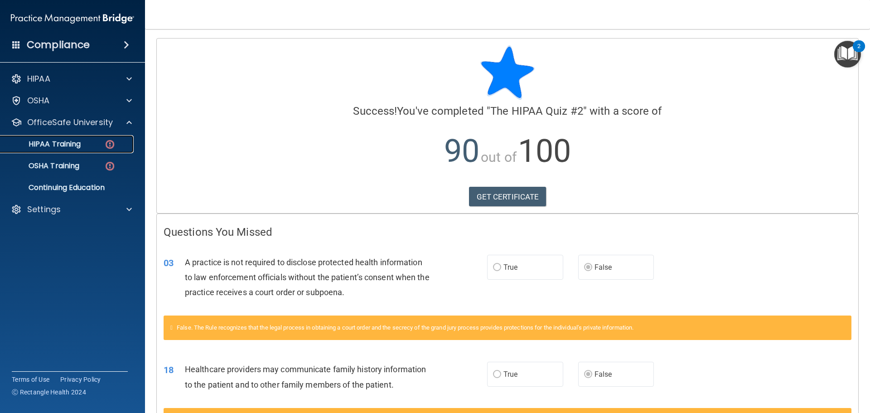
click at [50, 148] on p "HIPAA Training" at bounding box center [43, 144] width 75 height 9
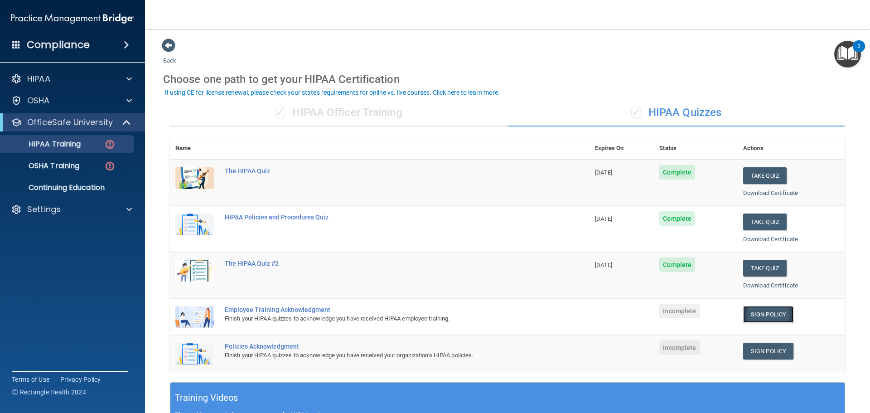
click at [751, 313] on link "Sign Policy" at bounding box center [768, 314] width 50 height 17
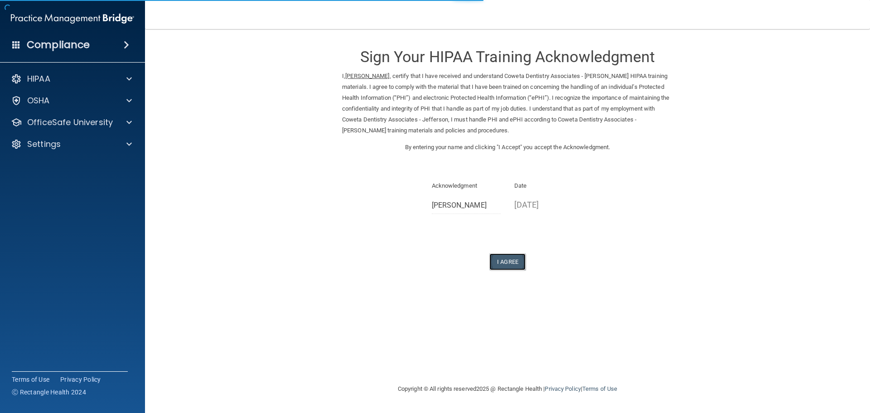
click at [496, 264] on button "I Agree" at bounding box center [507, 261] width 36 height 17
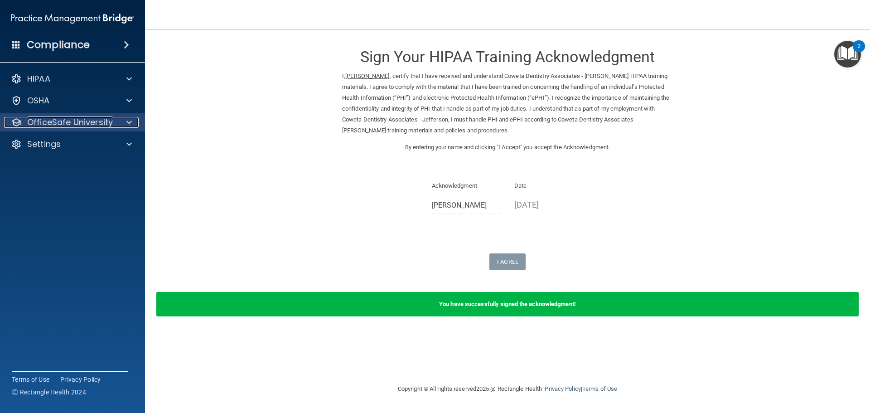
click at [110, 124] on p "OfficeSafe University" at bounding box center [70, 122] width 86 height 11
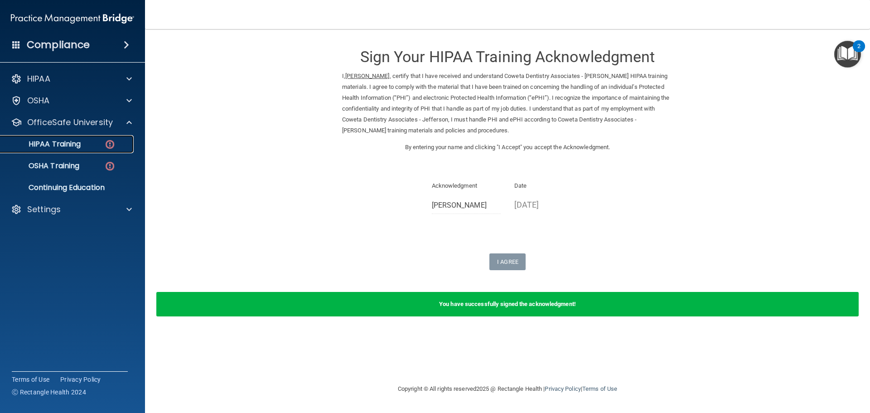
click at [96, 147] on div "HIPAA Training" at bounding box center [68, 144] width 124 height 9
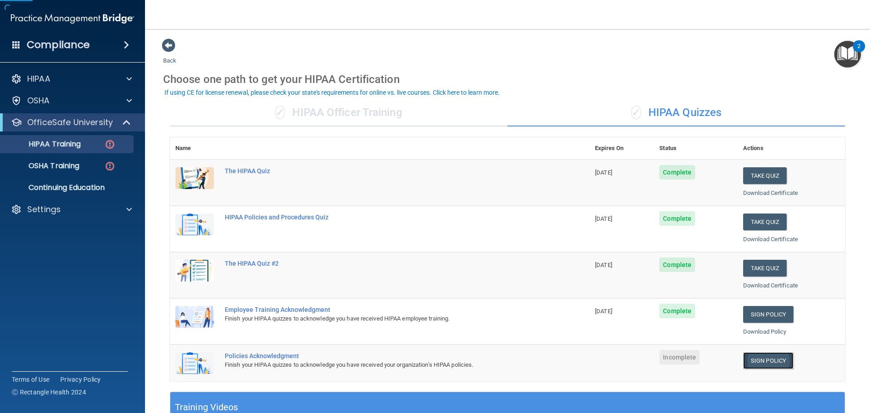
click at [747, 358] on link "Sign Policy" at bounding box center [768, 360] width 50 height 17
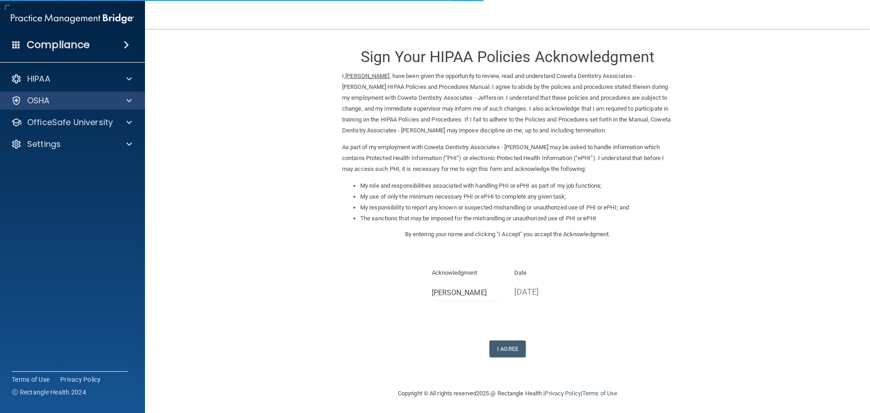
click at [97, 106] on div "OSHA" at bounding box center [72, 101] width 145 height 18
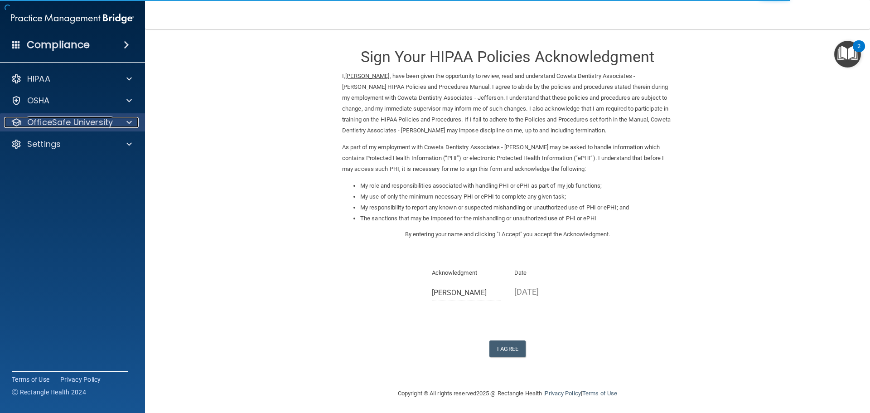
click at [124, 124] on div at bounding box center [127, 122] width 23 height 11
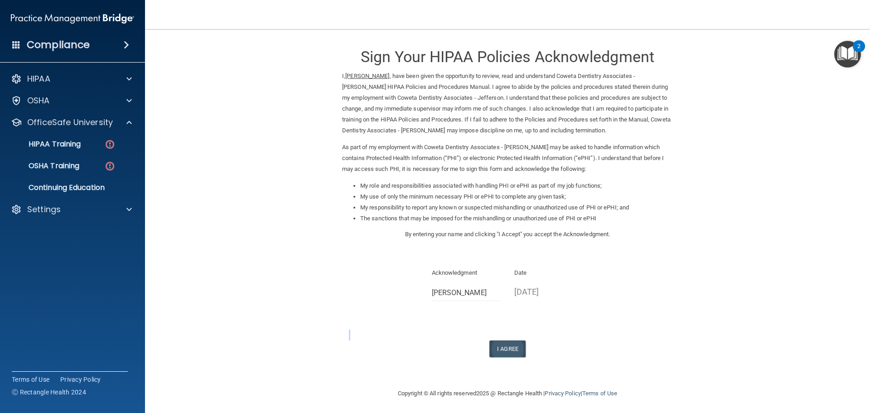
click at [498, 342] on div "Sign Your HIPAA Policies Acknowledgment I, Daniel Huang , have been given the o…" at bounding box center [507, 197] width 331 height 319
click at [497, 346] on button "I Agree" at bounding box center [507, 348] width 36 height 17
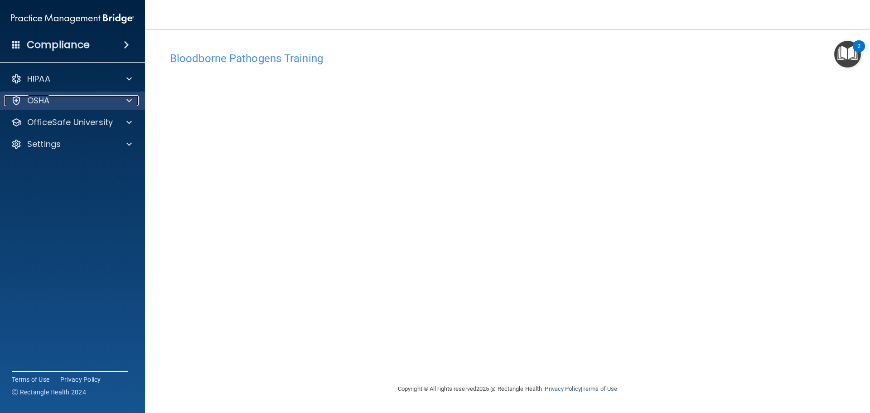
click at [79, 97] on div "OSHA" at bounding box center [60, 100] width 112 height 11
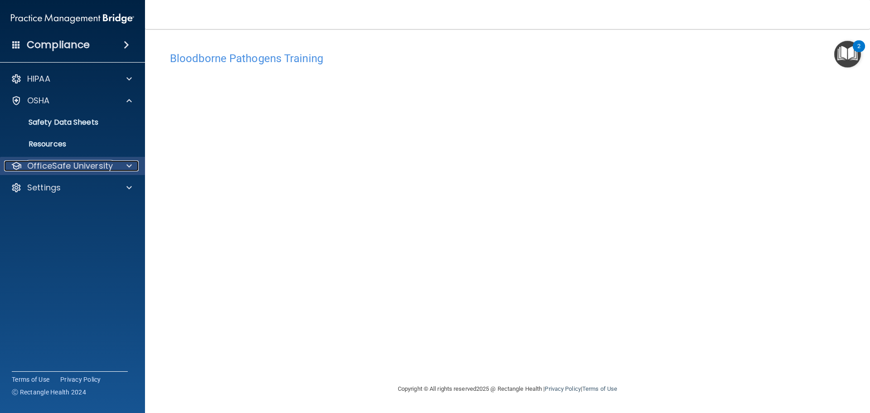
click at [69, 165] on p "OfficeSafe University" at bounding box center [70, 165] width 86 height 11
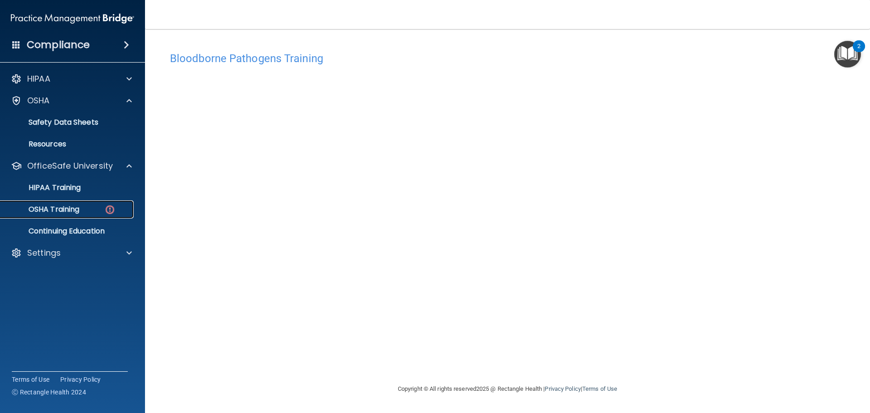
click at [68, 209] on p "OSHA Training" at bounding box center [42, 209] width 73 height 9
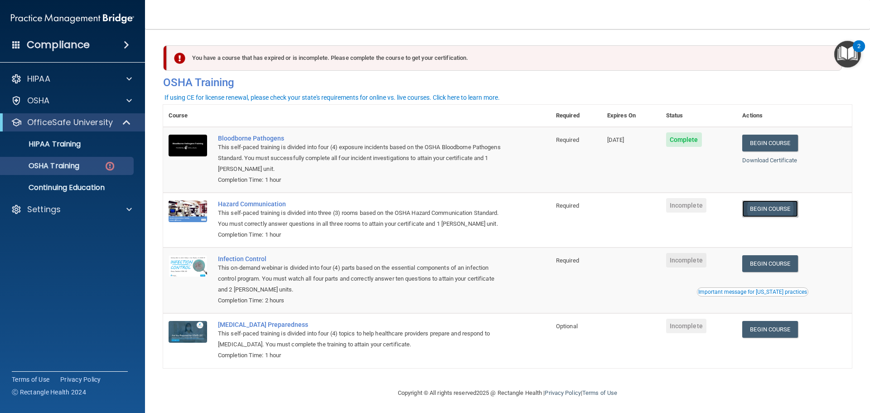
click at [779, 210] on link "Begin Course" at bounding box center [769, 208] width 55 height 17
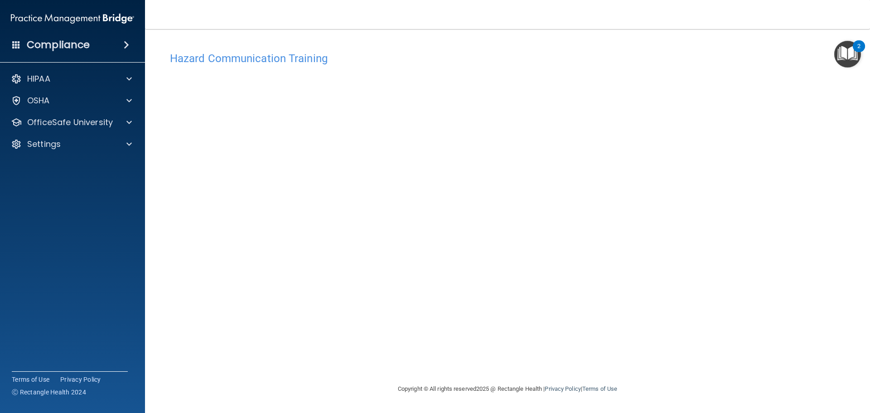
click at [87, 109] on div "OSHA" at bounding box center [72, 101] width 145 height 18
click at [87, 96] on div "OSHA" at bounding box center [60, 100] width 112 height 11
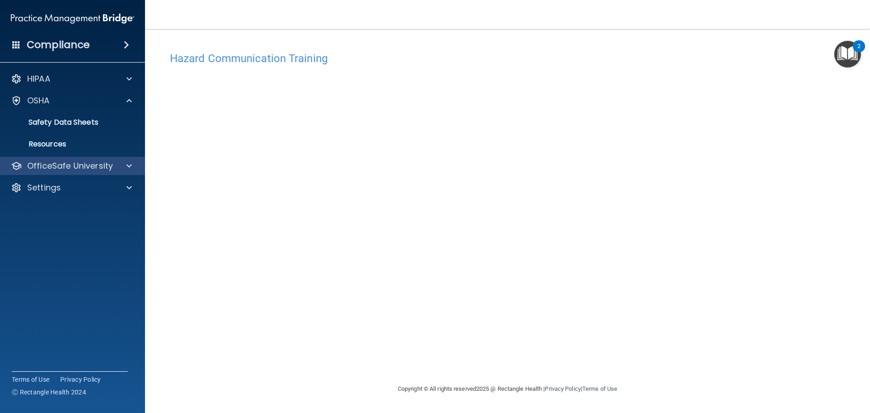
click at [67, 171] on div "OfficeSafe University" at bounding box center [72, 166] width 145 height 18
click at [68, 158] on div "OfficeSafe University" at bounding box center [72, 166] width 145 height 18
click at [117, 165] on div at bounding box center [127, 165] width 23 height 11
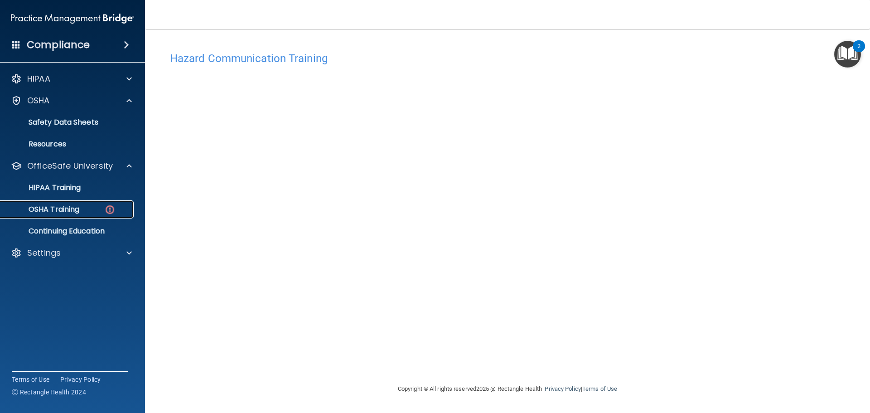
click at [76, 205] on p "OSHA Training" at bounding box center [42, 209] width 73 height 9
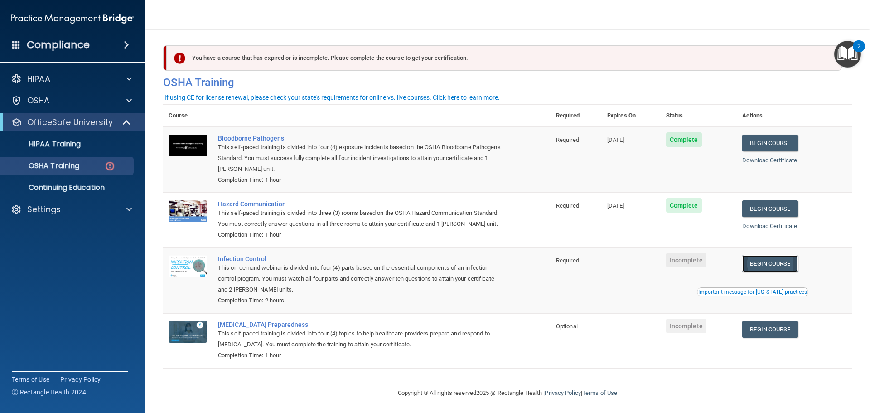
click at [769, 272] on link "Begin Course" at bounding box center [769, 263] width 55 height 17
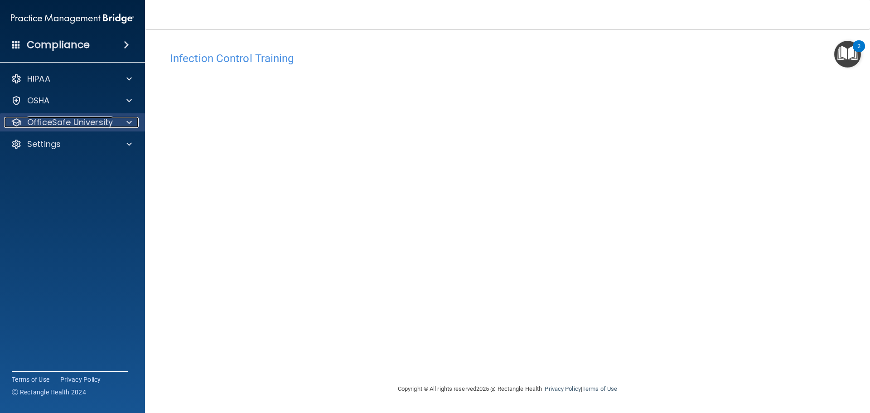
click at [80, 122] on p "OfficeSafe University" at bounding box center [70, 122] width 86 height 11
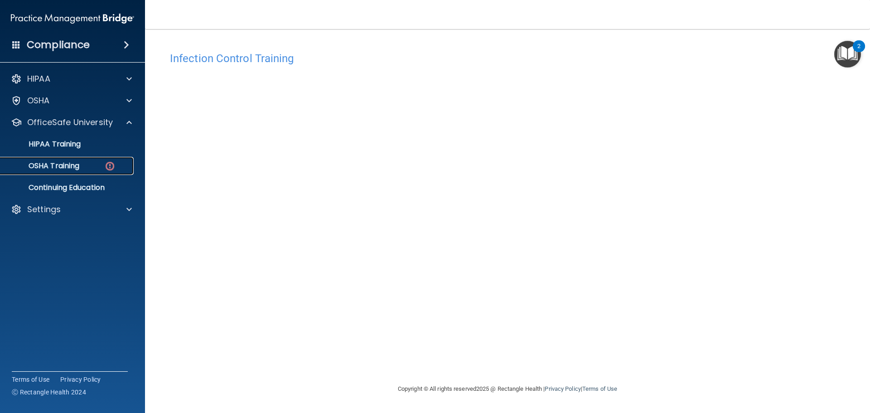
click at [84, 167] on div "OSHA Training" at bounding box center [68, 165] width 124 height 9
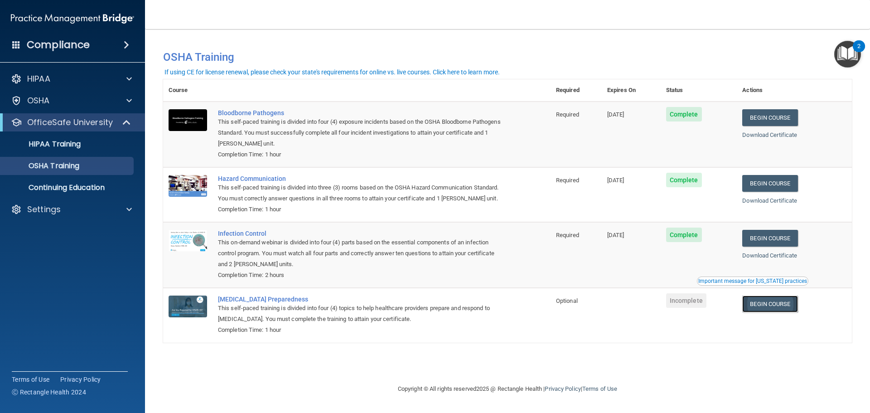
click at [764, 309] on link "Begin Course" at bounding box center [769, 303] width 55 height 17
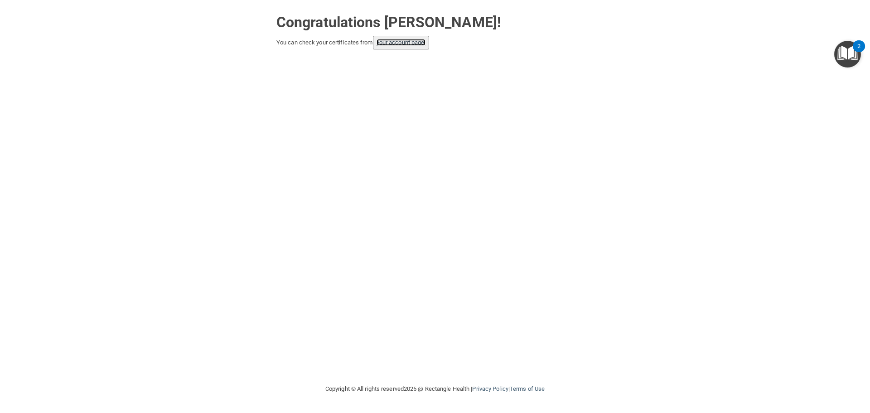
click at [401, 44] on link "your account page!" at bounding box center [401, 42] width 49 height 7
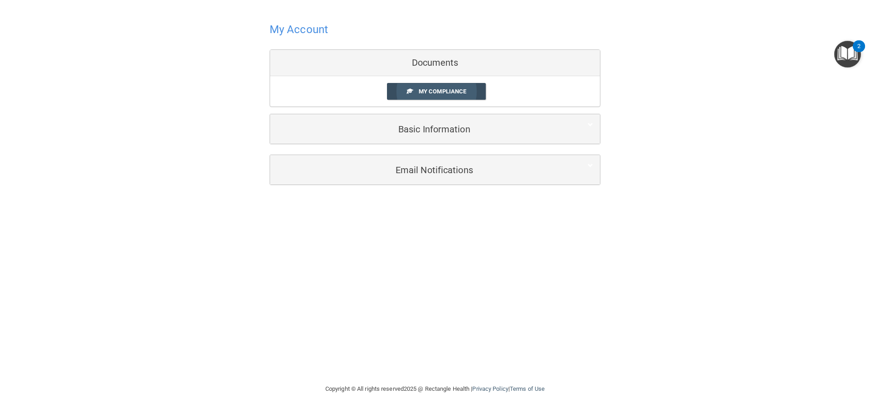
click at [427, 89] on span "My Compliance" at bounding box center [443, 91] width 48 height 7
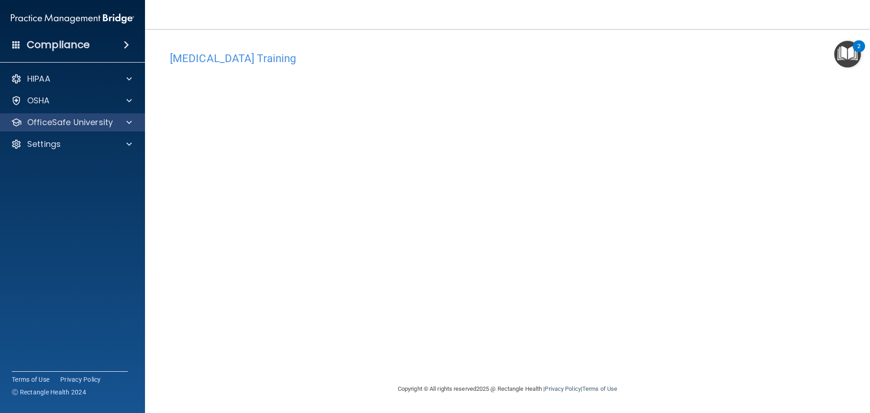
click at [106, 129] on div "OfficeSafe University" at bounding box center [72, 122] width 145 height 18
click at [125, 122] on div at bounding box center [127, 122] width 23 height 11
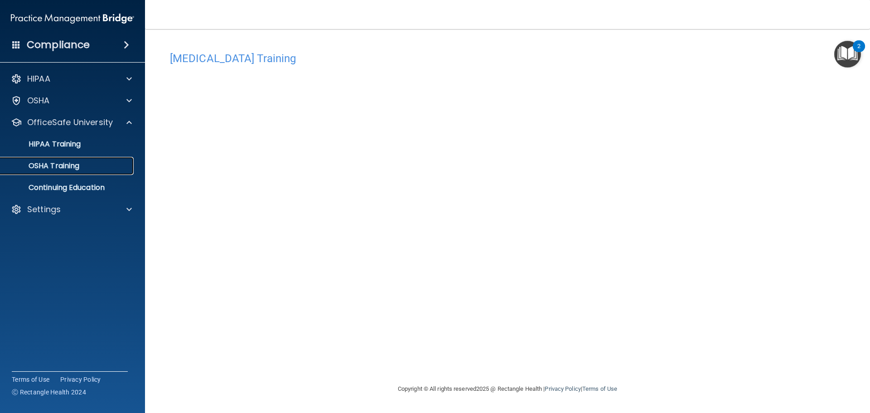
click at [59, 164] on p "OSHA Training" at bounding box center [42, 165] width 73 height 9
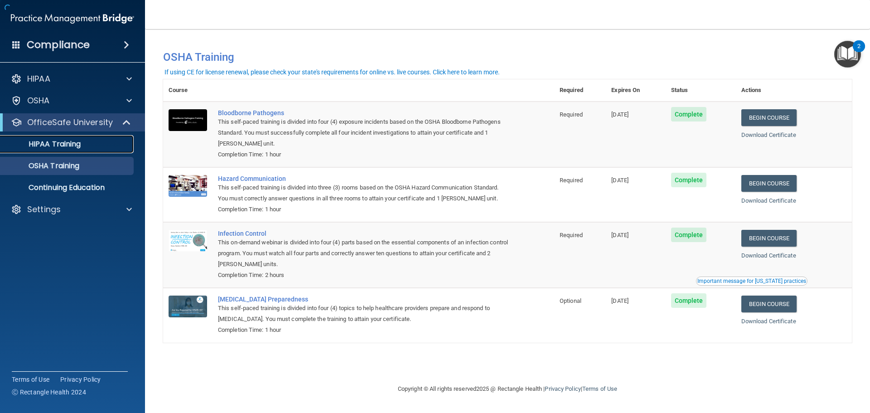
click at [58, 142] on p "HIPAA Training" at bounding box center [43, 144] width 75 height 9
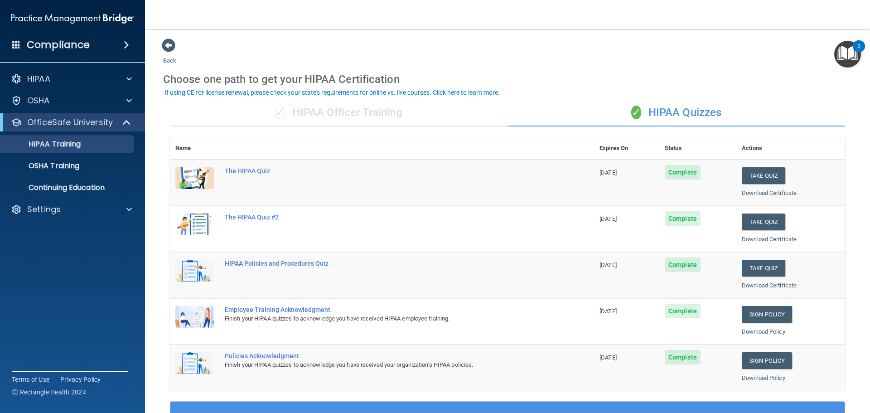
click at [311, 114] on div "✓ HIPAA Officer Training" at bounding box center [339, 112] width 338 height 27
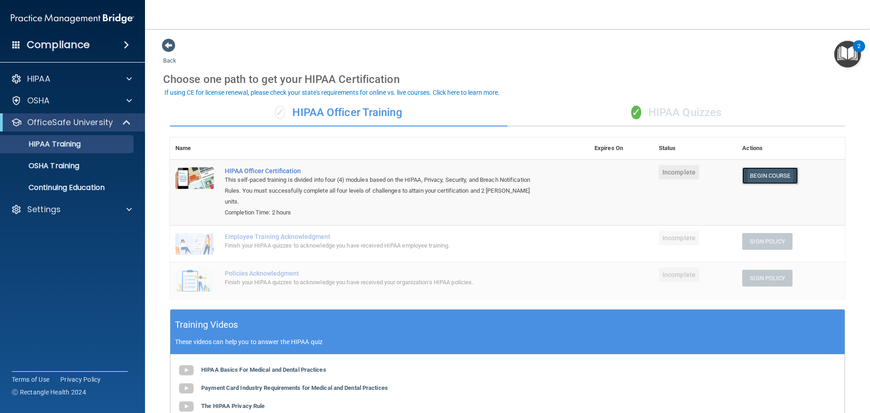
click at [758, 172] on link "Begin Course" at bounding box center [769, 175] width 55 height 17
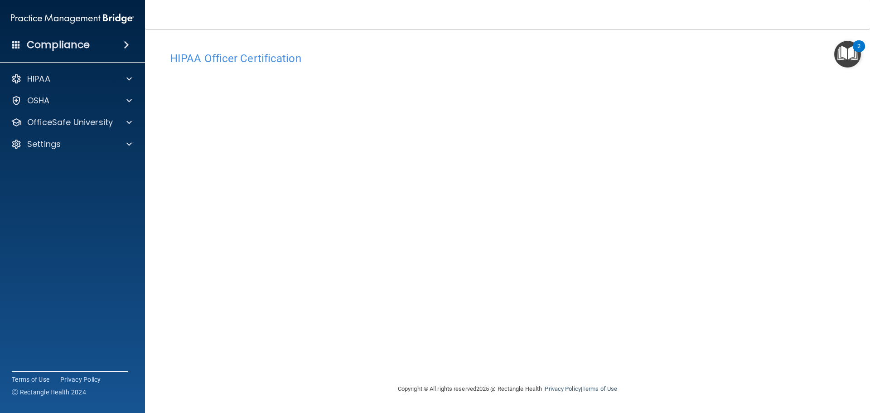
click at [76, 131] on div "HIPAA Documents and Policies Report an Incident Business Associates Emergency P…" at bounding box center [72, 113] width 145 height 94
drag, startPoint x: 77, startPoint y: 129, endPoint x: 86, endPoint y: 141, distance: 15.0
click at [78, 129] on div "OfficeSafe University" at bounding box center [72, 122] width 145 height 18
click at [92, 129] on div "OfficeSafe University" at bounding box center [72, 122] width 145 height 18
click at [118, 126] on div at bounding box center [127, 122] width 23 height 11
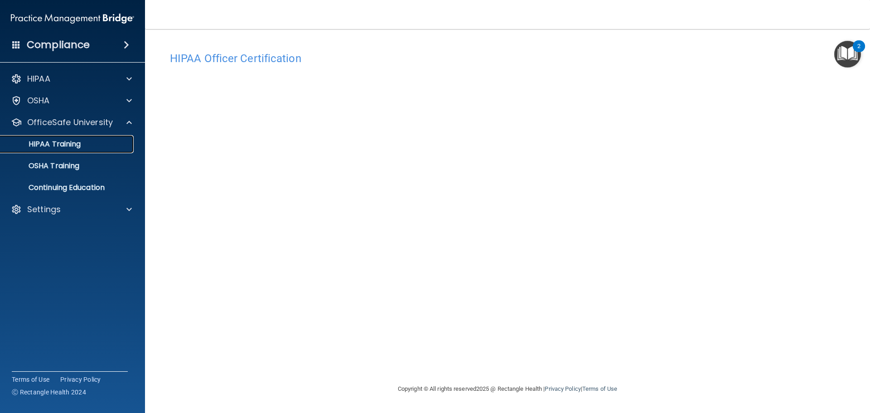
click at [67, 148] on p "HIPAA Training" at bounding box center [43, 144] width 75 height 9
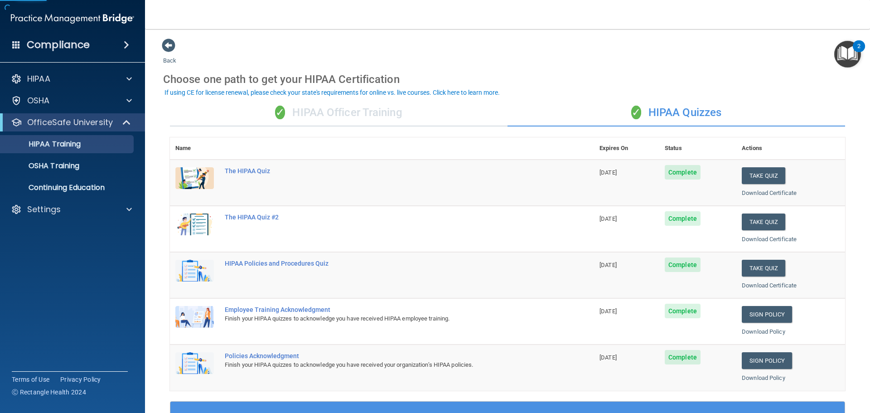
drag, startPoint x: 328, startPoint y: 101, endPoint x: 329, endPoint y: 112, distance: 10.9
click at [330, 101] on div "✓ HIPAA Officer Training" at bounding box center [339, 112] width 338 height 27
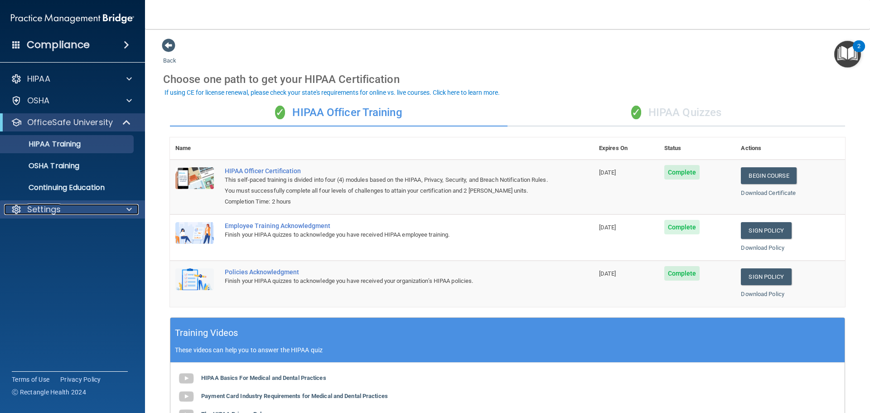
click at [62, 208] on div "Settings" at bounding box center [60, 209] width 112 height 11
drag, startPoint x: 66, startPoint y: 209, endPoint x: 581, endPoint y: 162, distance: 517.4
click at [68, 210] on div "Settings" at bounding box center [60, 209] width 112 height 11
click at [754, 195] on link "Download Certificate" at bounding box center [768, 192] width 55 height 7
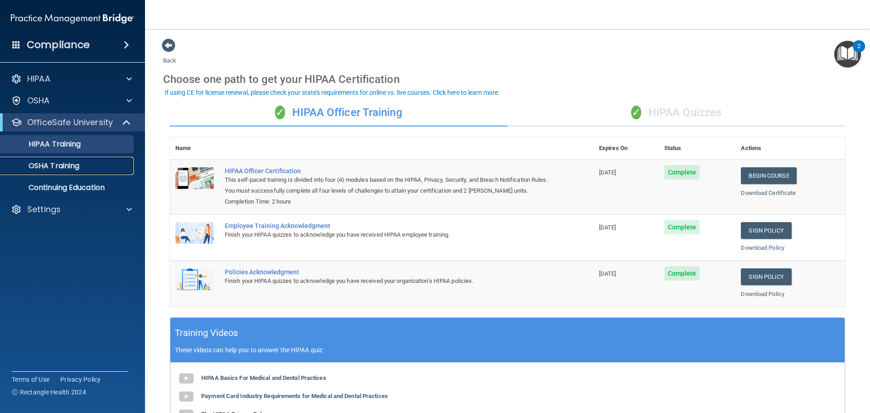
click at [45, 168] on p "OSHA Training" at bounding box center [42, 165] width 73 height 9
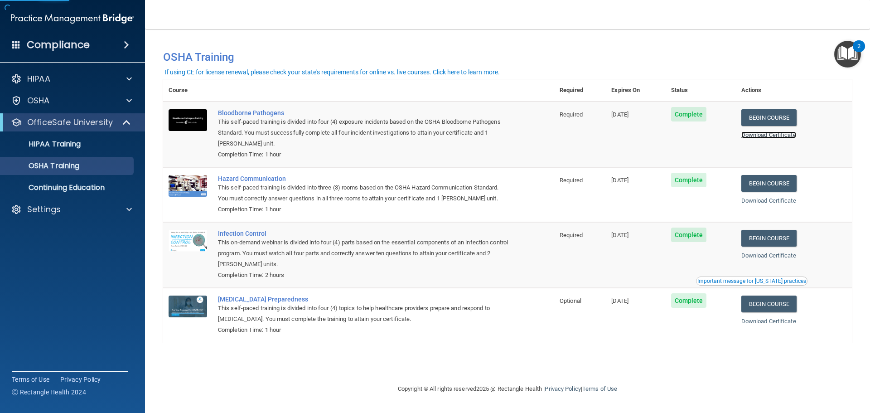
click at [763, 134] on link "Download Certificate" at bounding box center [768, 134] width 55 height 7
click at [779, 200] on link "Download Certificate" at bounding box center [768, 200] width 55 height 7
click at [763, 259] on link "Download Certificate" at bounding box center [768, 255] width 55 height 7
click at [783, 323] on link "Download Certificate" at bounding box center [768, 321] width 55 height 7
